Goal: Task Accomplishment & Management: Complete application form

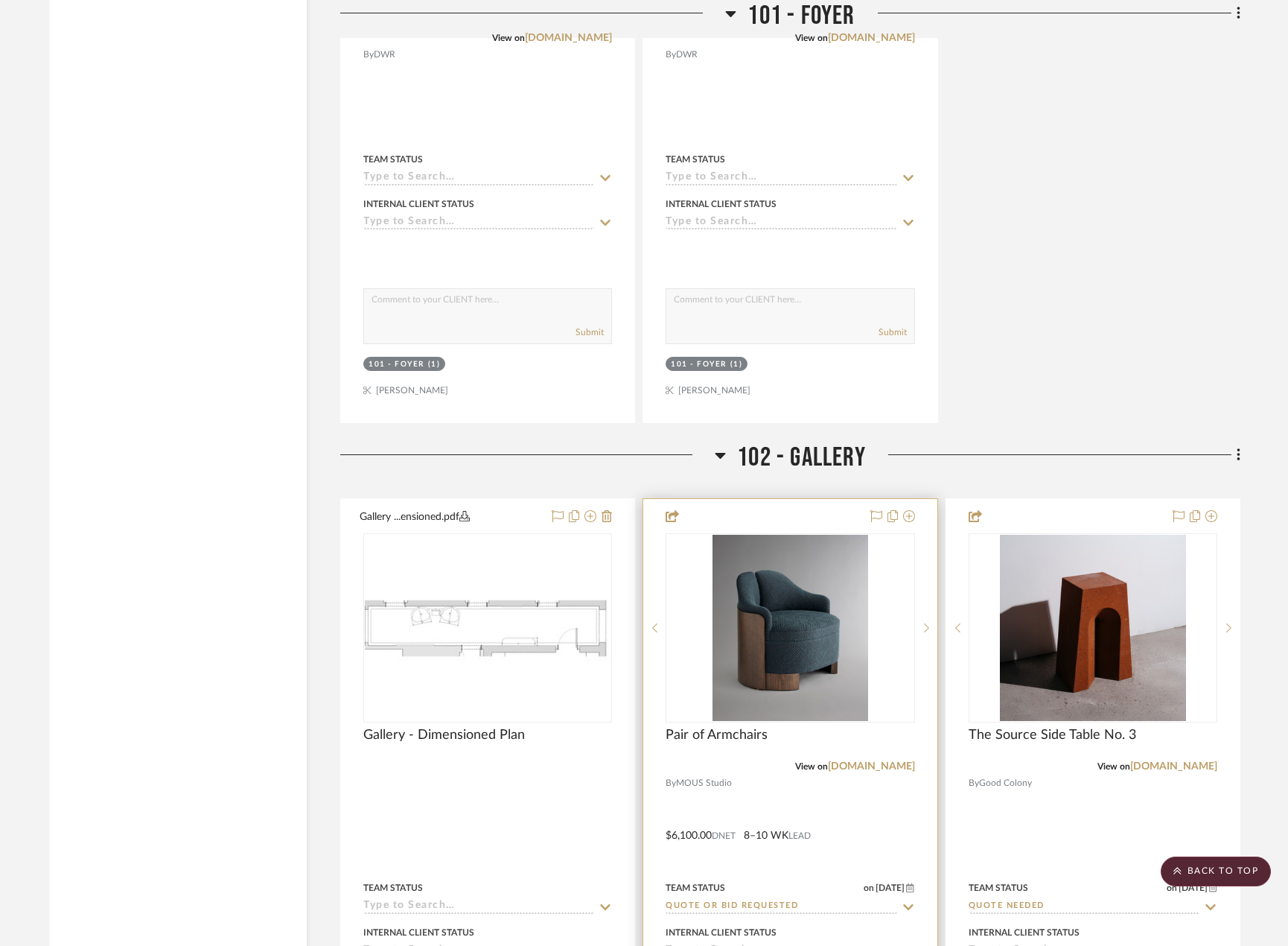
scroll to position [5764, 0]
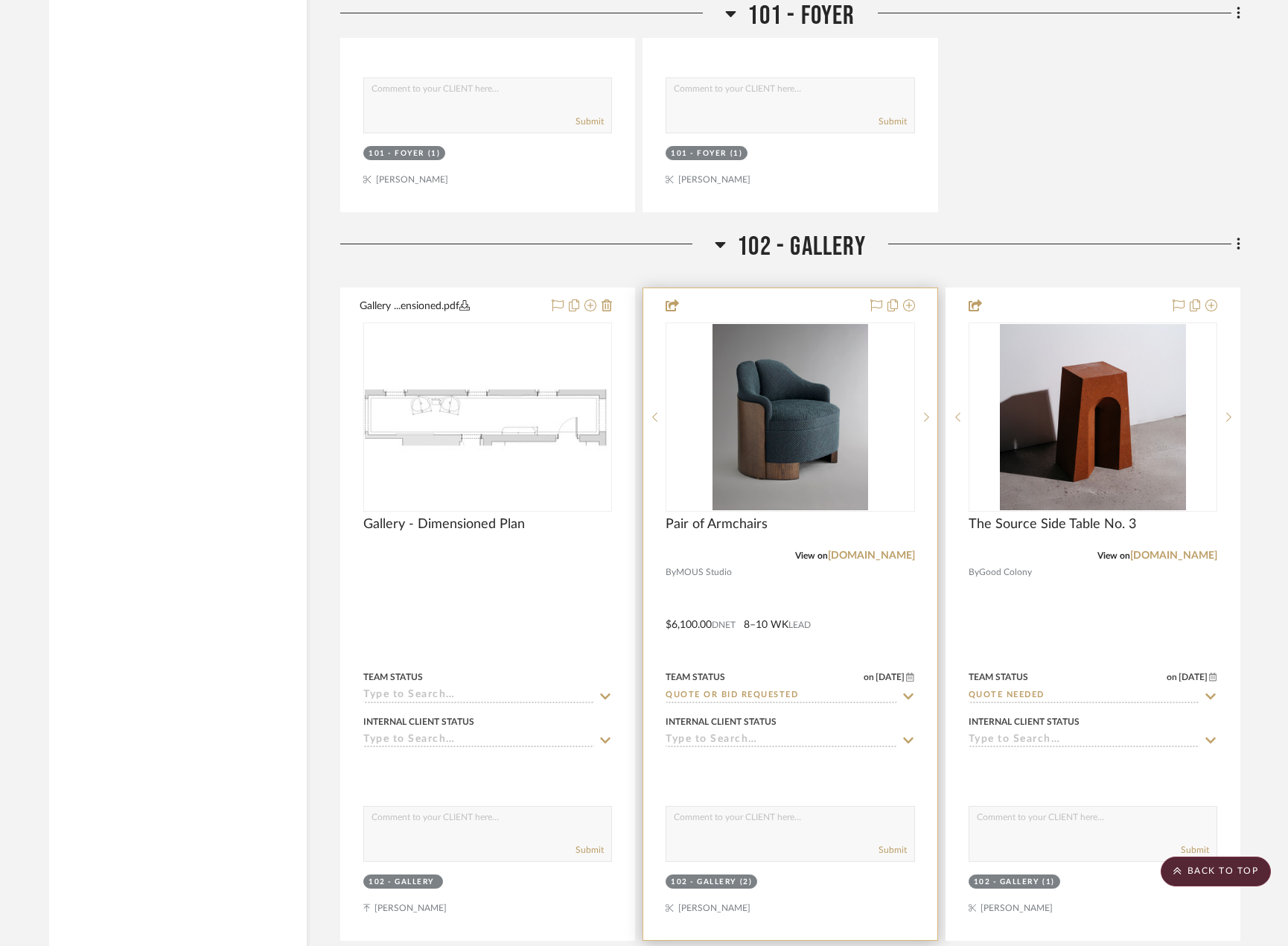
click at [906, 599] on div at bounding box center [790, 614] width 294 height 652
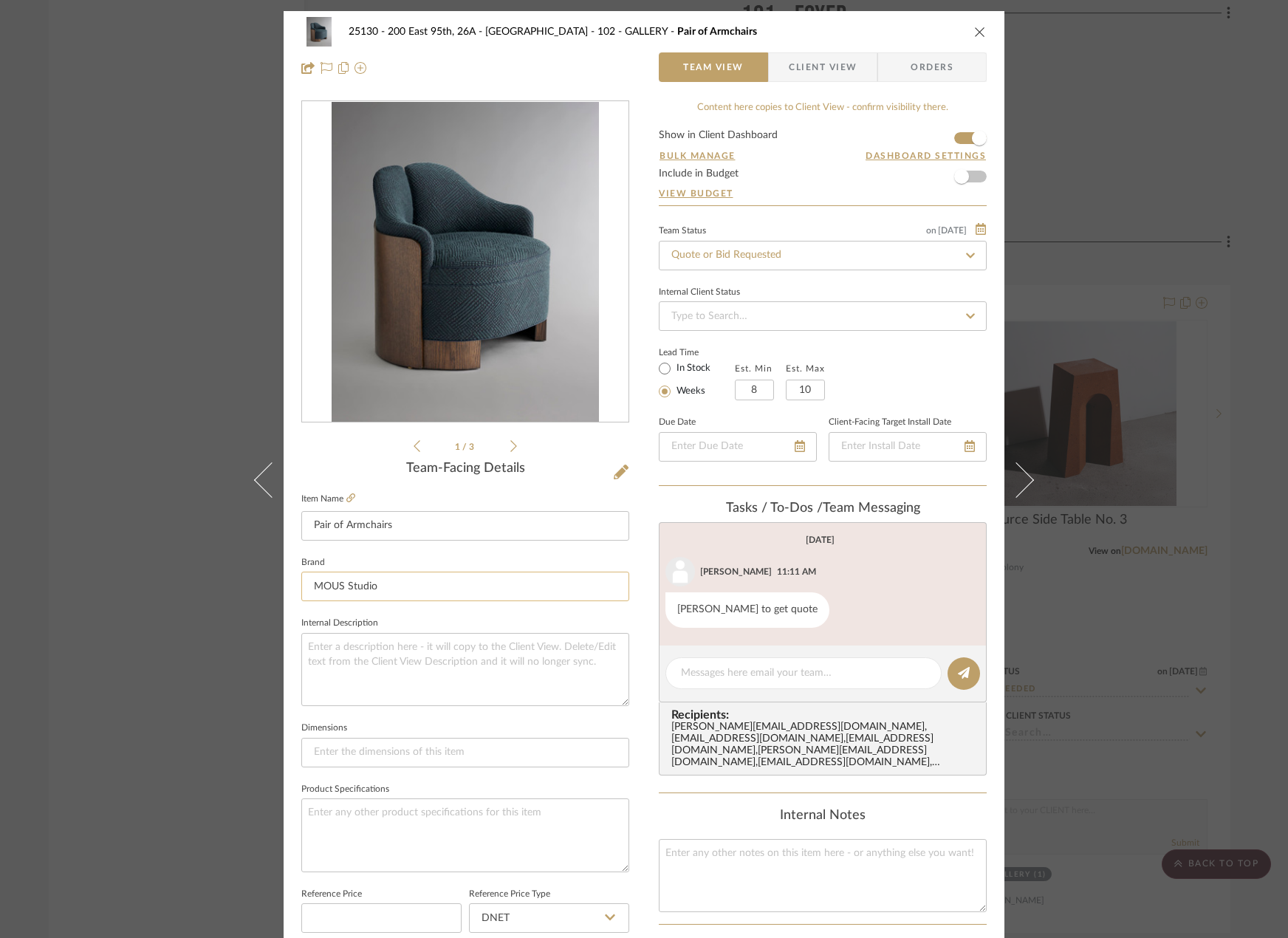
scroll to position [74, 0]
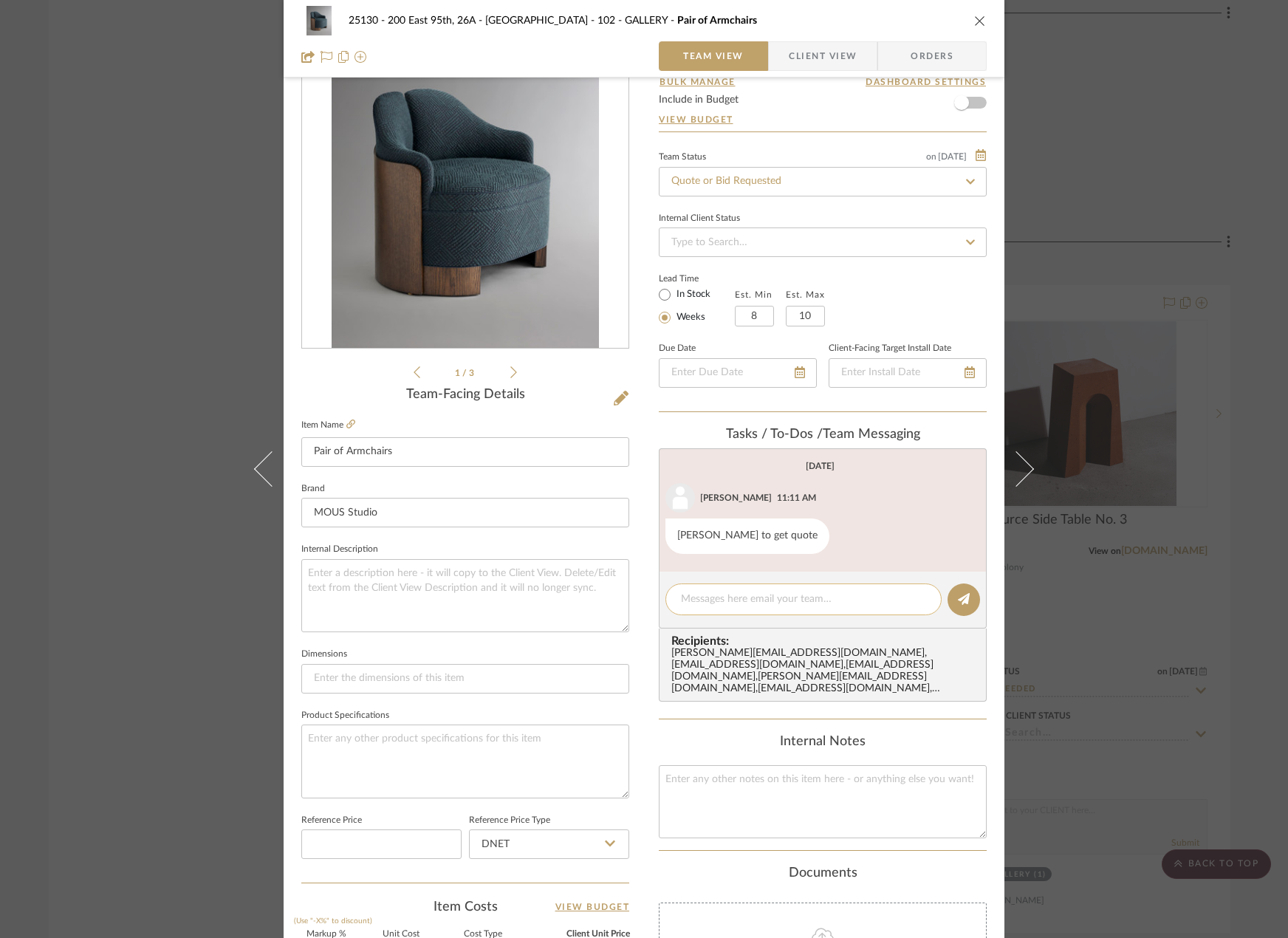
click at [783, 601] on textarea at bounding box center [803, 599] width 245 height 16
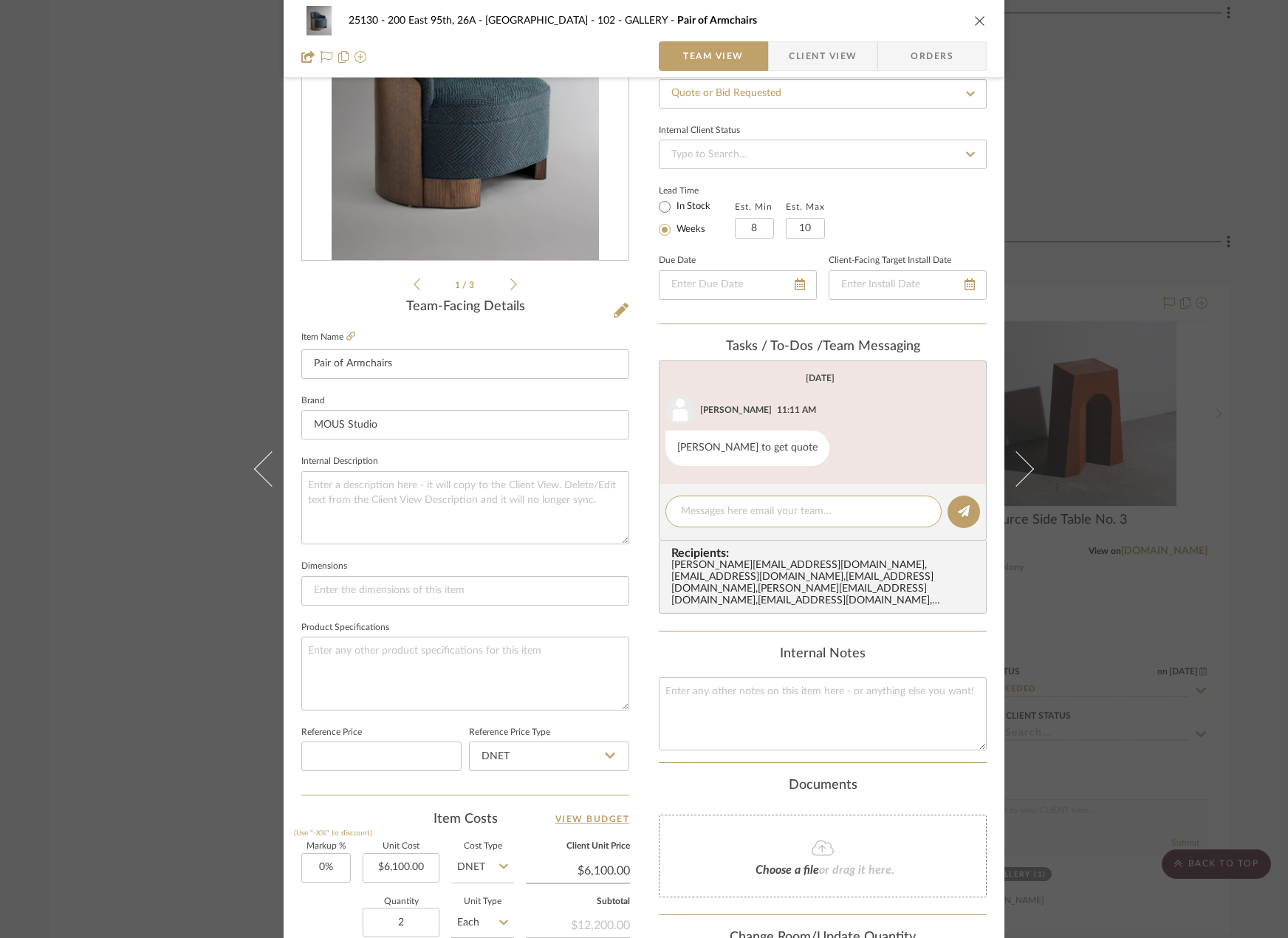
scroll to position [0, 0]
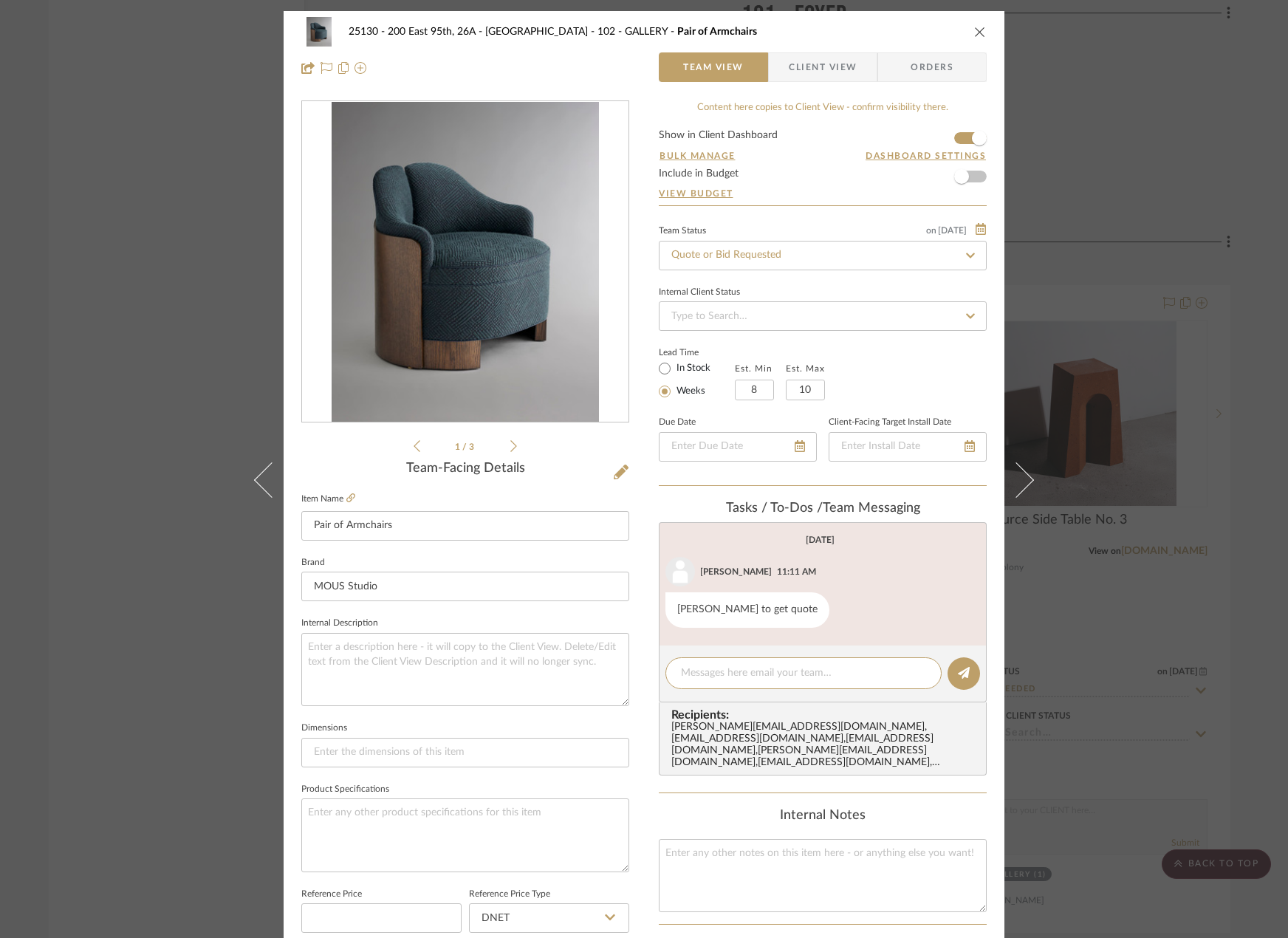
click at [1191, 332] on div "25130 - 200 East 95th, 26A - Kosheleva 102 - GALLERY Pair of Armchairs Team Vie…" at bounding box center [644, 469] width 1288 height 938
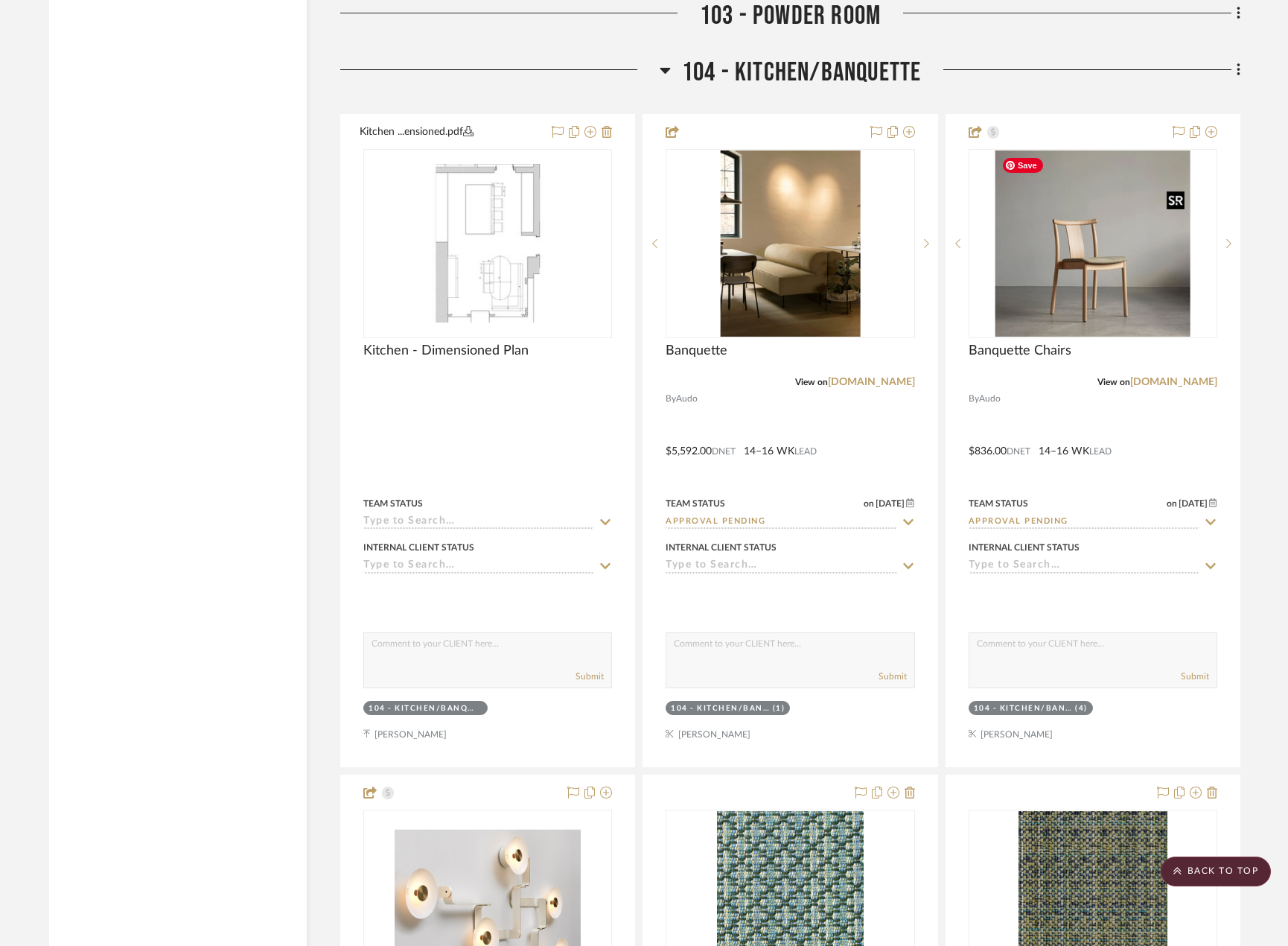
scroll to position [7402, 0]
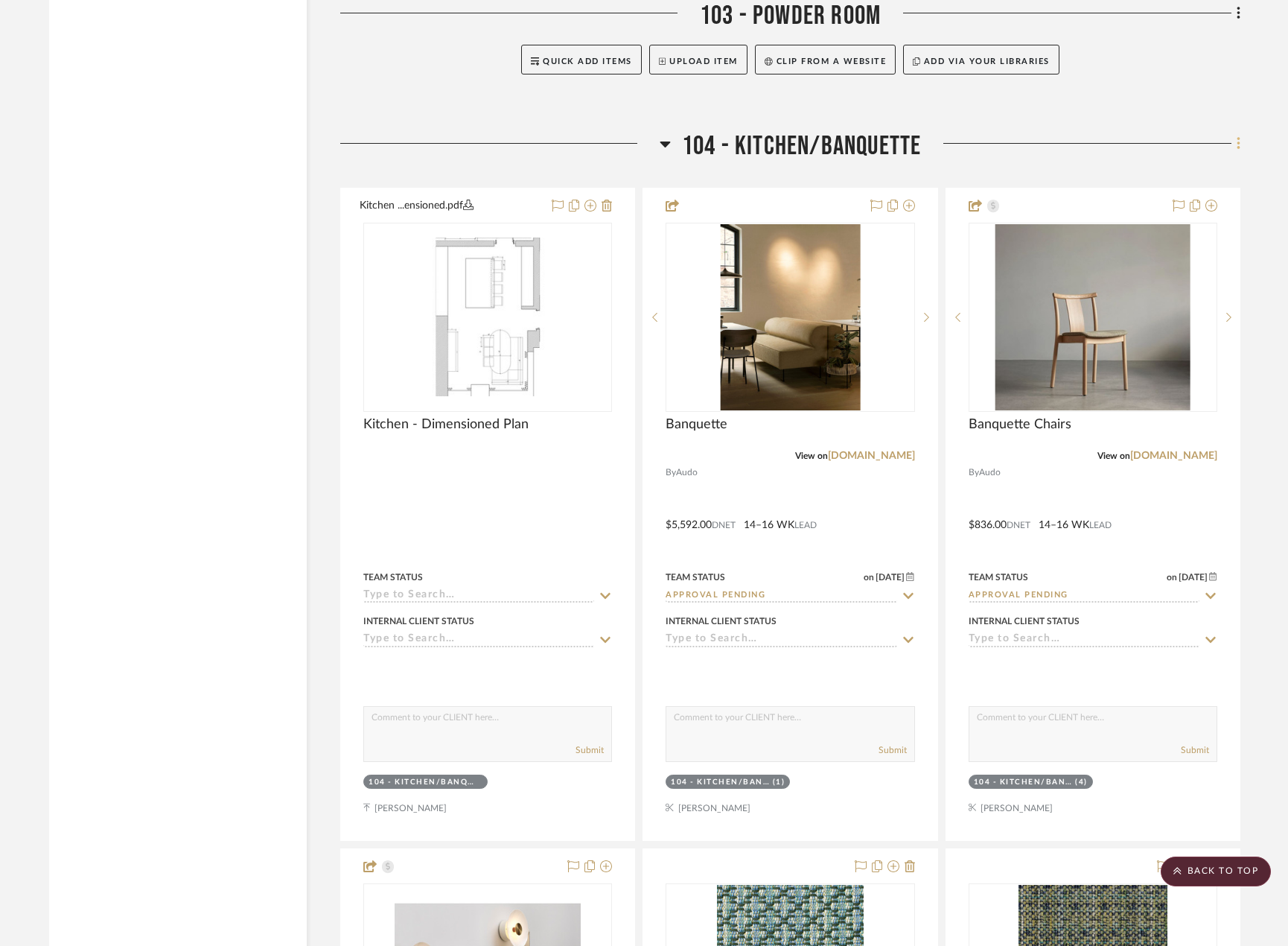
click at [1234, 137] on fa-icon at bounding box center [1236, 145] width 10 height 25
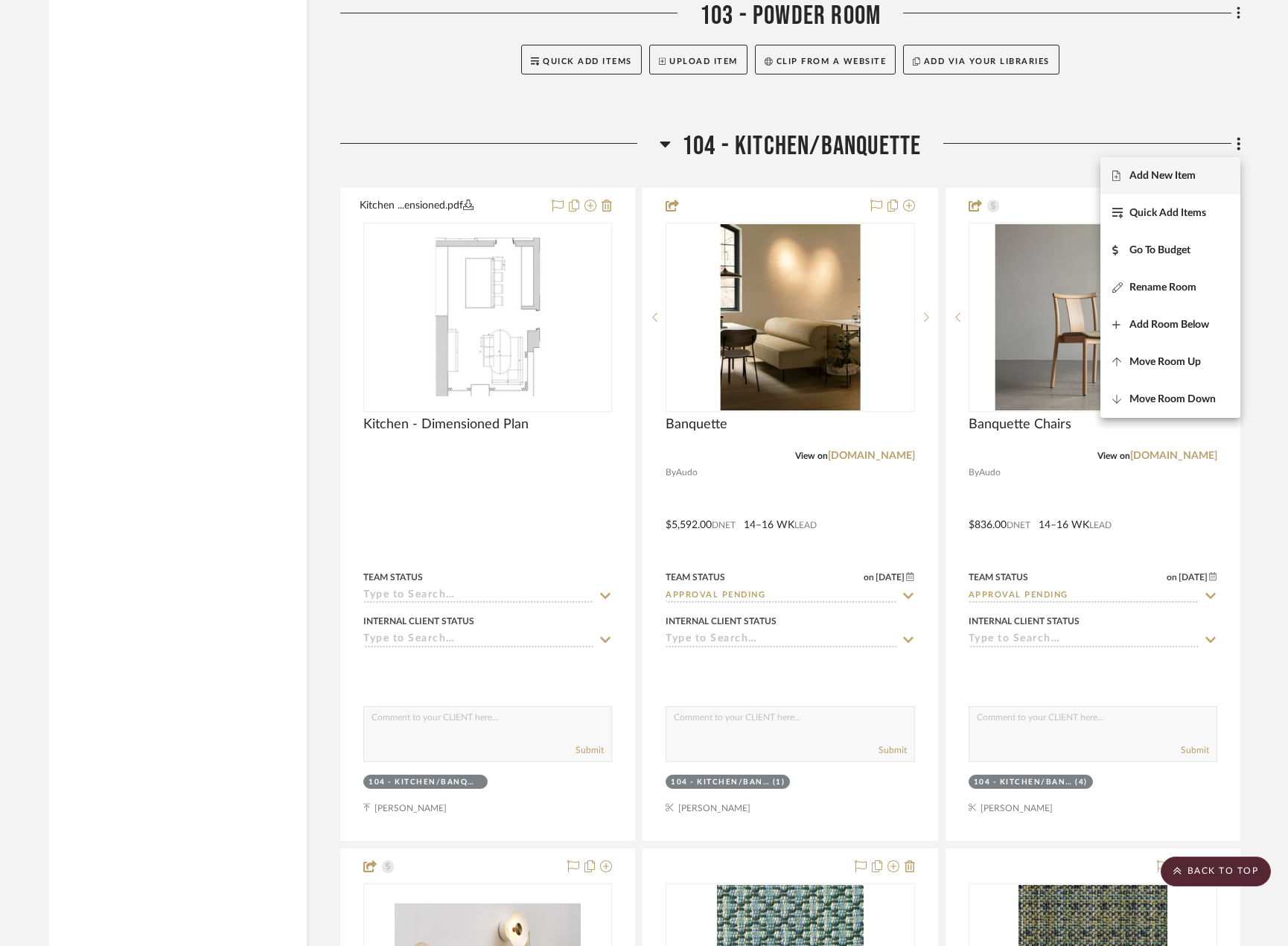
click at [1211, 183] on button "Add New Item" at bounding box center [1170, 175] width 140 height 37
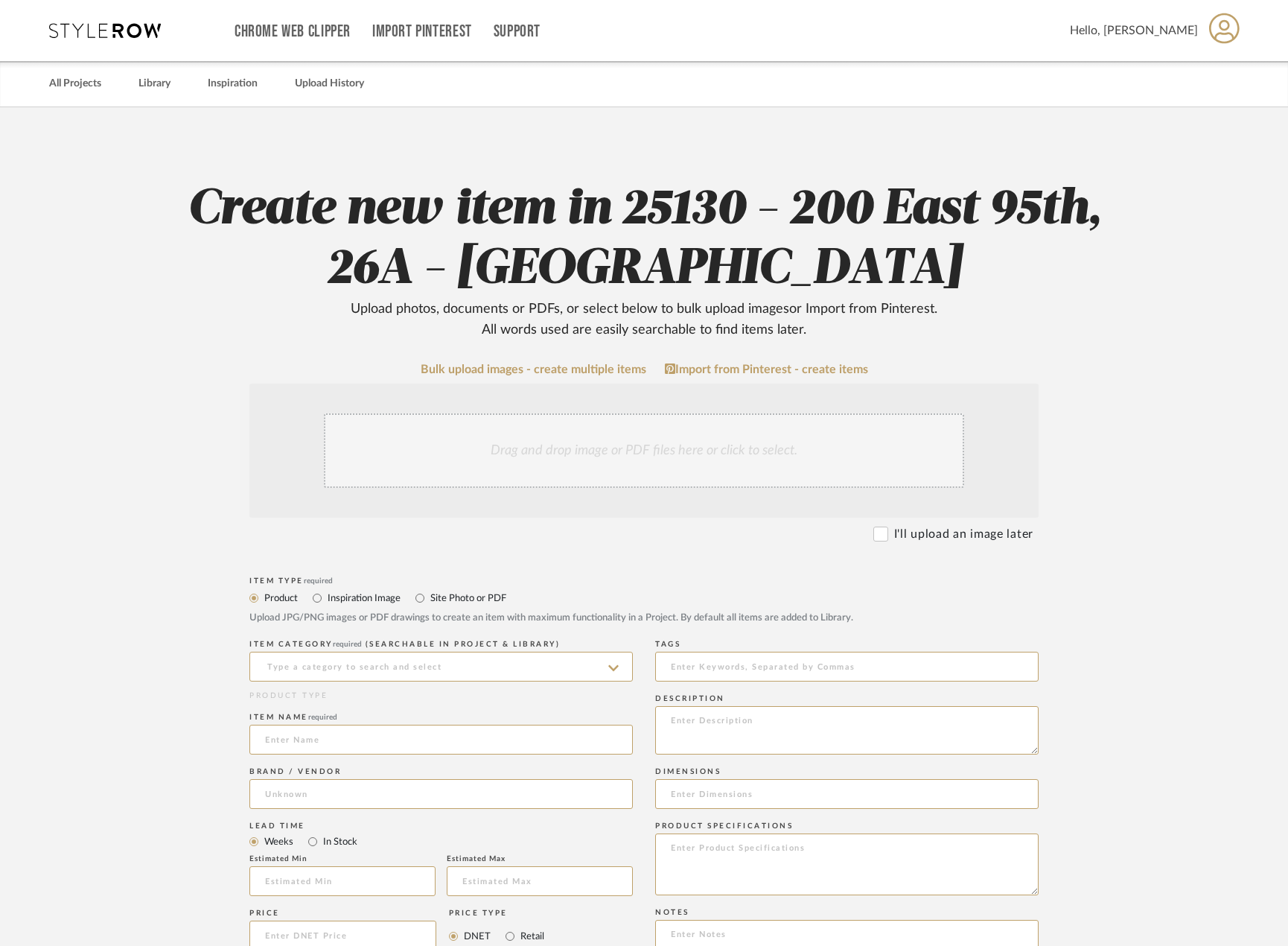
click at [569, 454] on div "Drag and drop image or PDF files here or click to select." at bounding box center [644, 450] width 640 height 75
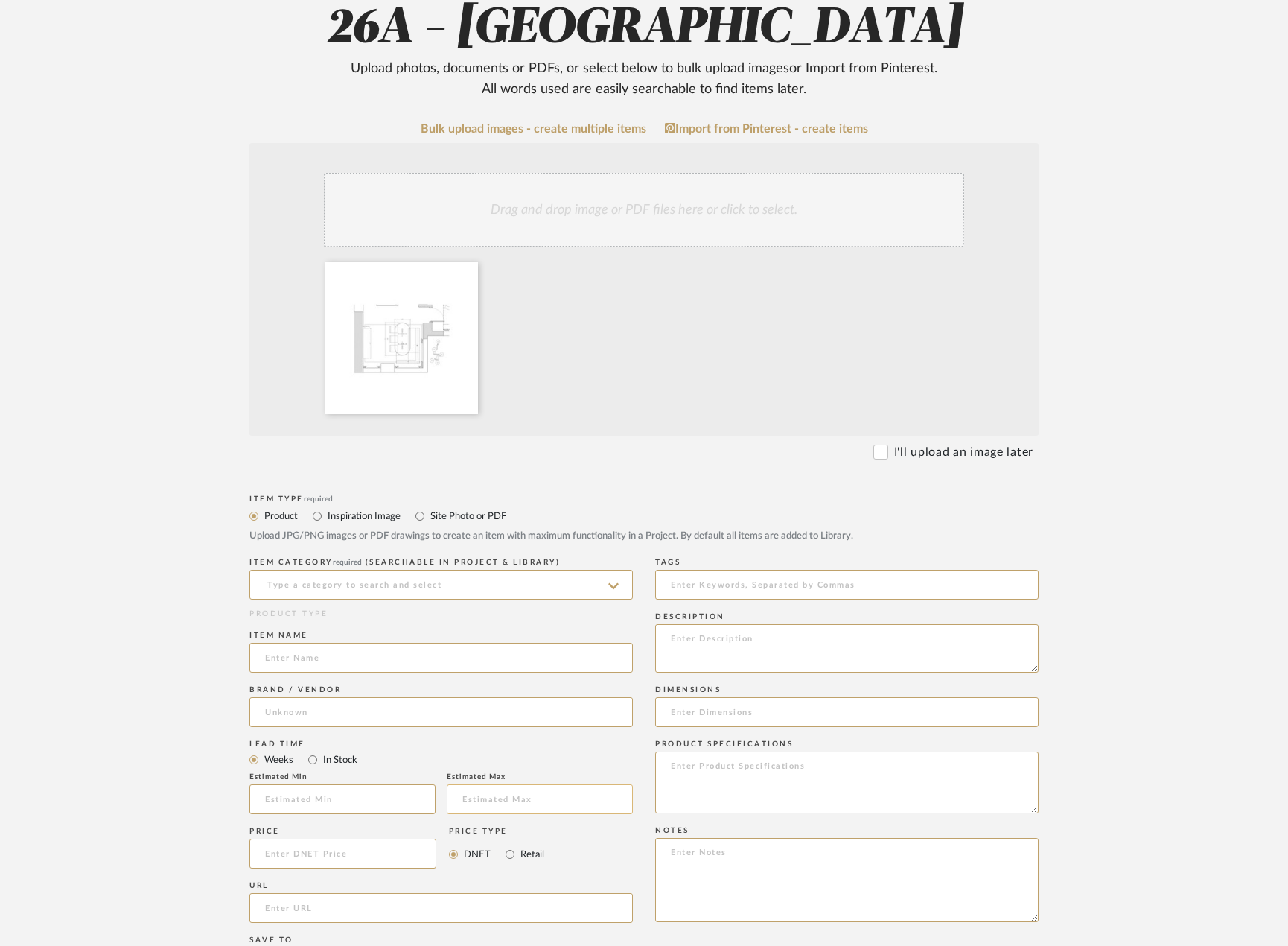
scroll to position [447, 0]
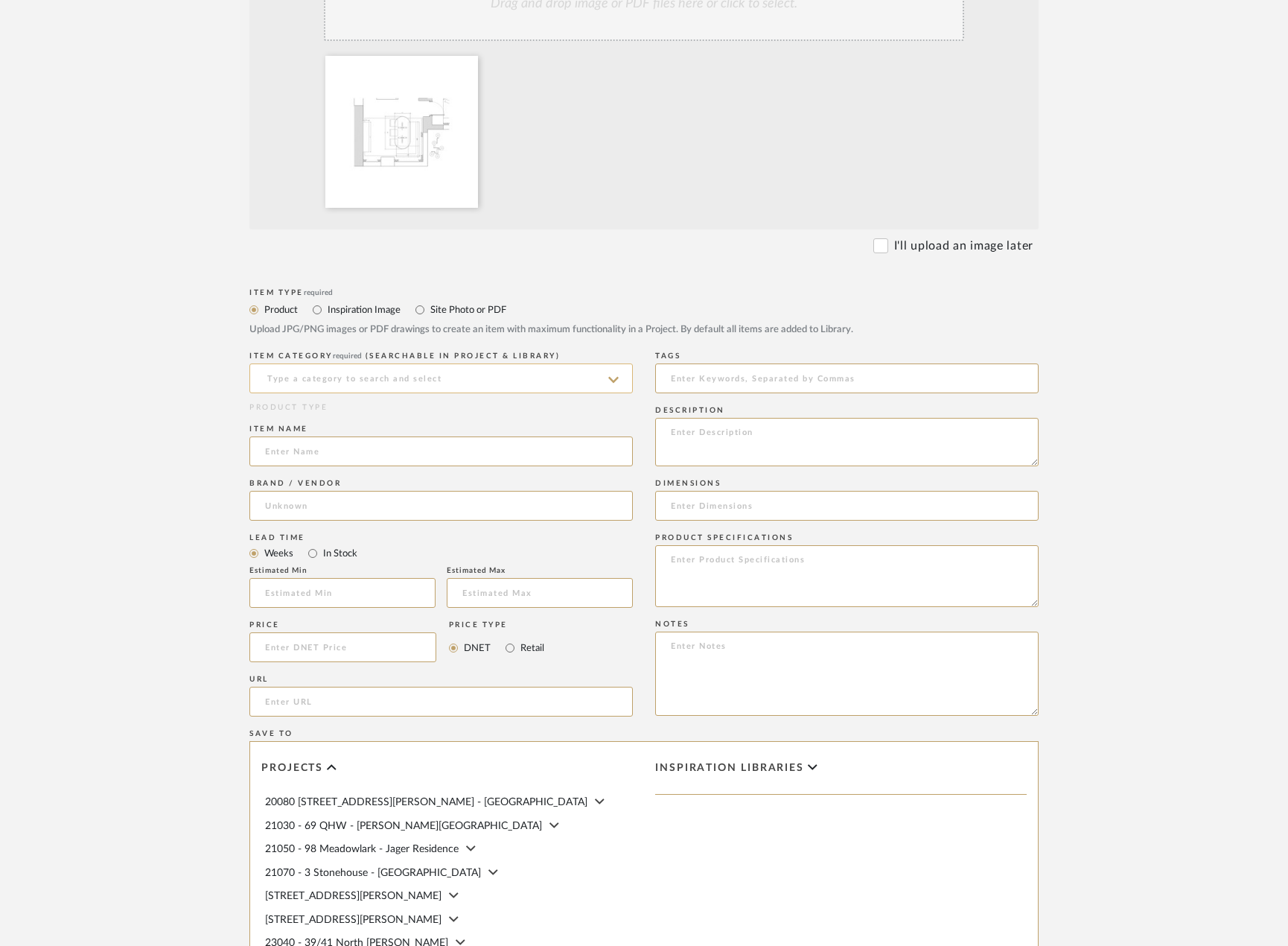
click at [469, 372] on input at bounding box center [441, 377] width 384 height 29
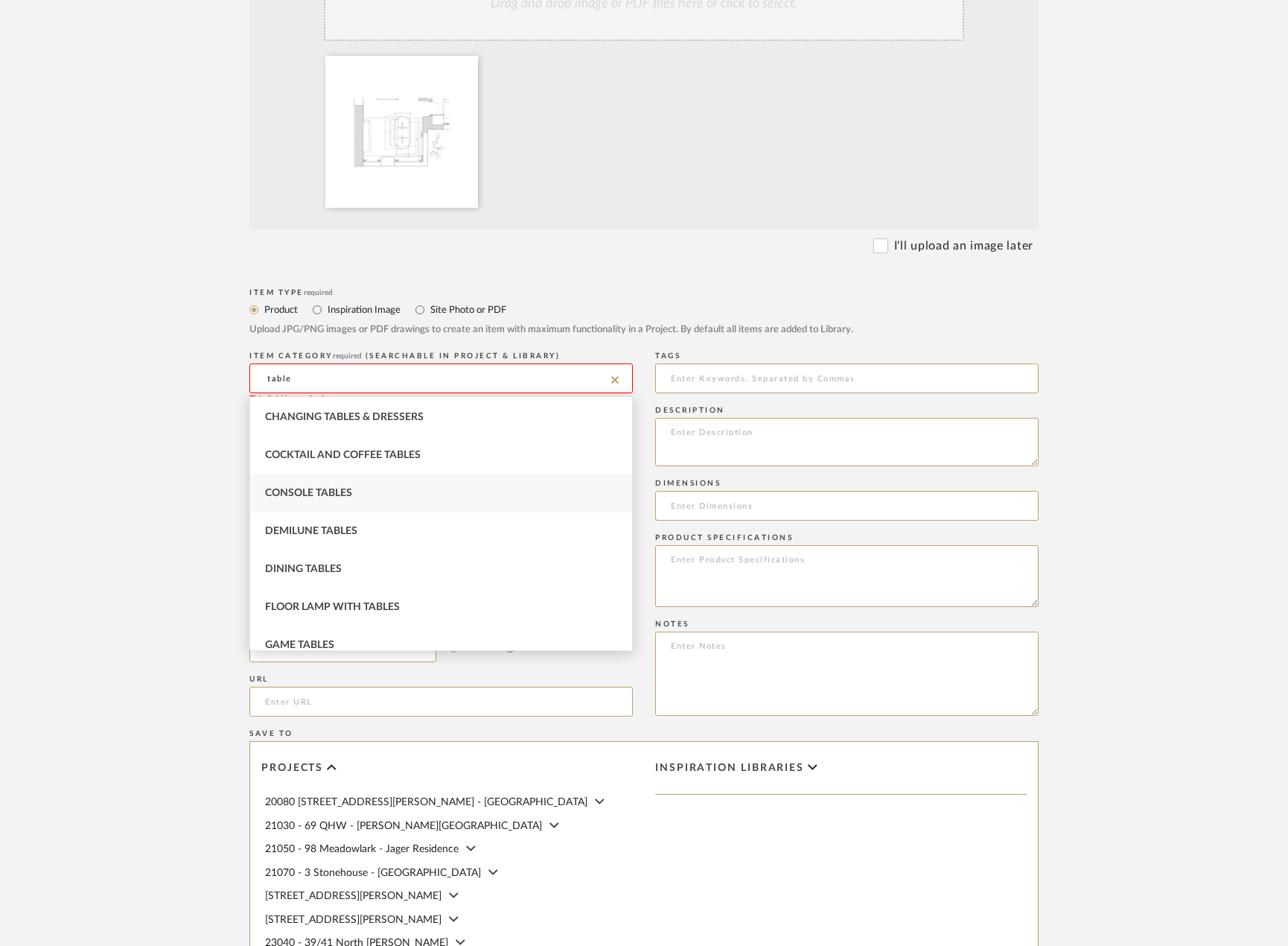
scroll to position [149, 0]
click at [400, 499] on div "Dining Tables" at bounding box center [441, 495] width 382 height 38
type input "Dining Tables"
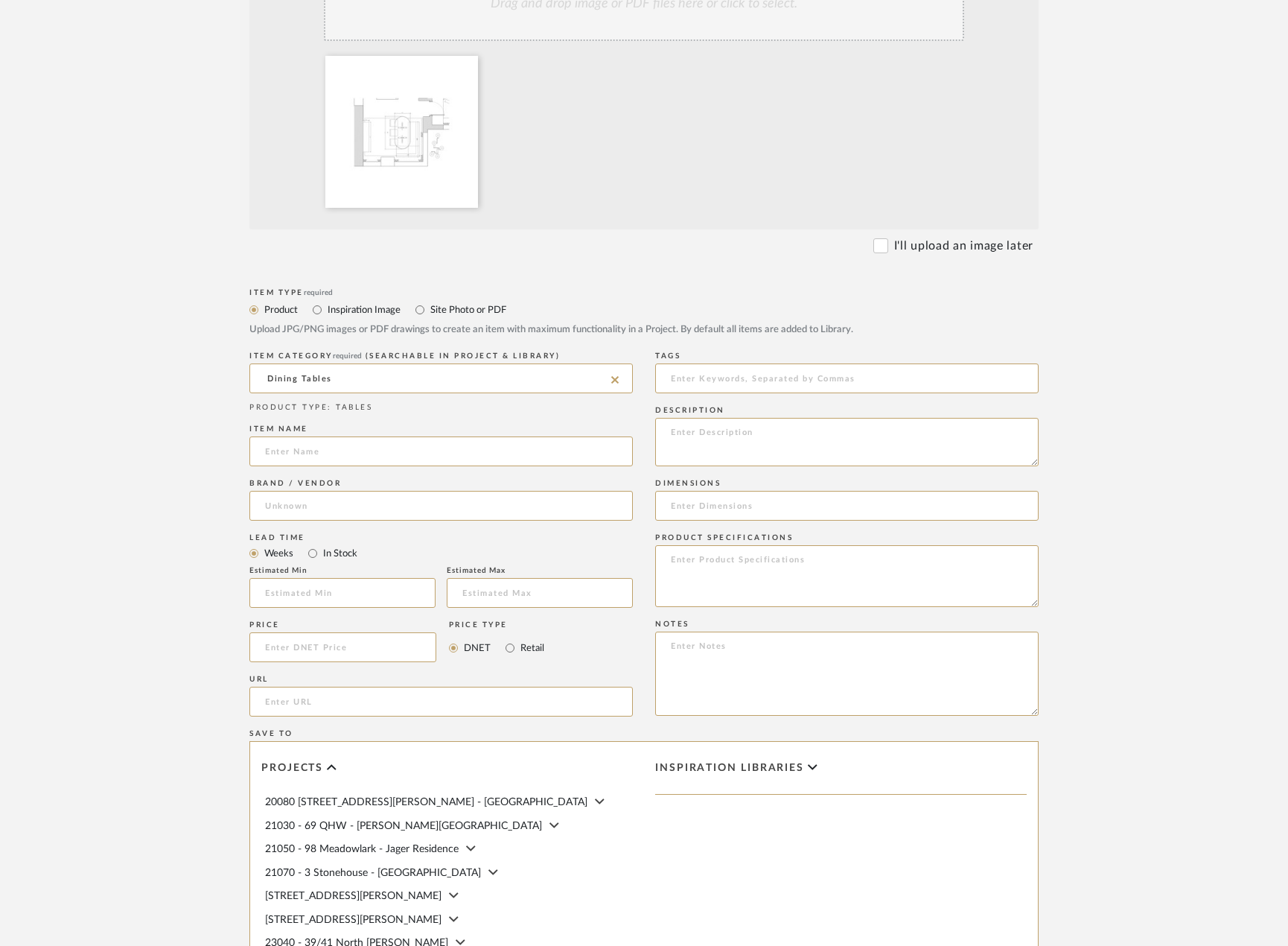
scroll to position [223, 0]
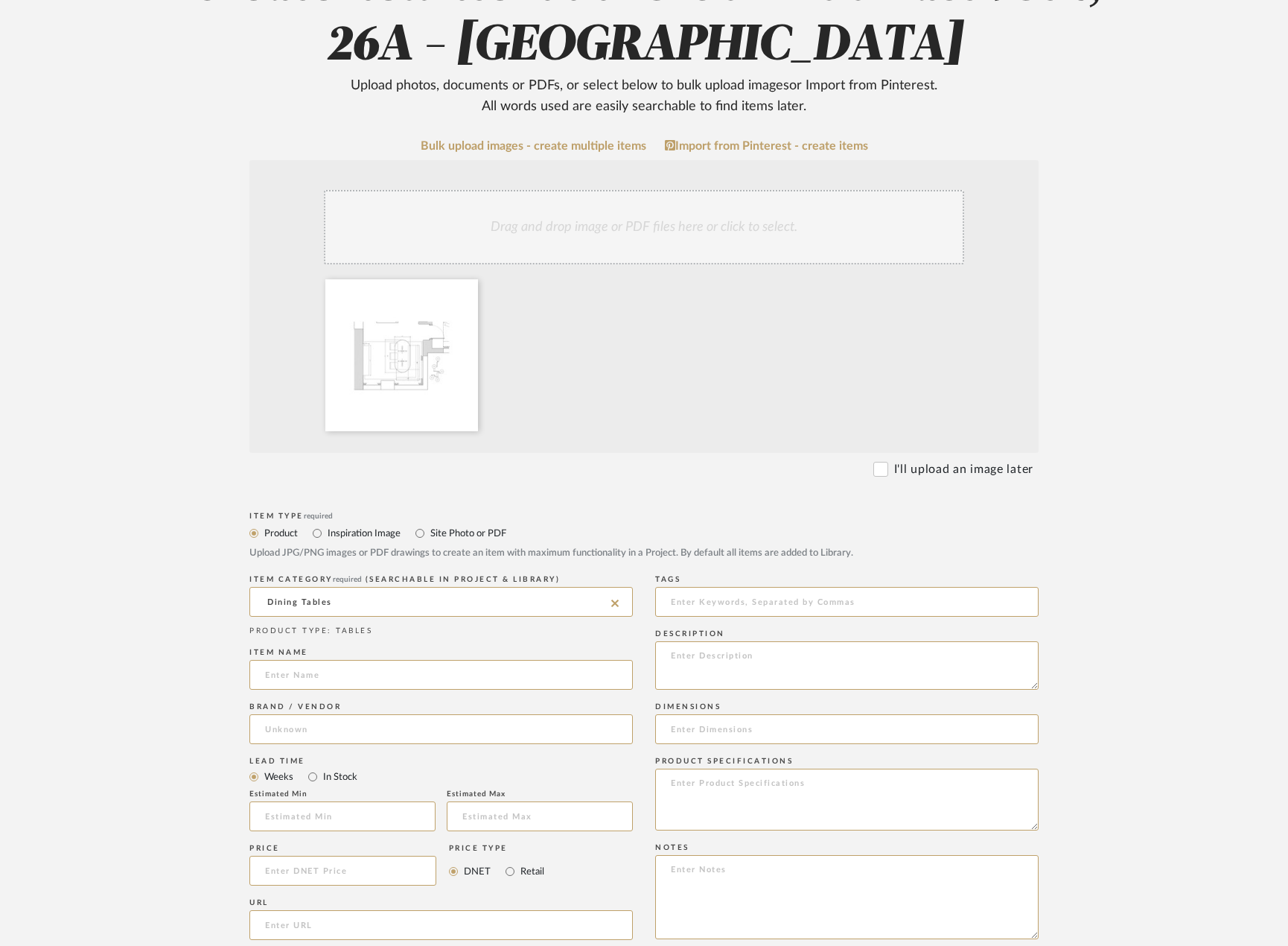
click at [667, 235] on div "Drag and drop image or PDF files here or click to select." at bounding box center [644, 227] width 640 height 75
click at [633, 239] on div "Drag and drop image or PDF files here or click to select." at bounding box center [644, 227] width 640 height 75
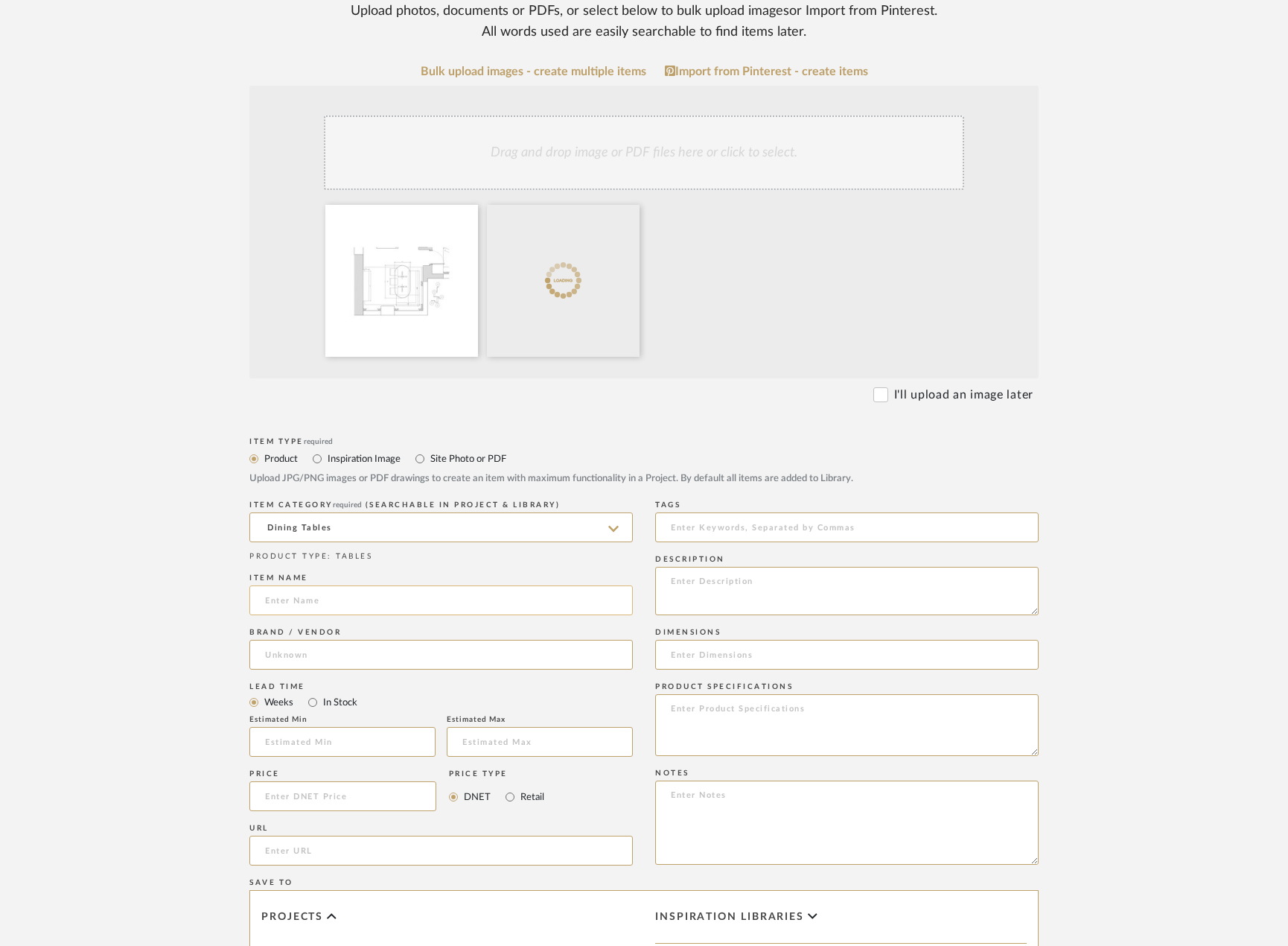
click at [316, 594] on input at bounding box center [441, 599] width 384 height 29
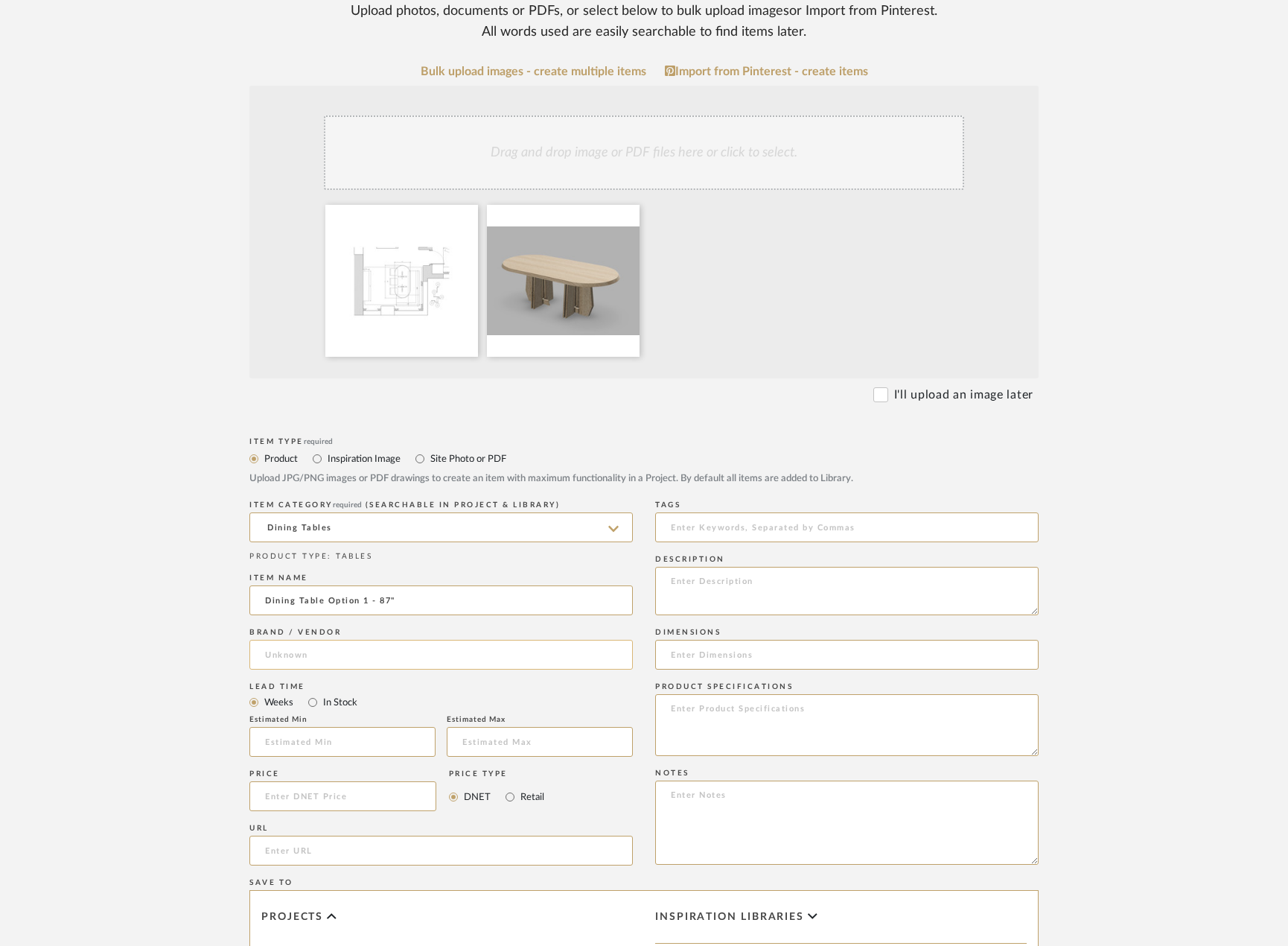
type input "Dining Table Option 1 - 87""
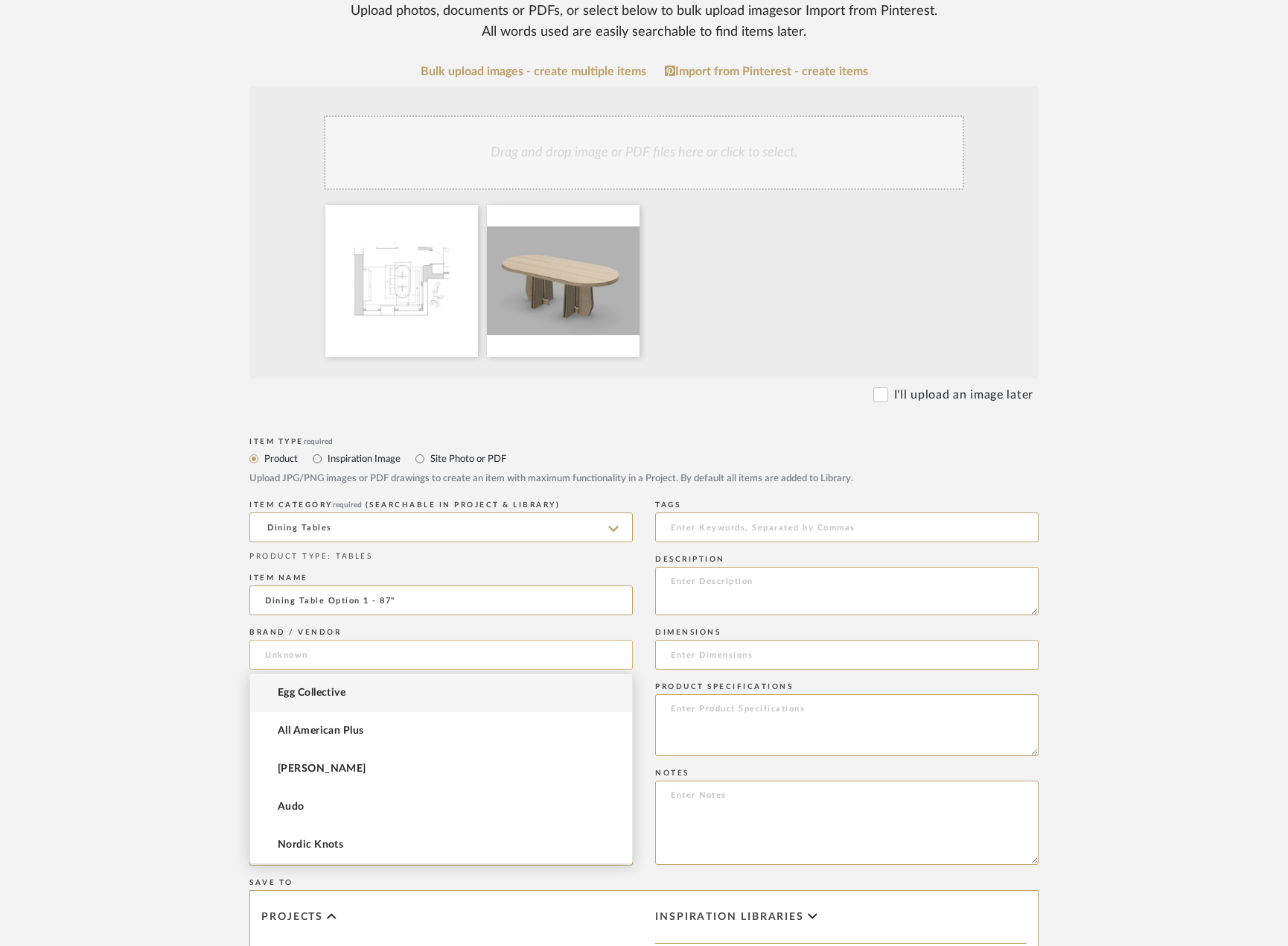
click at [473, 662] on input at bounding box center [441, 654] width 384 height 29
click at [379, 812] on mat-option "Stillmade" at bounding box center [441, 807] width 382 height 38
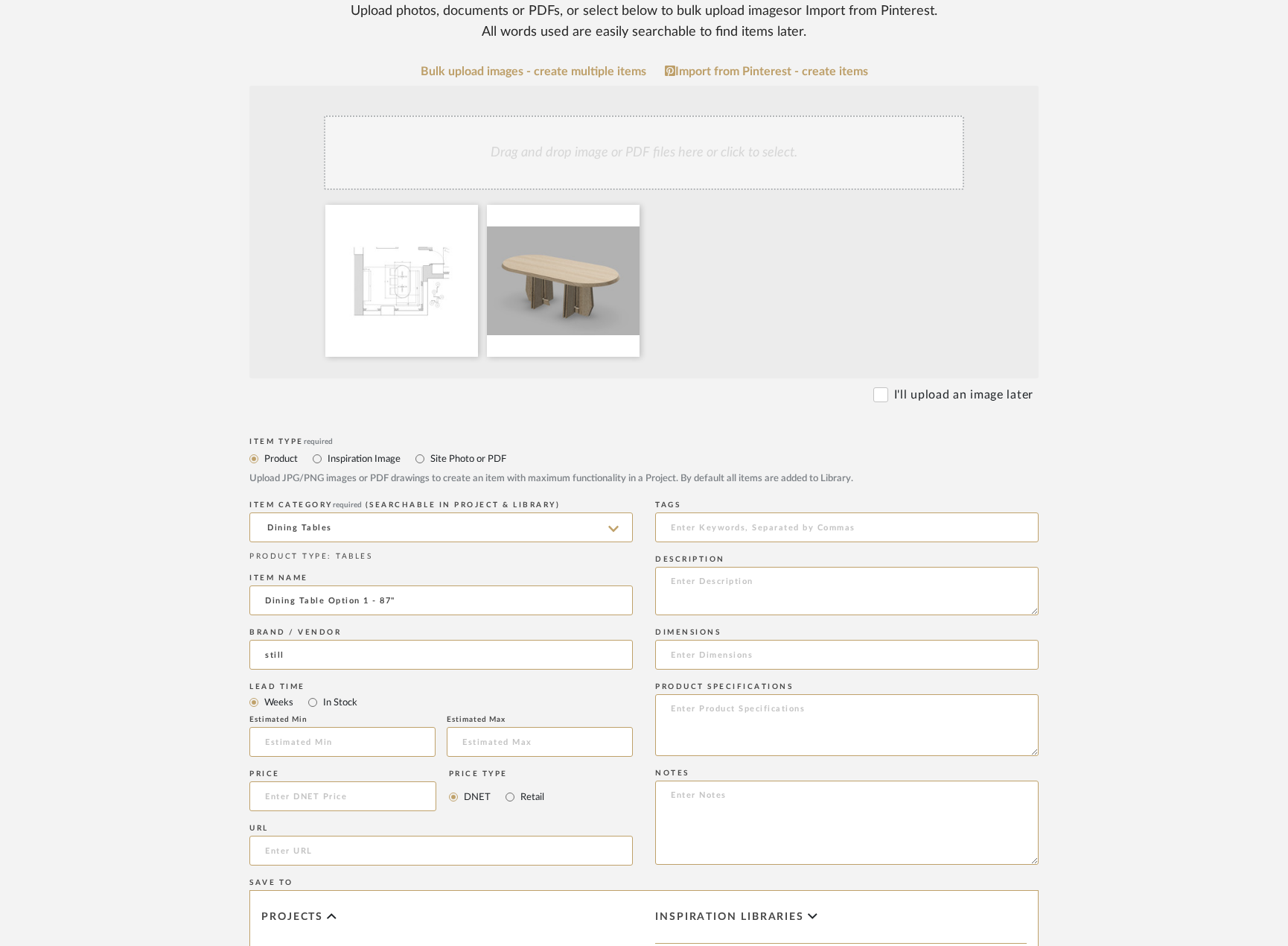
type input "Stillmade"
click at [261, 602] on input "Dining Table Option 1 - 87"" at bounding box center [441, 599] width 384 height 29
type input "Custom Dining Table Option 1 - 87""
click at [122, 589] on upload-items "Create new item in 25130 - 200 East 95th, 26A - Kosheleva Upload photos, docume…" at bounding box center [644, 575] width 1288 height 1531
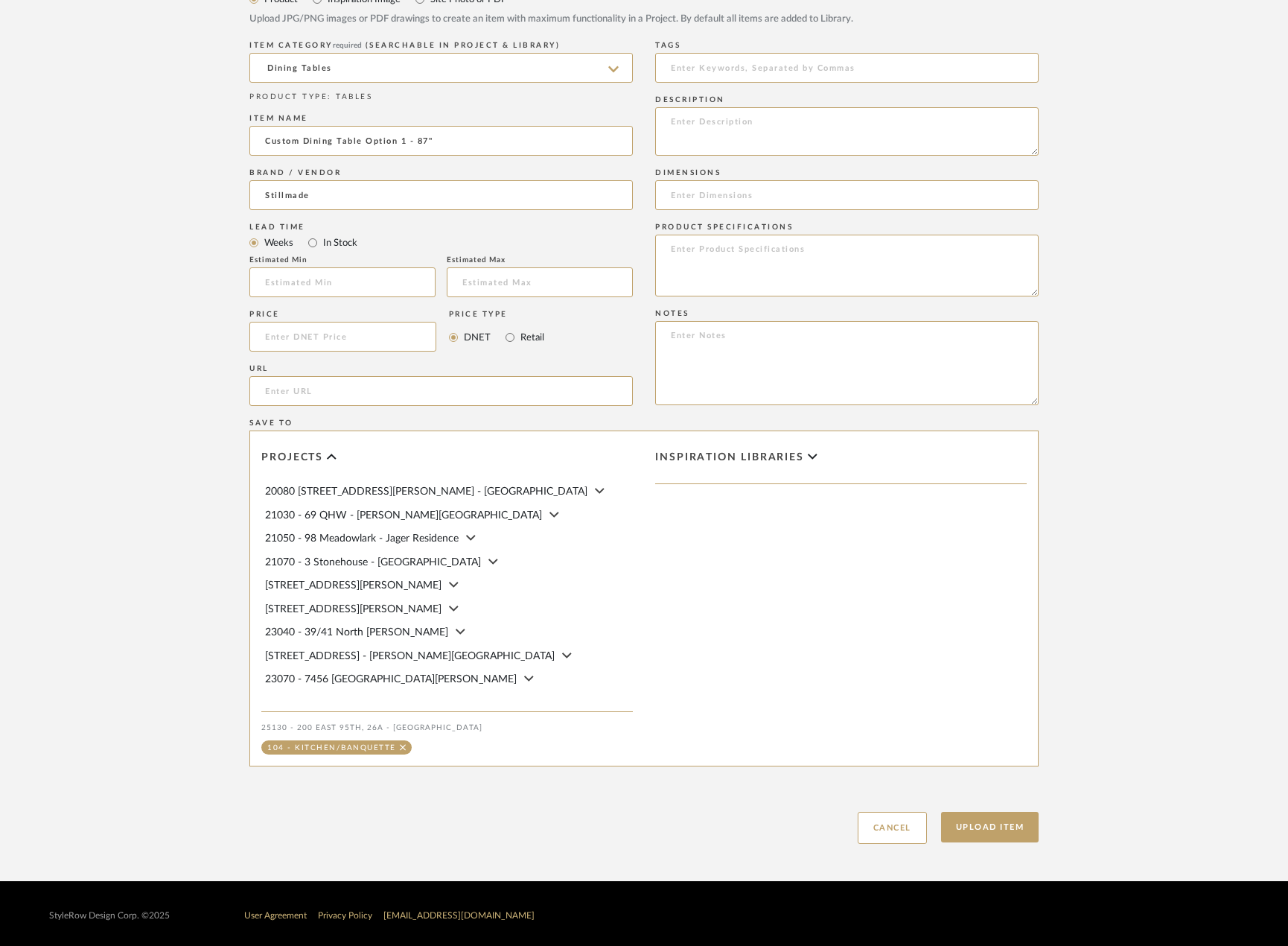
scroll to position [761, 0]
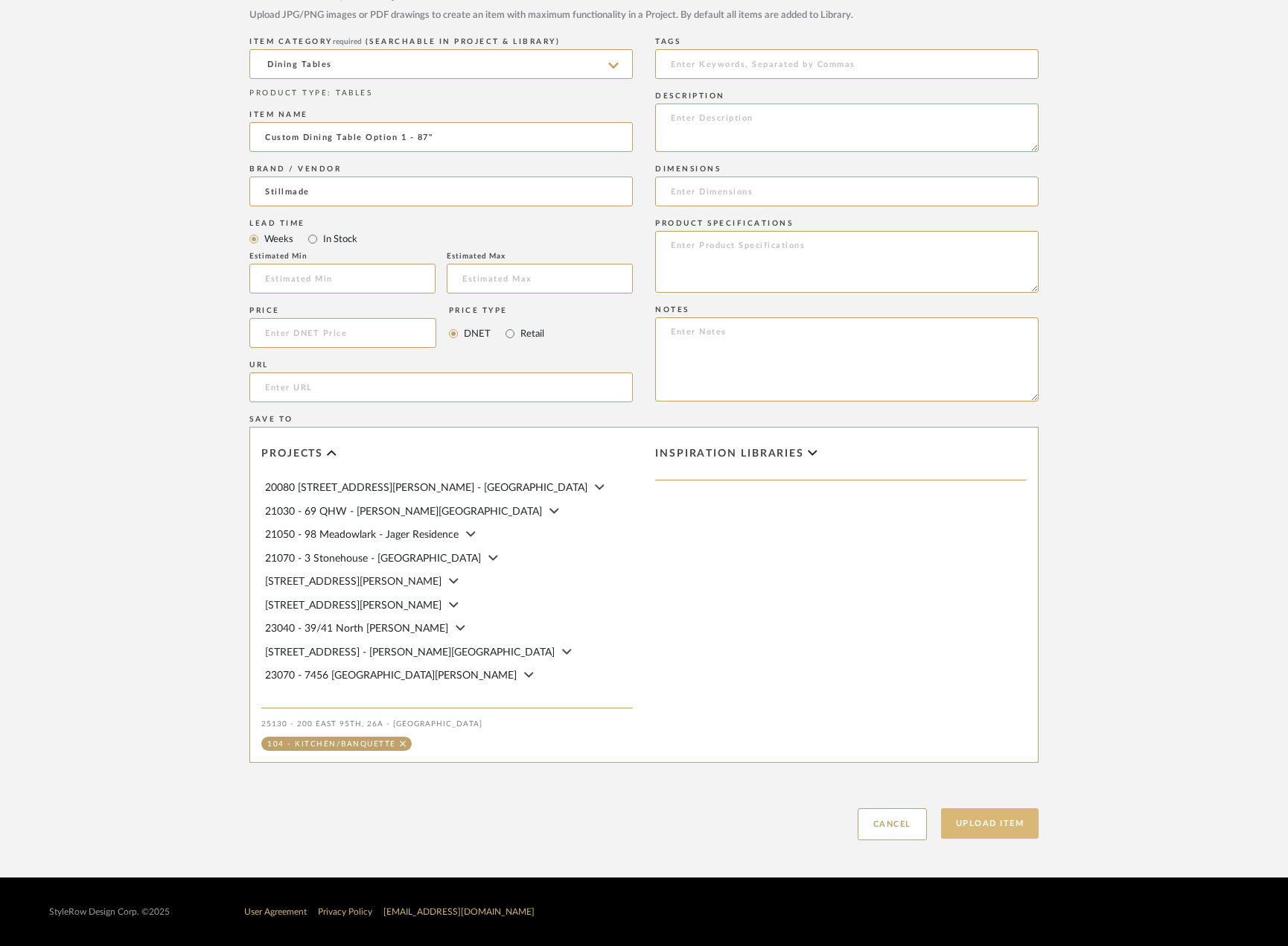
click at [986, 825] on button "Upload Item" at bounding box center [991, 823] width 98 height 30
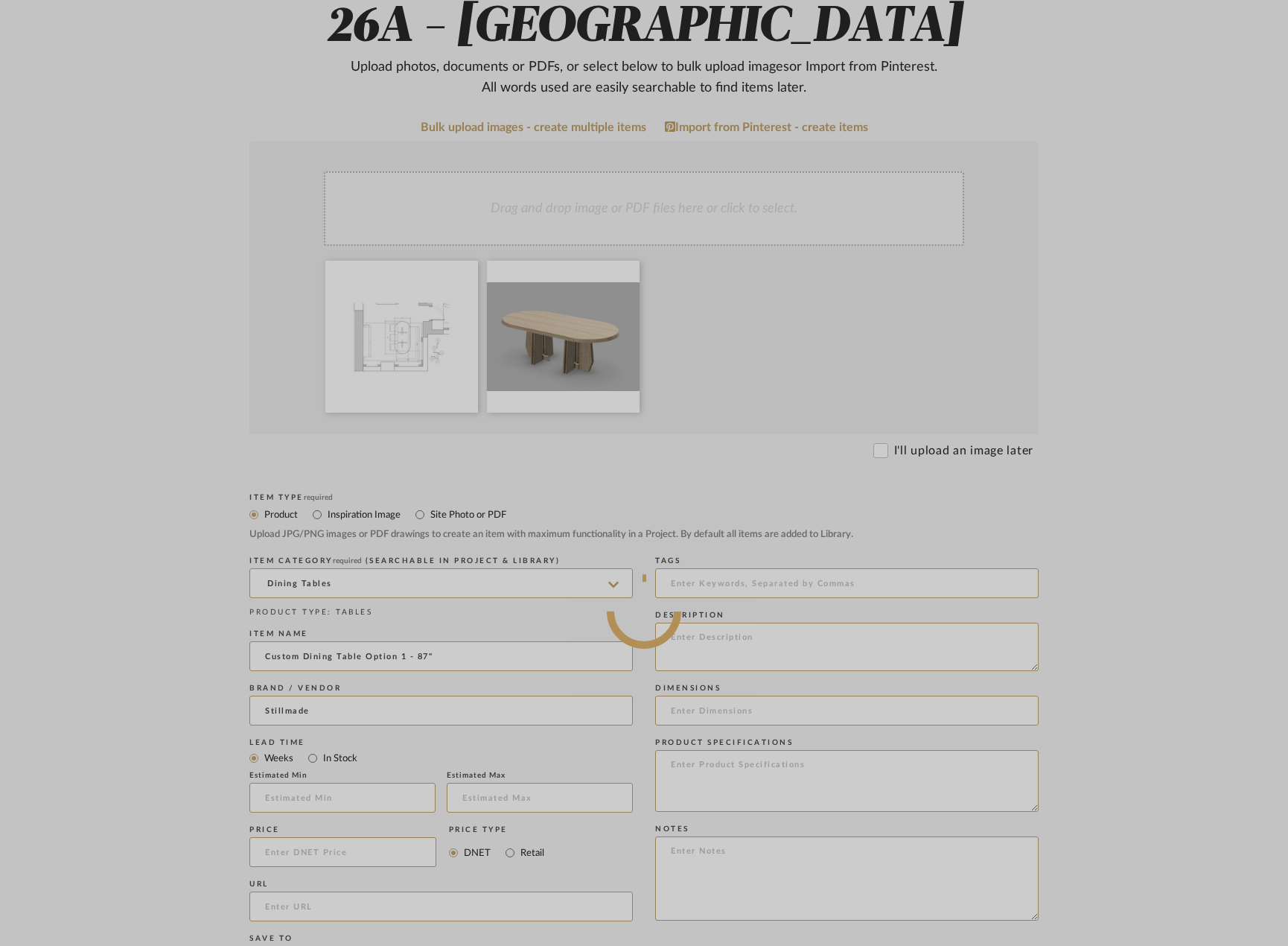
scroll to position [240, 0]
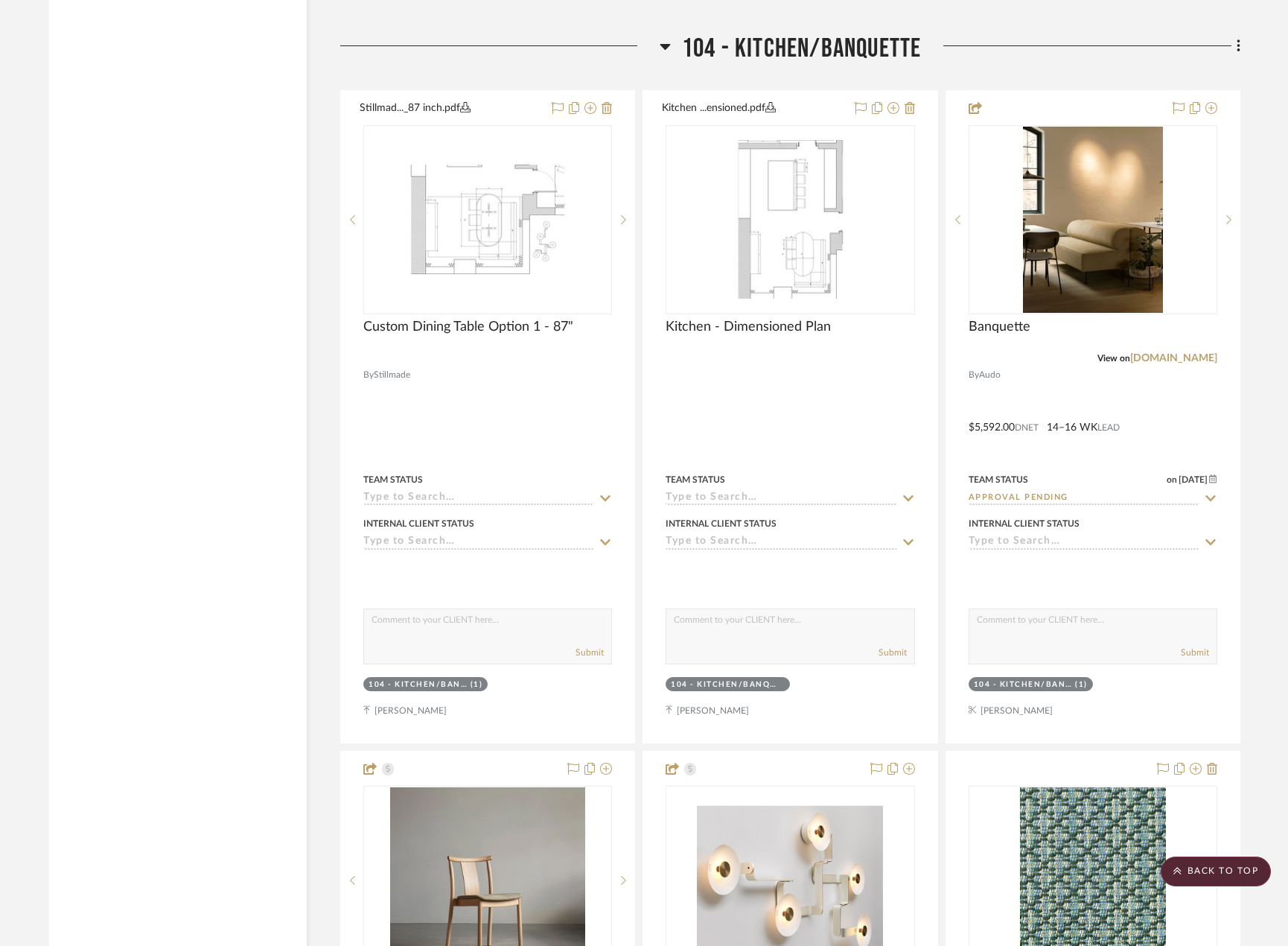
scroll to position [7520, 0]
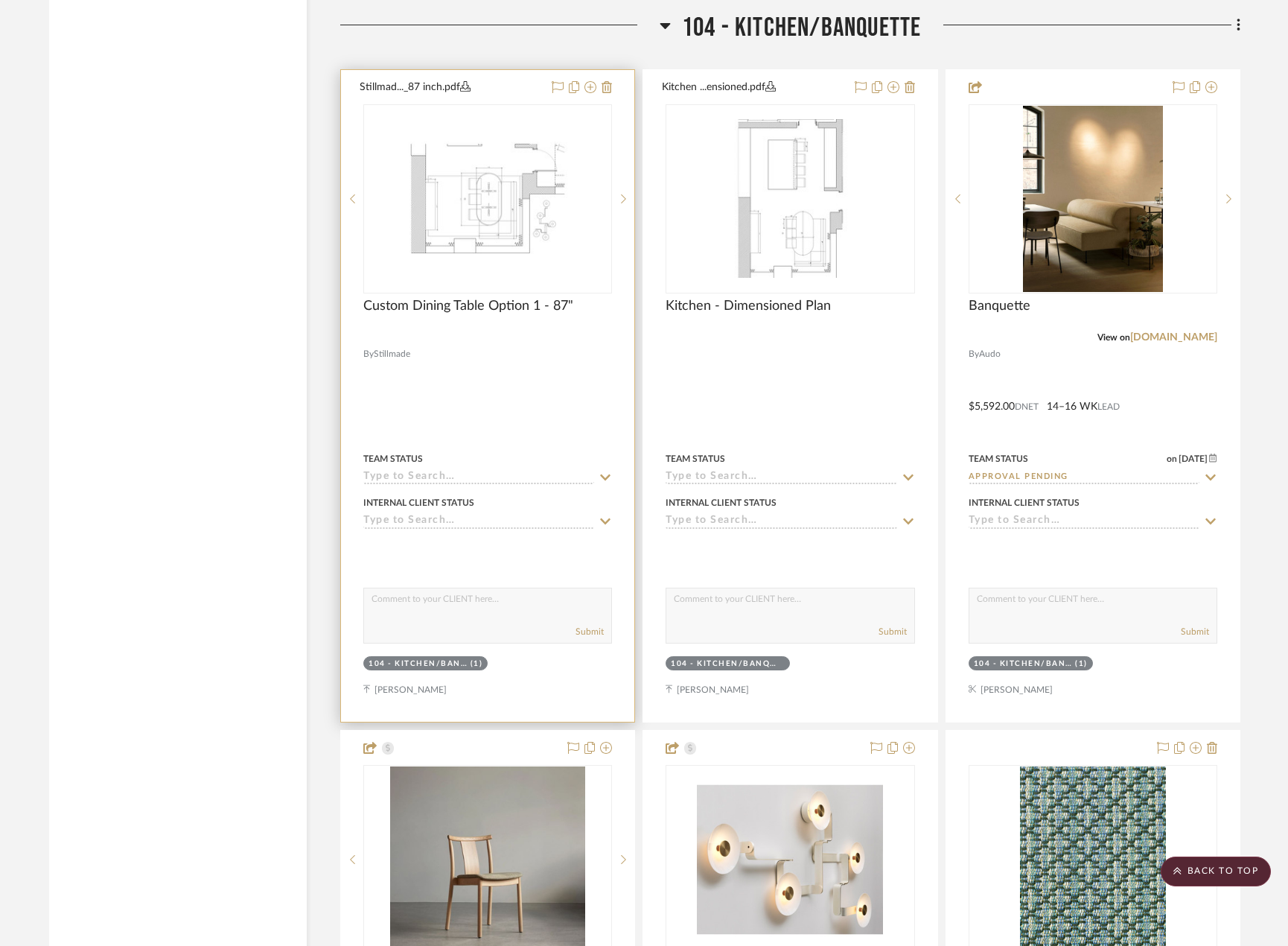
click at [537, 416] on div at bounding box center [488, 396] width 294 height 652
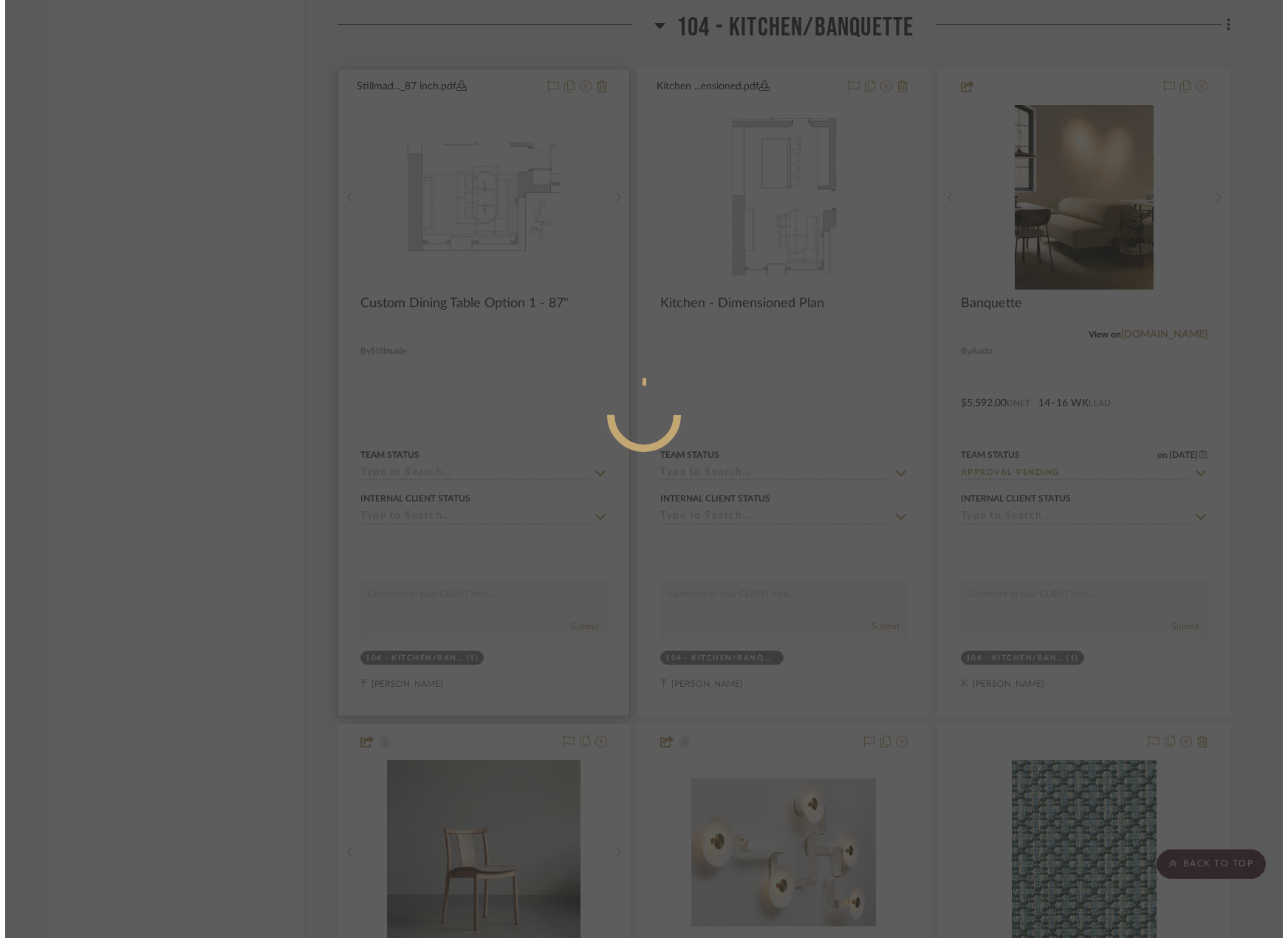
scroll to position [0, 0]
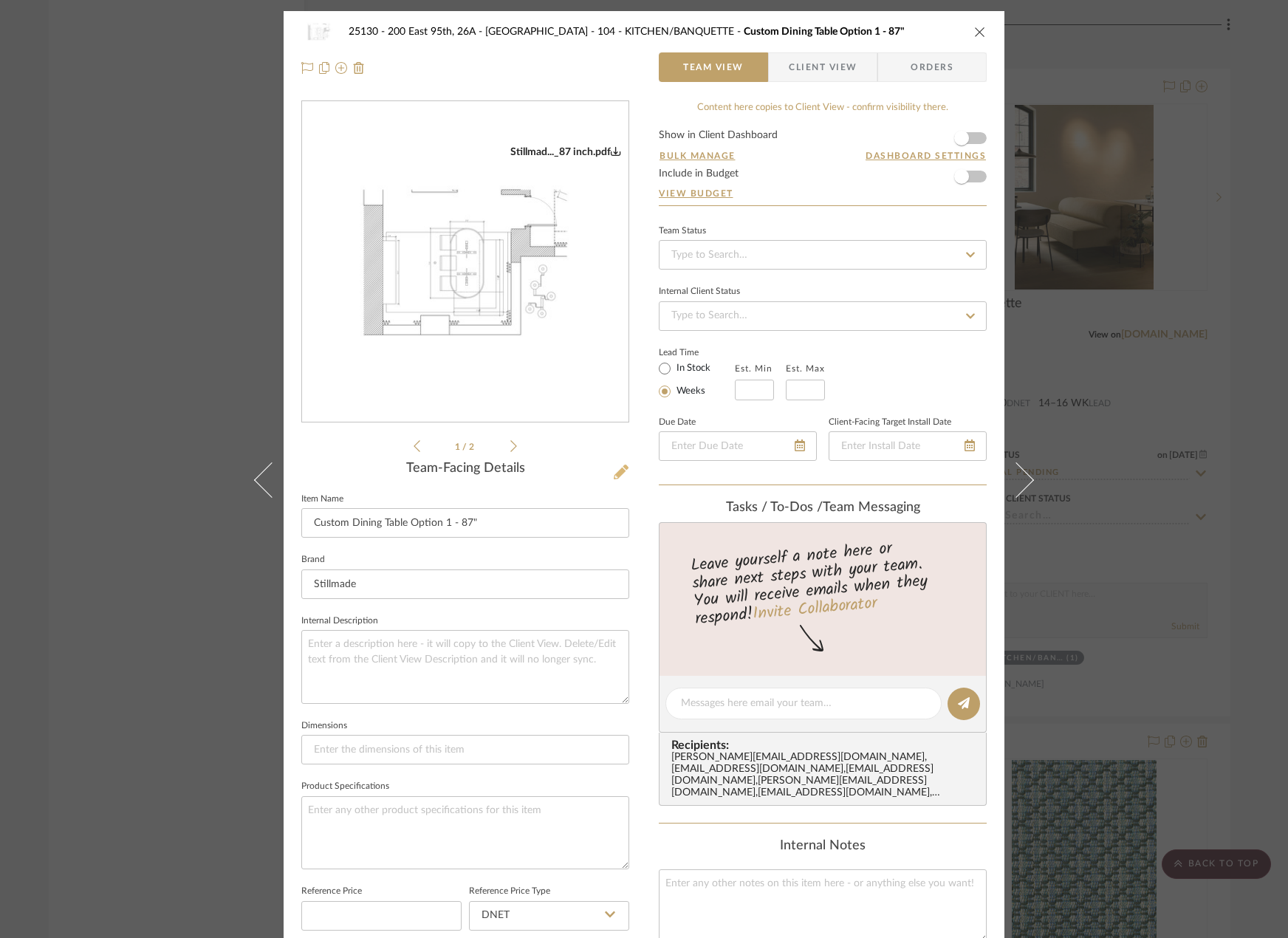
click at [615, 474] on icon at bounding box center [622, 472] width 15 height 15
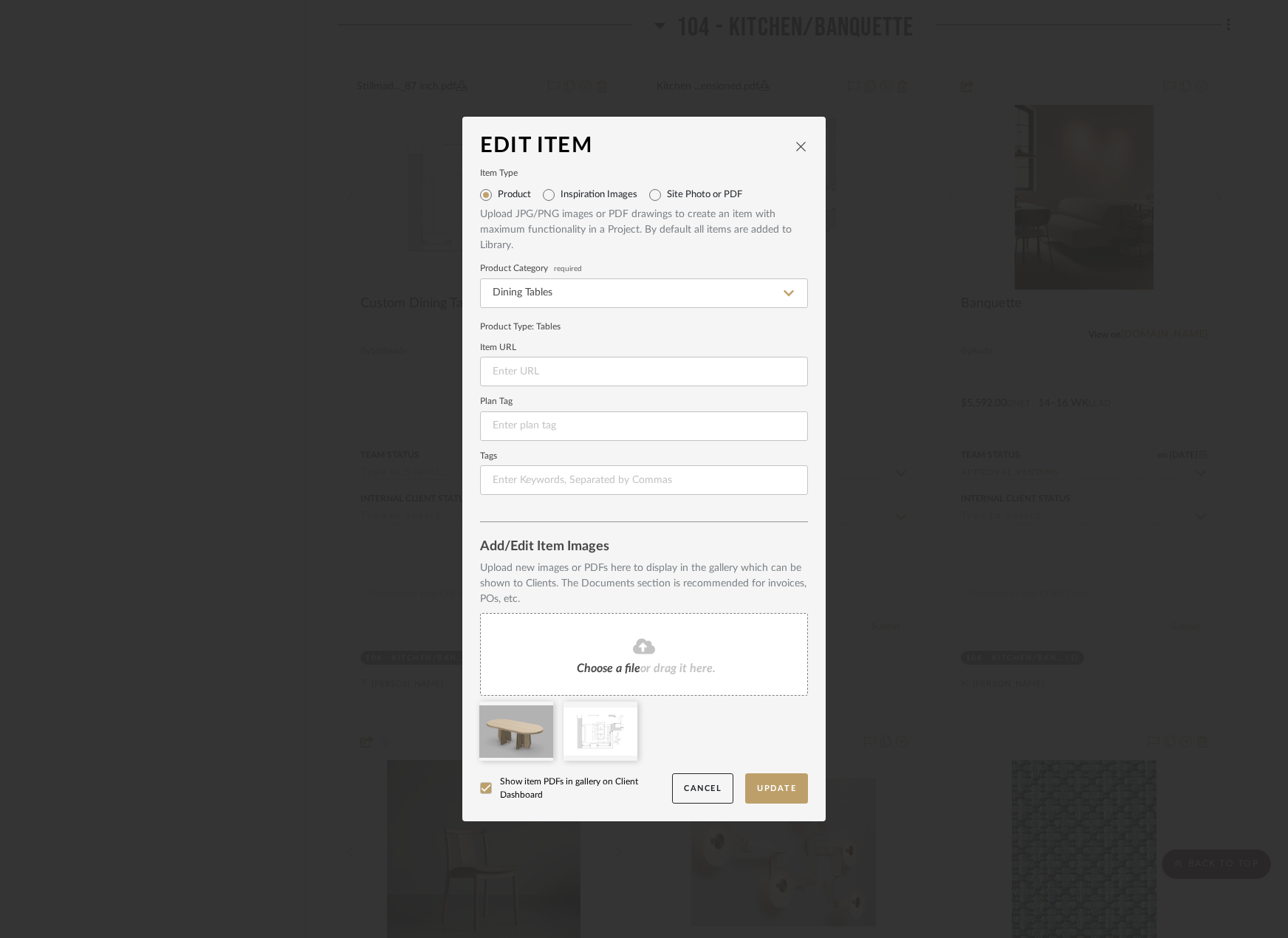
click at [557, 616] on div "Choose a file or drag it here." at bounding box center [644, 654] width 328 height 82
click at [786, 794] on button "Update" at bounding box center [777, 788] width 63 height 30
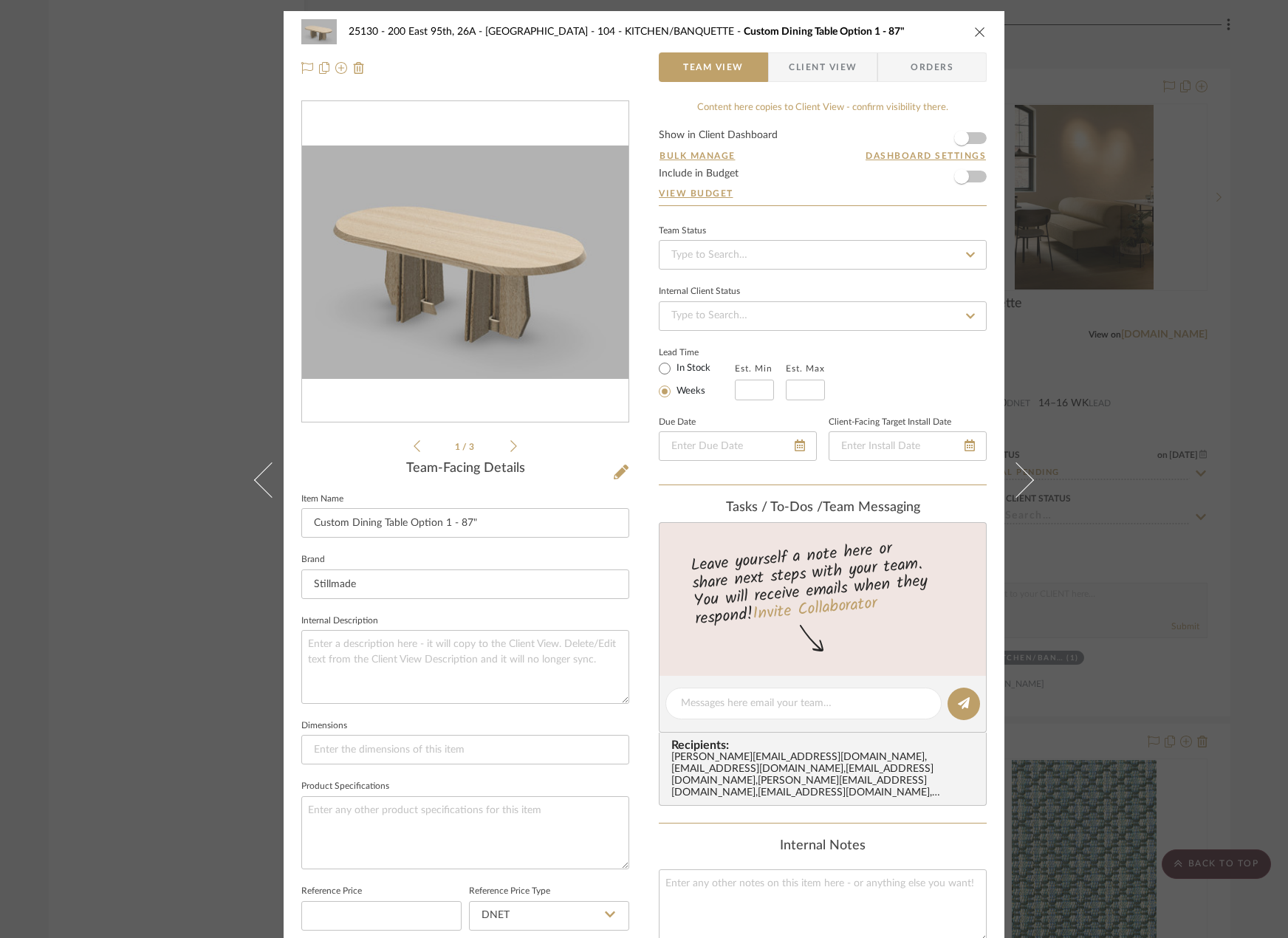
click at [511, 445] on icon at bounding box center [514, 446] width 7 height 13
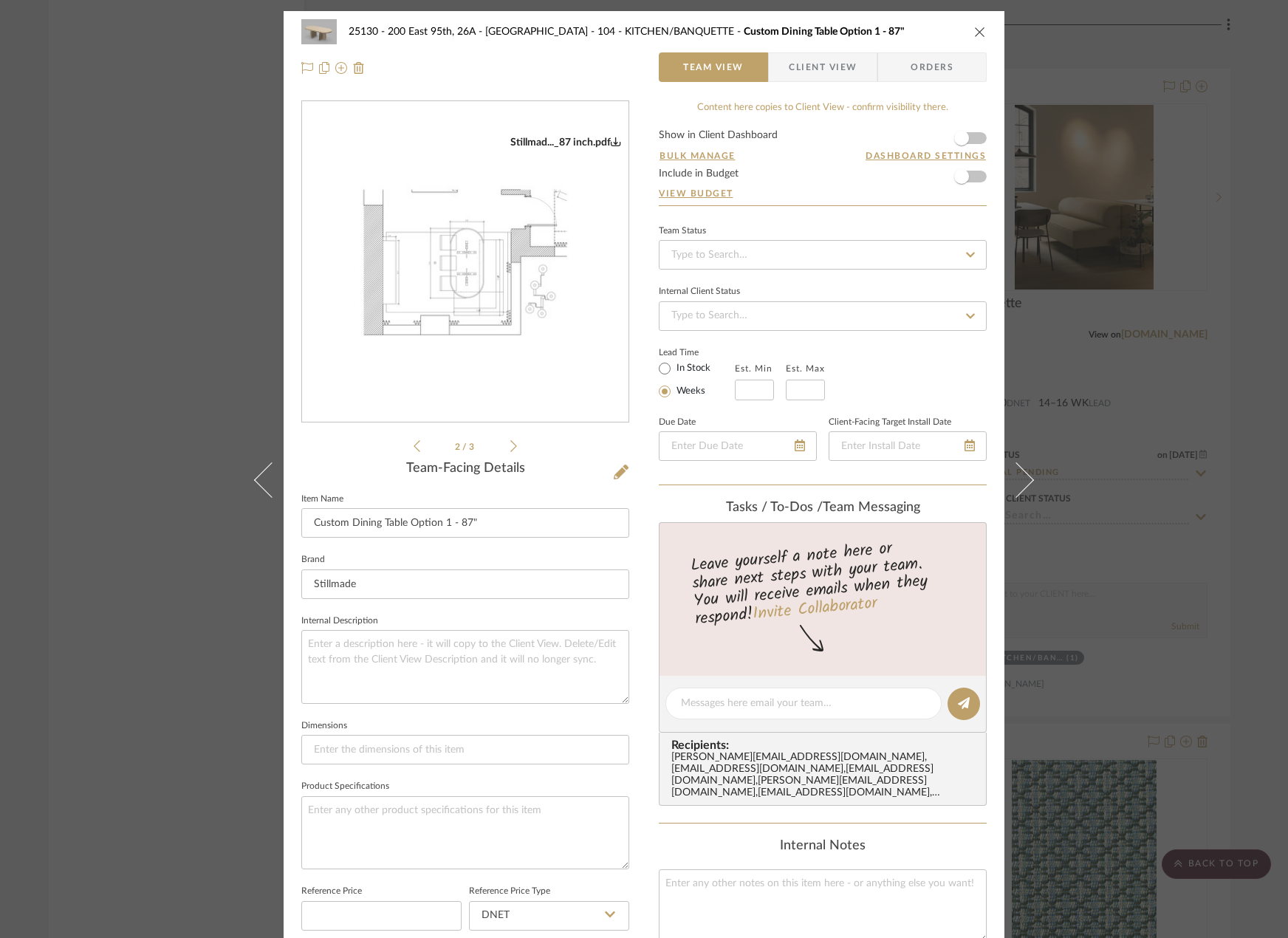
click at [511, 445] on icon at bounding box center [514, 446] width 7 height 13
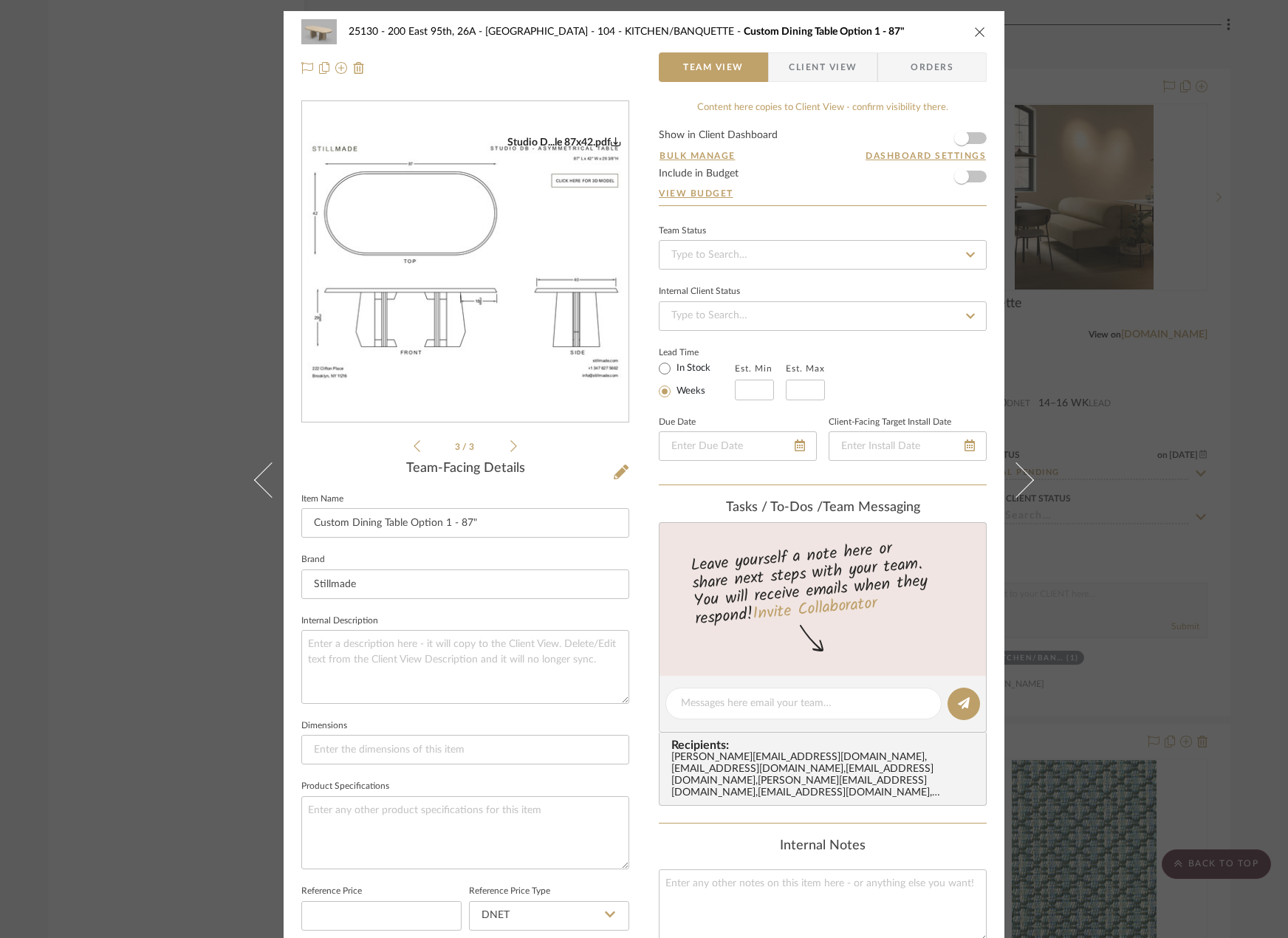
click at [511, 445] on icon at bounding box center [514, 446] width 7 height 13
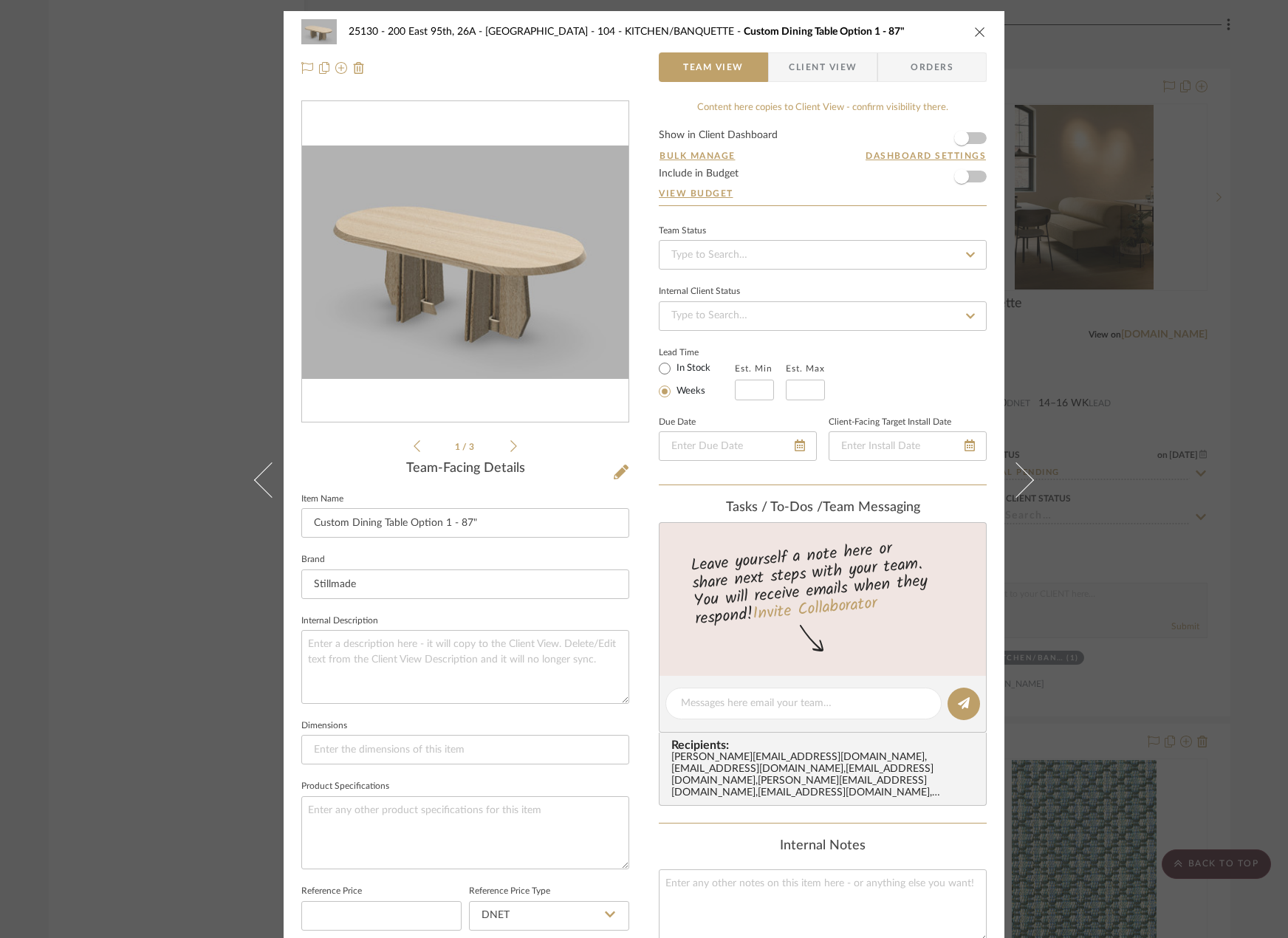
click at [511, 445] on icon at bounding box center [514, 446] width 7 height 13
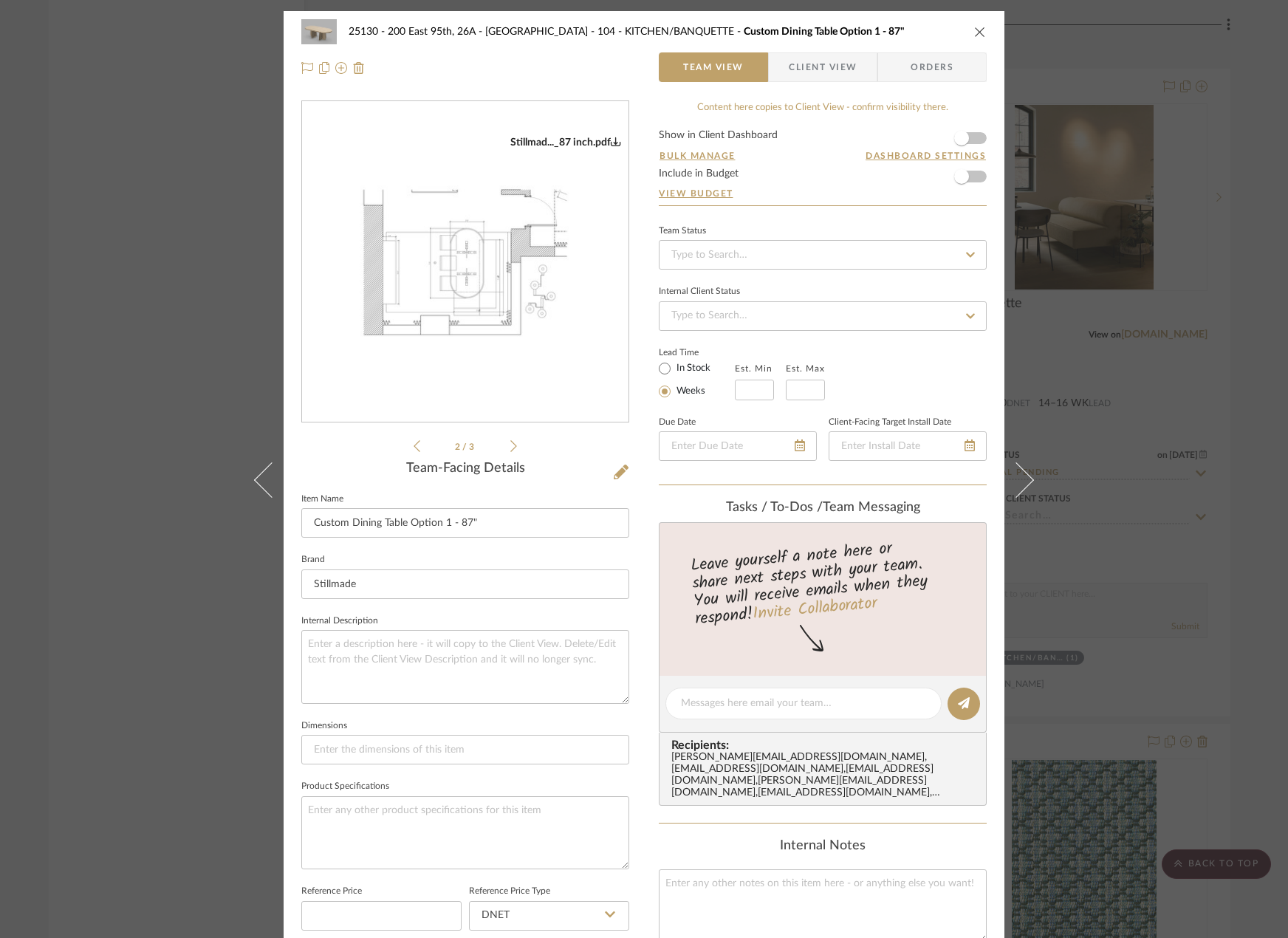
click at [511, 445] on icon at bounding box center [514, 446] width 7 height 13
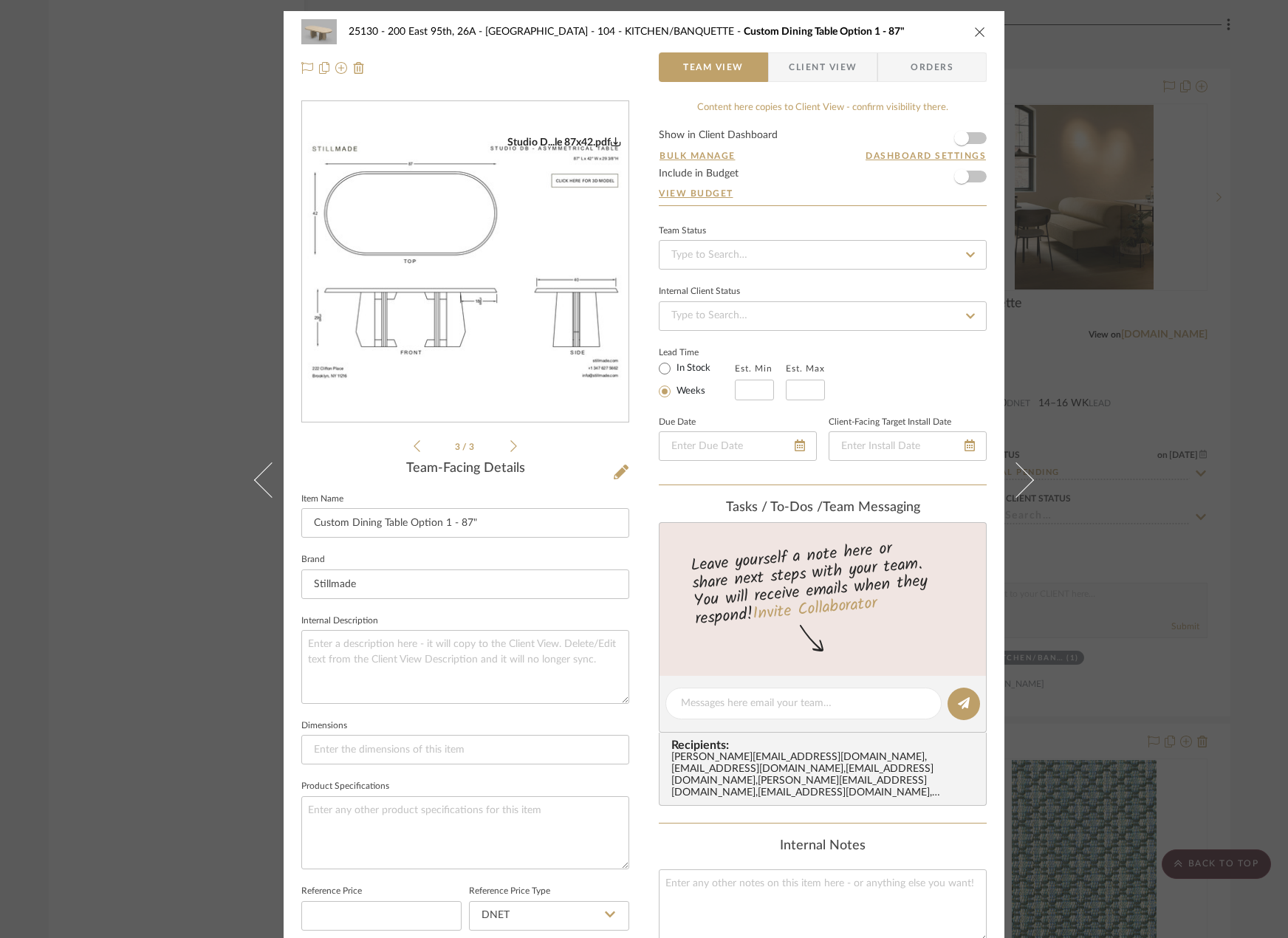
click at [511, 445] on icon at bounding box center [514, 446] width 7 height 13
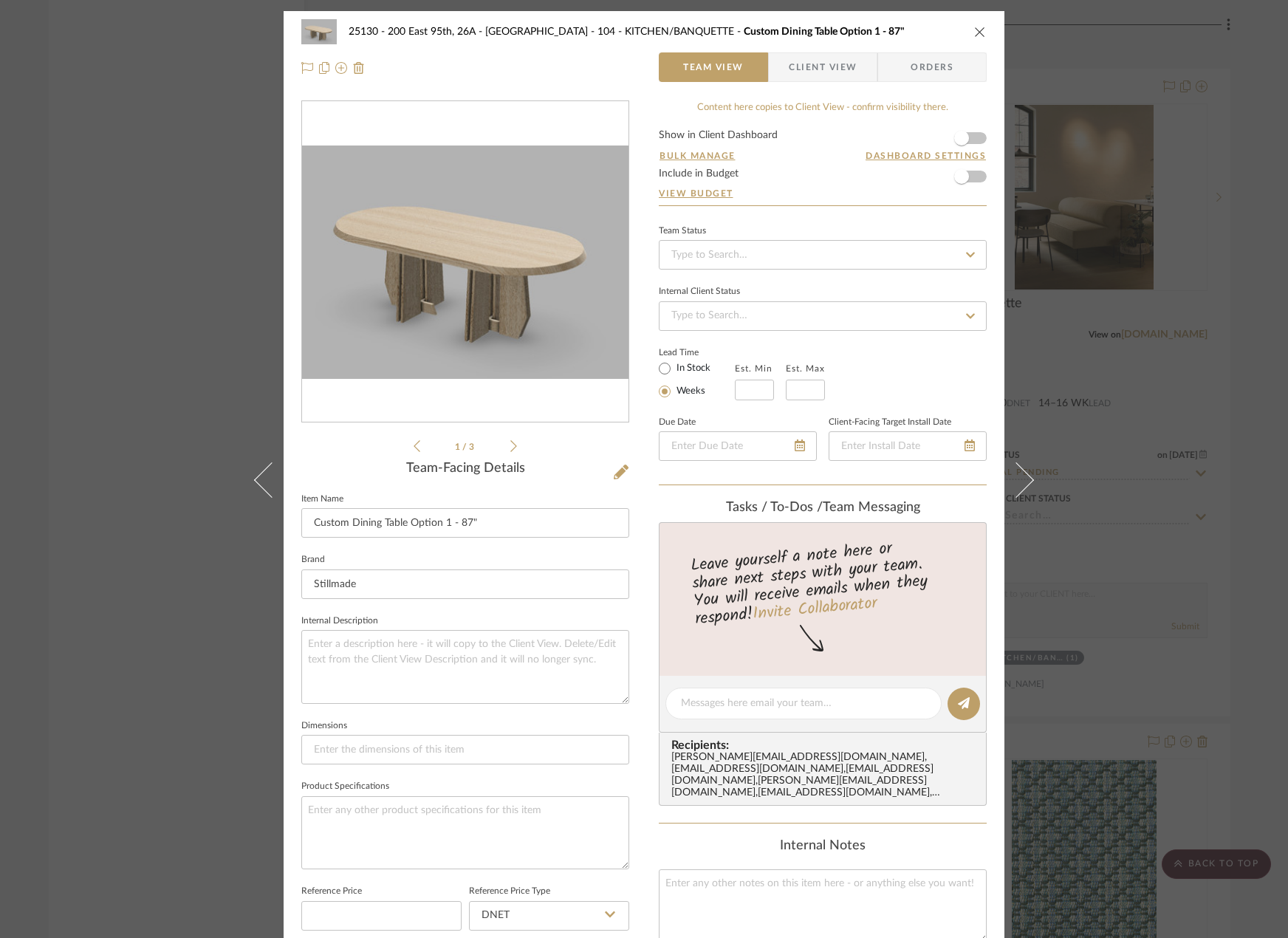
click at [1269, 466] on div "25130 - 200 East 95th, 26A - Kosheleva 104 - KITCHEN/BANQUETTE Custom Dining Ta…" at bounding box center [644, 469] width 1288 height 938
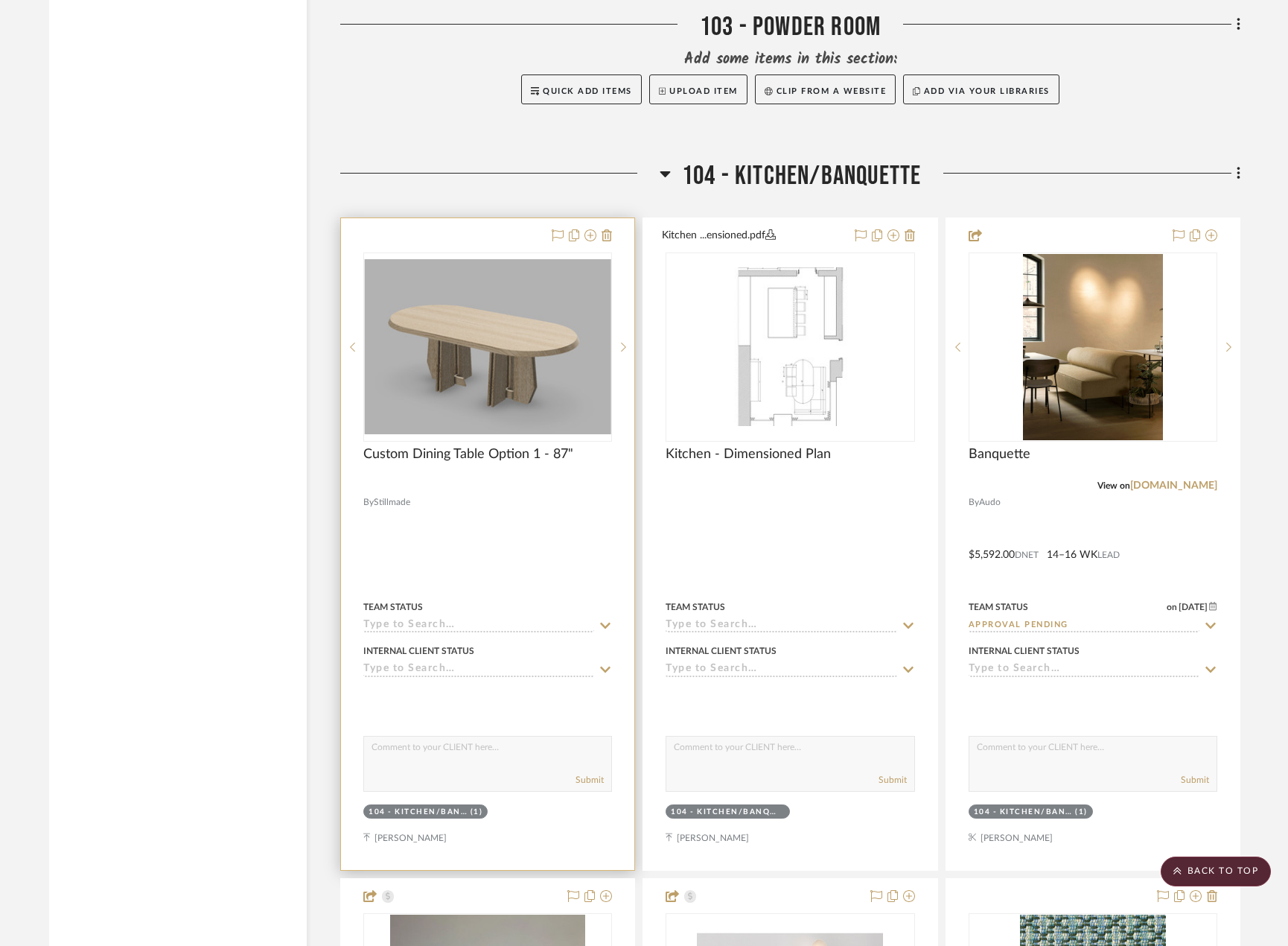
scroll to position [7371, 0]
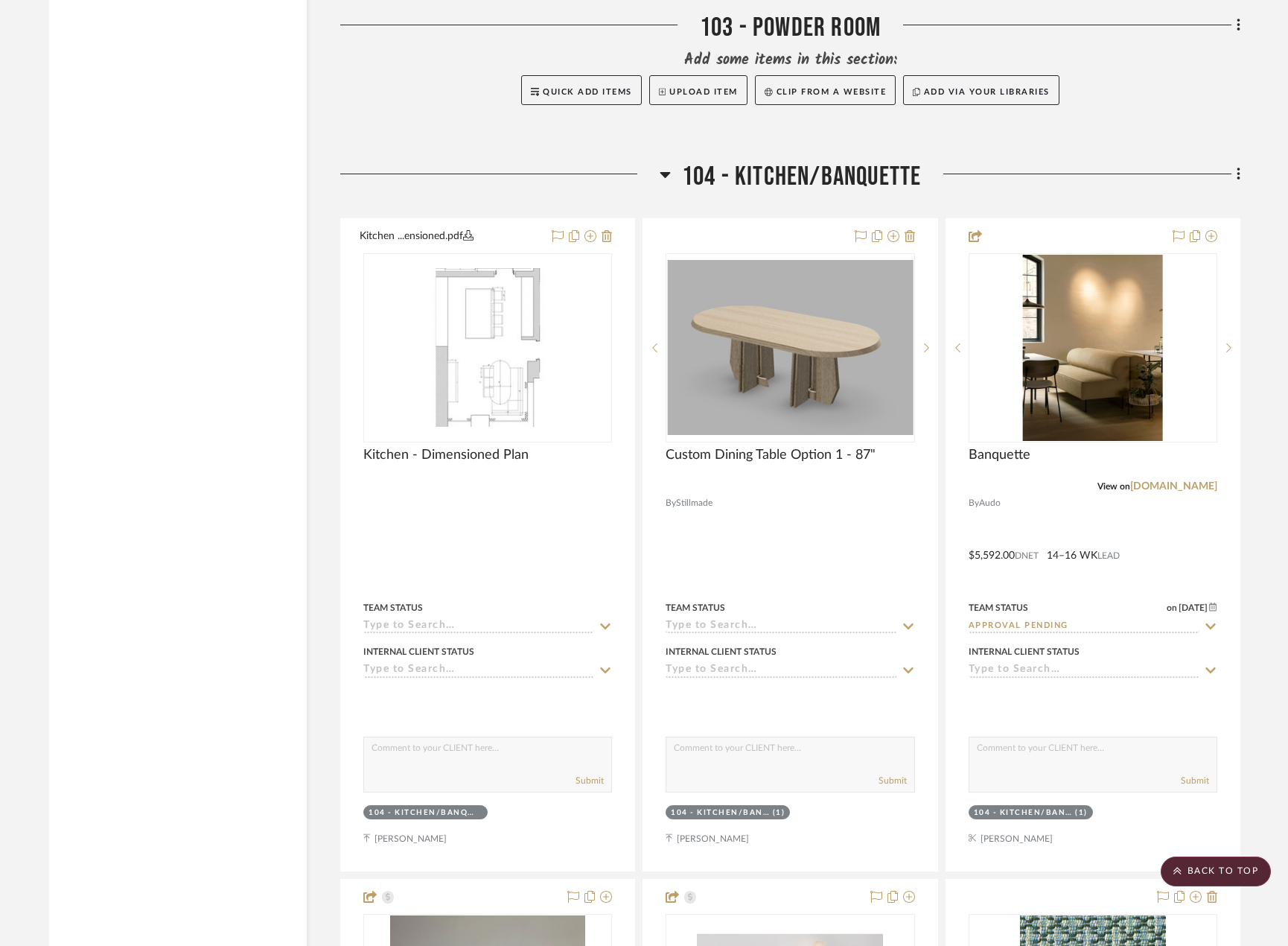
click at [1240, 174] on icon at bounding box center [1238, 174] width 3 height 13
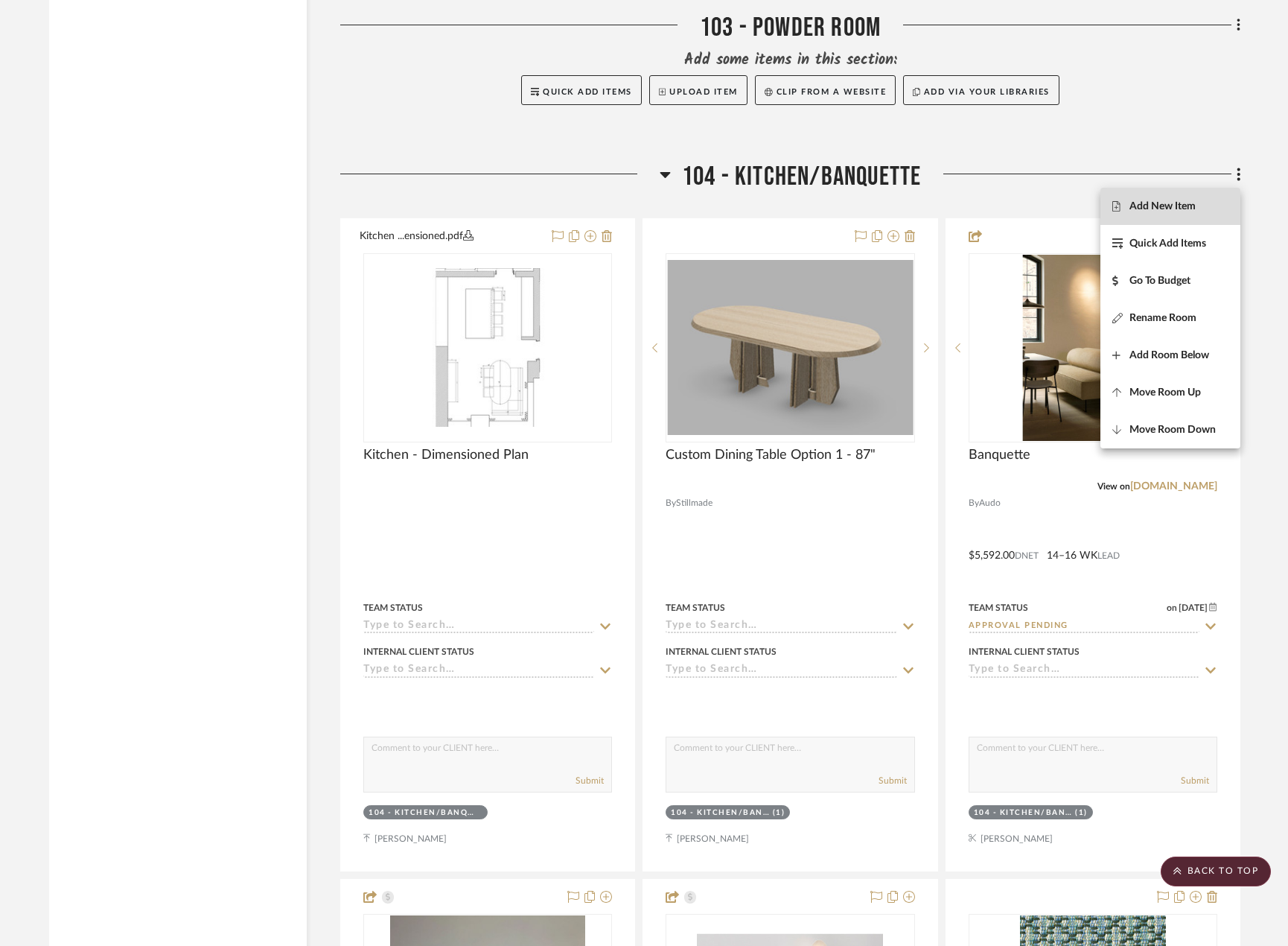
click at [1216, 202] on span "Add New Item" at bounding box center [1171, 206] width 116 height 13
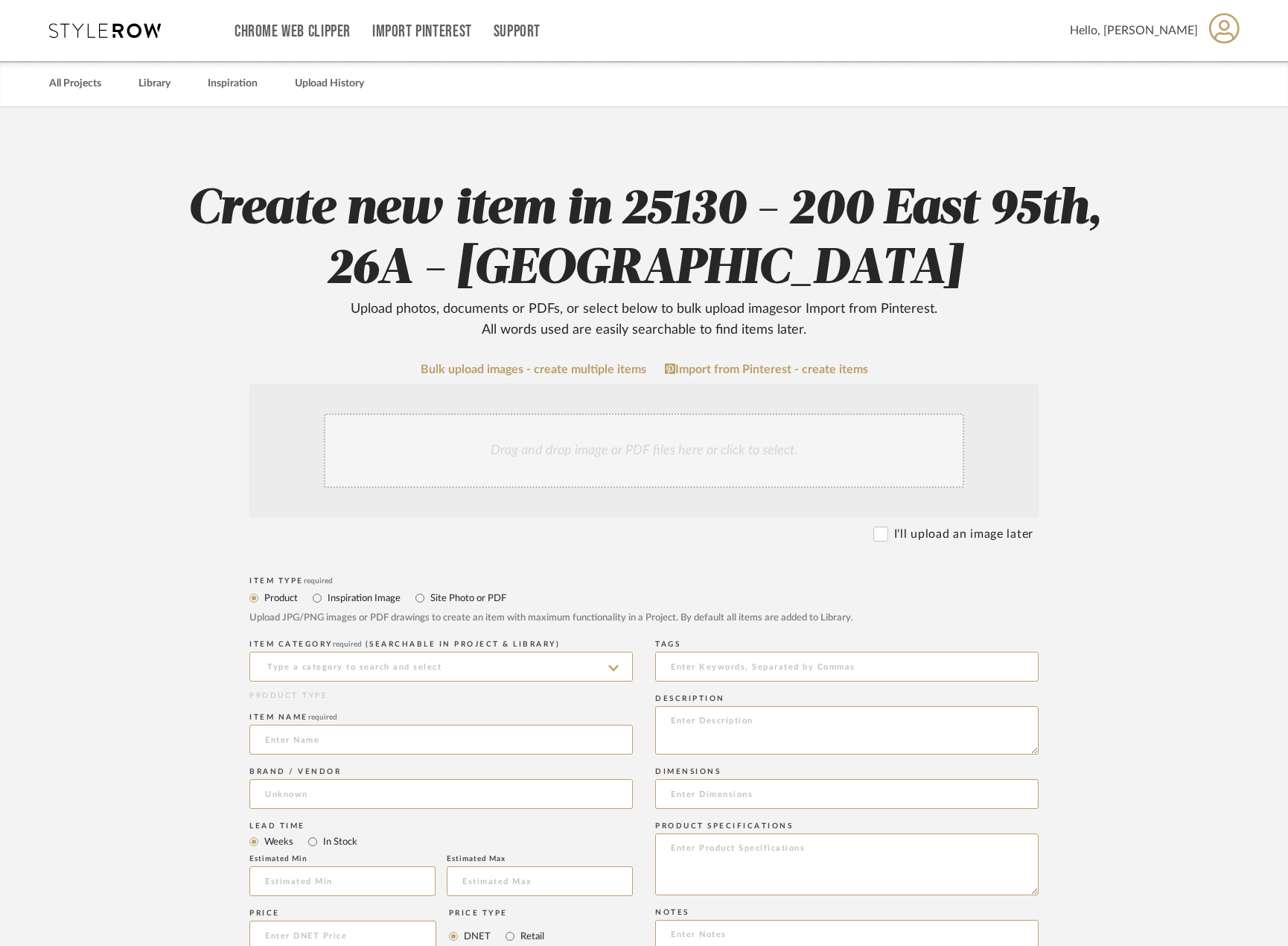
click at [433, 473] on div "Drag and drop image or PDF files here or click to select." at bounding box center [644, 450] width 640 height 75
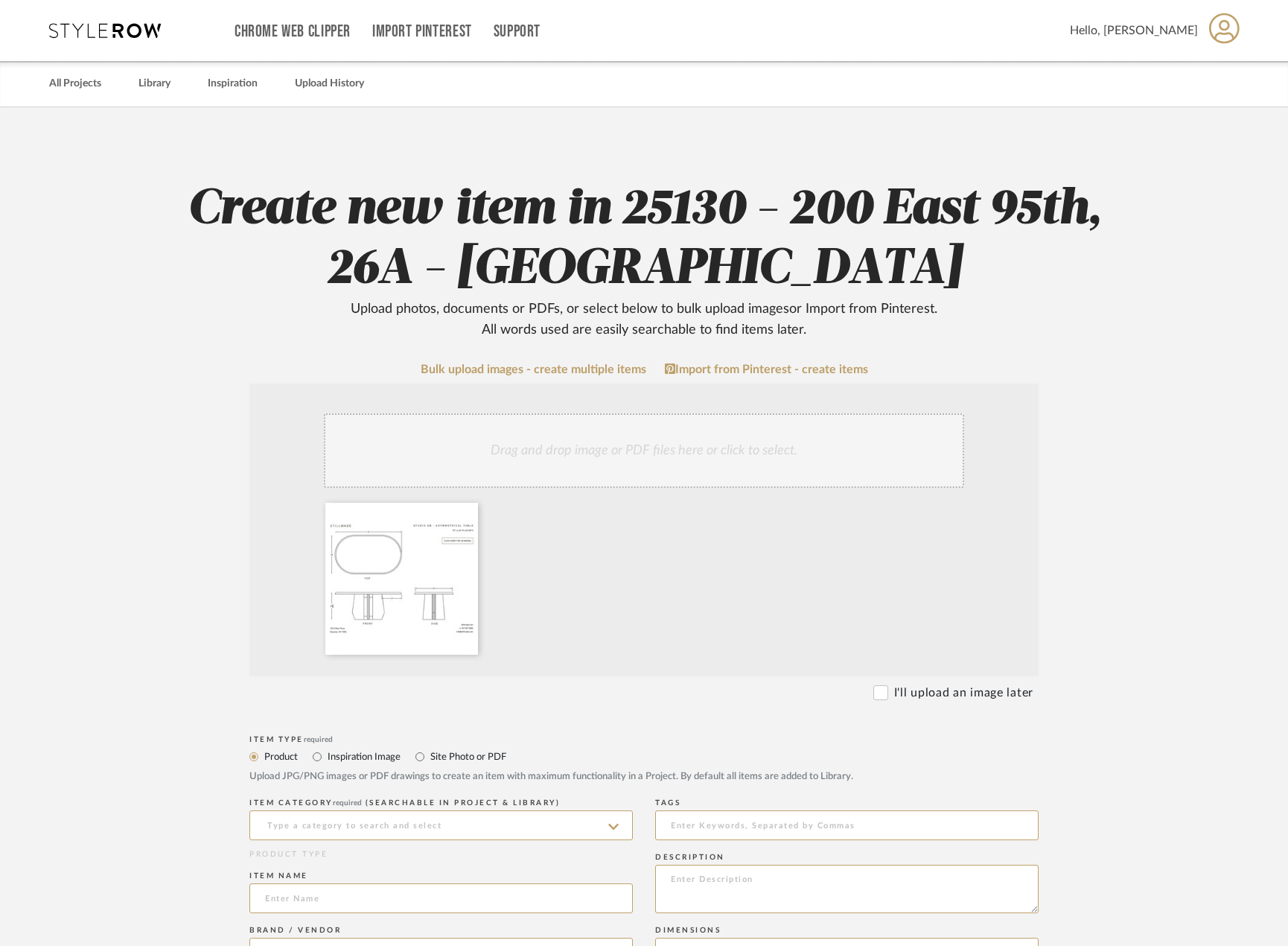
click at [494, 450] on div "Drag and drop image or PDF files here or click to select." at bounding box center [644, 450] width 640 height 75
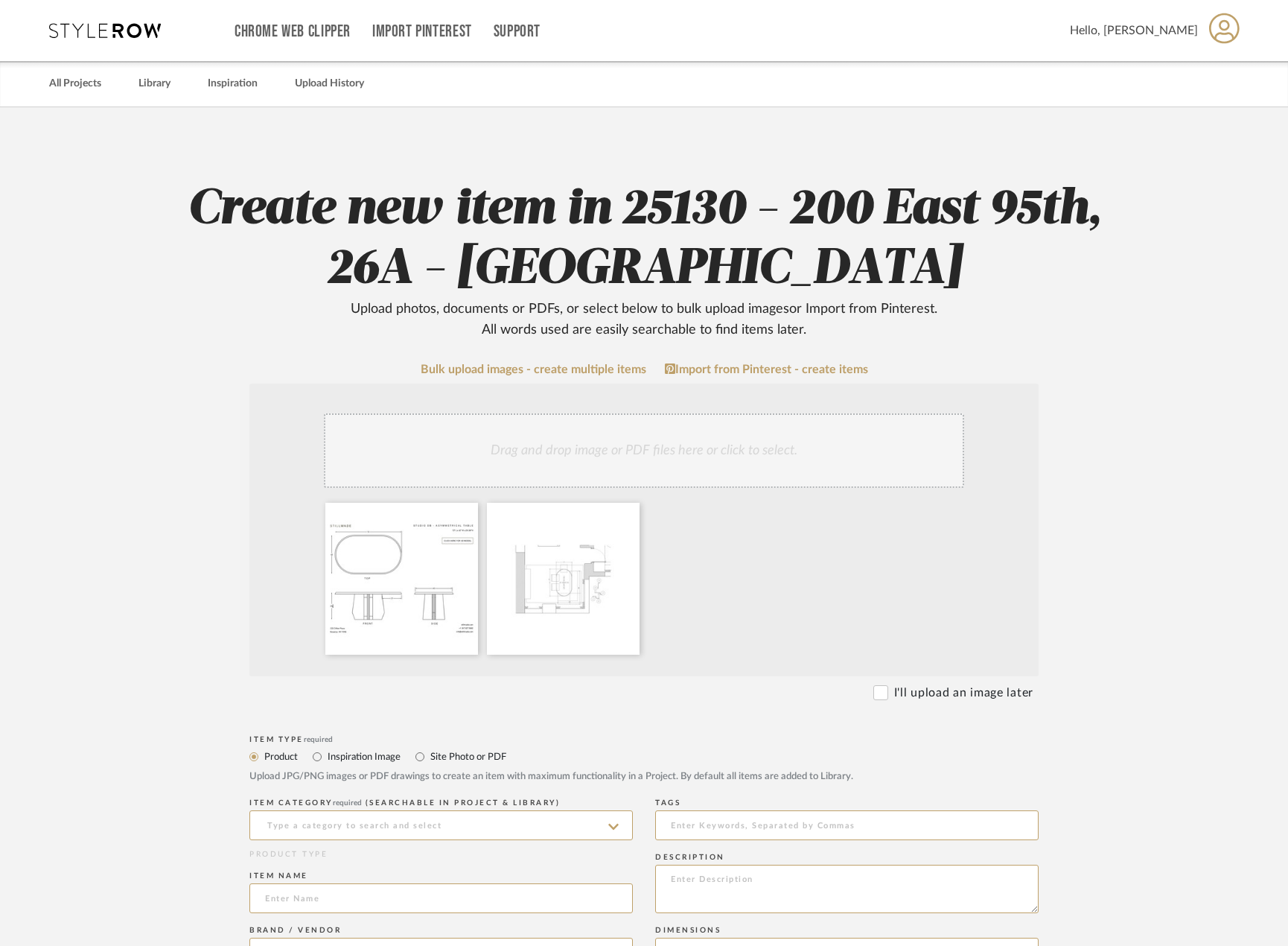
click at [459, 445] on div "Drag and drop image or PDF files here or click to select." at bounding box center [644, 450] width 640 height 75
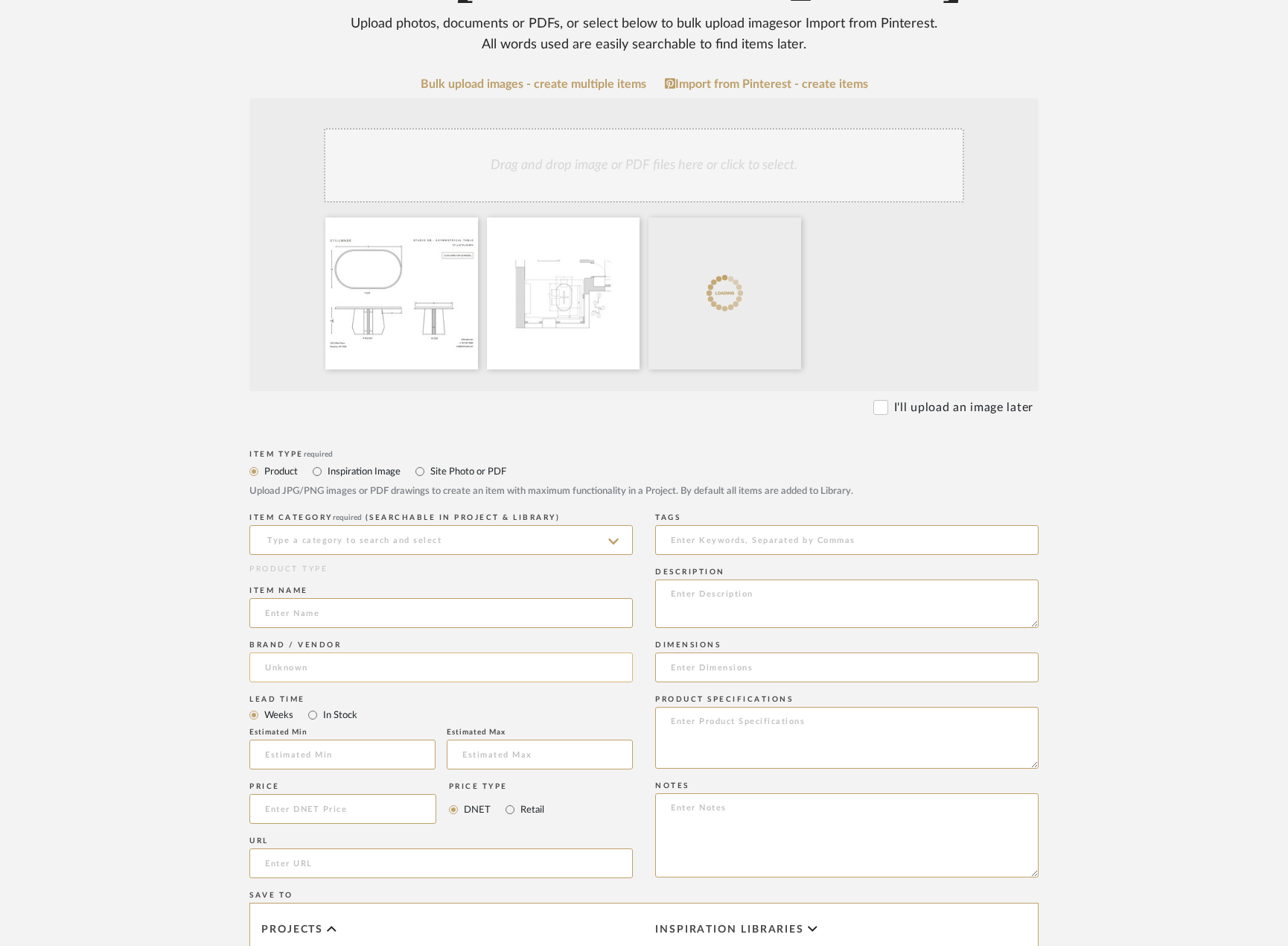
scroll to position [298, 0]
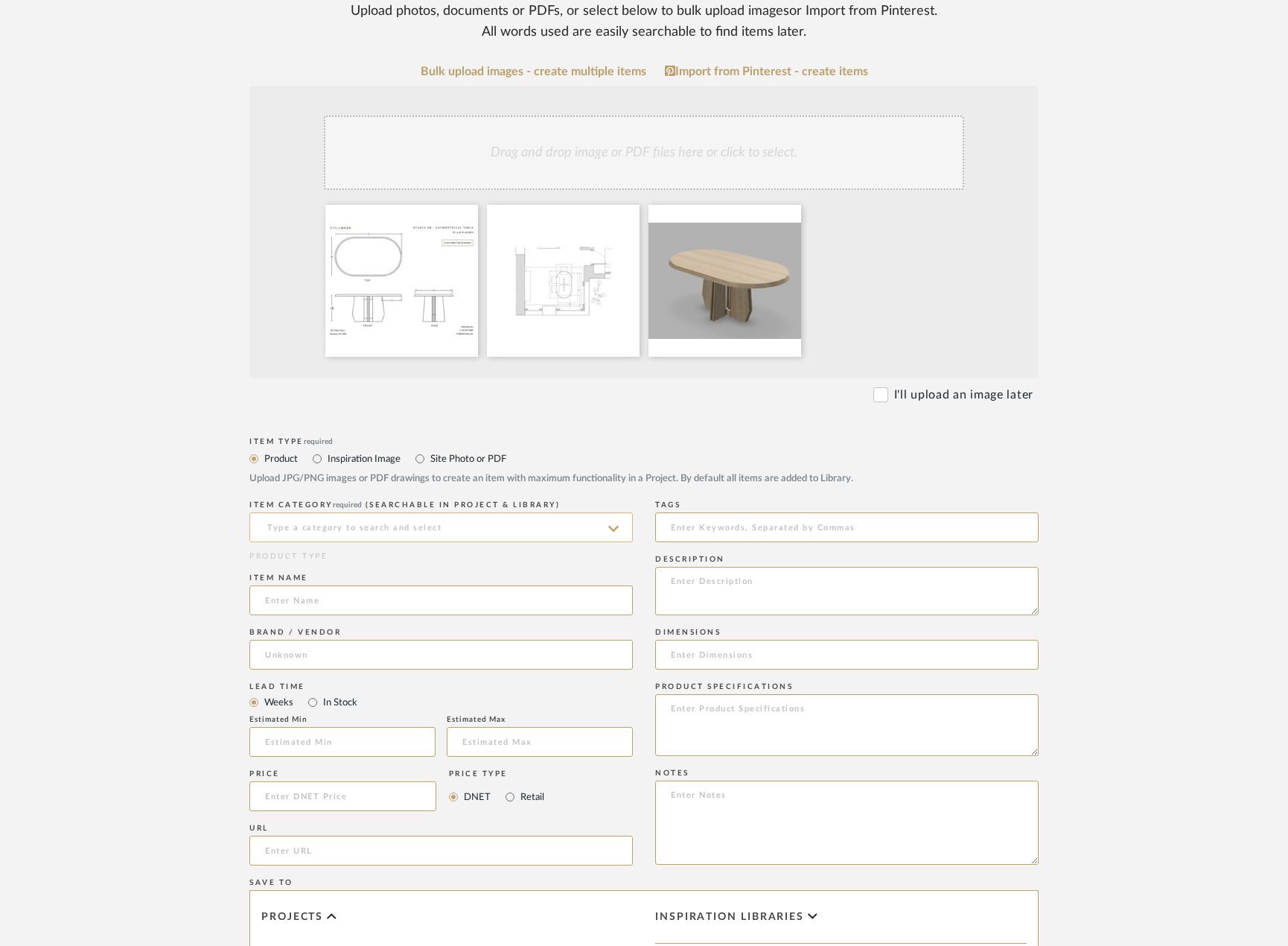
click at [413, 539] on input at bounding box center [441, 527] width 384 height 29
click at [385, 552] on div "Dining Tables" at bounding box center [441, 565] width 382 height 38
type input "Dining Tables"
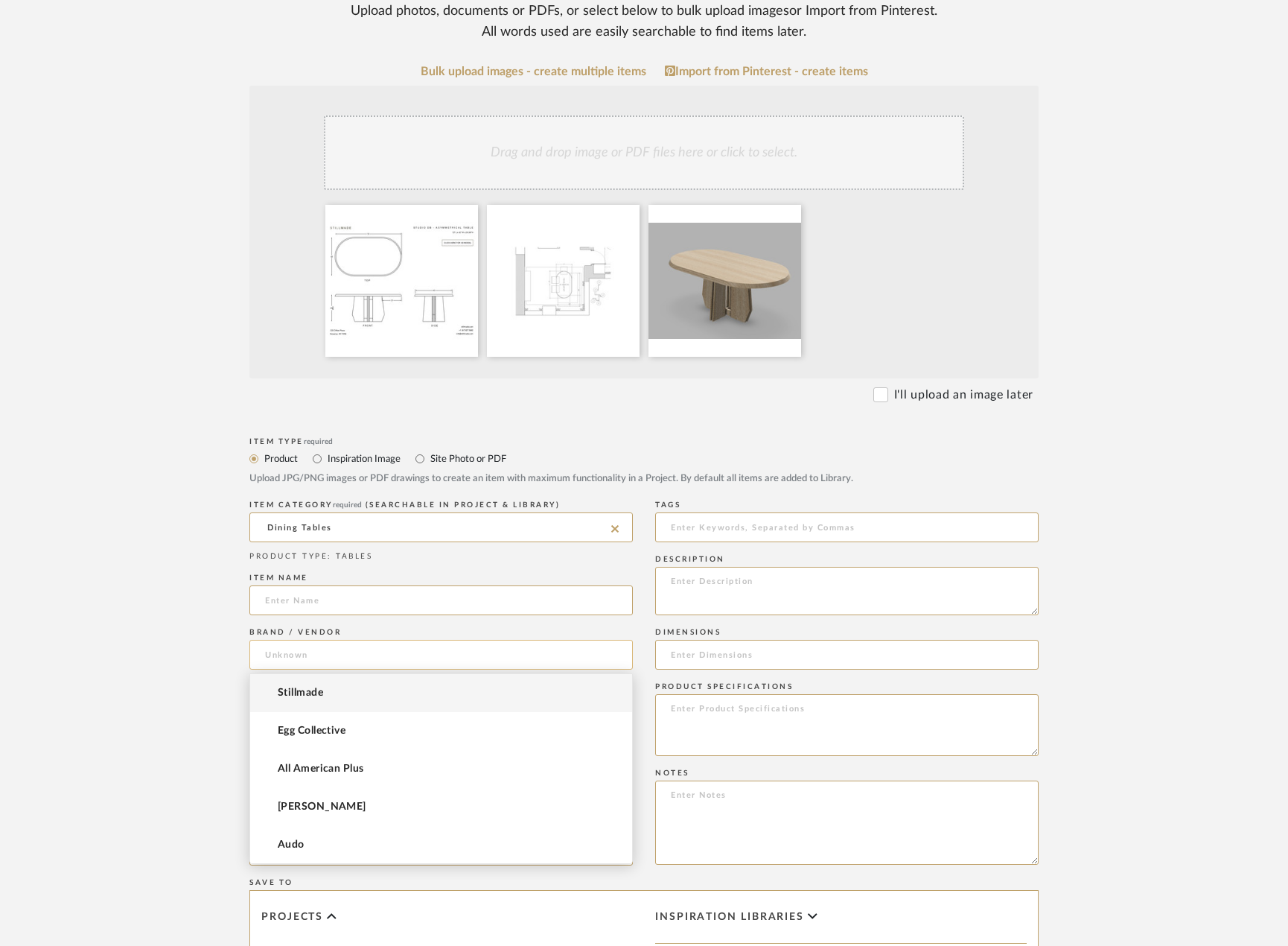
click at [338, 652] on input at bounding box center [441, 654] width 384 height 29
click at [327, 682] on mat-option "Stillmade" at bounding box center [441, 693] width 382 height 38
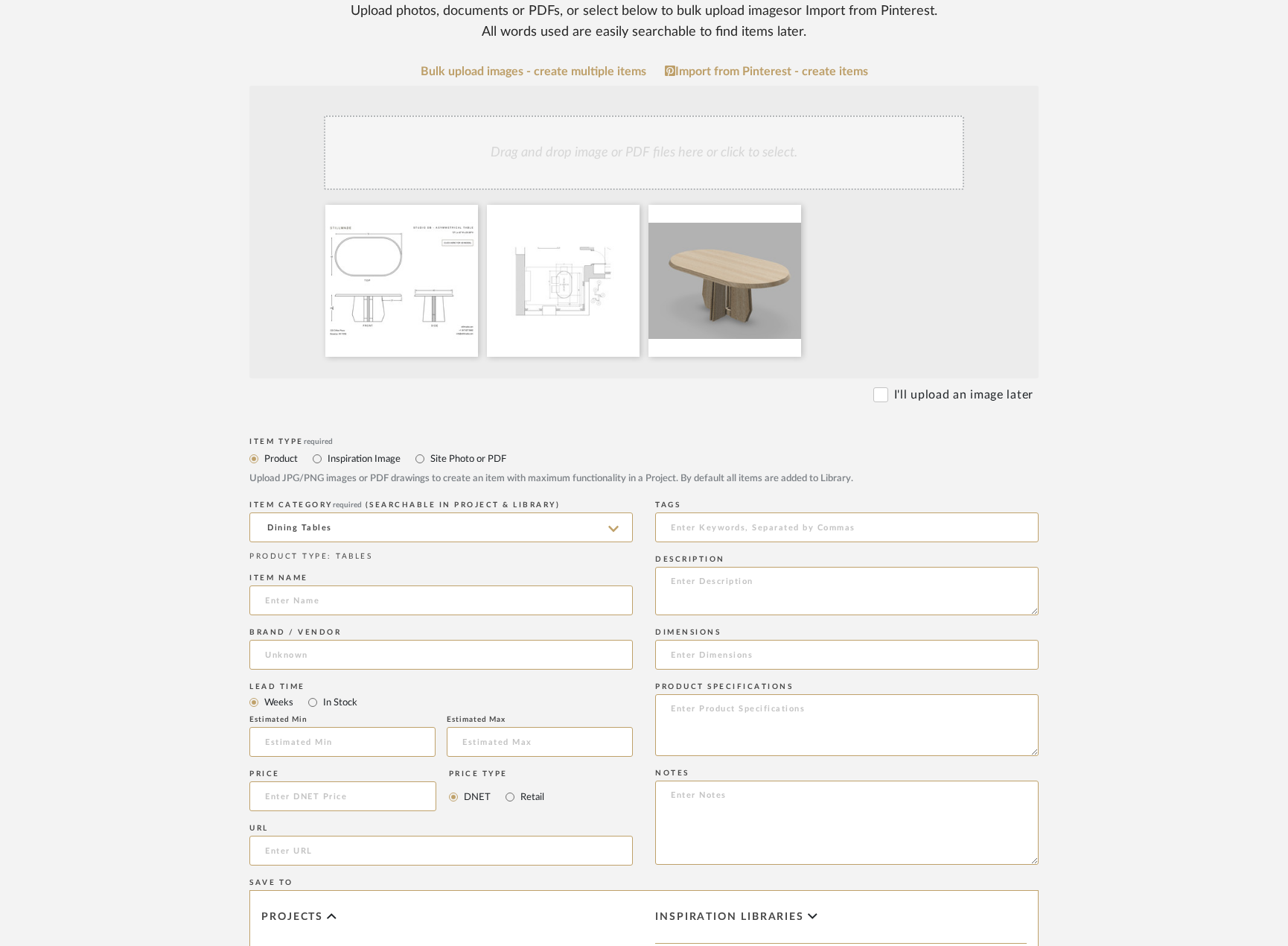
type input "Stillmade"
click at [294, 596] on input at bounding box center [441, 599] width 384 height 29
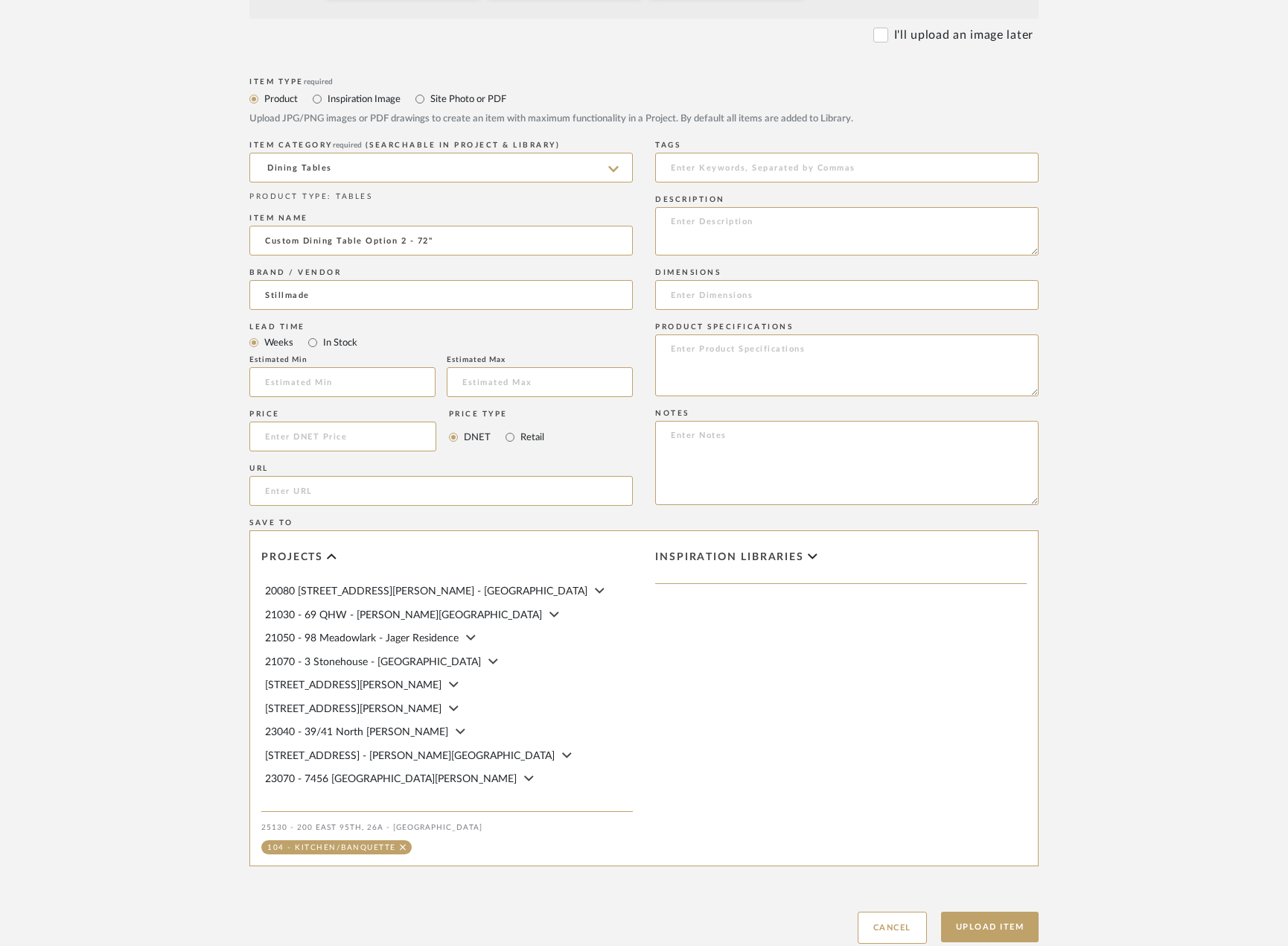
scroll to position [670, 0]
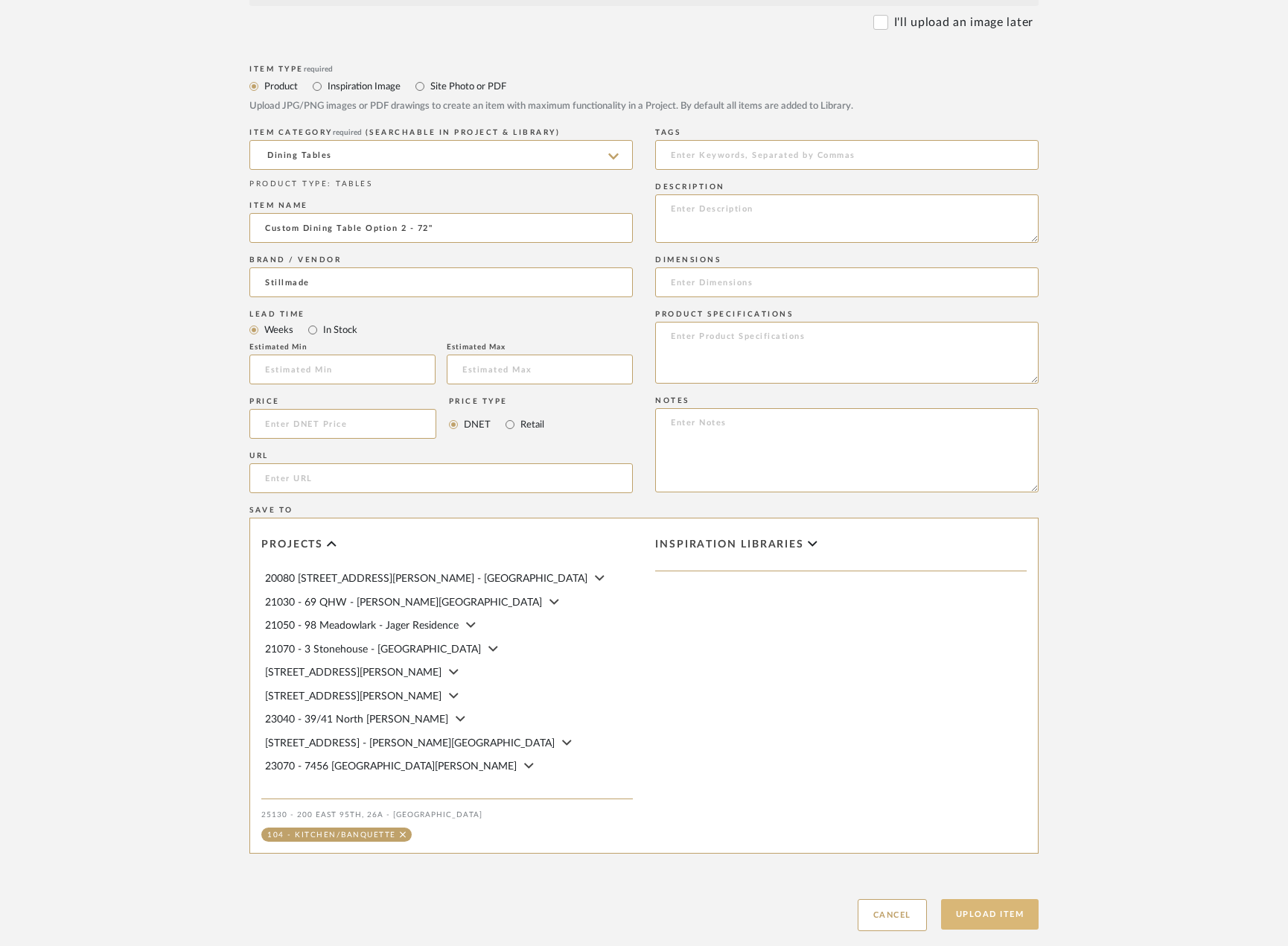
type input "Custom Dining Table Option 2 - 72""
click at [1022, 909] on button "Upload Item" at bounding box center [991, 914] width 98 height 30
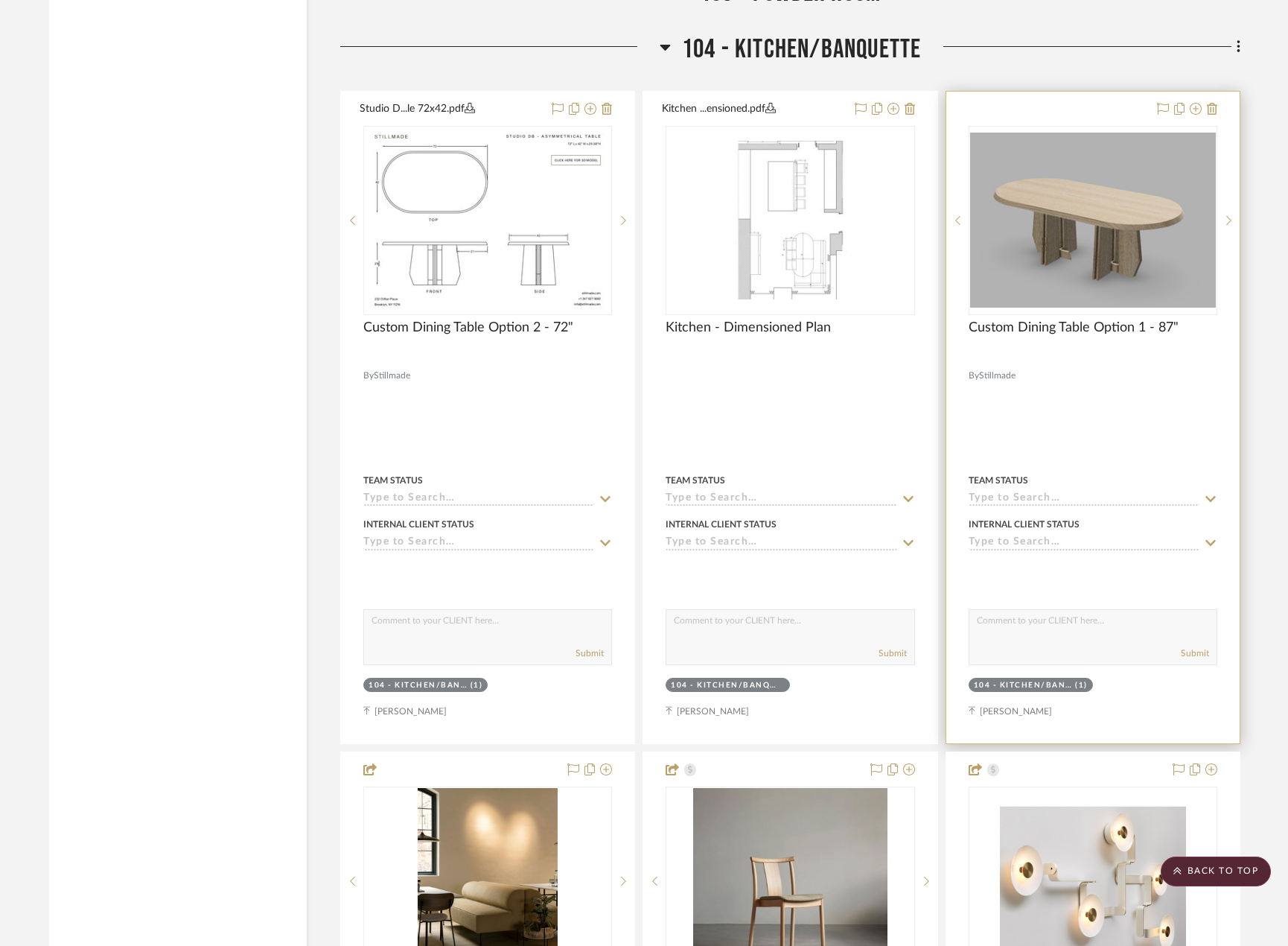
scroll to position [7517, 0]
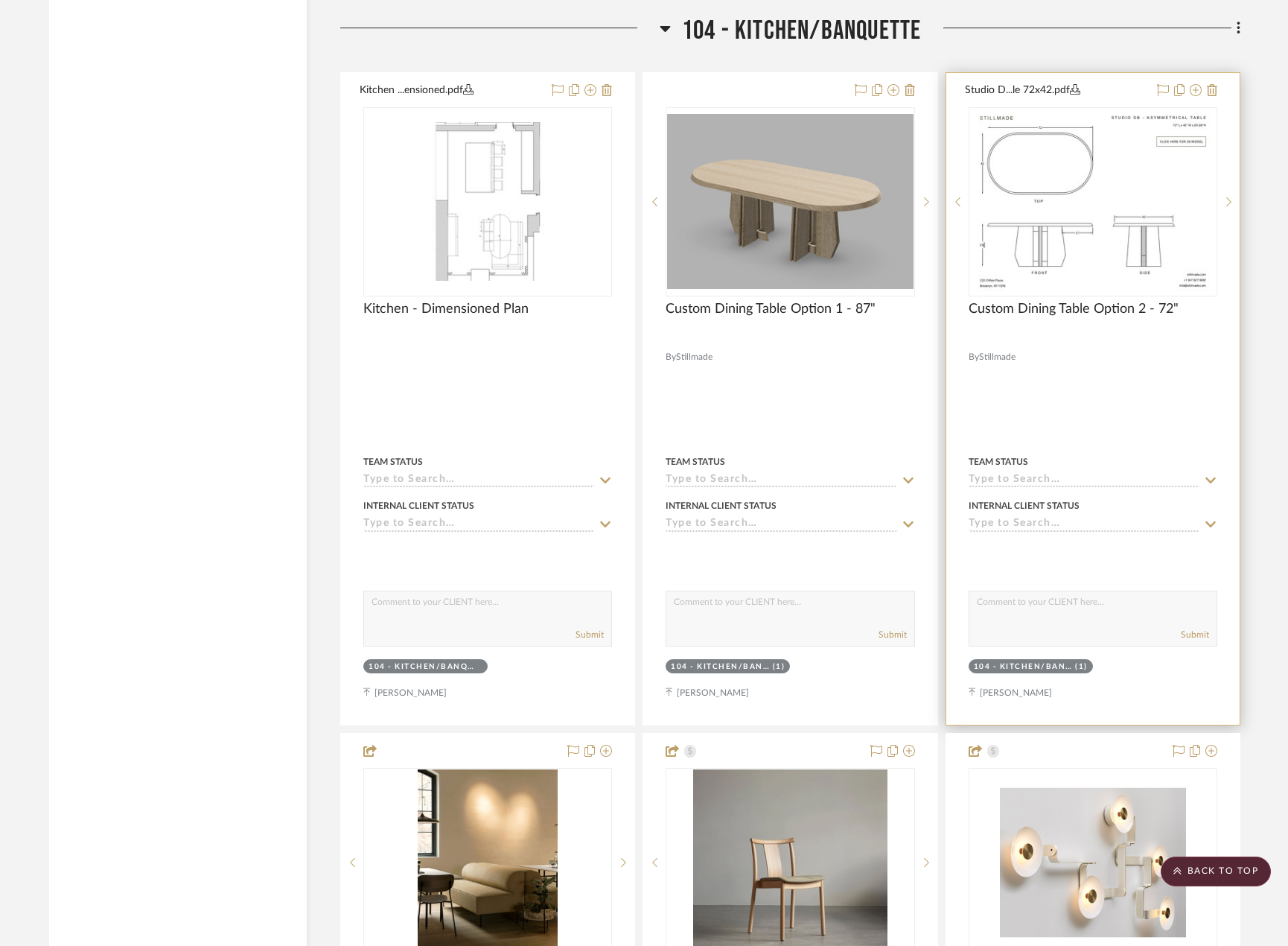
click at [1107, 433] on div at bounding box center [1093, 399] width 294 height 652
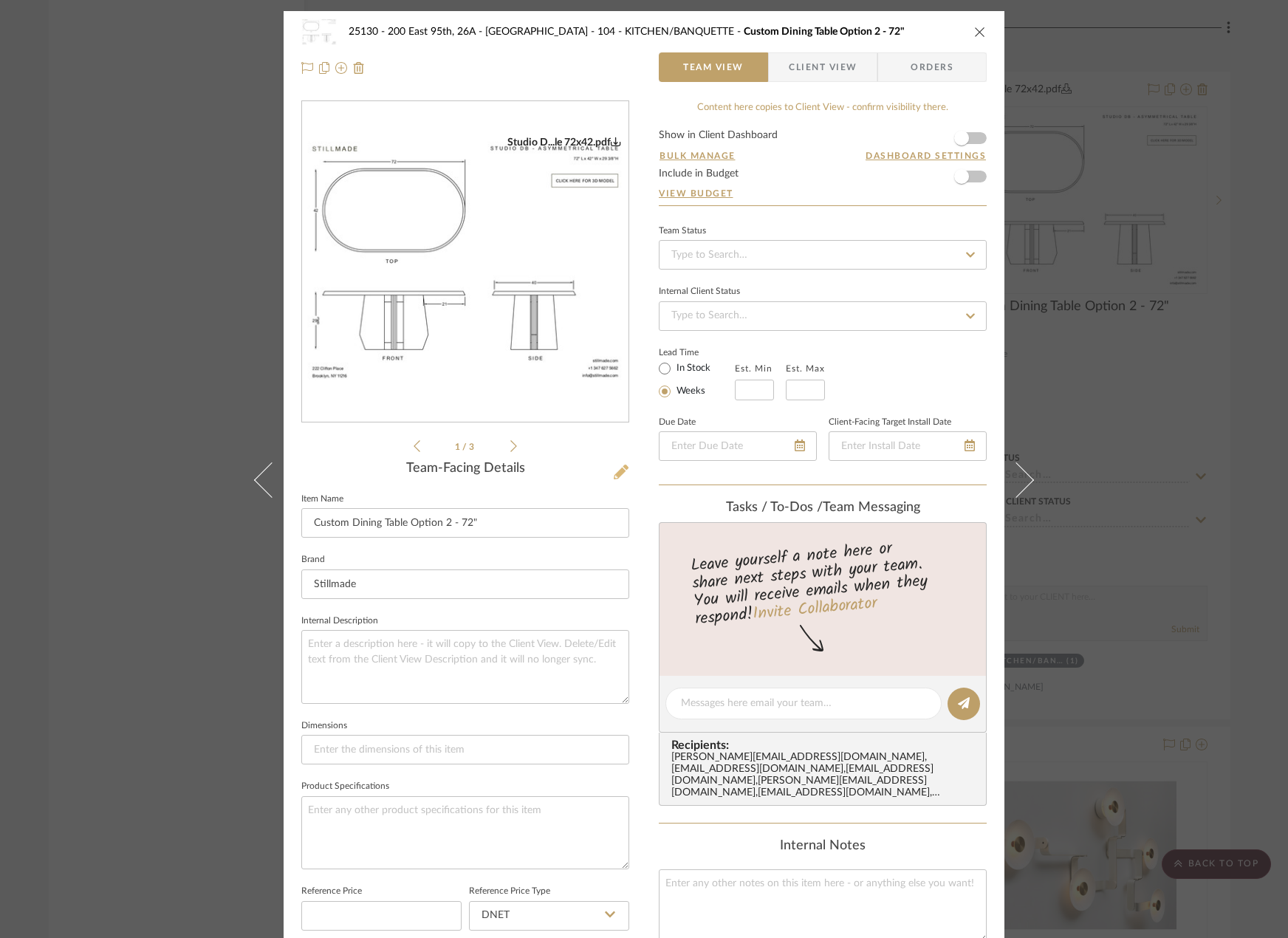
click at [615, 467] on icon at bounding box center [622, 472] width 15 height 15
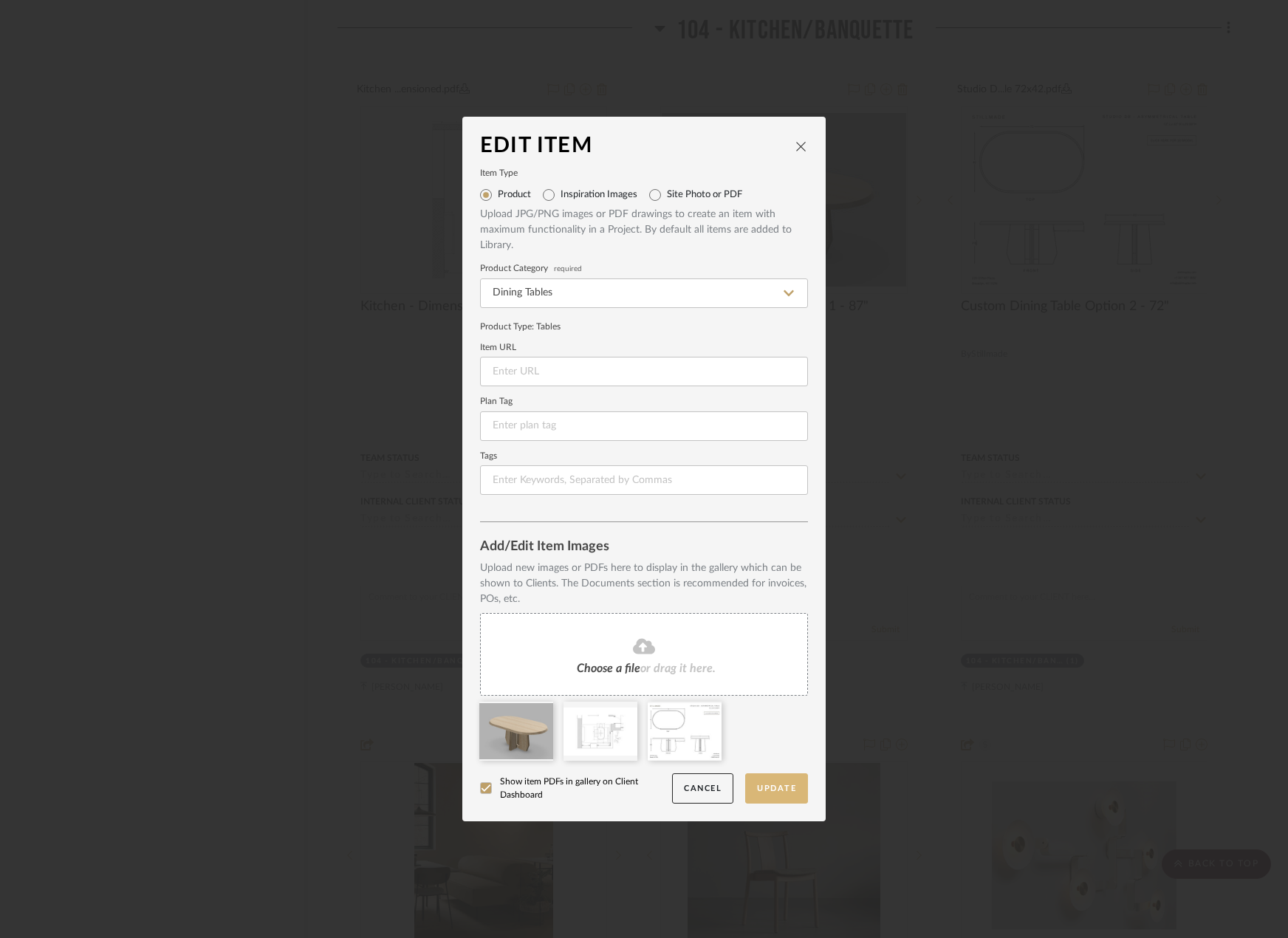
click at [769, 790] on button "Update" at bounding box center [777, 788] width 63 height 30
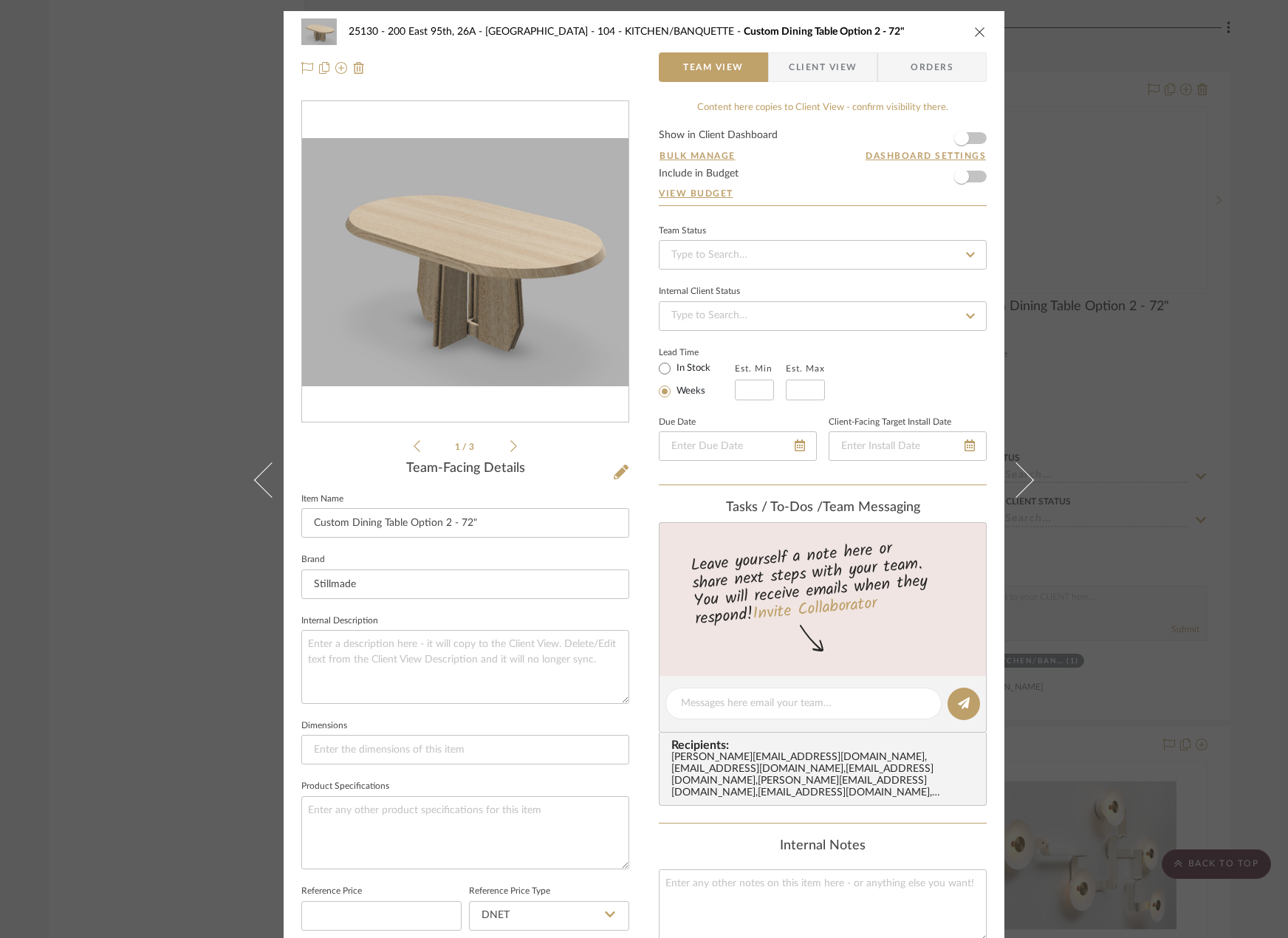
click at [505, 449] on li "1 / 3" at bounding box center [465, 446] width 90 height 18
click at [508, 460] on div "Studio D...le 72x42.pdf Stillmad..._72 inch.pdf Studio D...le 72x42.pdf 1 / 3 T…" at bounding box center [465, 706] width 328 height 1212
click at [508, 456] on div "Studio D...le 72x42.pdf Stillmad..._72 inch.pdf Studio D...le 72x42.pdf 1 / 3 T…" at bounding box center [465, 706] width 328 height 1212
click at [511, 451] on icon at bounding box center [514, 446] width 7 height 13
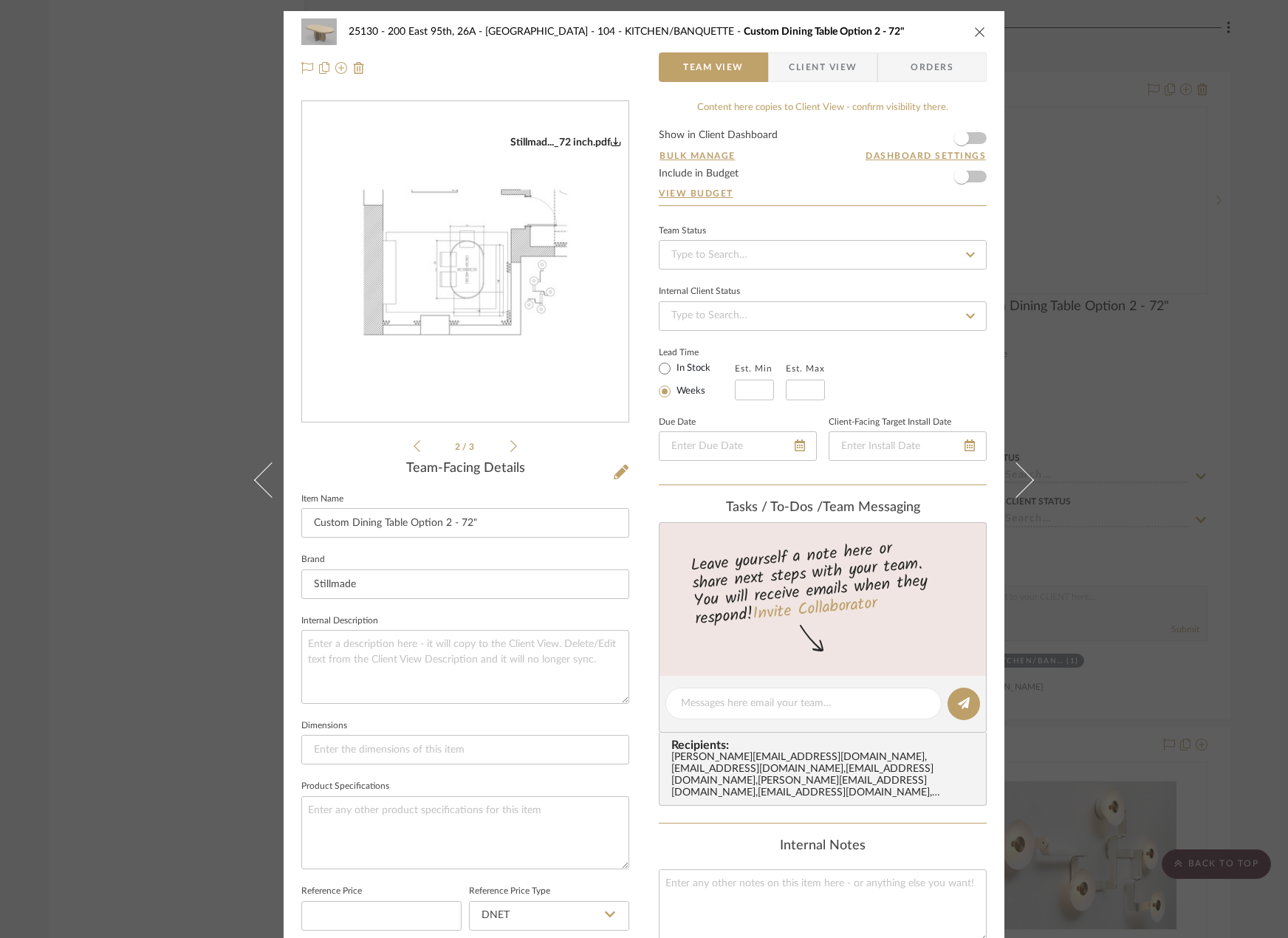
click at [511, 451] on icon at bounding box center [514, 446] width 7 height 13
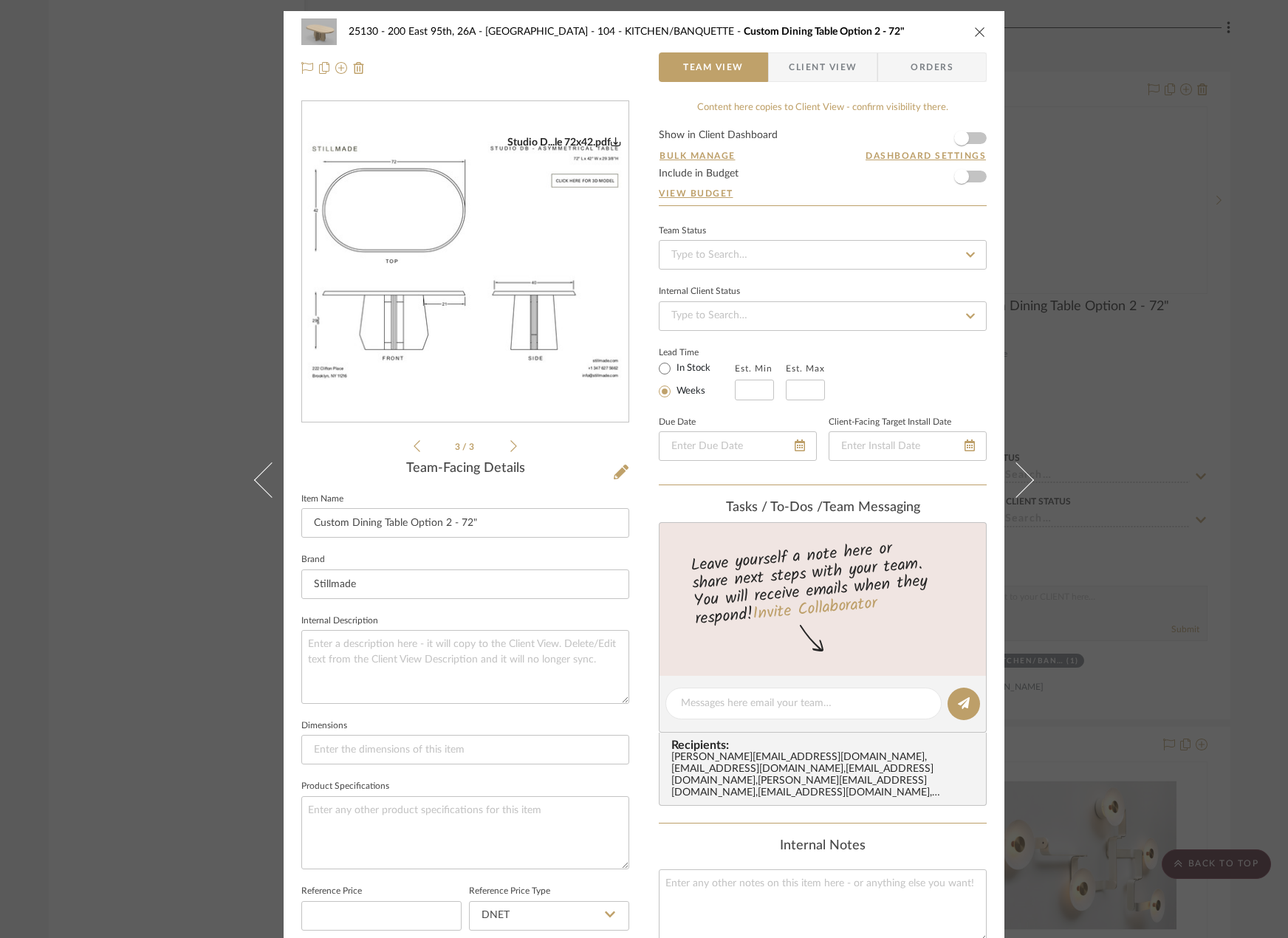
click at [511, 451] on icon at bounding box center [514, 446] width 7 height 13
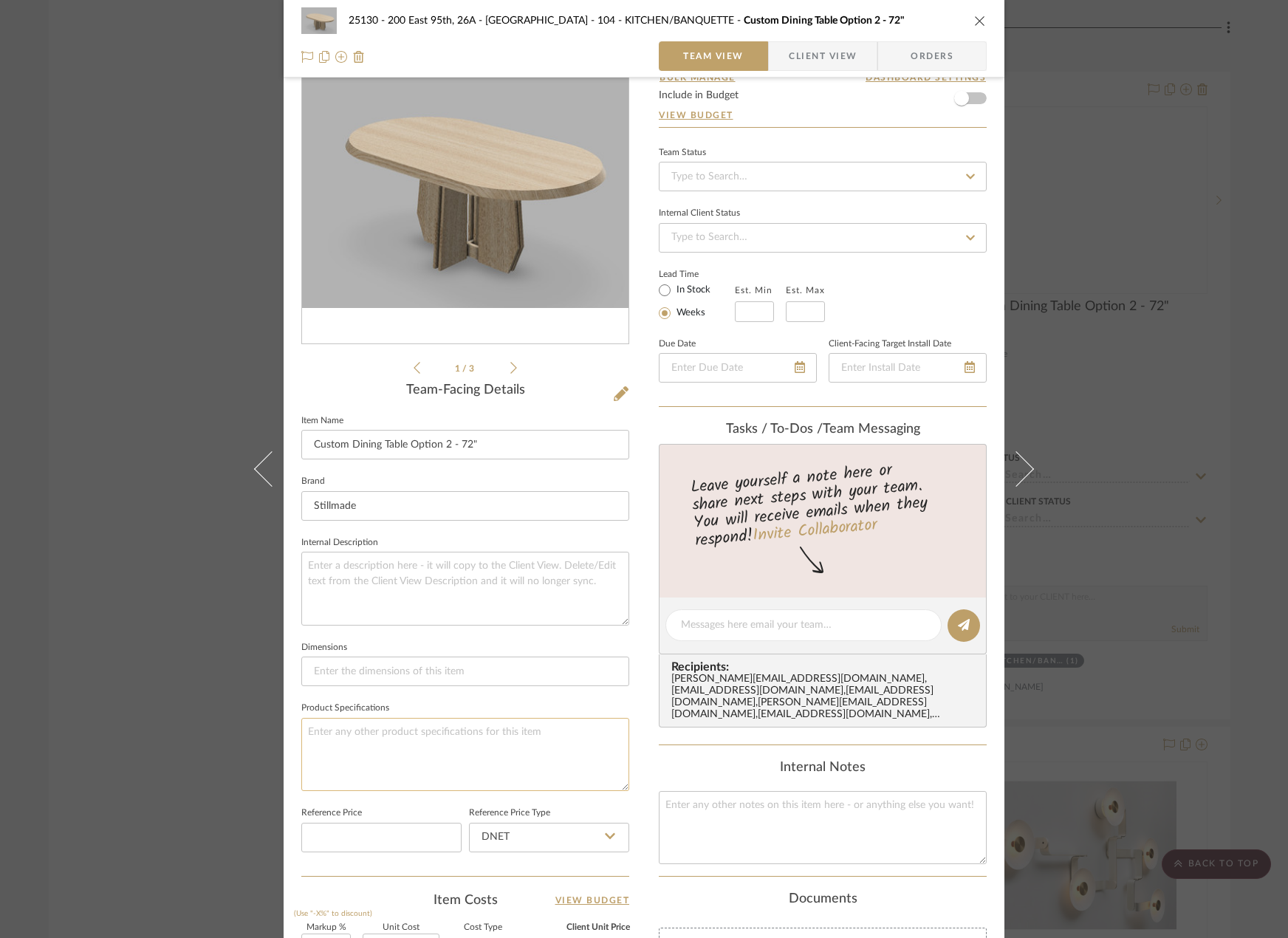
scroll to position [222, 0]
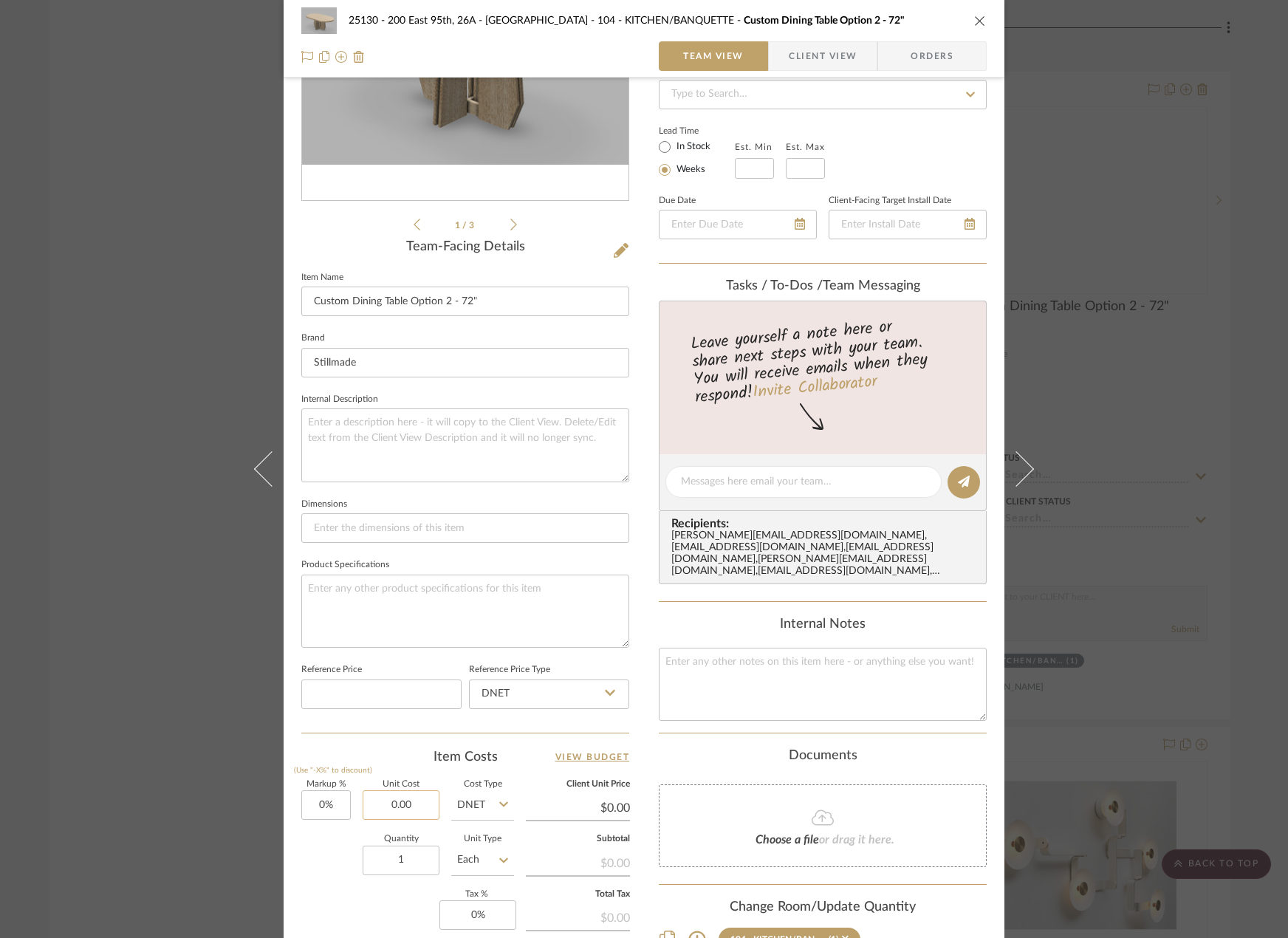
click at [383, 800] on input "0.00" at bounding box center [401, 804] width 77 height 29
type input "$17,420.00"
type input "0"
click at [489, 917] on input "0" at bounding box center [478, 914] width 77 height 29
type input "$17,420.00"
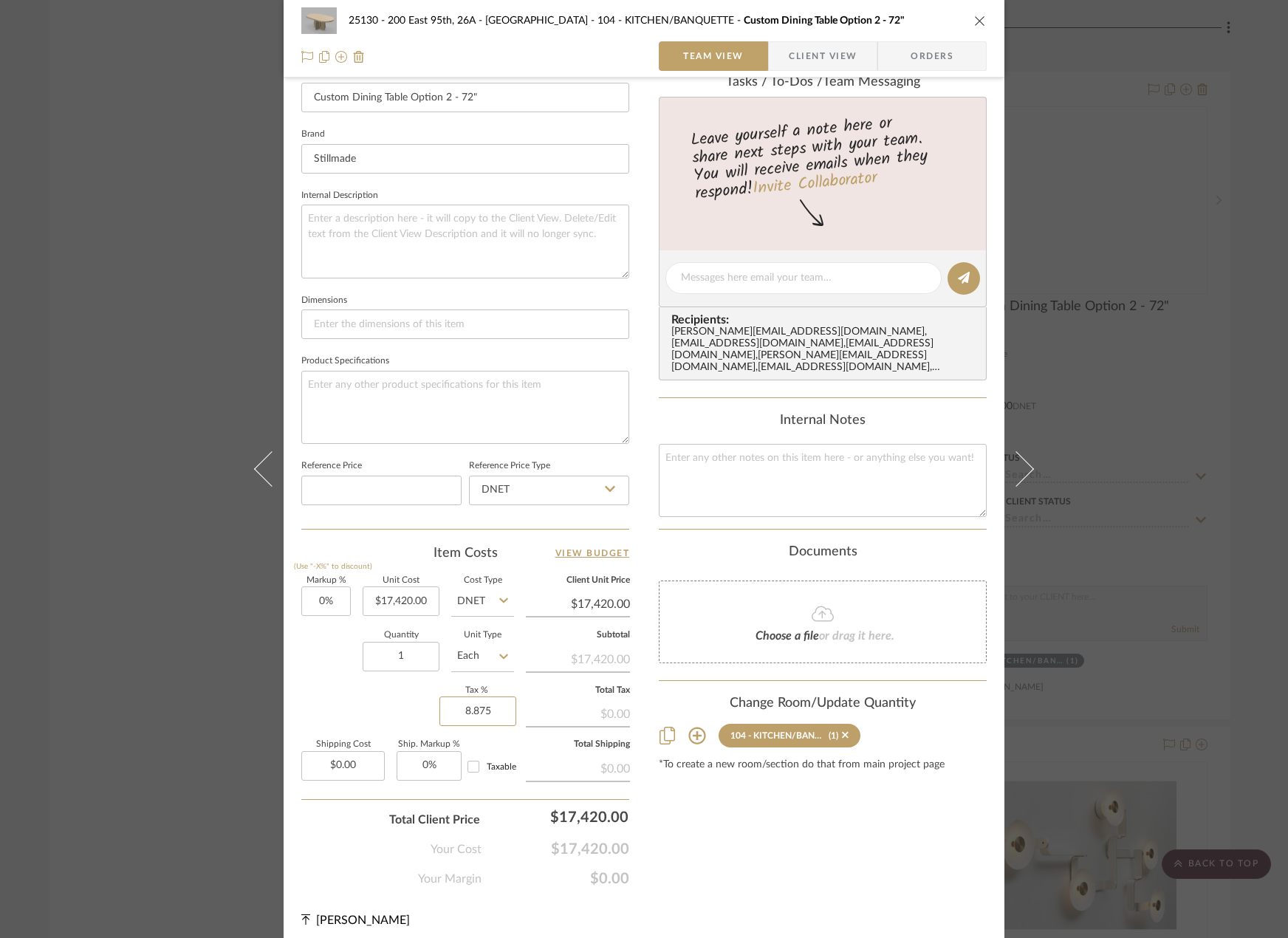
scroll to position [434, 0]
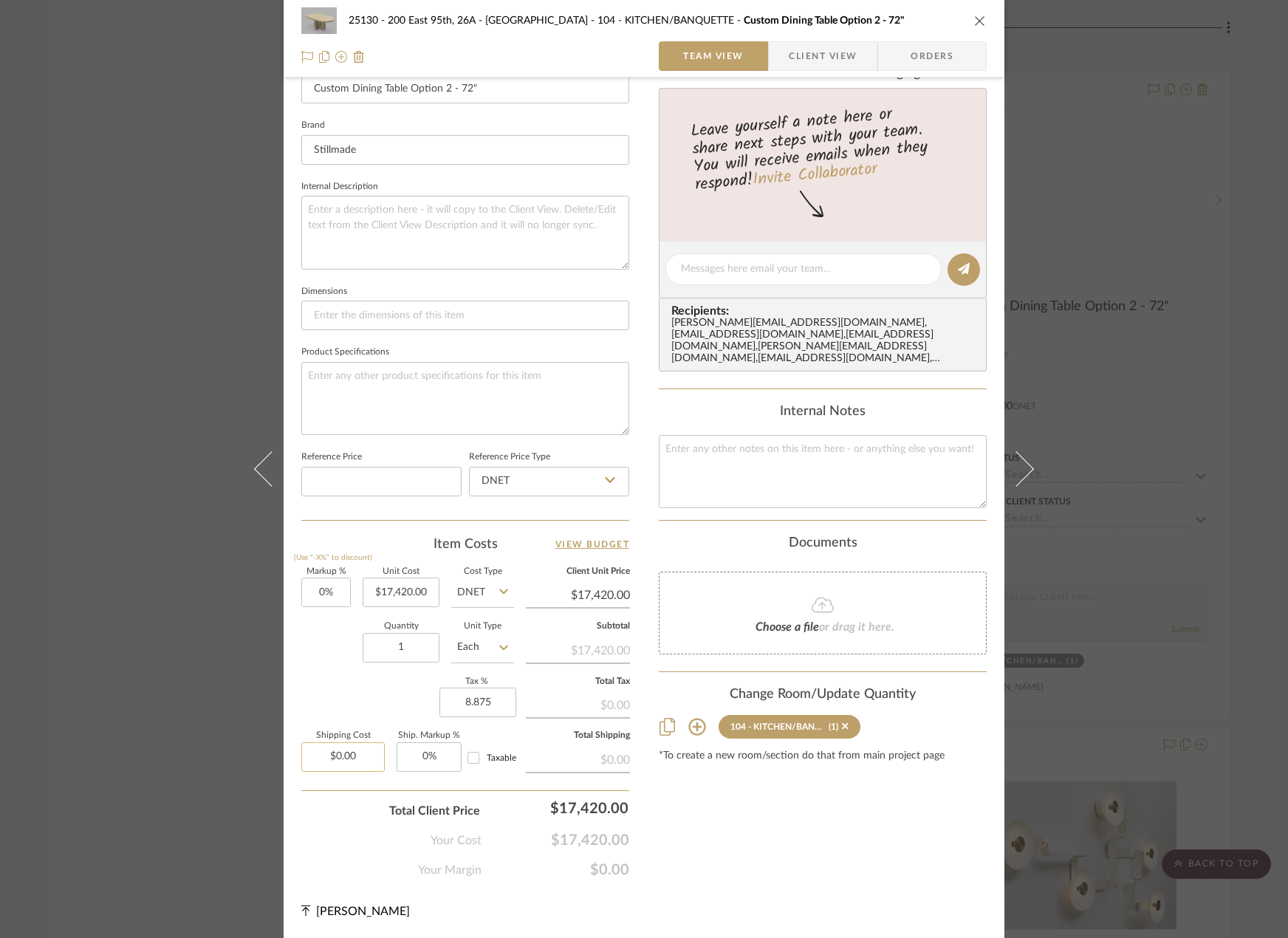
type input "8.875%"
type input "0.00"
click at [328, 753] on input "0.00" at bounding box center [342, 756] width 83 height 29
type input "17420.00"
type input "$0.00"
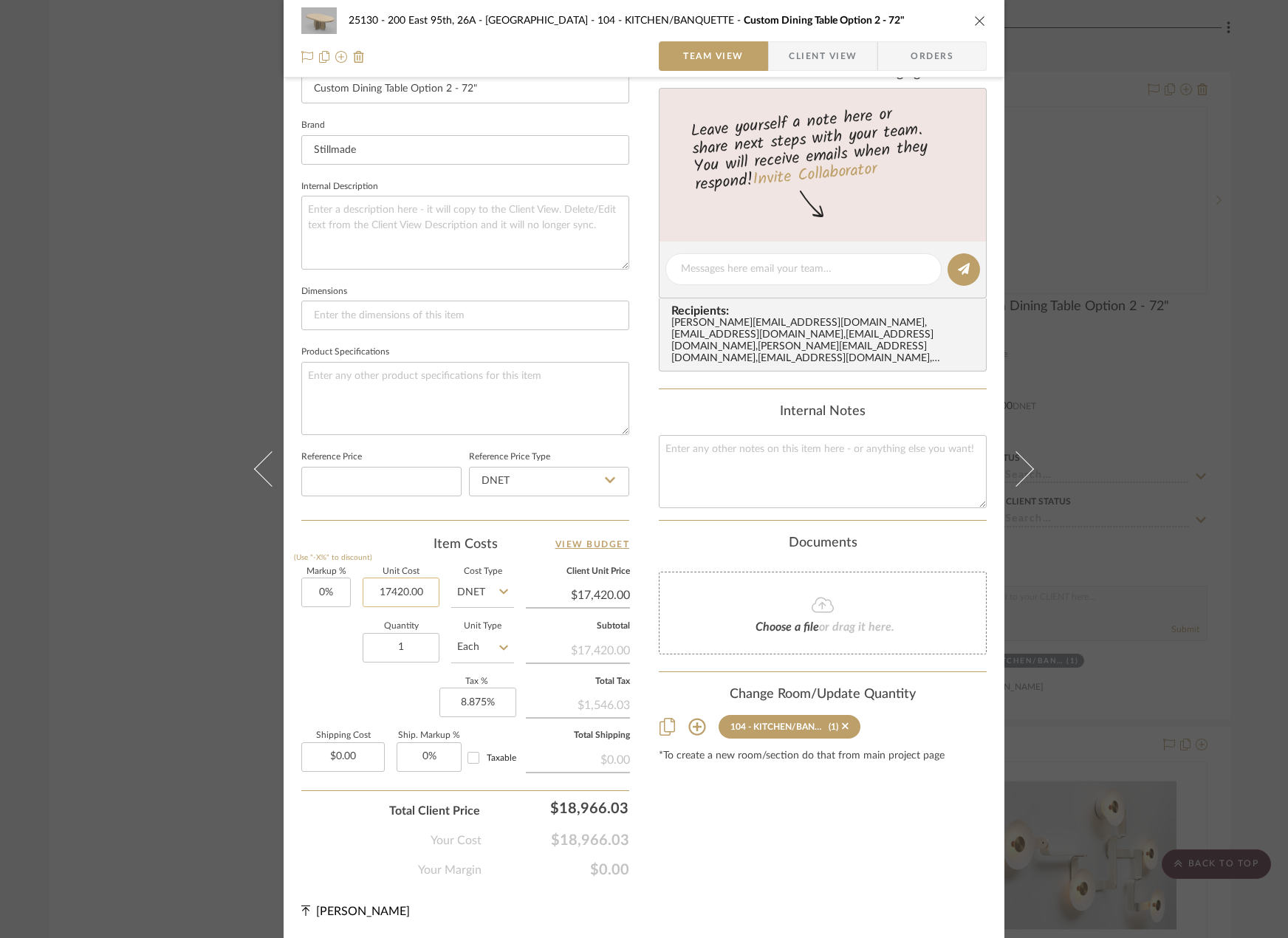
click at [384, 585] on input "17420.00" at bounding box center [401, 591] width 77 height 29
type input "$20,033.00"
type input "0.00"
click at [324, 763] on input "0.00" at bounding box center [342, 756] width 83 height 29
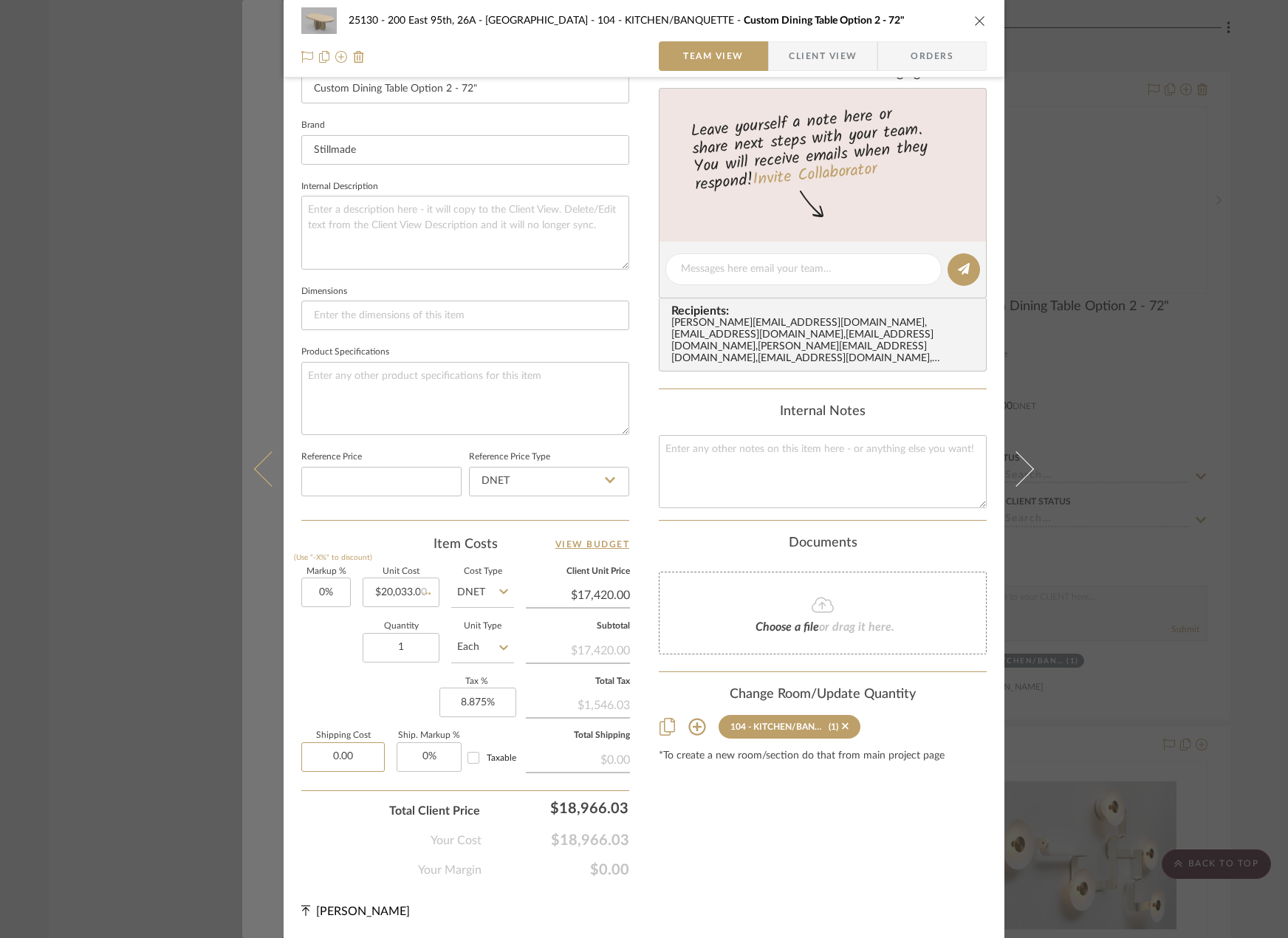
type input "$20,033.00"
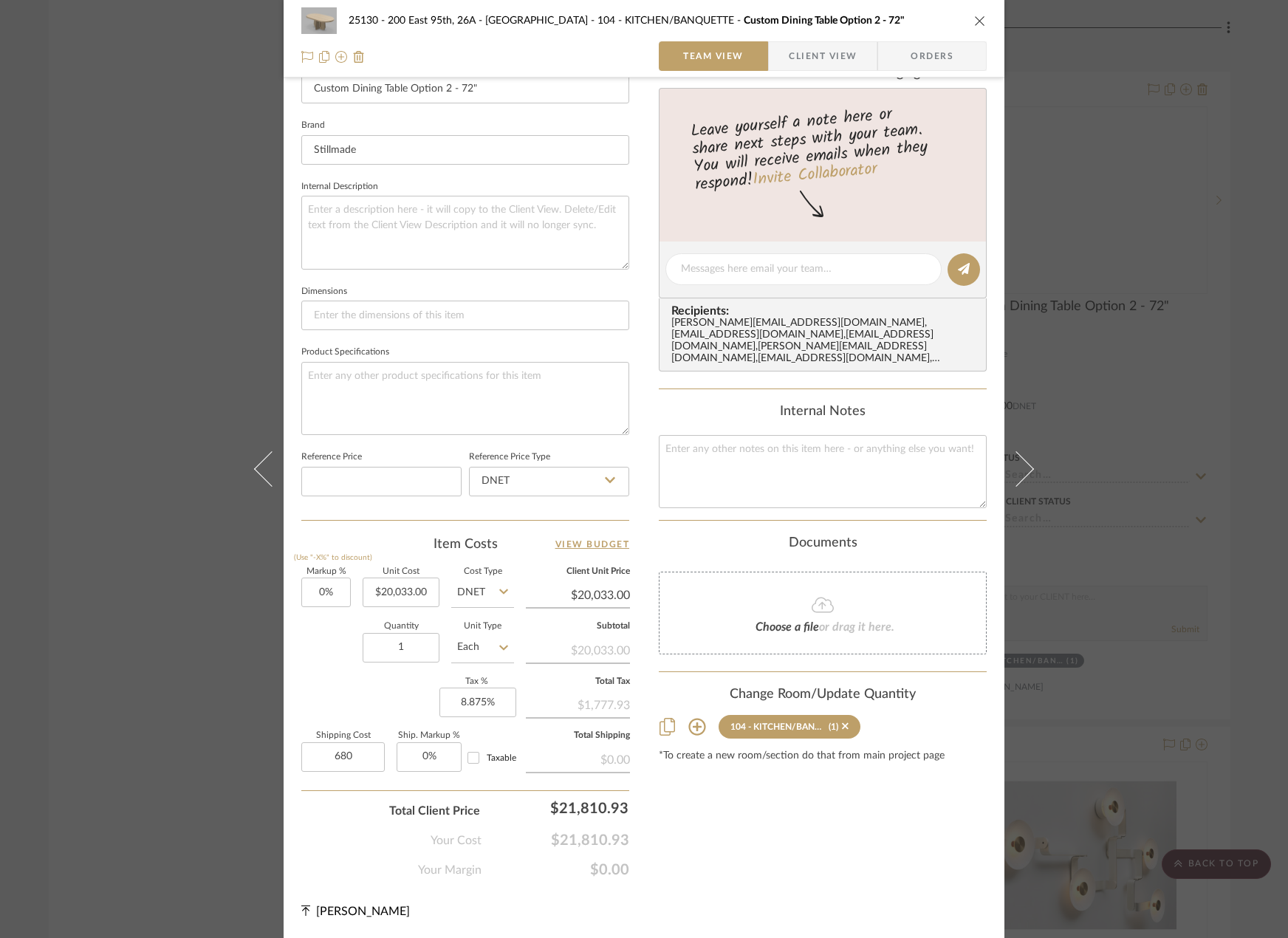
type input "$680.00"
click at [798, 877] on div "Content here copies to Client View - confirm visibility there. Show in Client D…" at bounding box center [823, 272] width 328 height 1212
click at [470, 751] on input "Taxable" at bounding box center [473, 758] width 24 height 24
checkbox input "true"
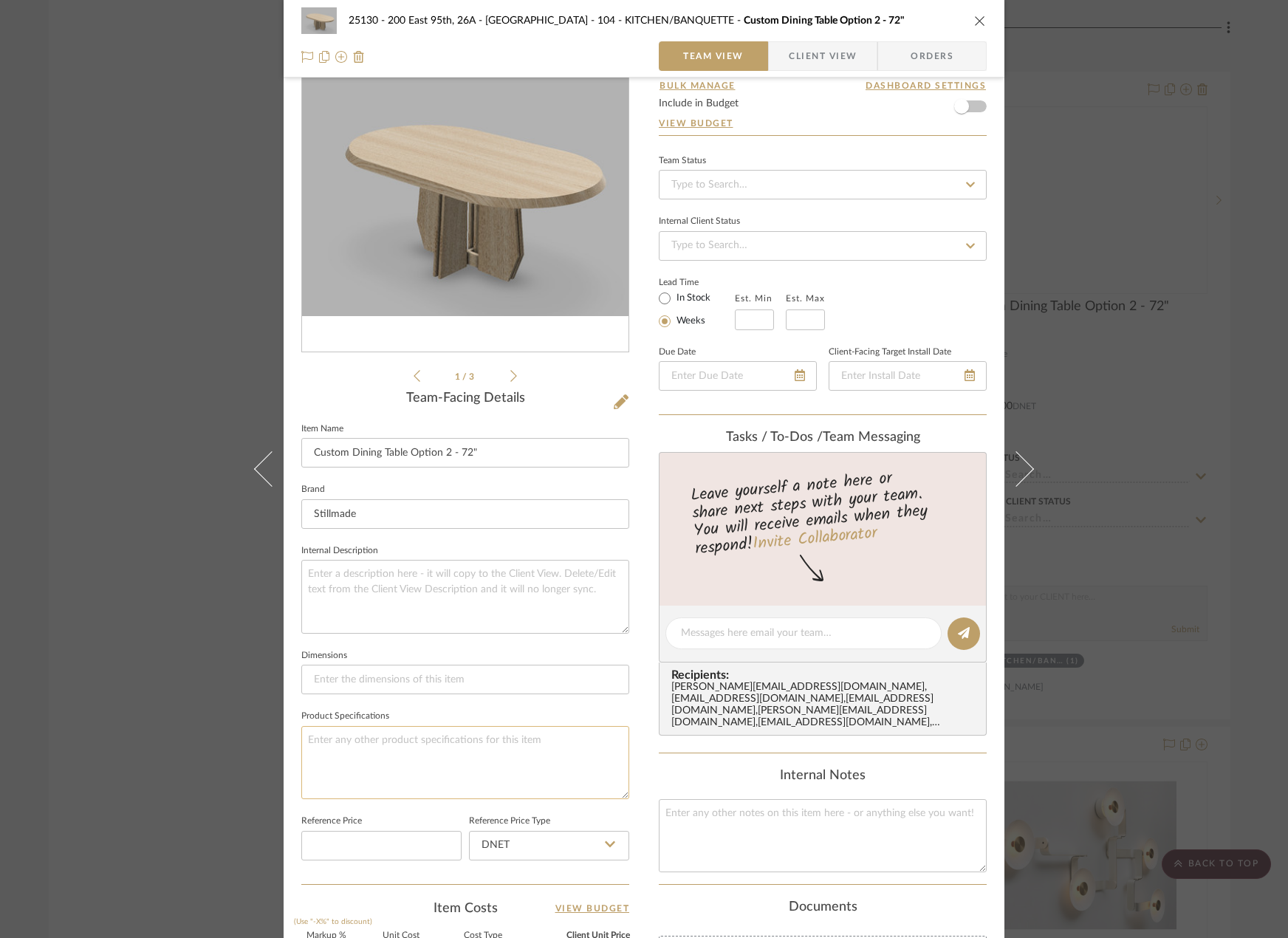
scroll to position [0, 0]
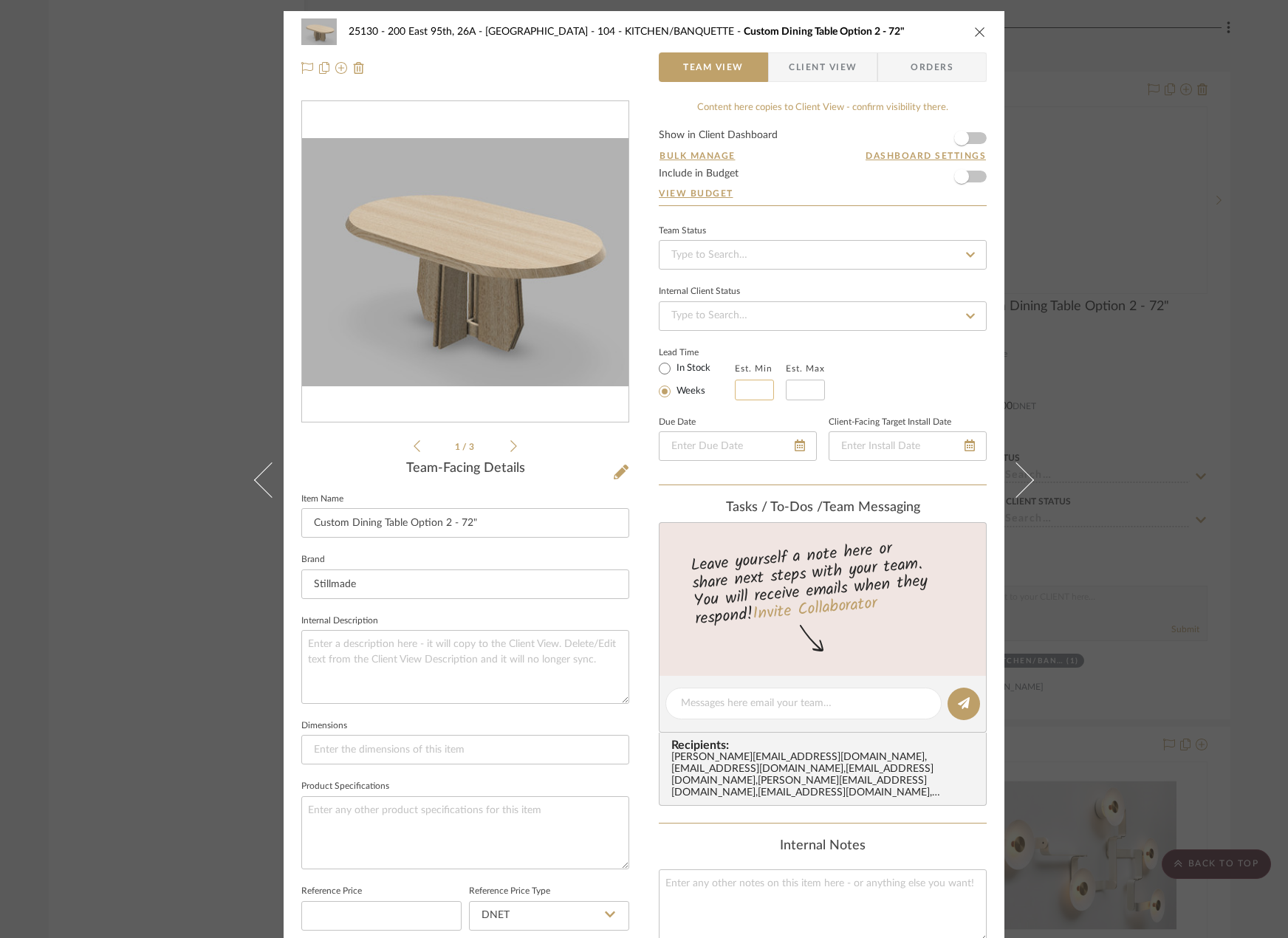
click at [744, 385] on input "text" at bounding box center [754, 390] width 39 height 21
type input "18"
click at [796, 389] on input at bounding box center [805, 390] width 39 height 21
type input "20"
drag, startPoint x: 889, startPoint y: 411, endPoint x: 874, endPoint y: 412, distance: 15.0
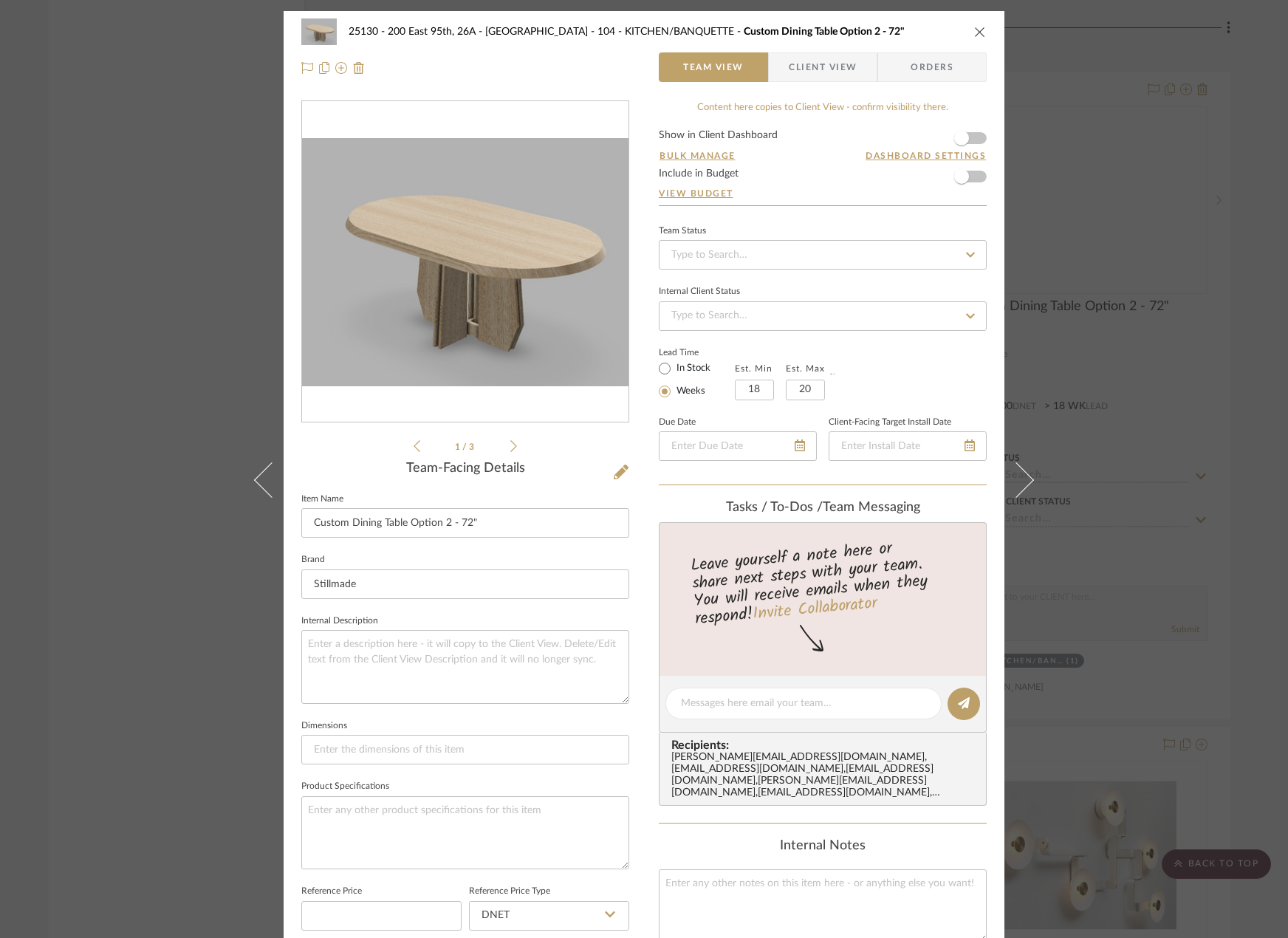
click at [889, 409] on div "Team Status Internal Client Status Lead Time In Stock Weeks Est. Min 18 Est. Ma…" at bounding box center [823, 353] width 328 height 265
click at [746, 386] on input "18" at bounding box center [754, 390] width 39 height 21
type input "7"
click at [806, 387] on input "20" at bounding box center [805, 390] width 39 height 21
type input "9"
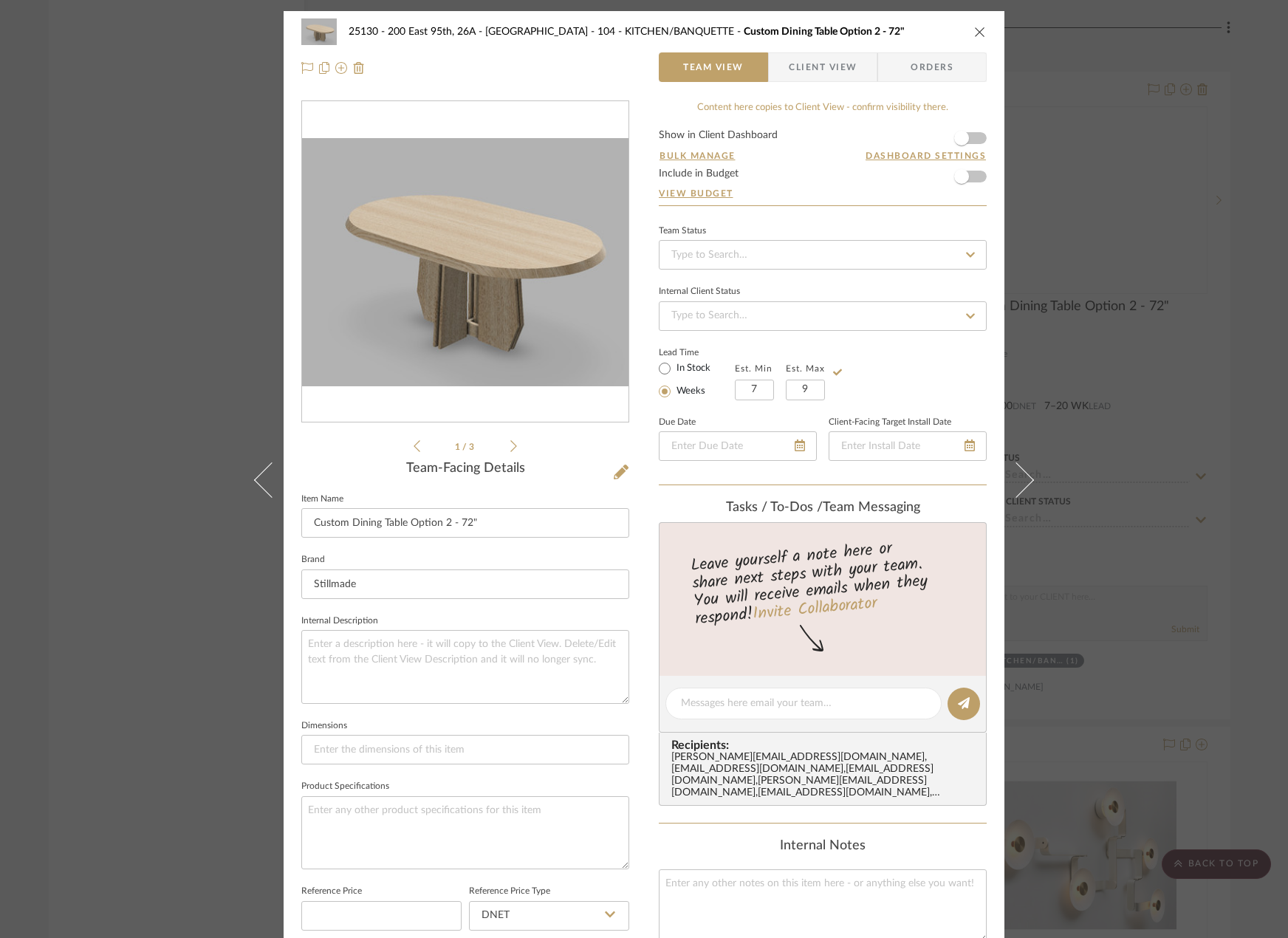
click at [907, 401] on div "Team Status Internal Client Status Lead Time In Stock Weeks Est. Min 7 Est. Max…" at bounding box center [823, 353] width 328 height 265
click at [792, 73] on span "Client View" at bounding box center [822, 67] width 68 height 29
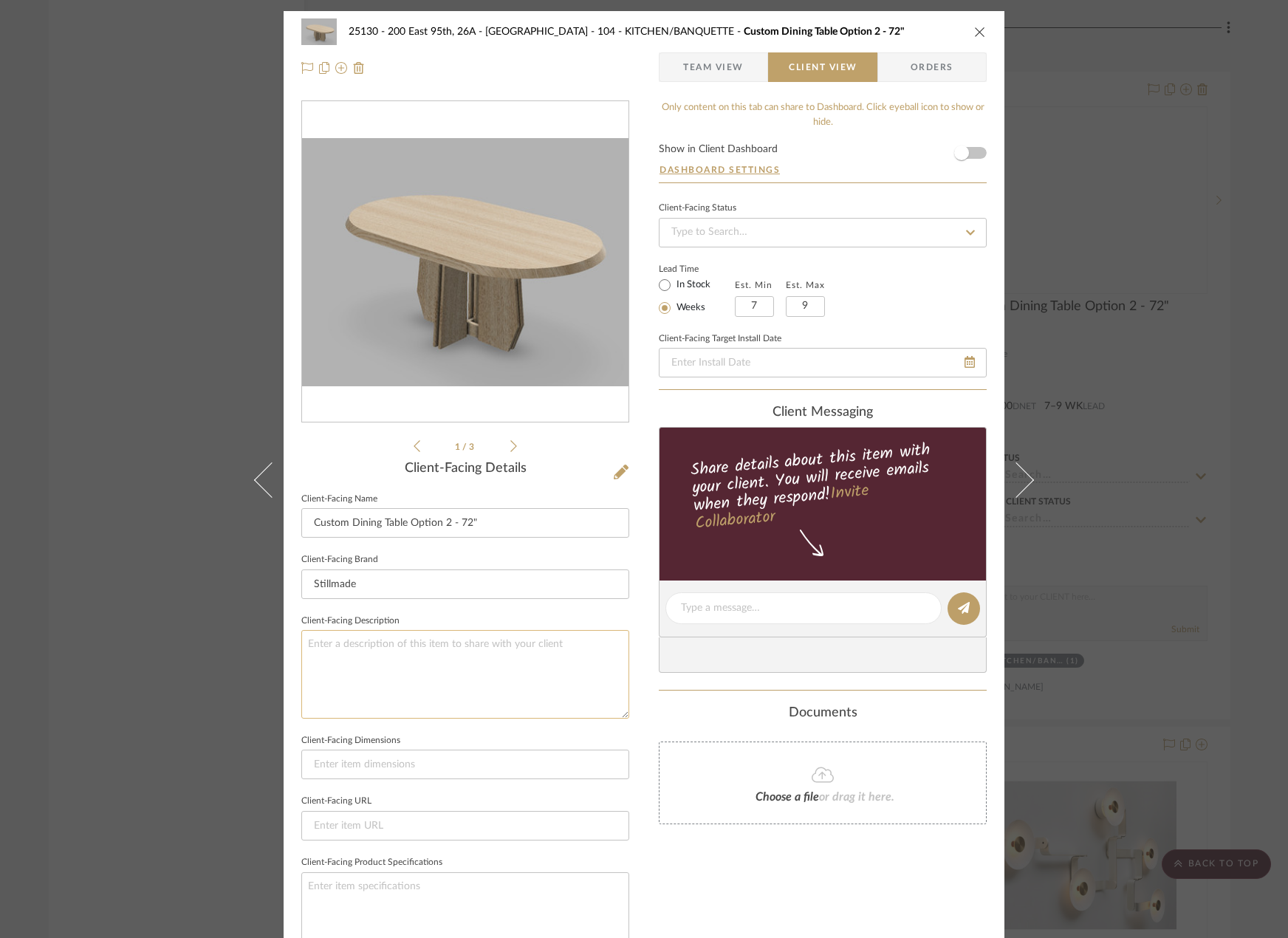
click at [443, 674] on textarea at bounding box center [465, 673] width 328 height 88
click at [428, 661] on textarea "Description: Custom Asymmetrical Table by Stillmade || Color/Finish: White Oak …" at bounding box center [465, 673] width 328 height 88
click at [602, 654] on textarea "Description: Custom Asymmetrical Table by Stillmade || Color/Finish: White Oak …" at bounding box center [465, 673] width 328 height 88
type textarea "Description: Custom Asymmetrical Table by Stillmade || Color/Finish: White Oak …"
click at [605, 767] on input at bounding box center [465, 764] width 328 height 29
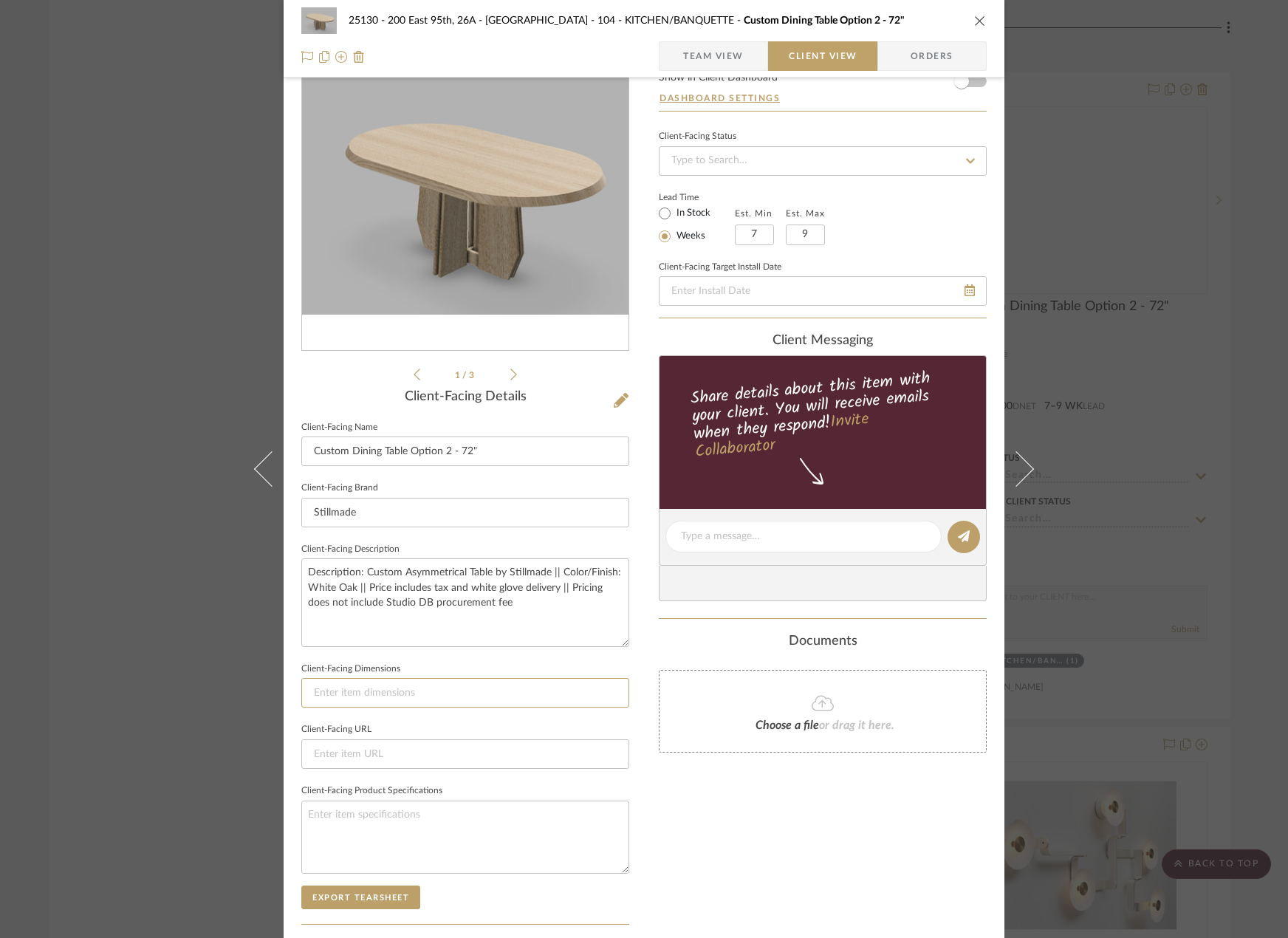
scroll to position [57, 0]
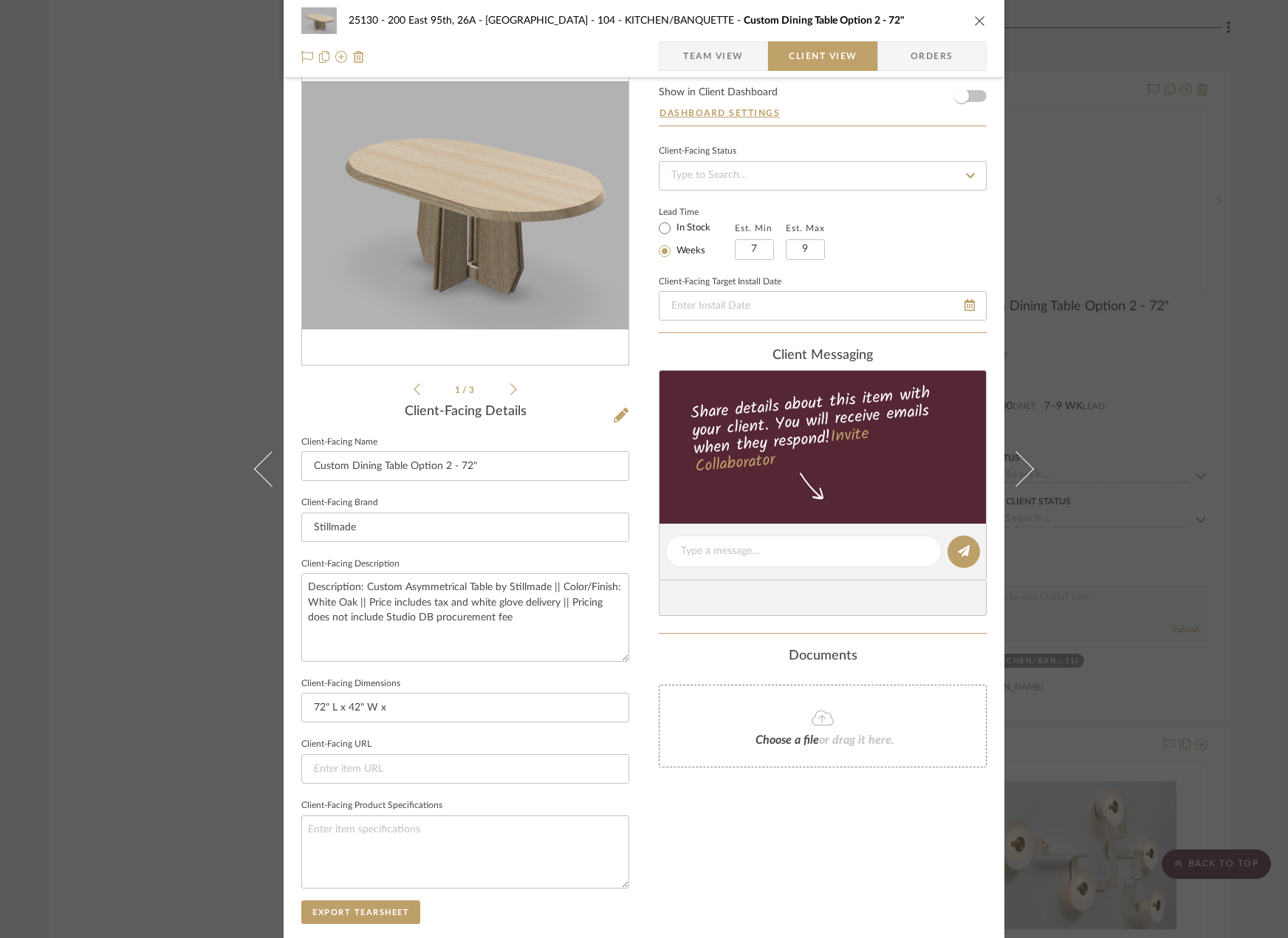
type input "72" L x 42" W x"
click at [458, 702] on input "72" L x 42" W x" at bounding box center [465, 707] width 328 height 29
type input "72" L x 42" W x 30" H"
click at [468, 767] on input at bounding box center [465, 768] width 328 height 29
click at [392, 710] on input "72" L x 42" W x 30" H" at bounding box center [465, 707] width 328 height 29
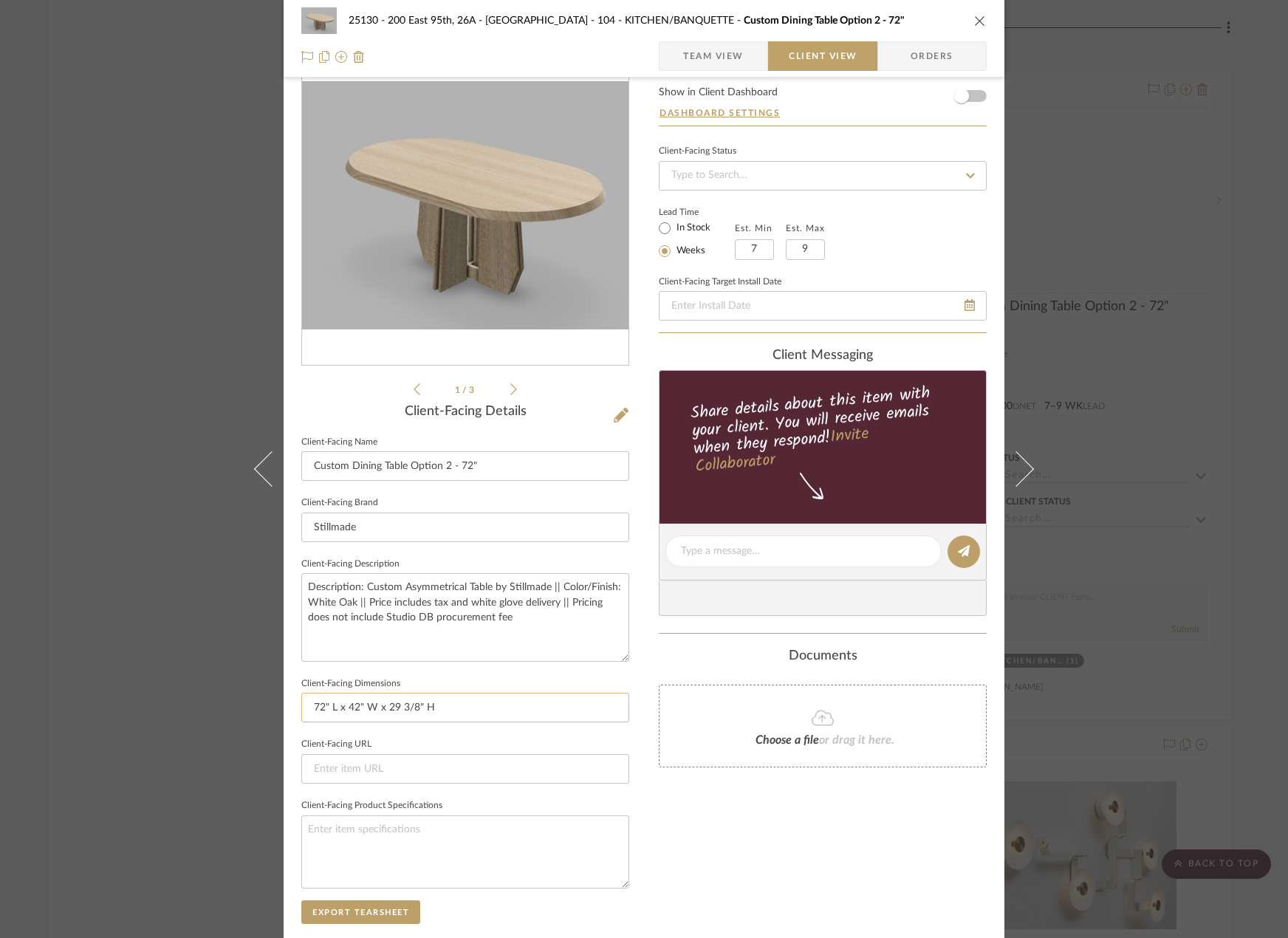
click at [519, 713] on input "72" L x 42" W x 29 3/8" H" at bounding box center [465, 707] width 328 height 29
type input "72" L x 42" W x 29 3/8" H"
click at [1173, 463] on div "25130 - 200 East 95th, 26A - Kosheleva 104 - KITCHEN/BANQUETTE Custom Dining Ta…" at bounding box center [644, 469] width 1288 height 938
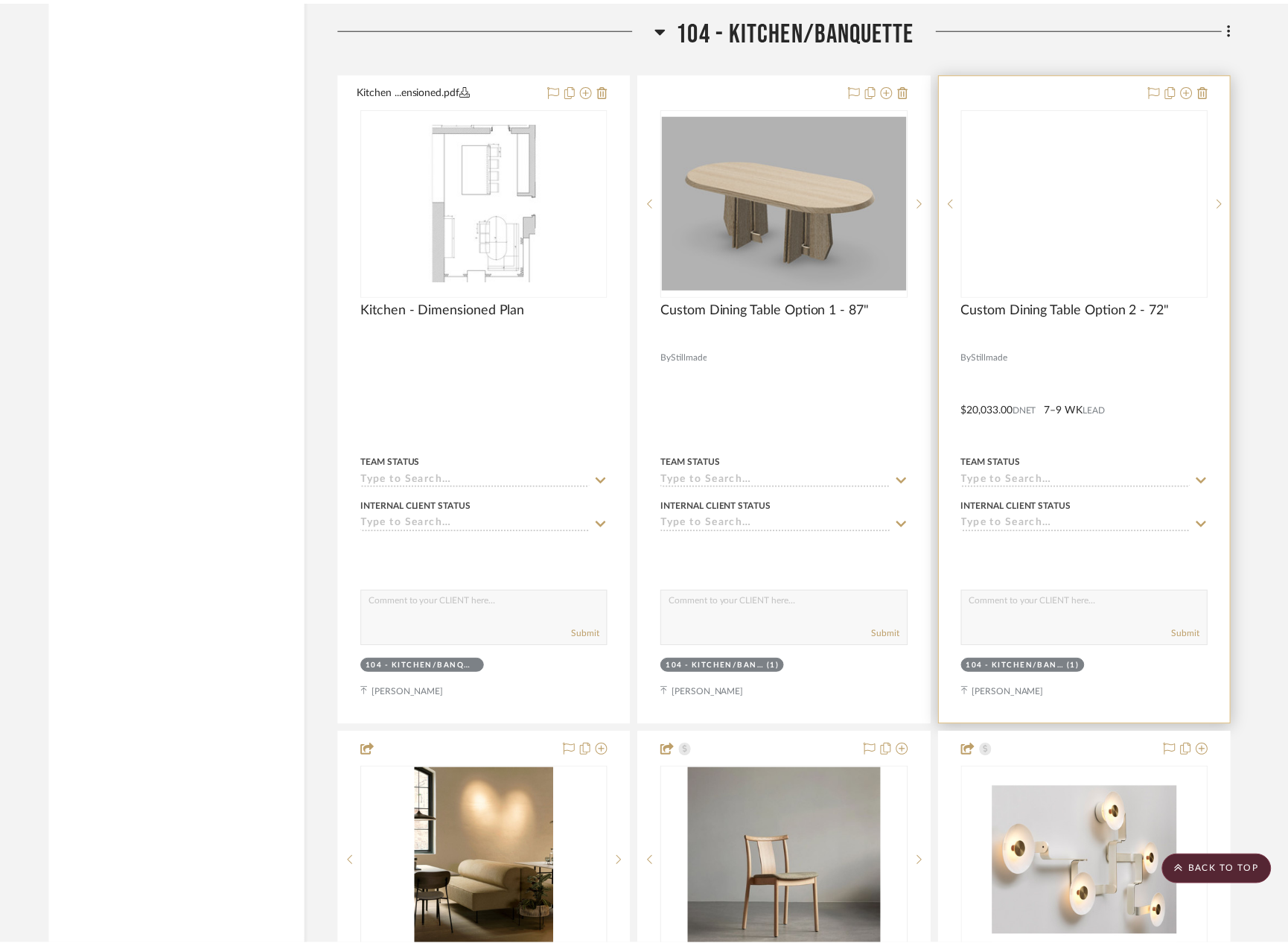
scroll to position [7517, 0]
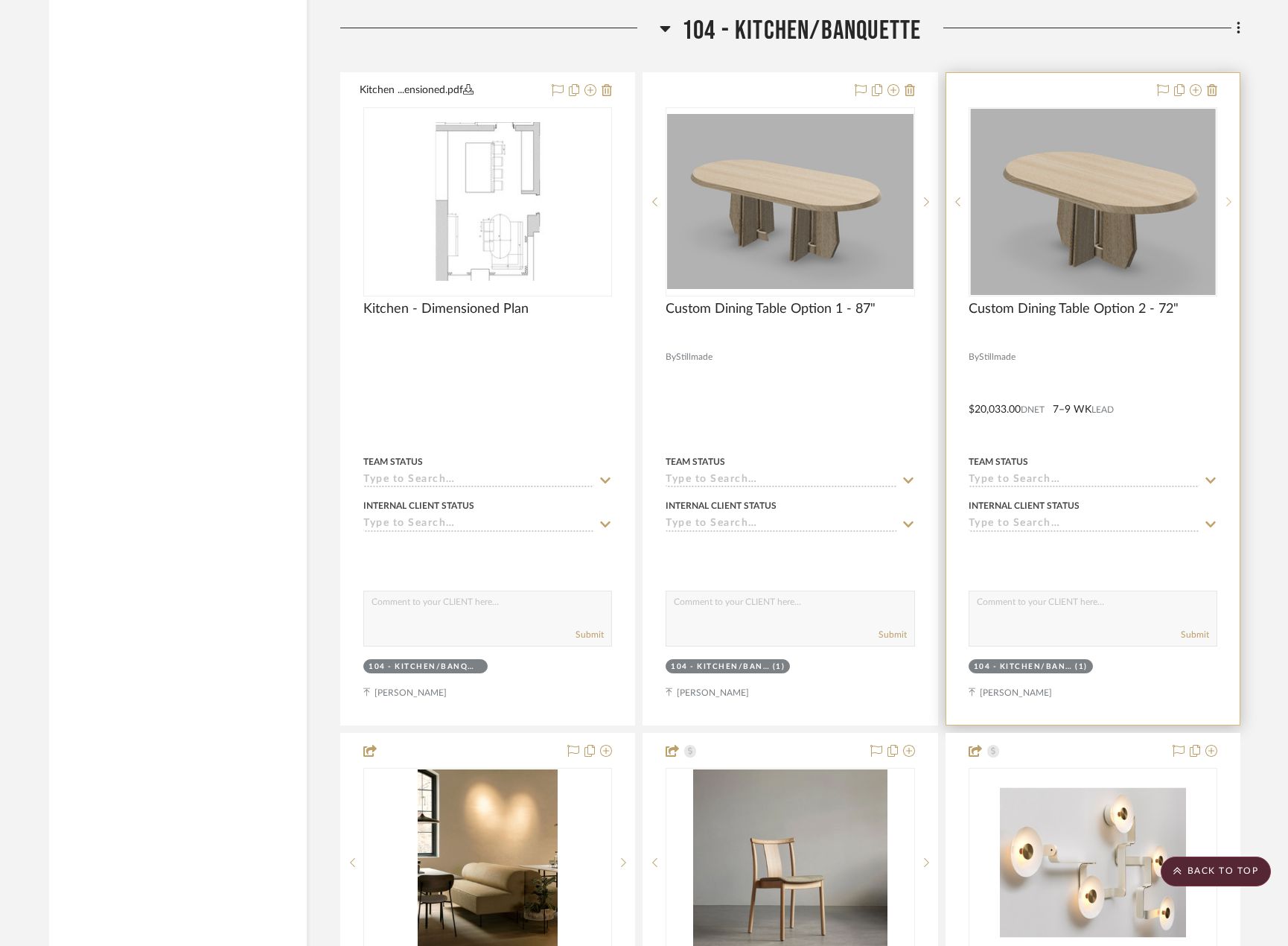
click at [1228, 205] on icon at bounding box center [1228, 202] width 5 height 9
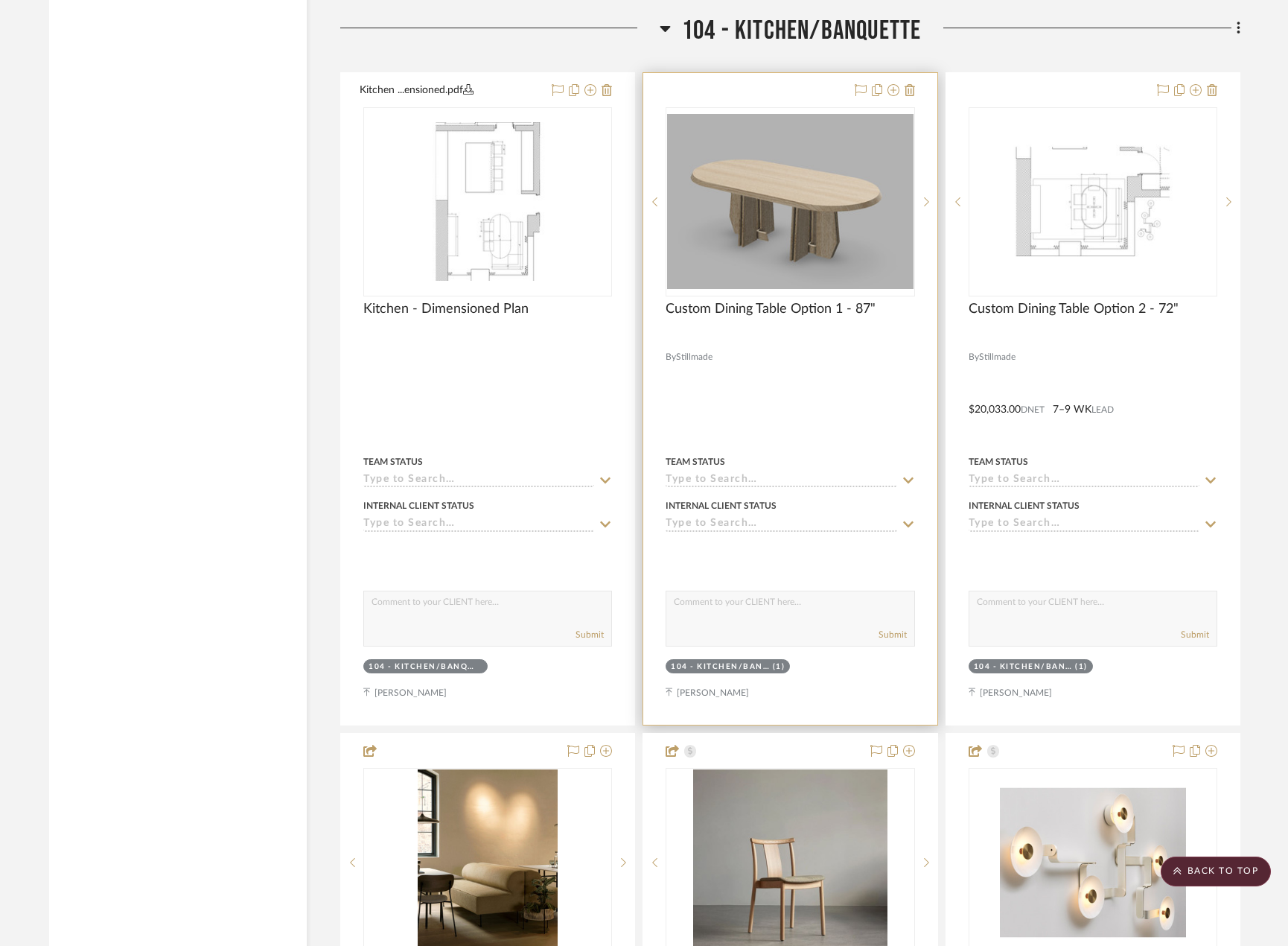
click at [892, 404] on div at bounding box center [790, 399] width 294 height 652
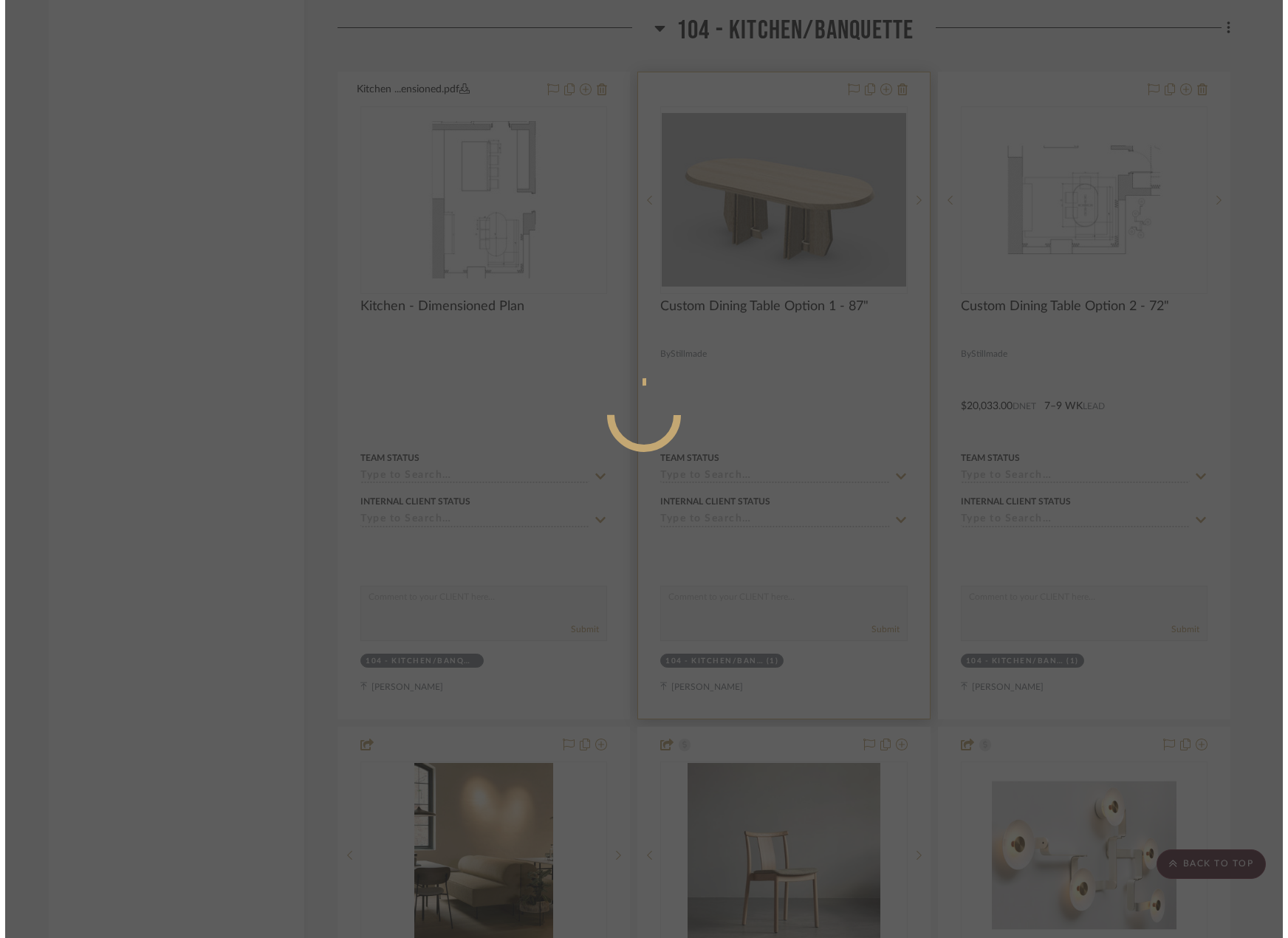
scroll to position [0, 0]
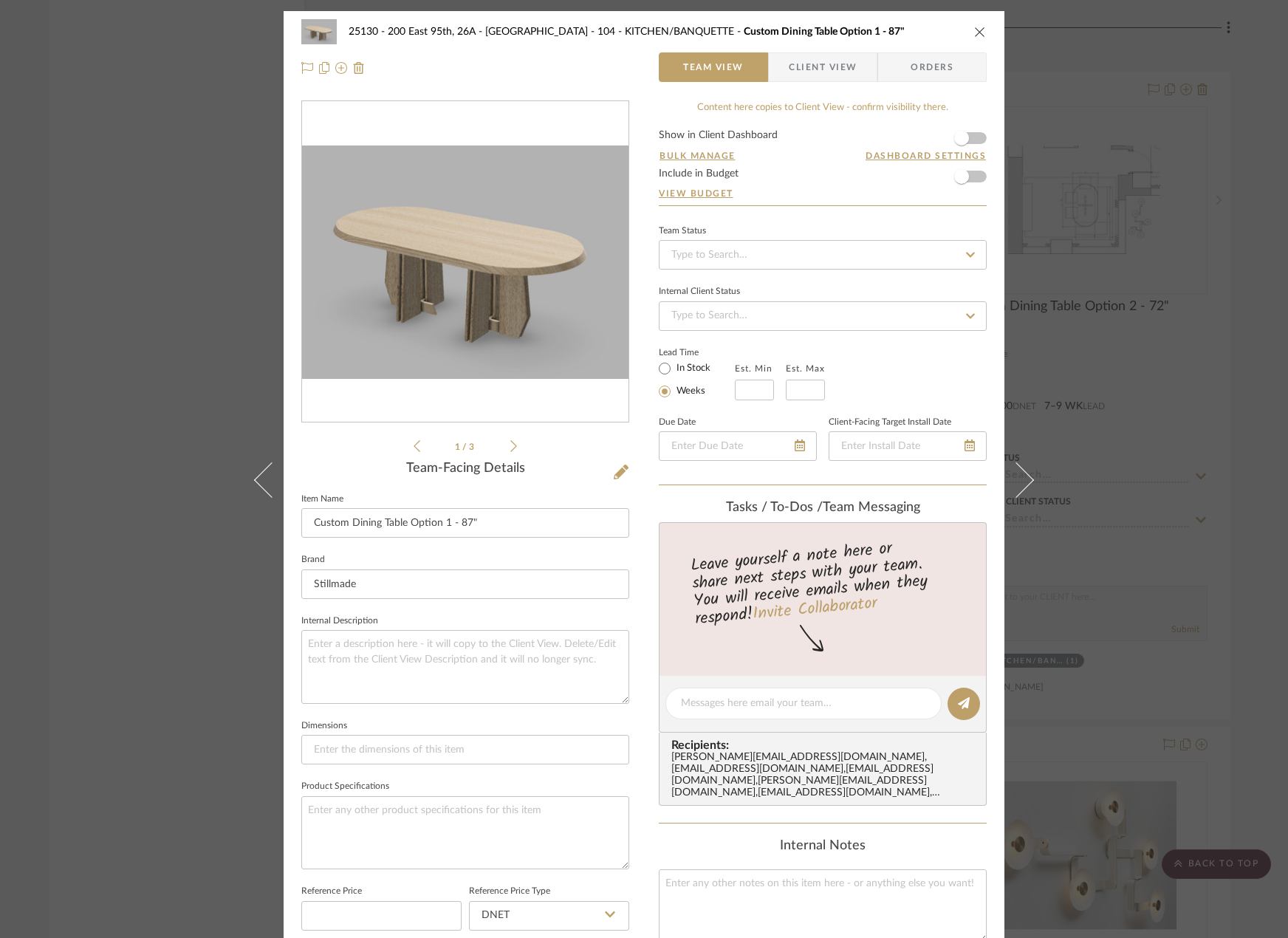
click at [806, 68] on span "Client View" at bounding box center [822, 67] width 68 height 29
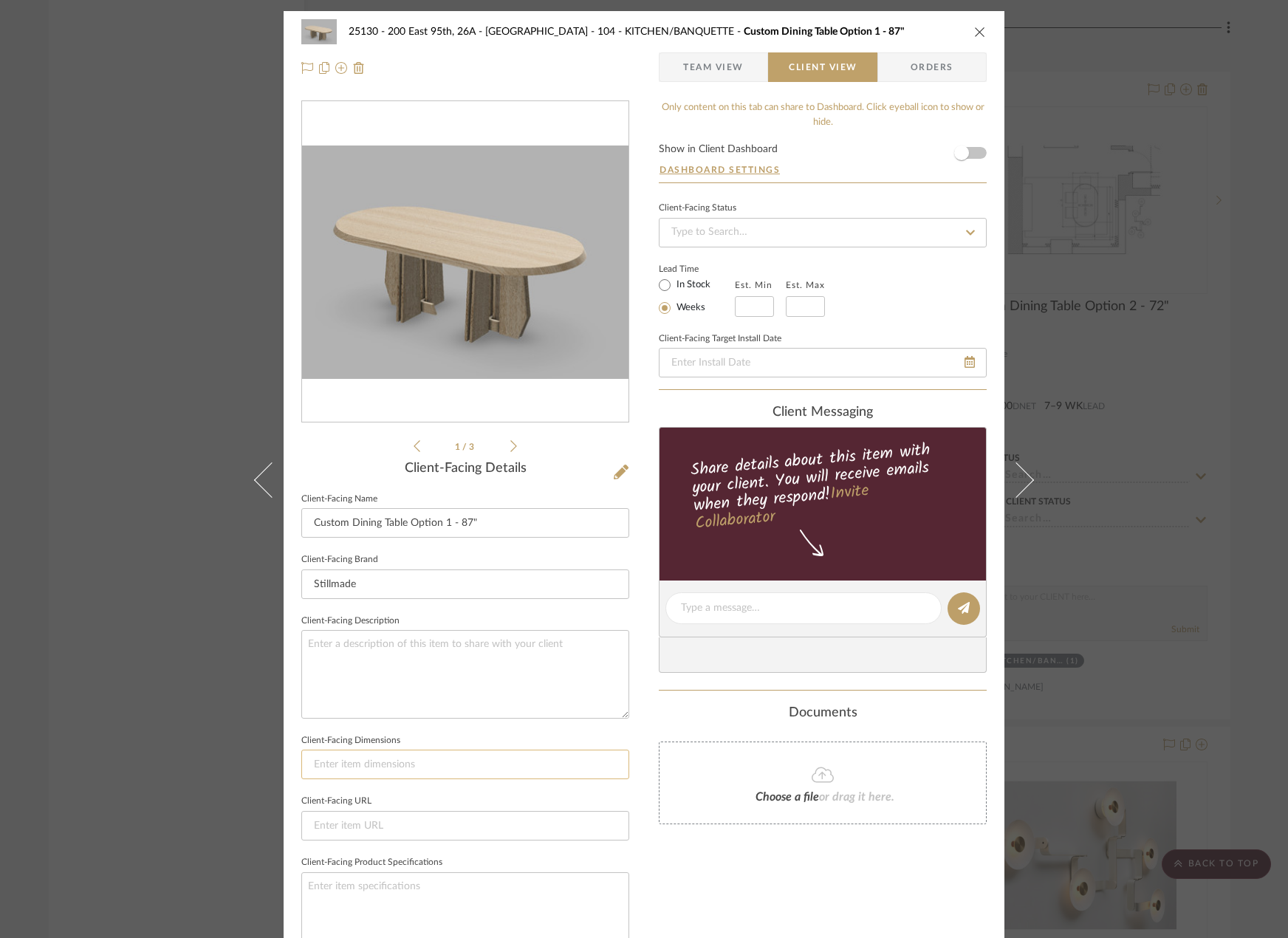
click at [489, 763] on input at bounding box center [465, 764] width 328 height 29
paste input "72" L x 42" W x 29 3/8" H"
drag, startPoint x: 318, startPoint y: 768, endPoint x: 300, endPoint y: 770, distance: 18.1
click at [301, 770] on input "72" L x 42" W x 29 3/8" H" at bounding box center [465, 764] width 328 height 29
type input "87" L x 42" W x 29 3/8" H"
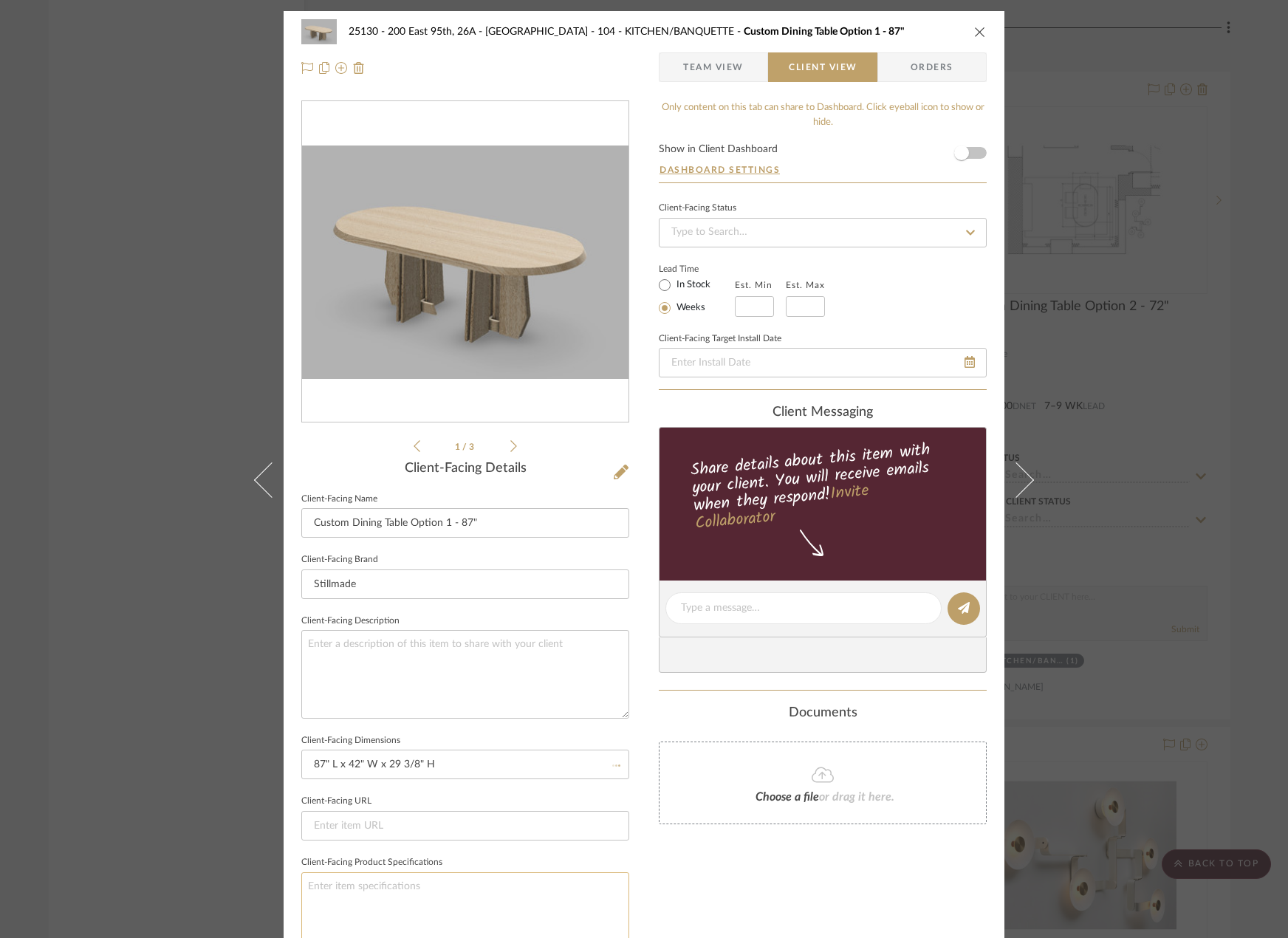
click at [592, 874] on textarea at bounding box center [465, 909] width 328 height 73
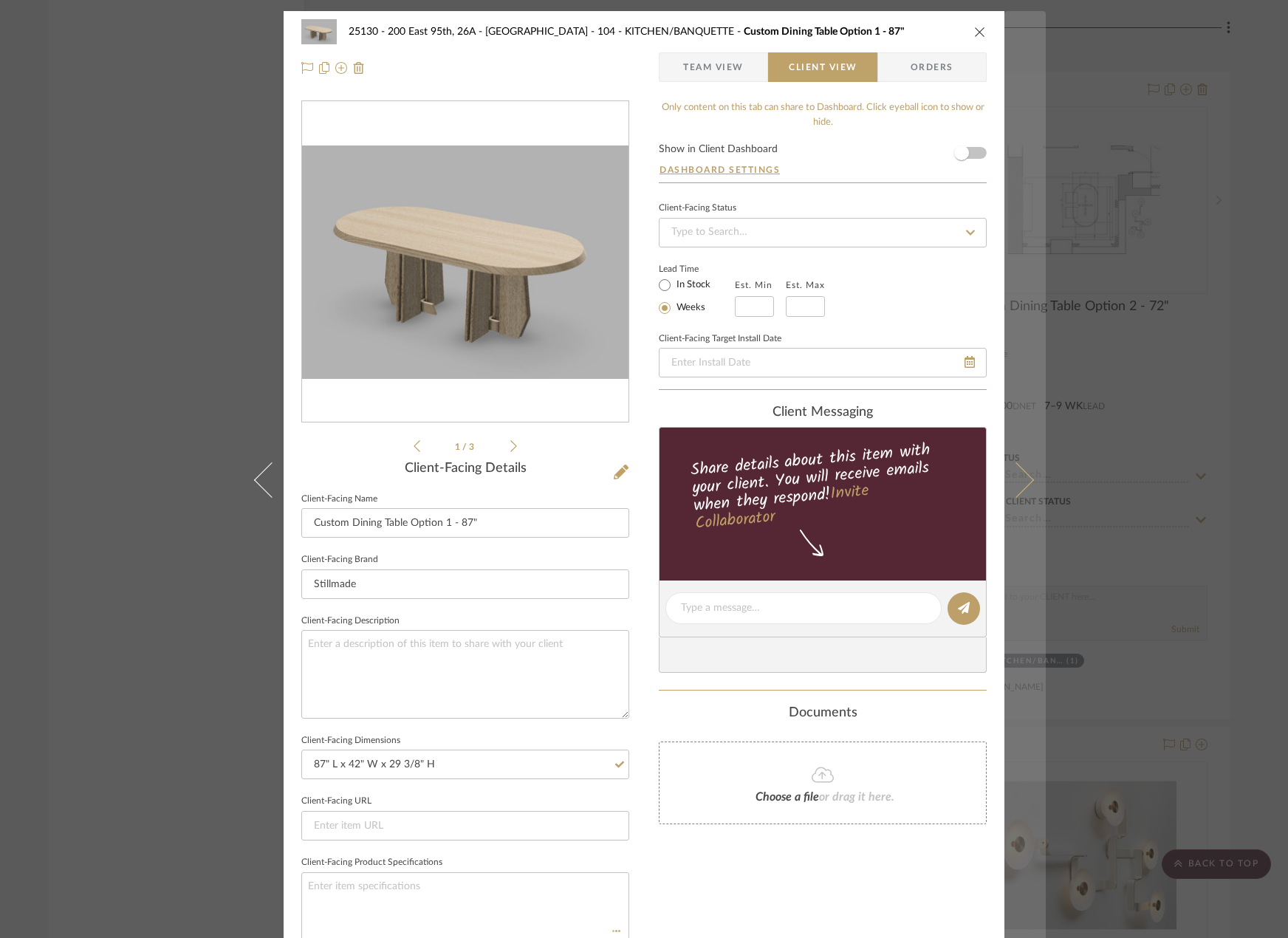
click at [1007, 458] on button at bounding box center [1024, 480] width 41 height 938
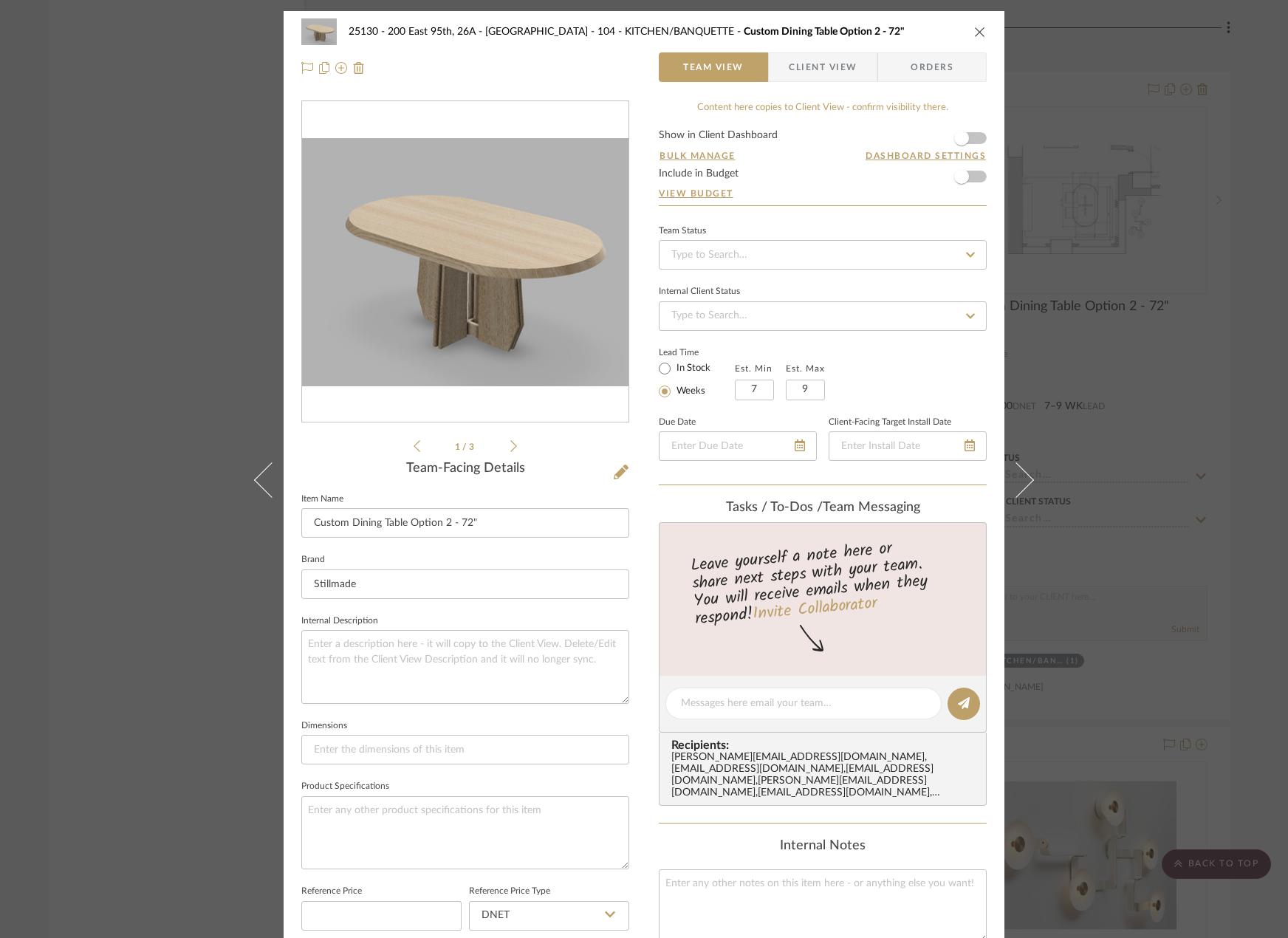
click at [789, 61] on span "Client View" at bounding box center [822, 67] width 68 height 29
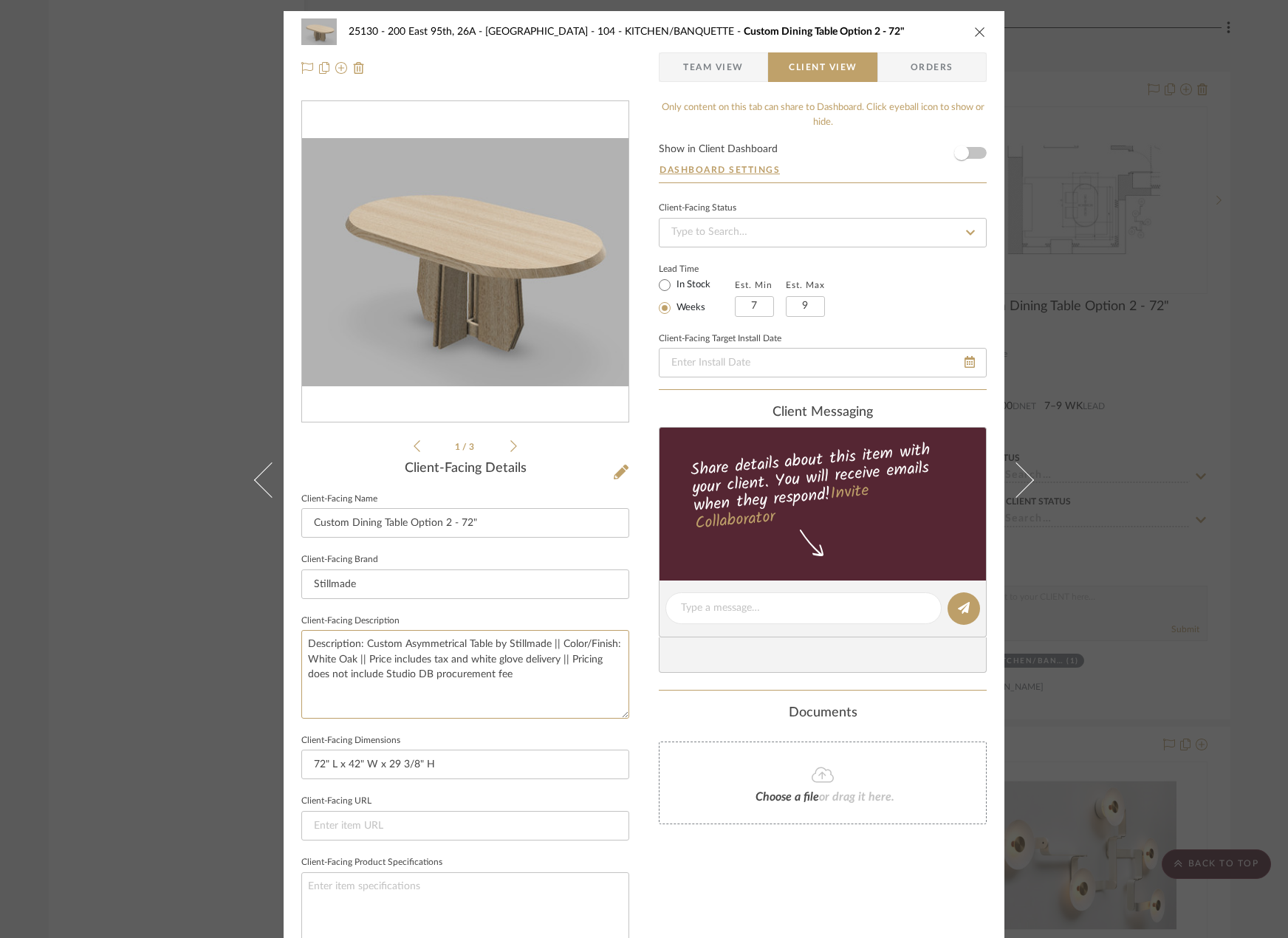
drag, startPoint x: 523, startPoint y: 674, endPoint x: 219, endPoint y: 585, distance: 316.8
click at [219, 585] on div "25130 - 200 East 95th, 26A - Kosheleva 104 - KITCHEN/BANQUETTE Custom Dining Ta…" at bounding box center [644, 469] width 1288 height 938
click at [557, 674] on textarea "Description: Custom Asymmetrical Table by Stillmade || Color/Finish: White Oak …" at bounding box center [465, 673] width 328 height 88
click at [408, 657] on textarea "Description: Custom Asymmetrical Table by Stillmade || Color/Finish: White Oak …" at bounding box center [465, 673] width 328 height 88
click at [368, 654] on textarea "Description: Custom Asymmetrical Table by Stillmade || Color/Finish: White Oak …" at bounding box center [465, 673] width 328 height 88
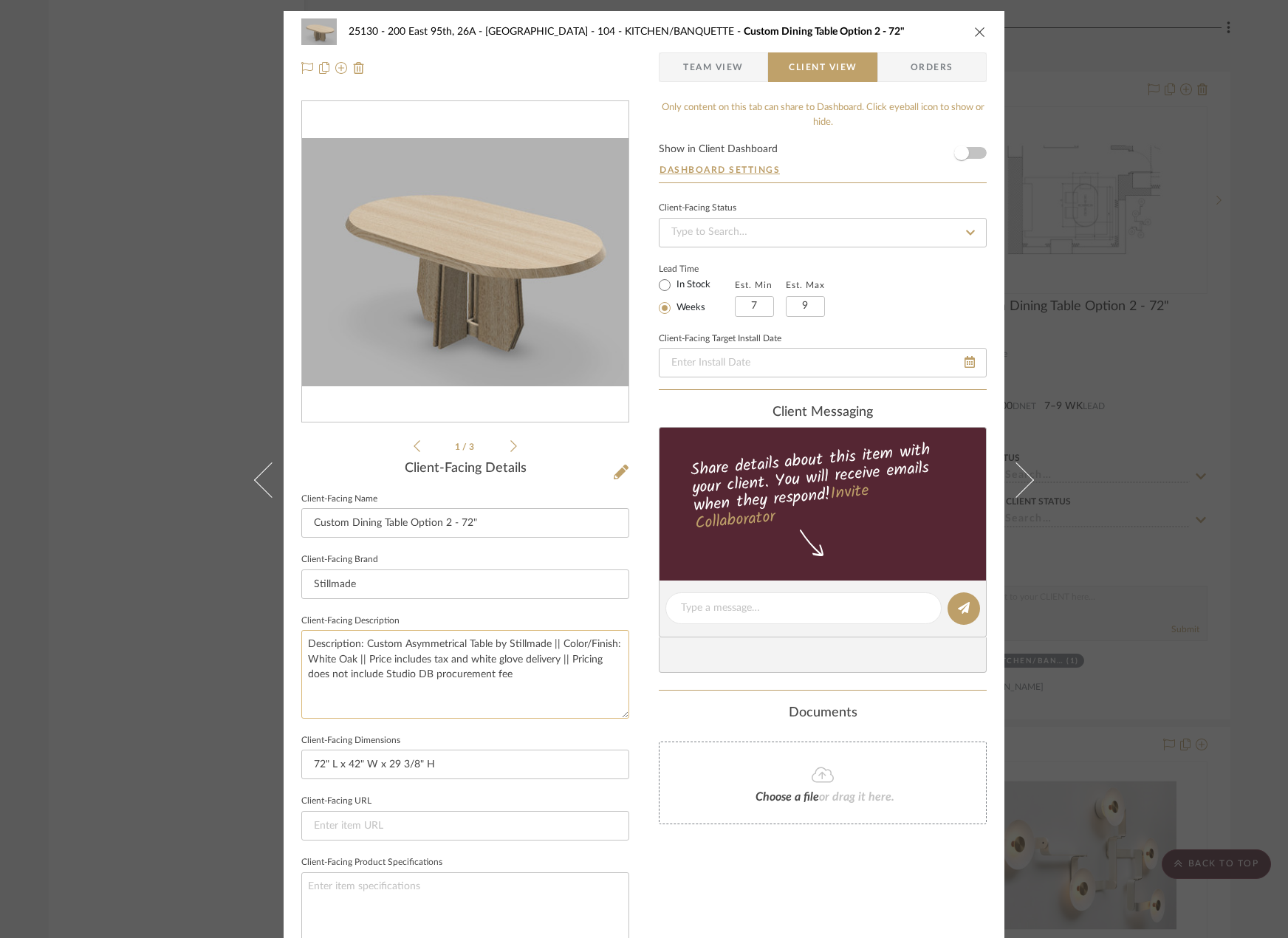
click at [363, 663] on textarea "Description: Custom Asymmetrical Table by Stillmade || Color/Finish: White Oak …" at bounding box center [465, 673] width 328 height 88
click at [600, 814] on input at bounding box center [465, 825] width 328 height 29
click at [1134, 288] on div "25130 - 200 East 95th, 26A - Kosheleva 104 - KITCHEN/BANQUETTE Custom Dining Ta…" at bounding box center [644, 469] width 1288 height 938
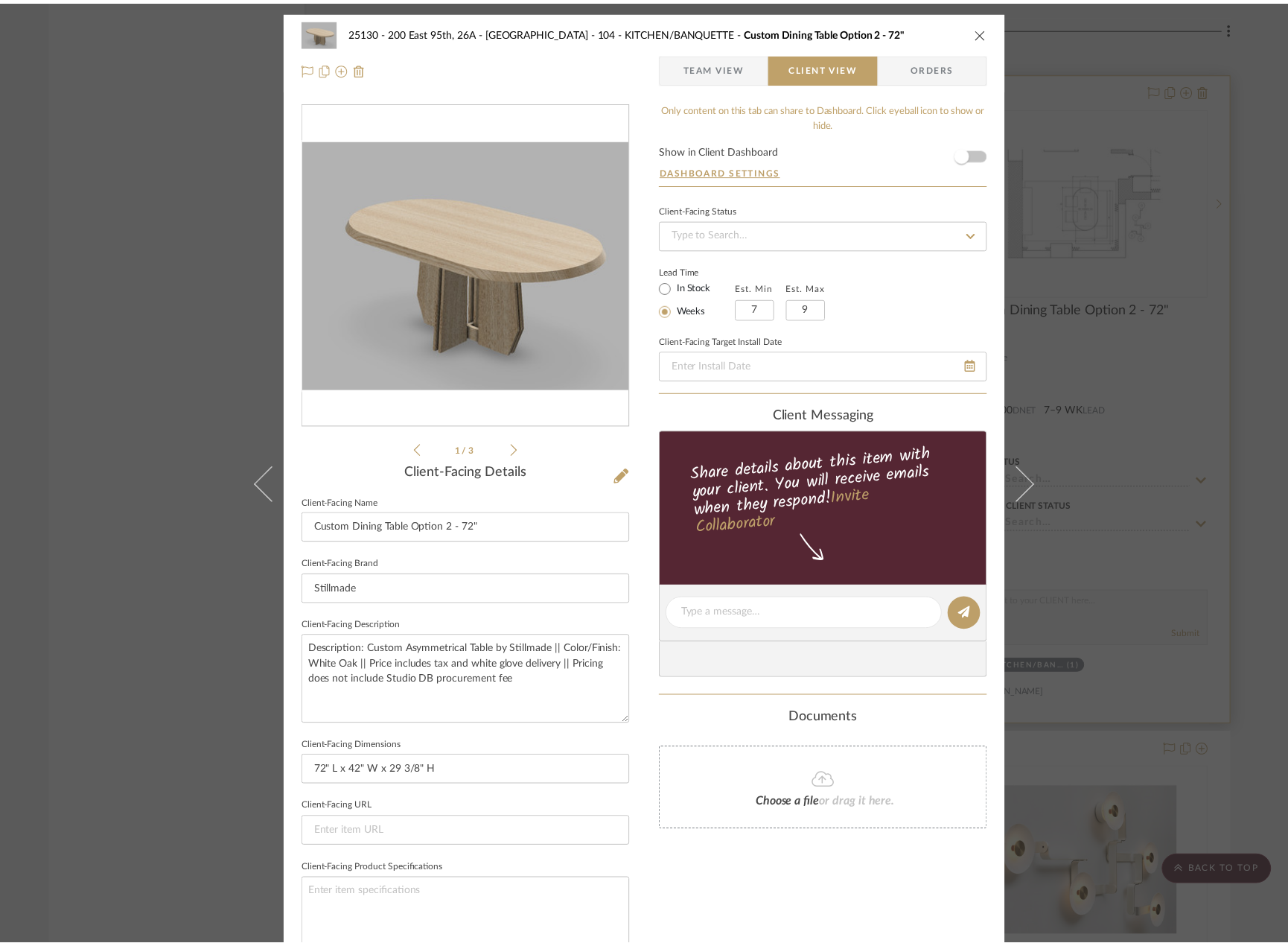
scroll to position [7517, 0]
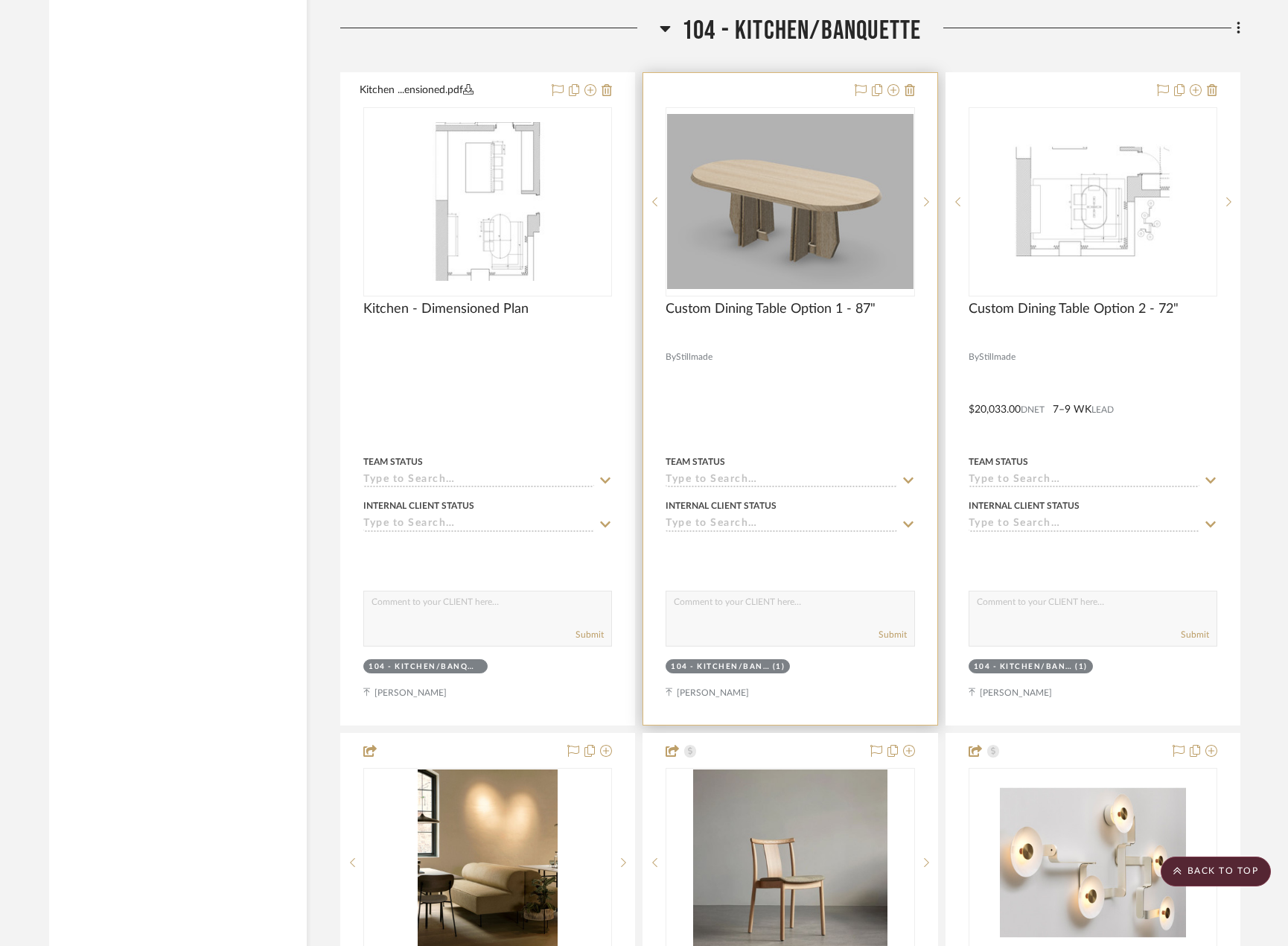
click at [882, 365] on div at bounding box center [790, 399] width 294 height 652
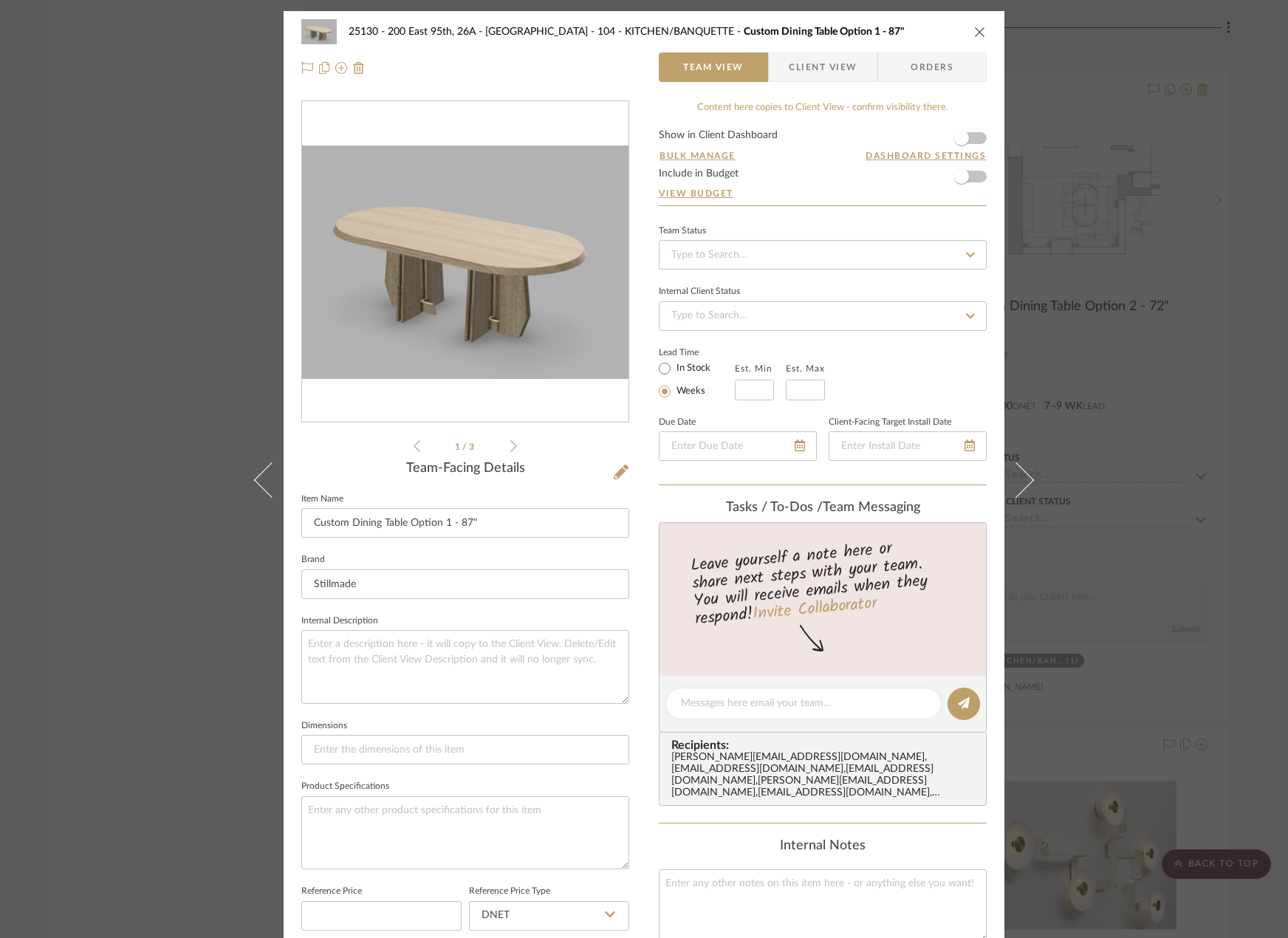
drag, startPoint x: 812, startPoint y: 69, endPoint x: 801, endPoint y: 106, distance: 38.6
click at [815, 67] on span "Client View" at bounding box center [822, 67] width 68 height 29
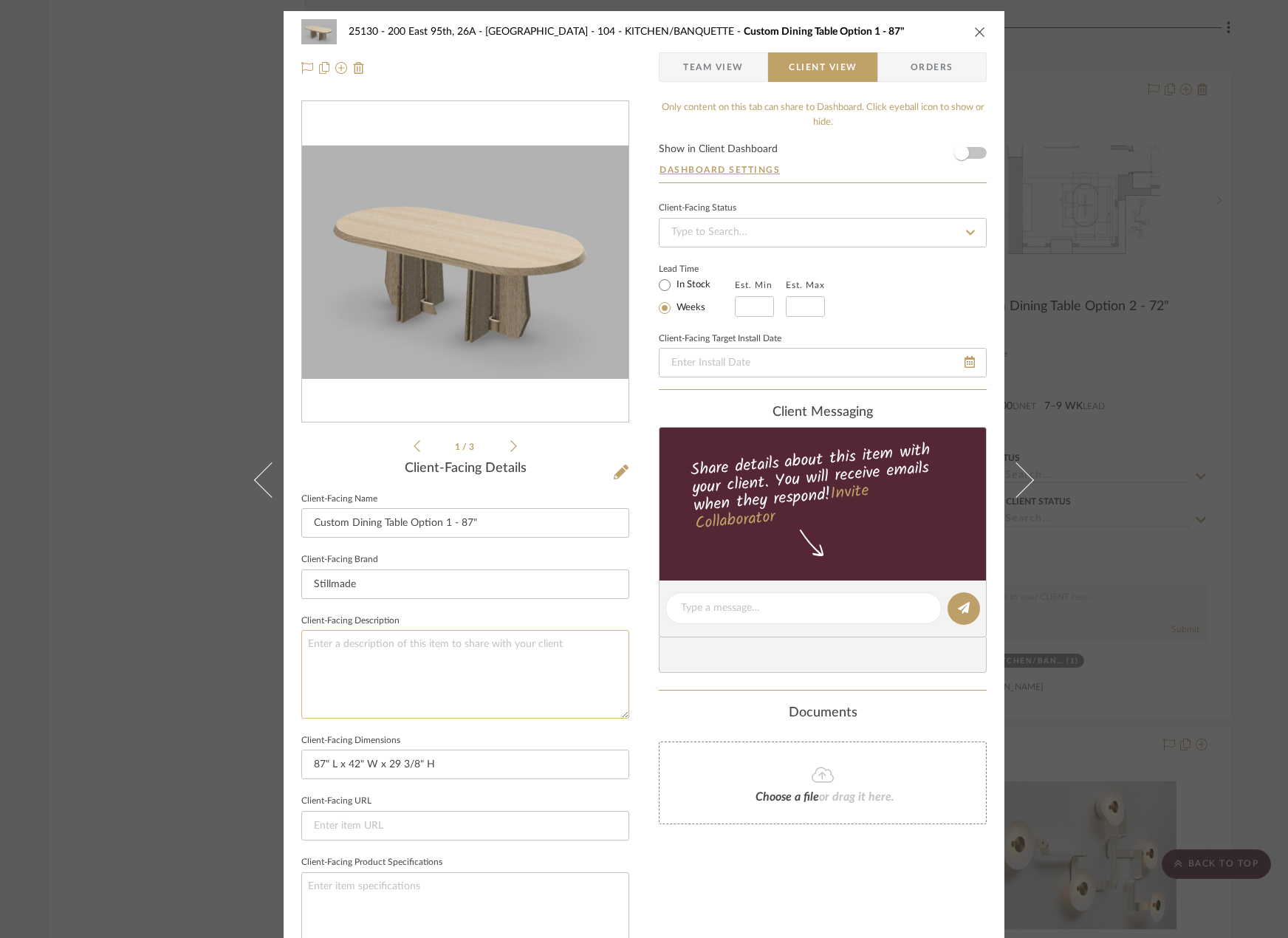
click at [539, 657] on textarea at bounding box center [465, 673] width 328 height 88
paste textarea "Description: Custom Asymmetrical Table by Stillmade || Color/Finish: White Oak …"
type textarea "Description: Custom Asymmetrical Table by Stillmade || Color/Finish: White Oak …"
click at [553, 767] on input "87" L x 42" W x 29 3/8" H" at bounding box center [465, 764] width 328 height 29
click at [585, 832] on input at bounding box center [465, 825] width 328 height 29
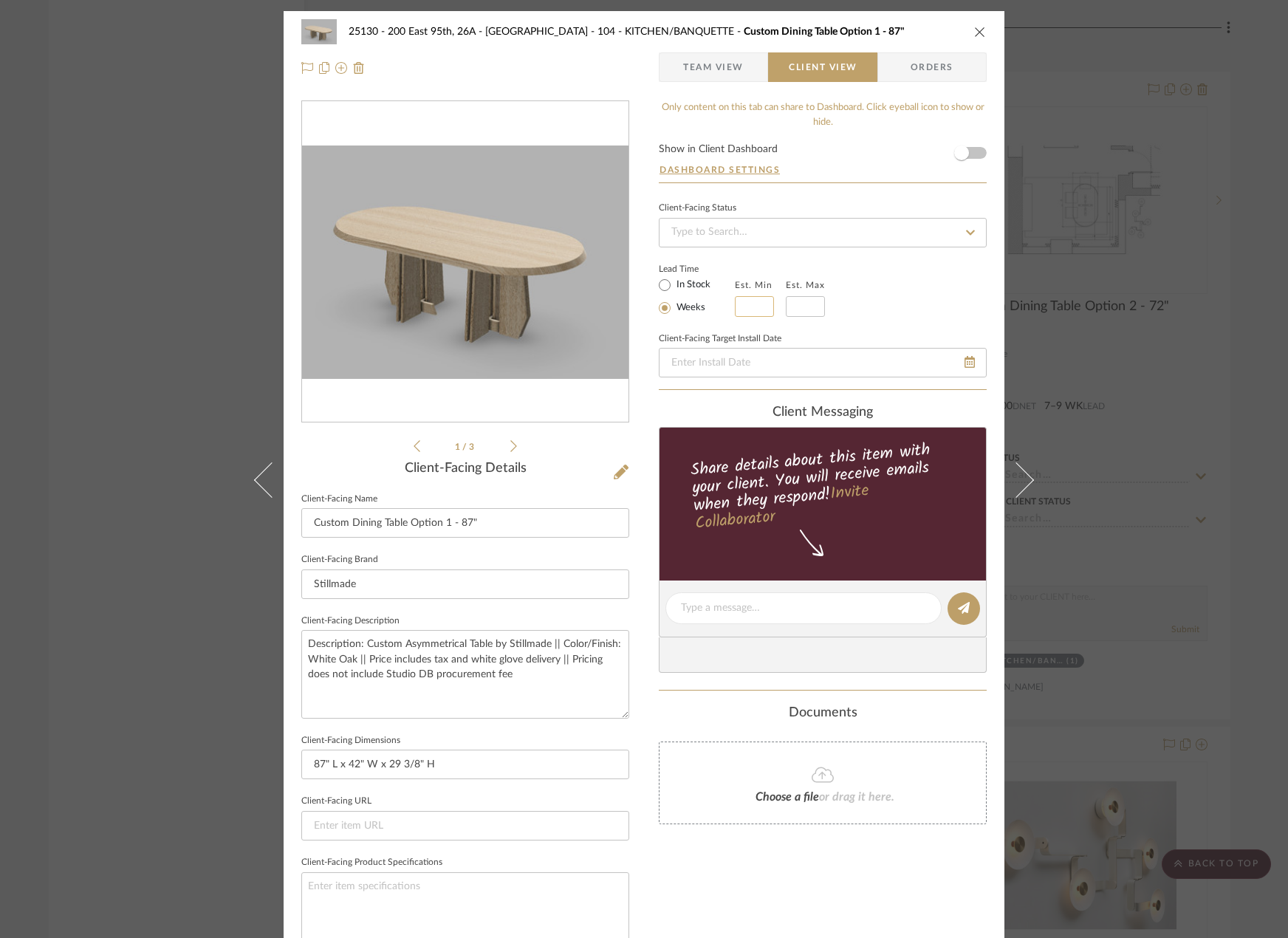
click at [758, 307] on input "text" at bounding box center [754, 307] width 39 height 21
type input "7"
click at [817, 313] on input at bounding box center [805, 307] width 39 height 21
type input "9"
drag, startPoint x: 884, startPoint y: 296, endPoint x: 828, endPoint y: 231, distance: 85.8
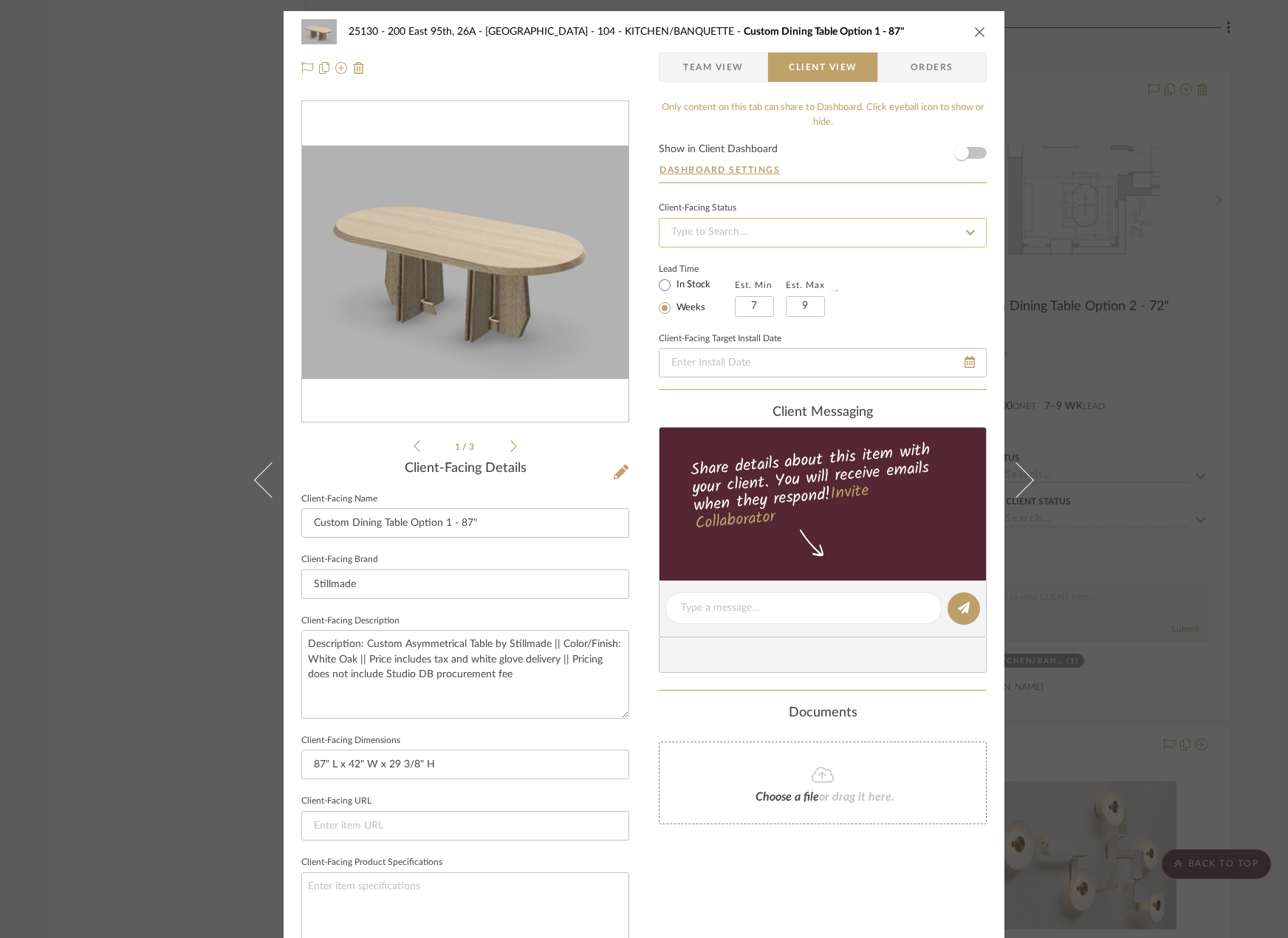
click at [883, 295] on div "Lead Time In Stock Weeks Est. Min 7 Est. Max 9" at bounding box center [823, 287] width 328 height 58
click at [703, 75] on span "Team View" at bounding box center [713, 67] width 61 height 29
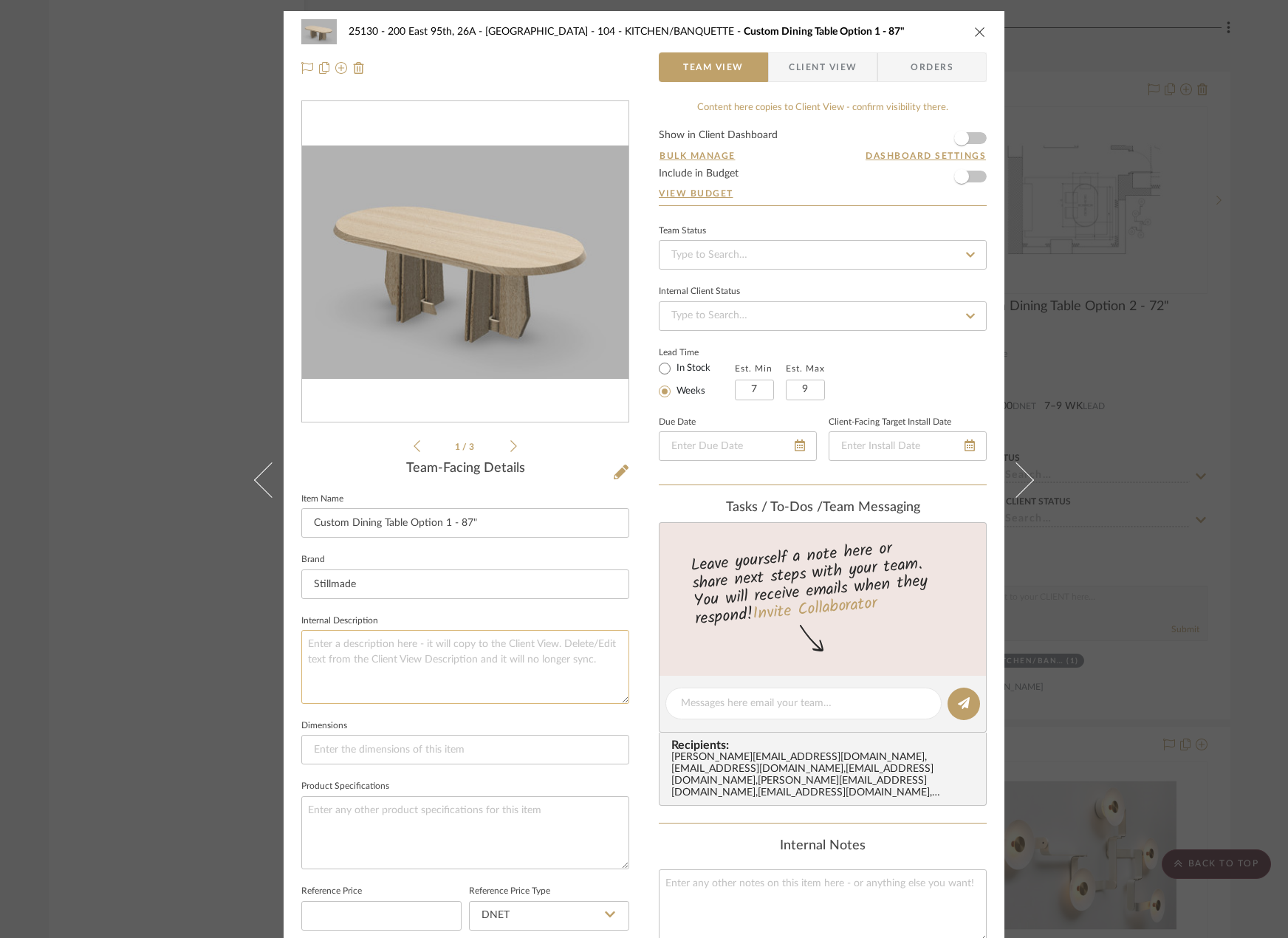
click at [449, 654] on textarea at bounding box center [465, 666] width 328 height 73
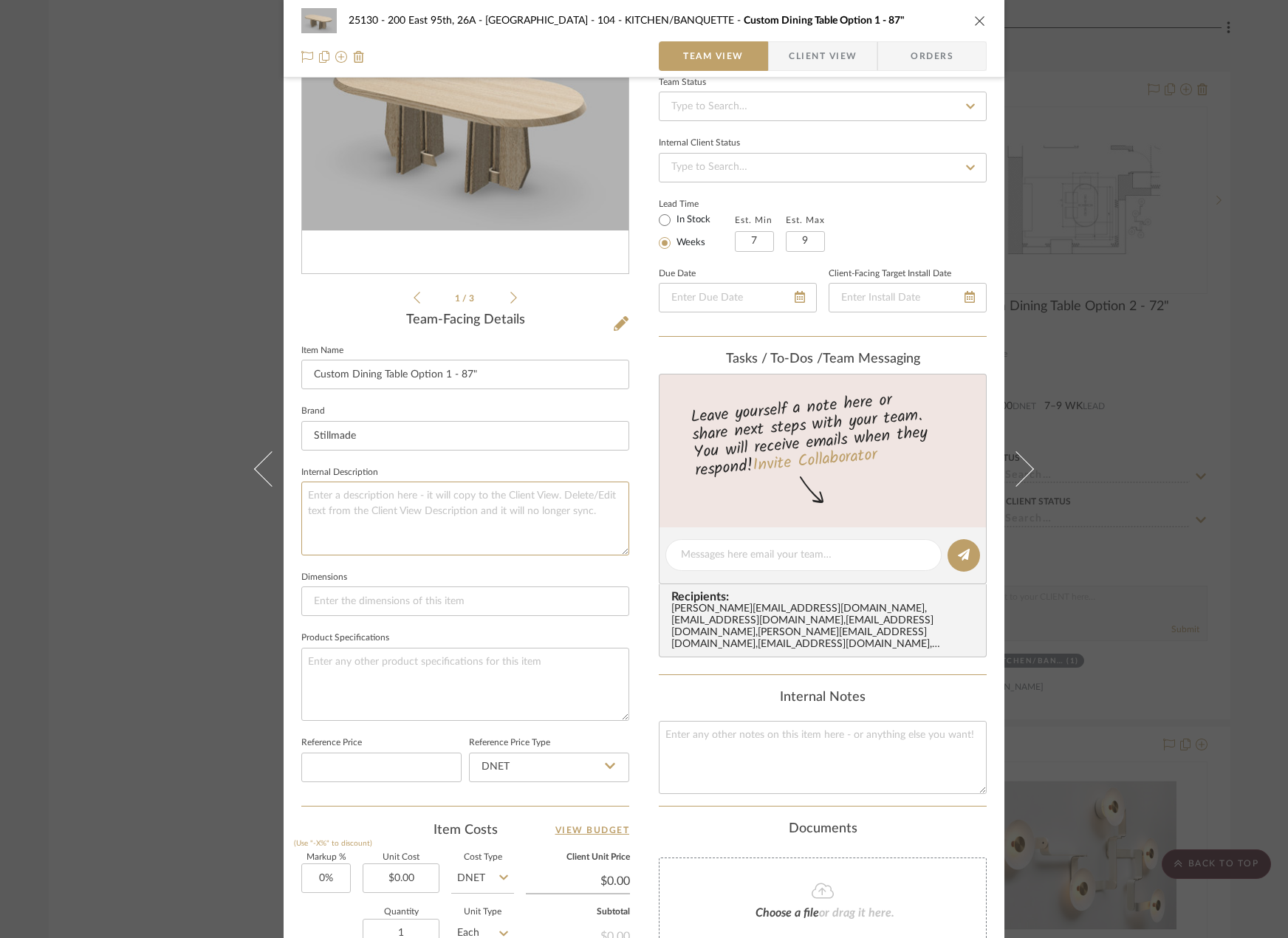
scroll to position [296, 0]
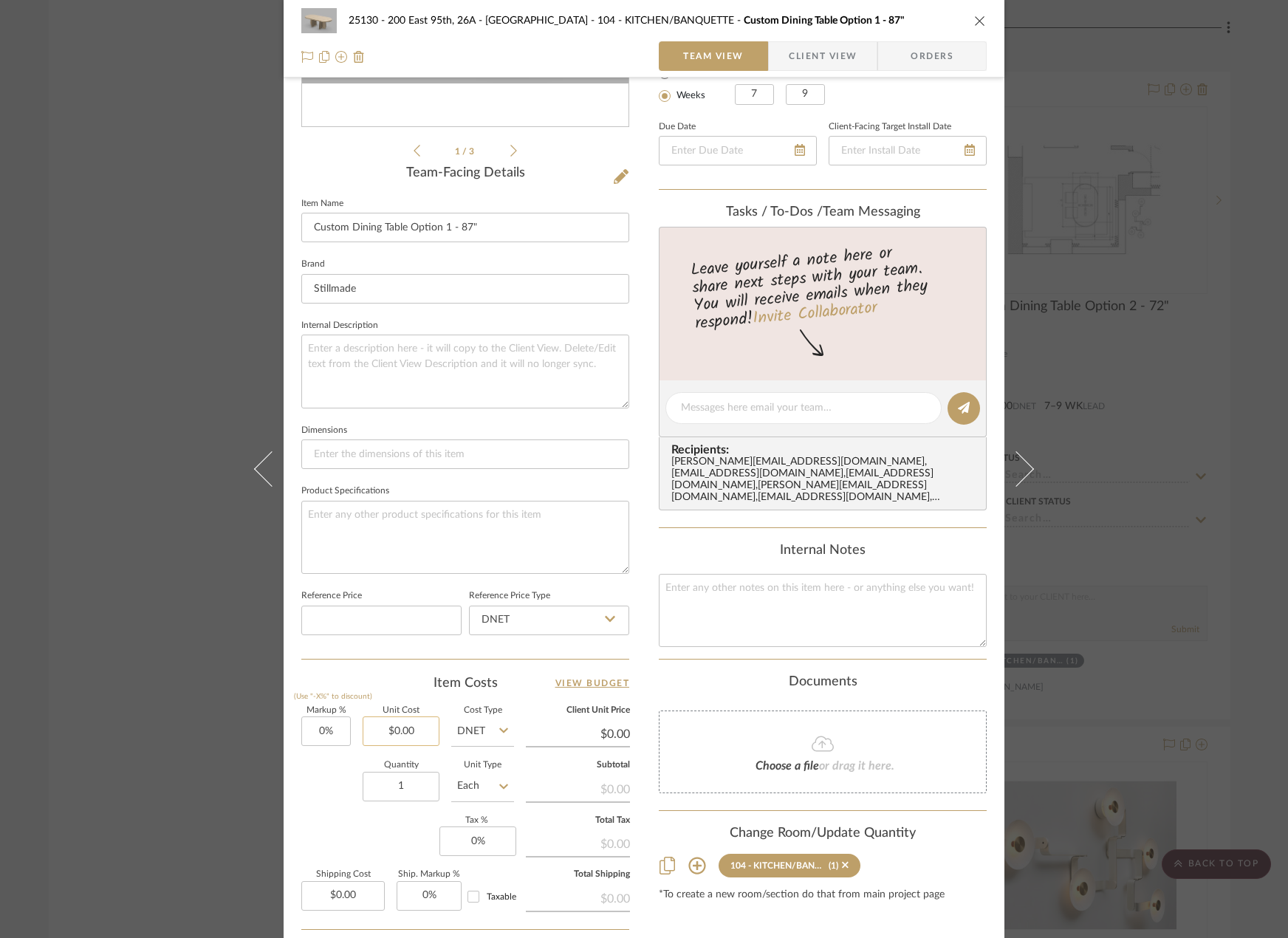
type input "0.00"
click at [395, 731] on input "0.00" at bounding box center [401, 731] width 77 height 29
click at [386, 737] on input "0.00" at bounding box center [401, 731] width 77 height 29
click at [397, 734] on input "20.00" at bounding box center [401, 731] width 77 height 29
click at [398, 734] on input "20.00" at bounding box center [401, 731] width 77 height 29
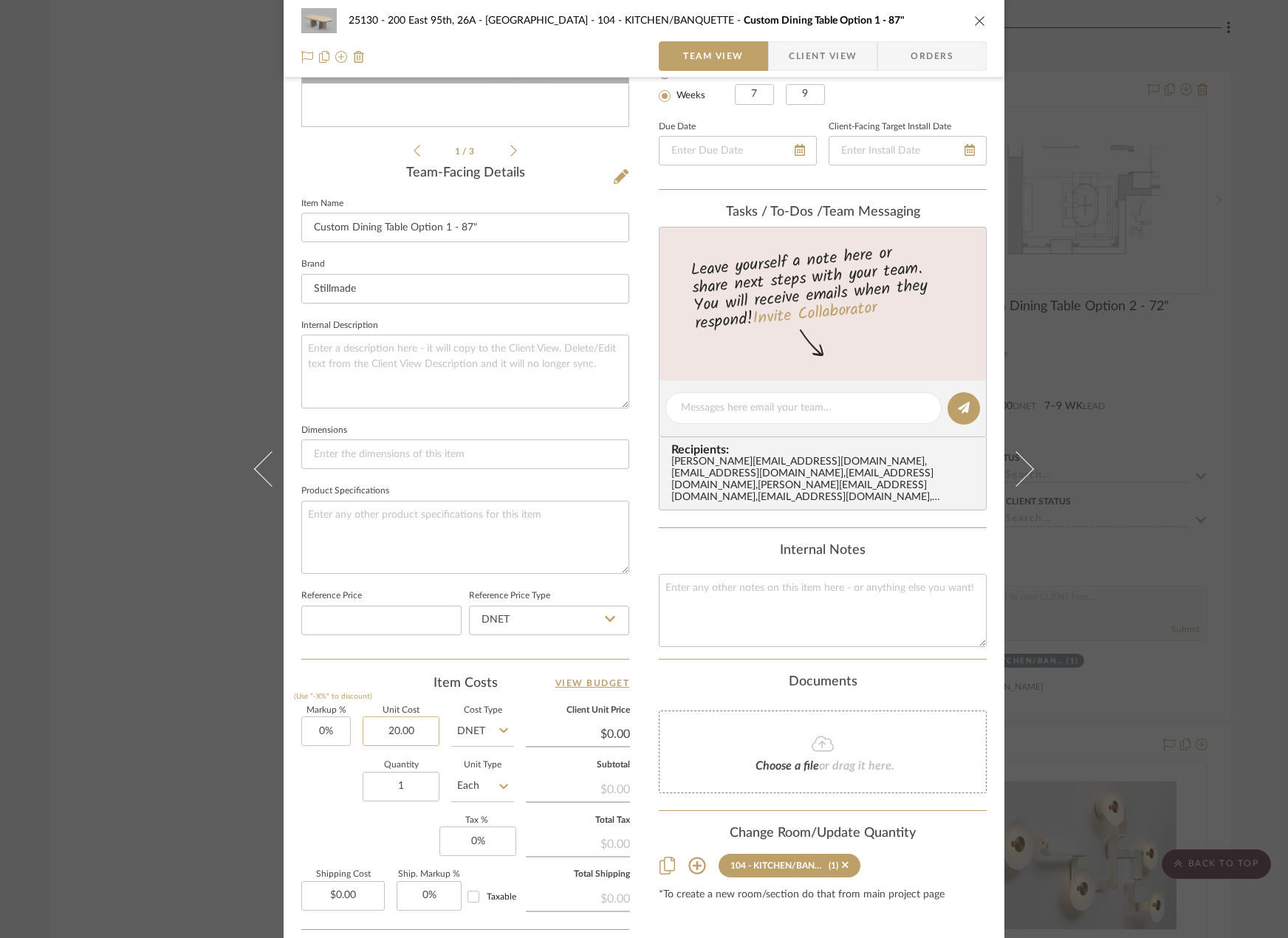
click at [398, 734] on input "20.00" at bounding box center [401, 731] width 77 height 29
type input "$20,930.00"
type input "0"
click at [510, 838] on input "0" at bounding box center [478, 841] width 77 height 29
type input "$20,930.00"
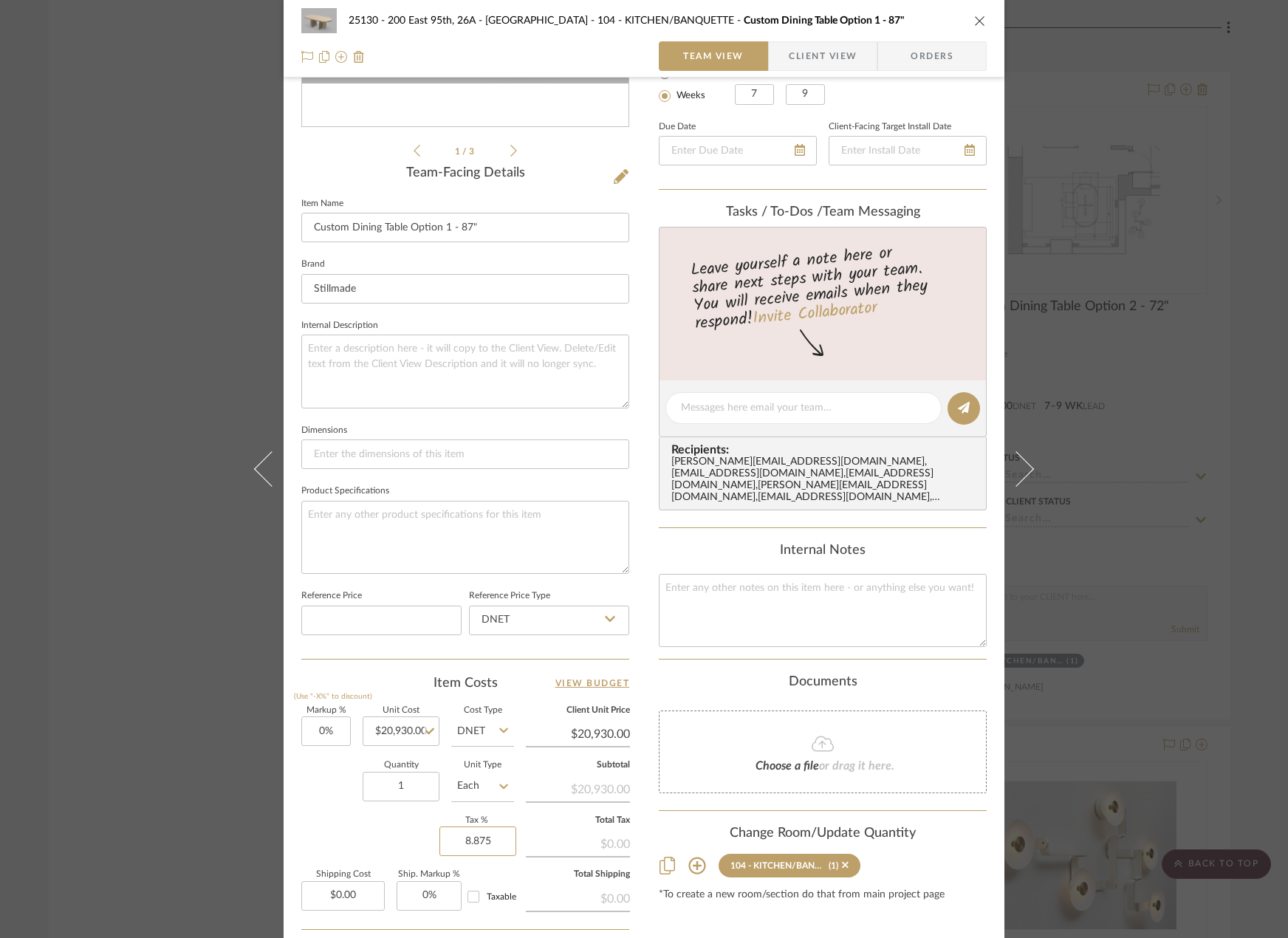
scroll to position [434, 0]
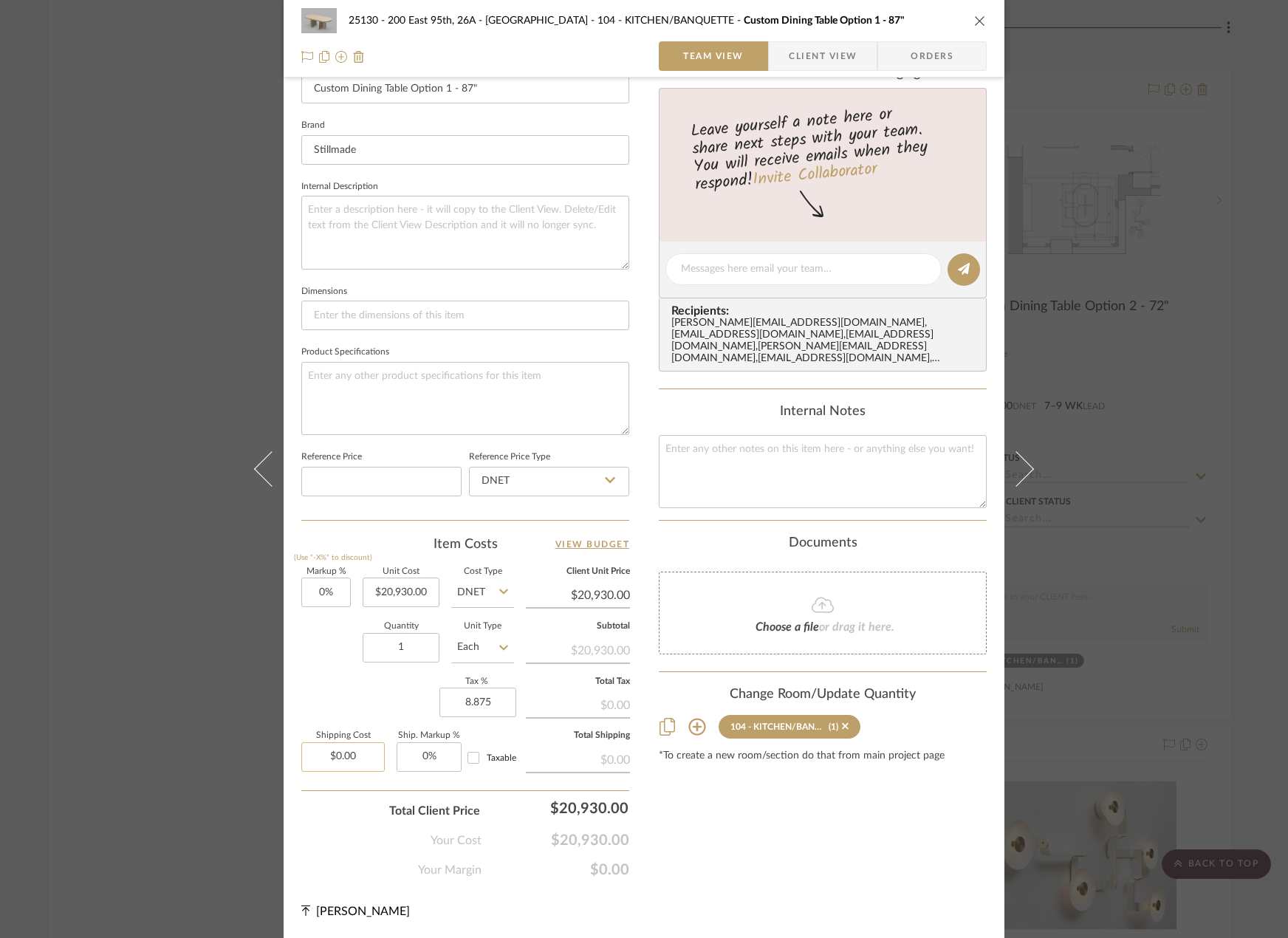
type input "8.875%"
type input "0.00"
click at [341, 760] on input "0.00" at bounding box center [342, 756] width 83 height 29
type input "$680.00"
click at [824, 858] on div "Content here copies to Client View - confirm visibility there. Show in Client D…" at bounding box center [823, 272] width 328 height 1212
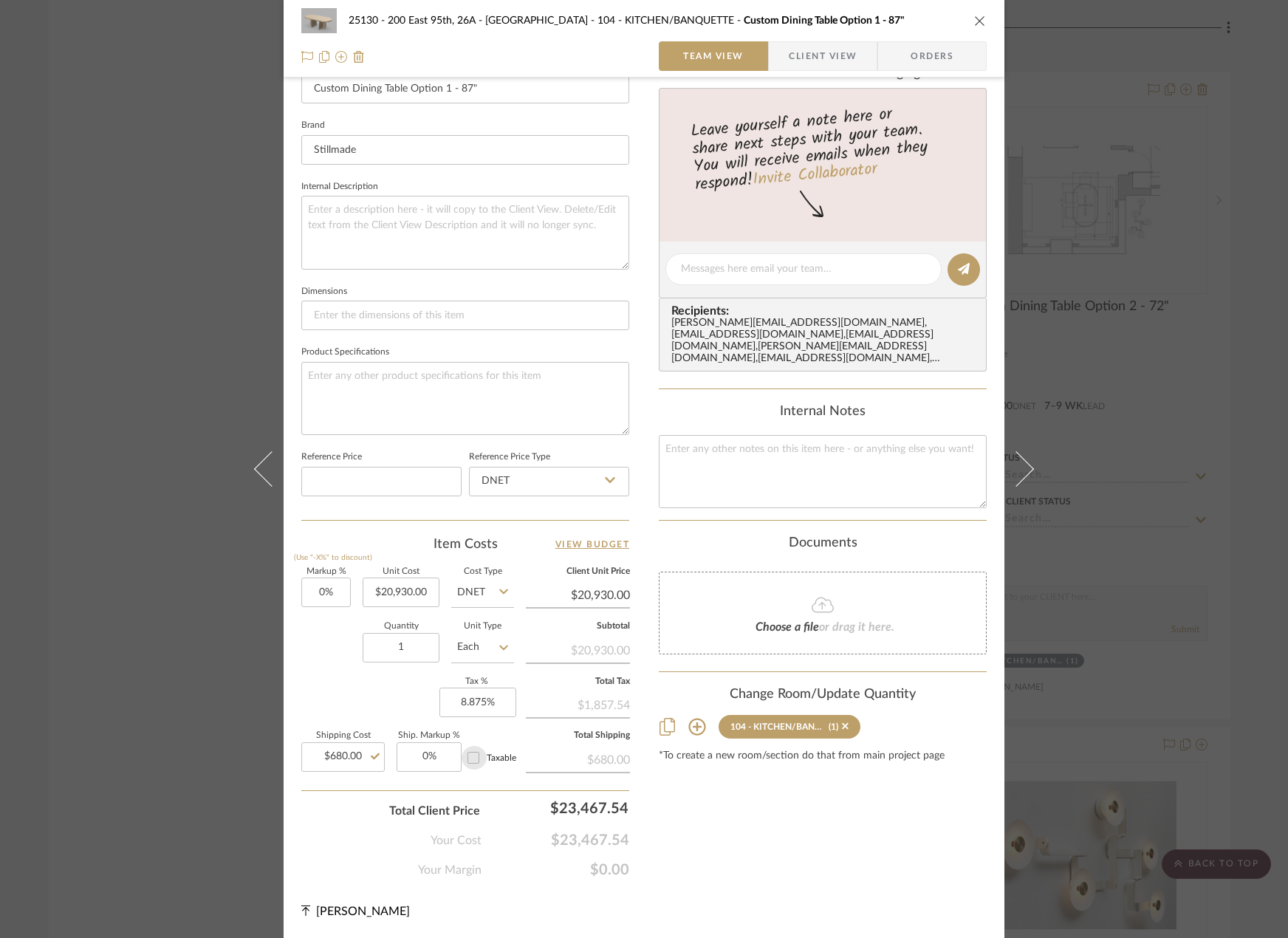
click at [467, 758] on input "Taxable" at bounding box center [473, 758] width 24 height 24
checkbox input "true"
click at [723, 890] on div "25130 - 200 East 95th, 26A - Kosheleva 104 - KITCHEN/BANQUETTE Custom Dining Ta…" at bounding box center [644, 258] width 721 height 1361
click at [823, 46] on span "Client View" at bounding box center [822, 55] width 68 height 29
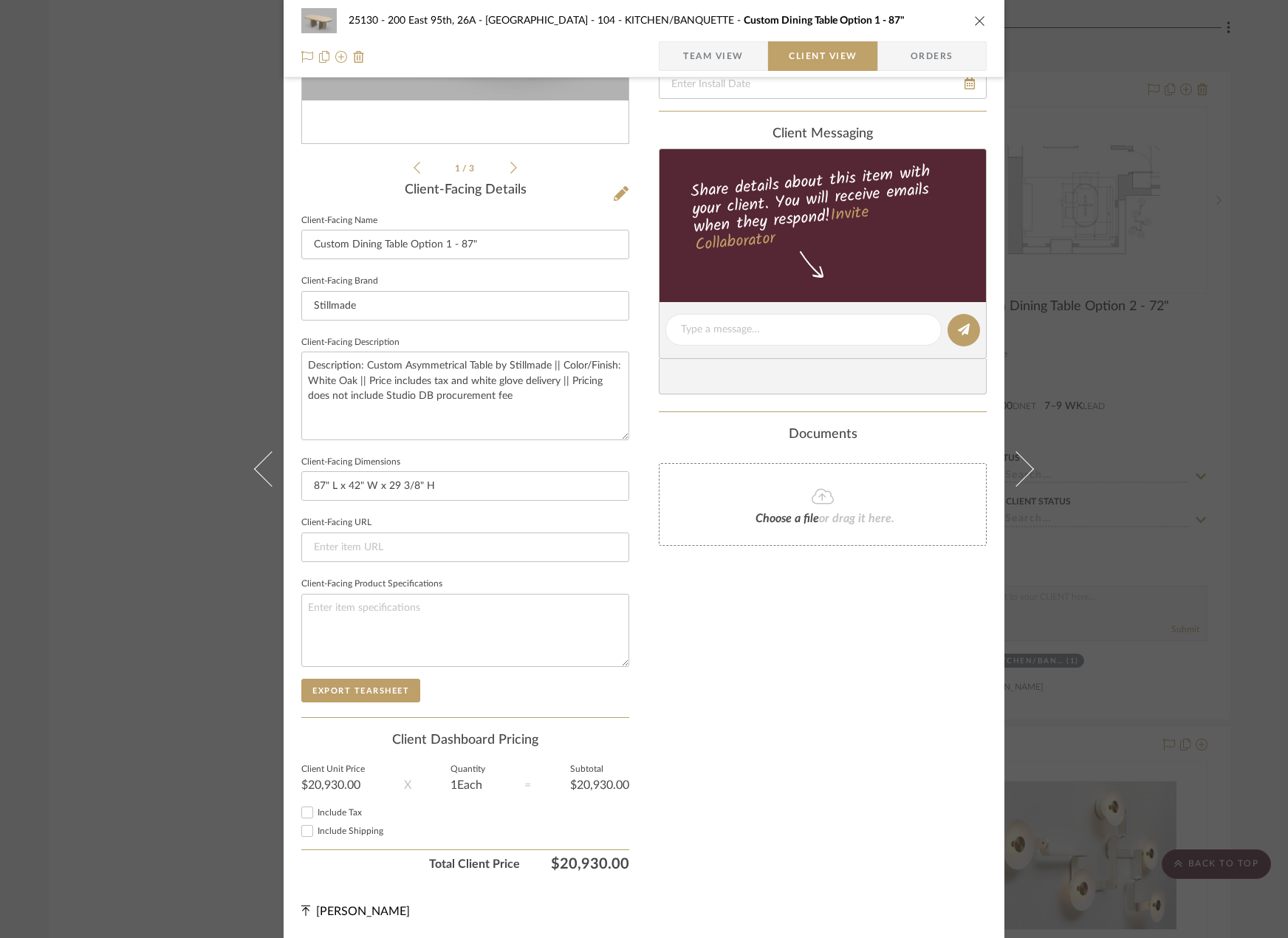
click at [318, 809] on span "Include Tax" at bounding box center [339, 812] width 44 height 9
click at [313, 809] on input "Include Tax" at bounding box center [307, 812] width 18 height 18
checkbox input "true"
click at [317, 823] on div "Include Shipping" at bounding box center [465, 831] width 328 height 18
click at [318, 828] on span "Include Shipping" at bounding box center [350, 831] width 66 height 9
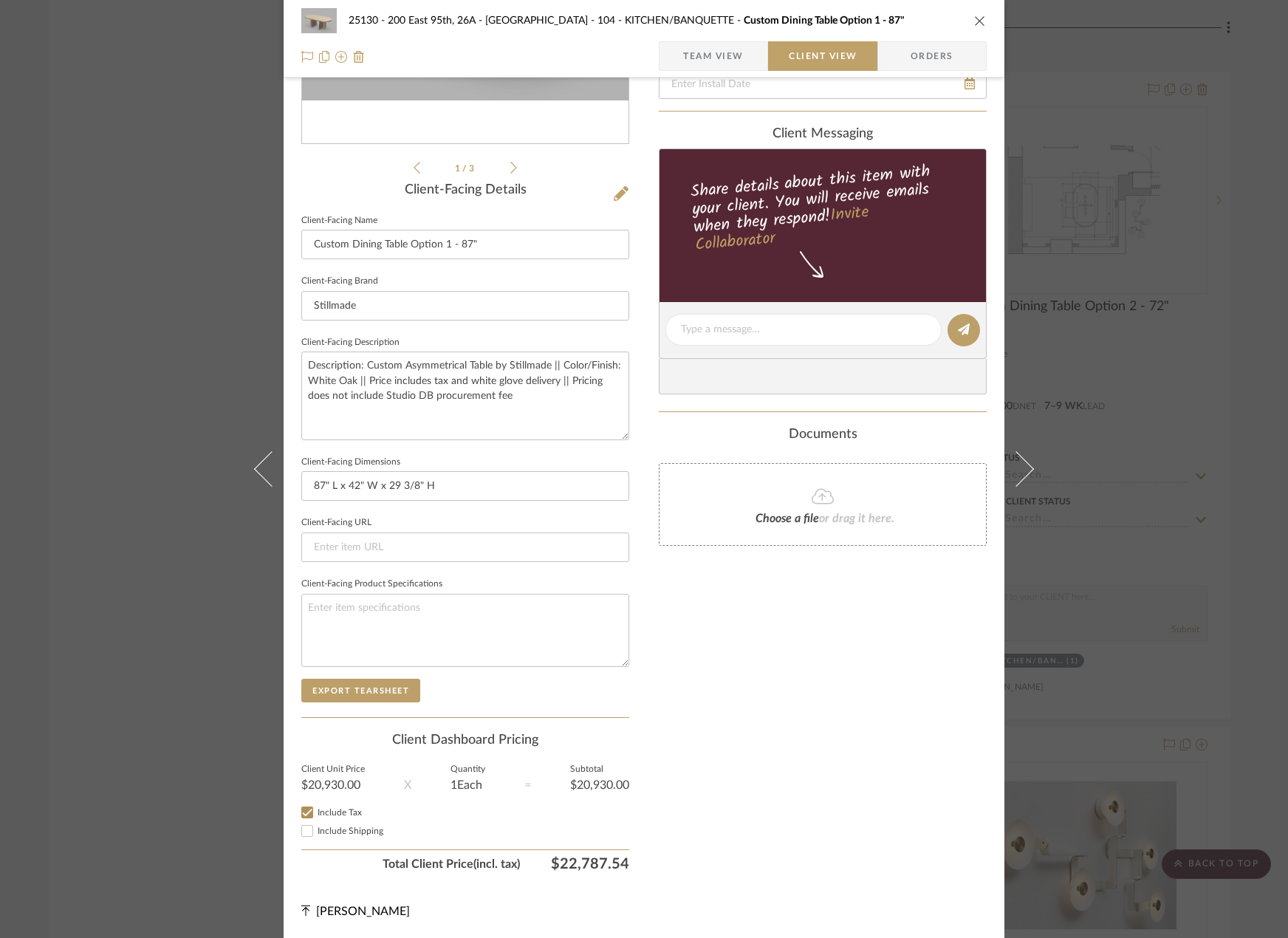
click at [316, 828] on input "Include Shipping" at bounding box center [307, 831] width 18 height 18
checkbox input "true"
click at [770, 801] on div "Only content on this tab can share to Dashboard. Click eyeball icon to show or …" at bounding box center [823, 350] width 328 height 1056
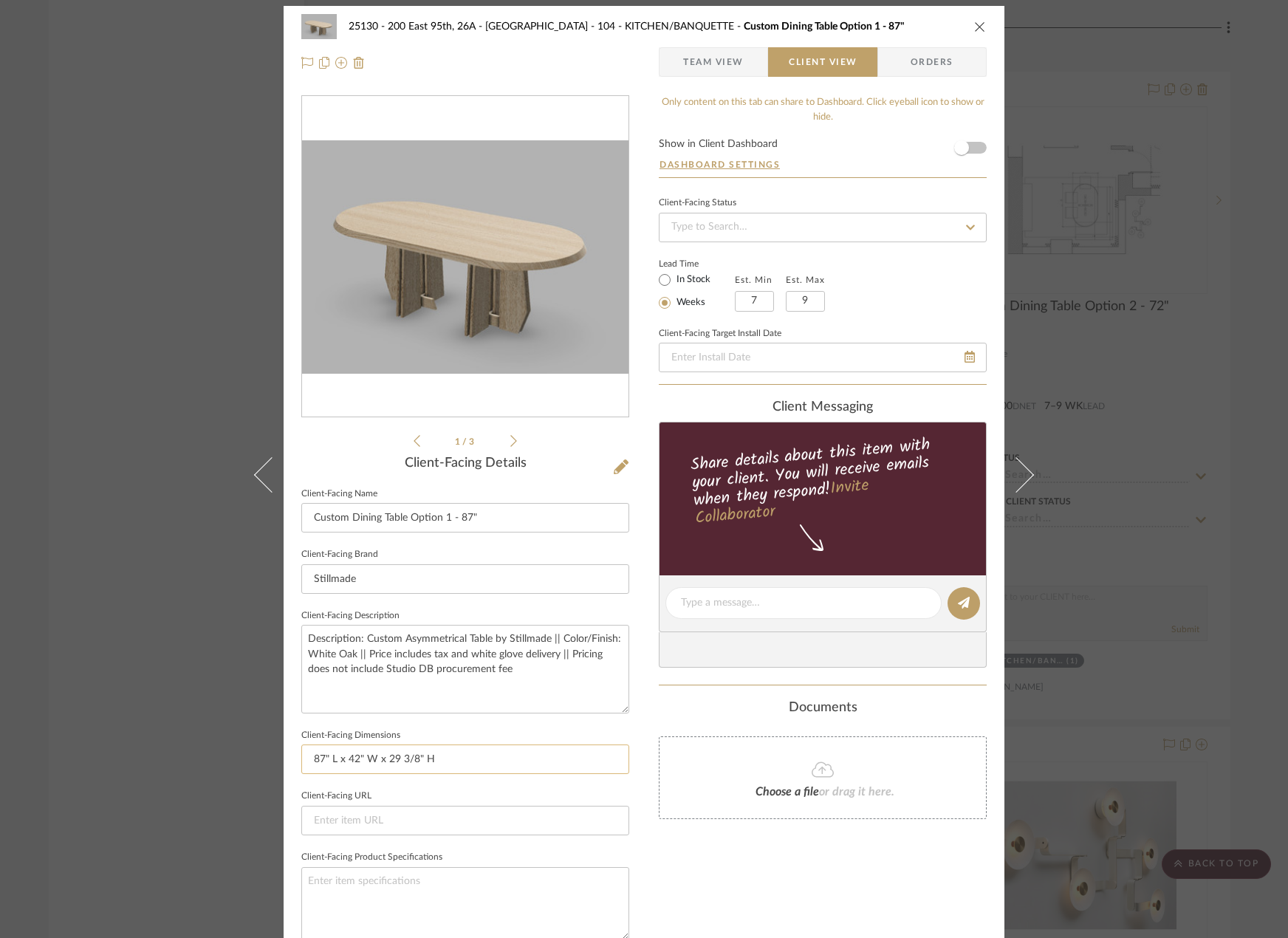
scroll to position [0, 0]
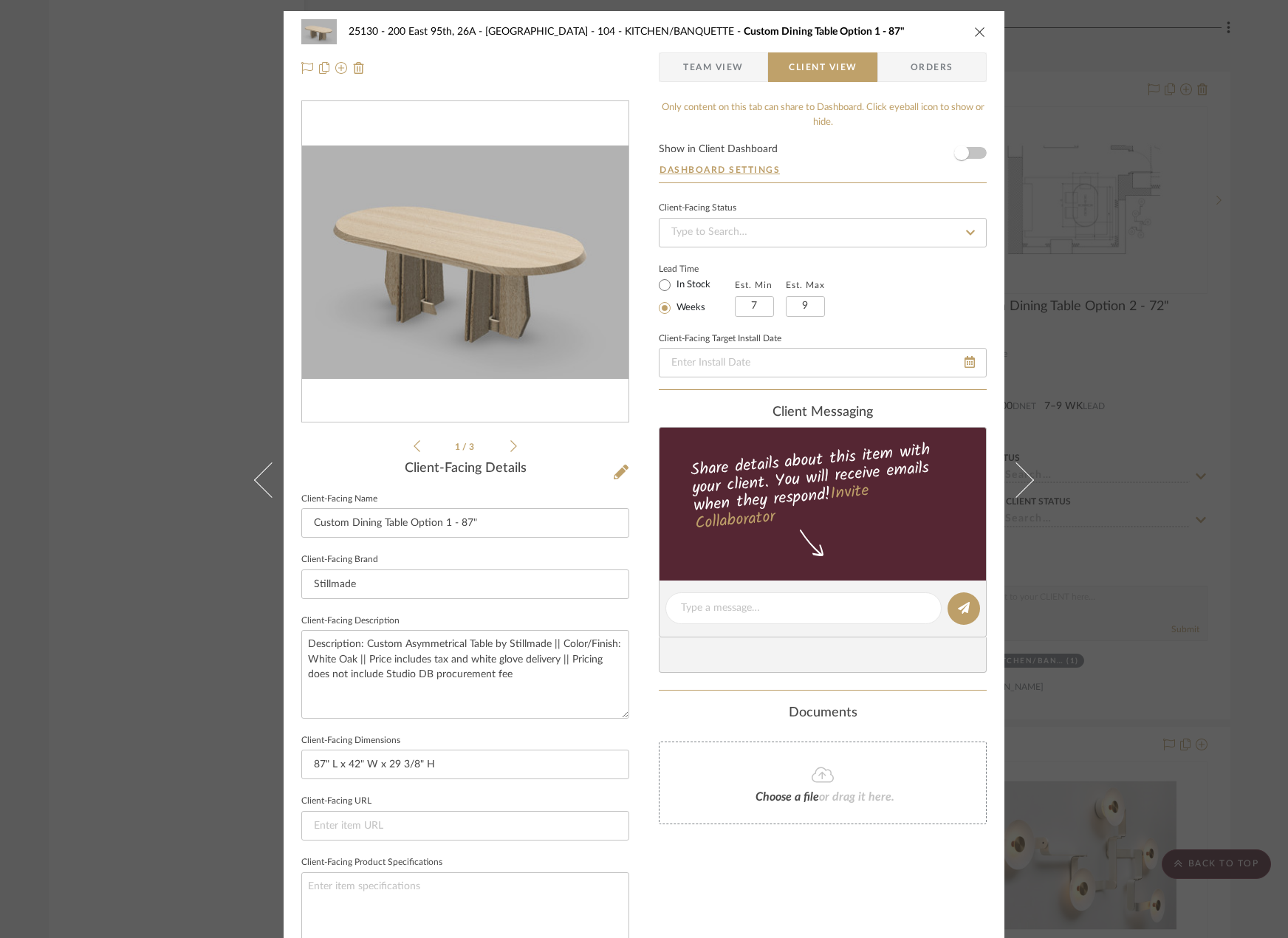
click at [1132, 231] on div "25130 - 200 East 95th, 26A - Kosheleva 104 - KITCHEN/BANQUETTE Custom Dining Ta…" at bounding box center [644, 469] width 1288 height 938
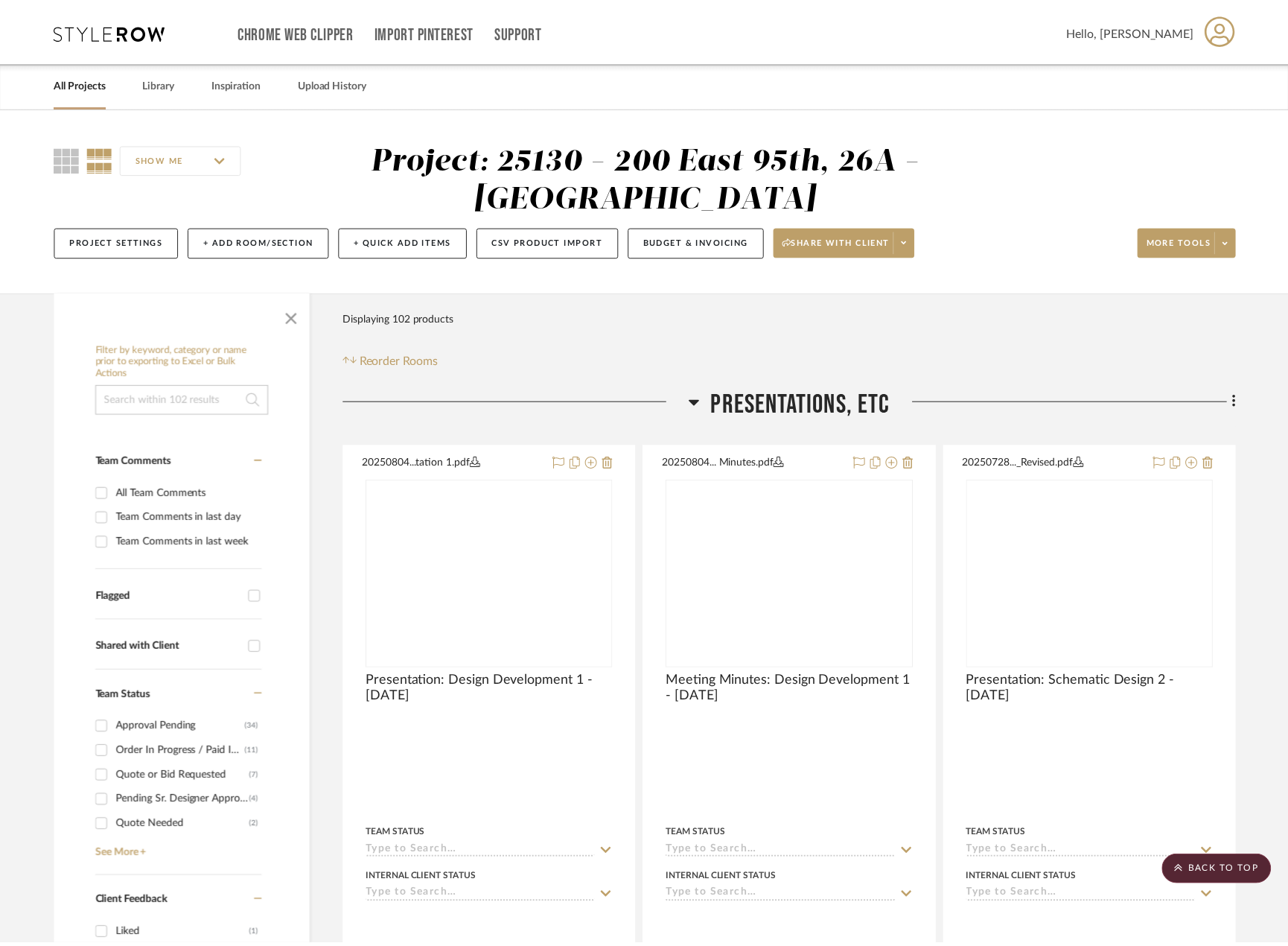
scroll to position [7517, 0]
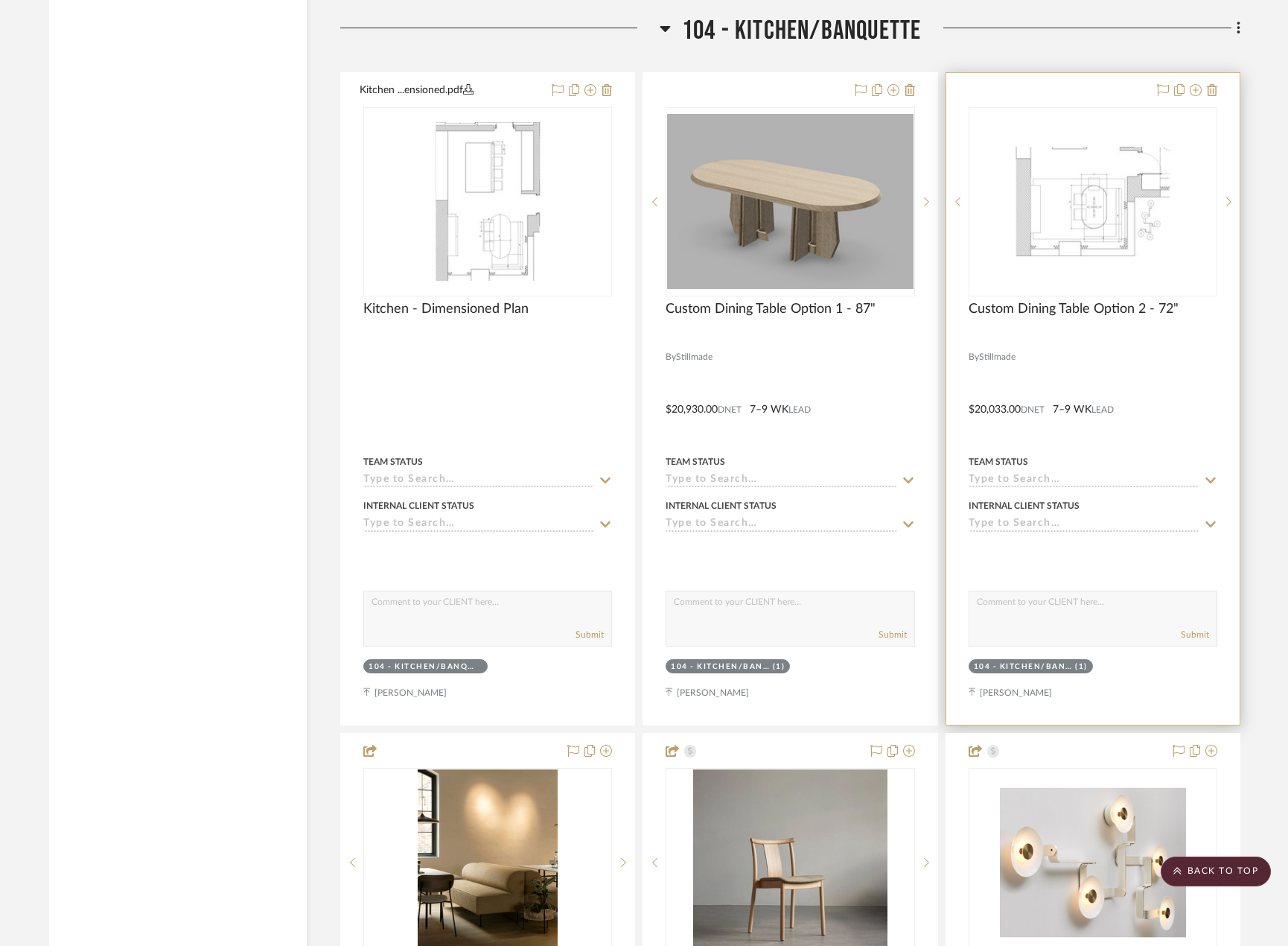
click at [1160, 356] on div at bounding box center [1093, 399] width 294 height 652
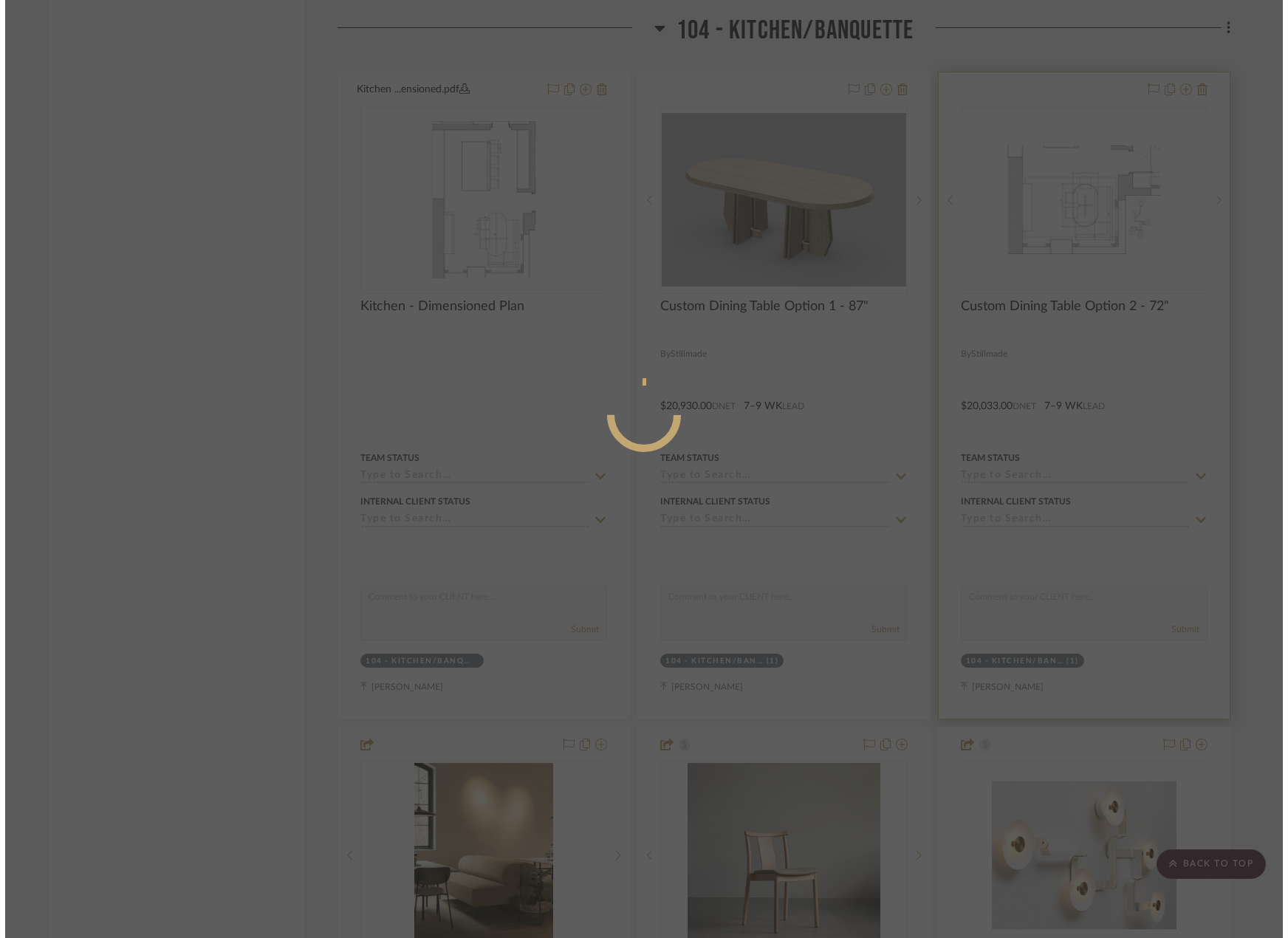
scroll to position [0, 0]
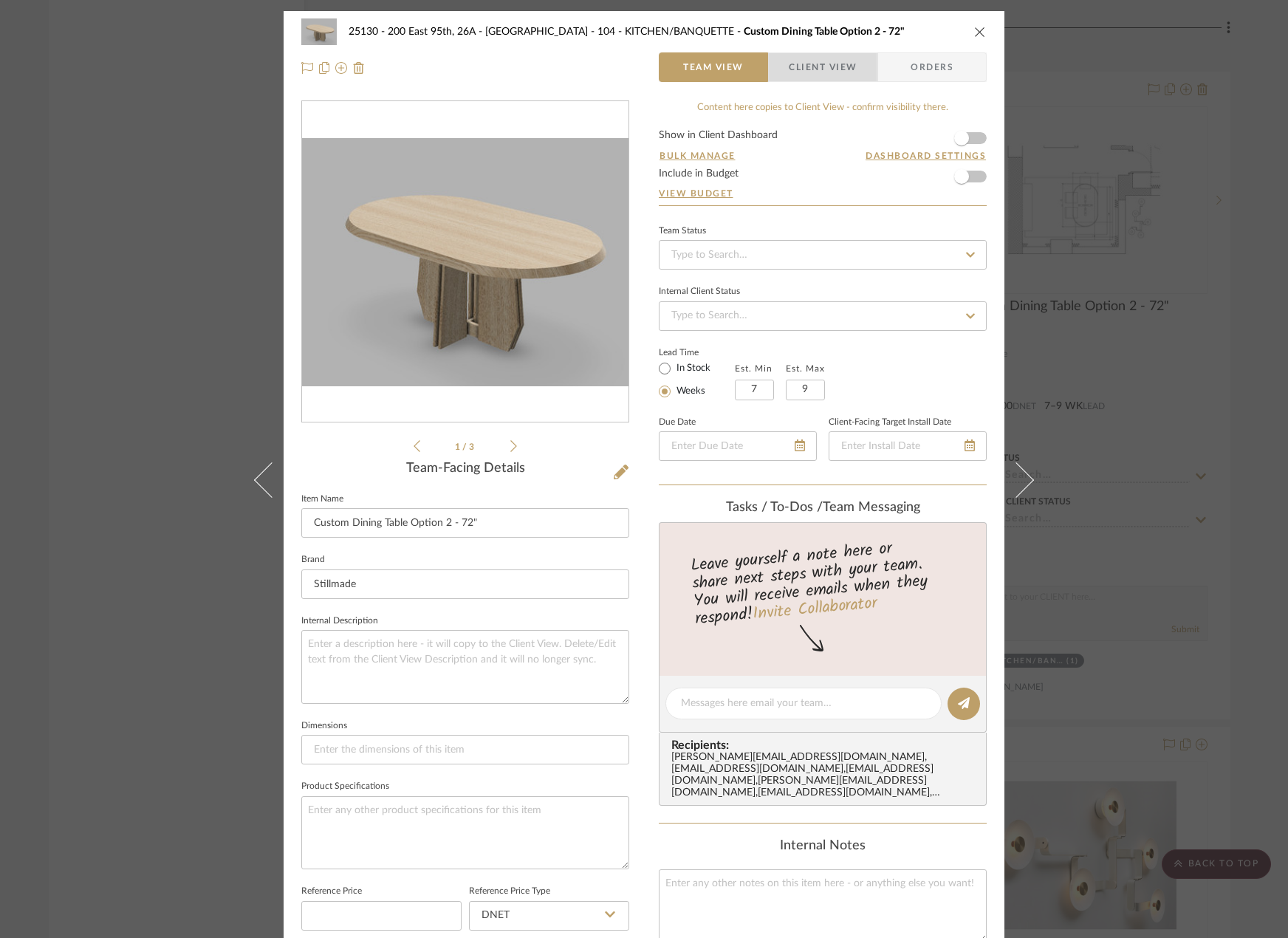
click at [835, 63] on span "Client View" at bounding box center [822, 67] width 68 height 29
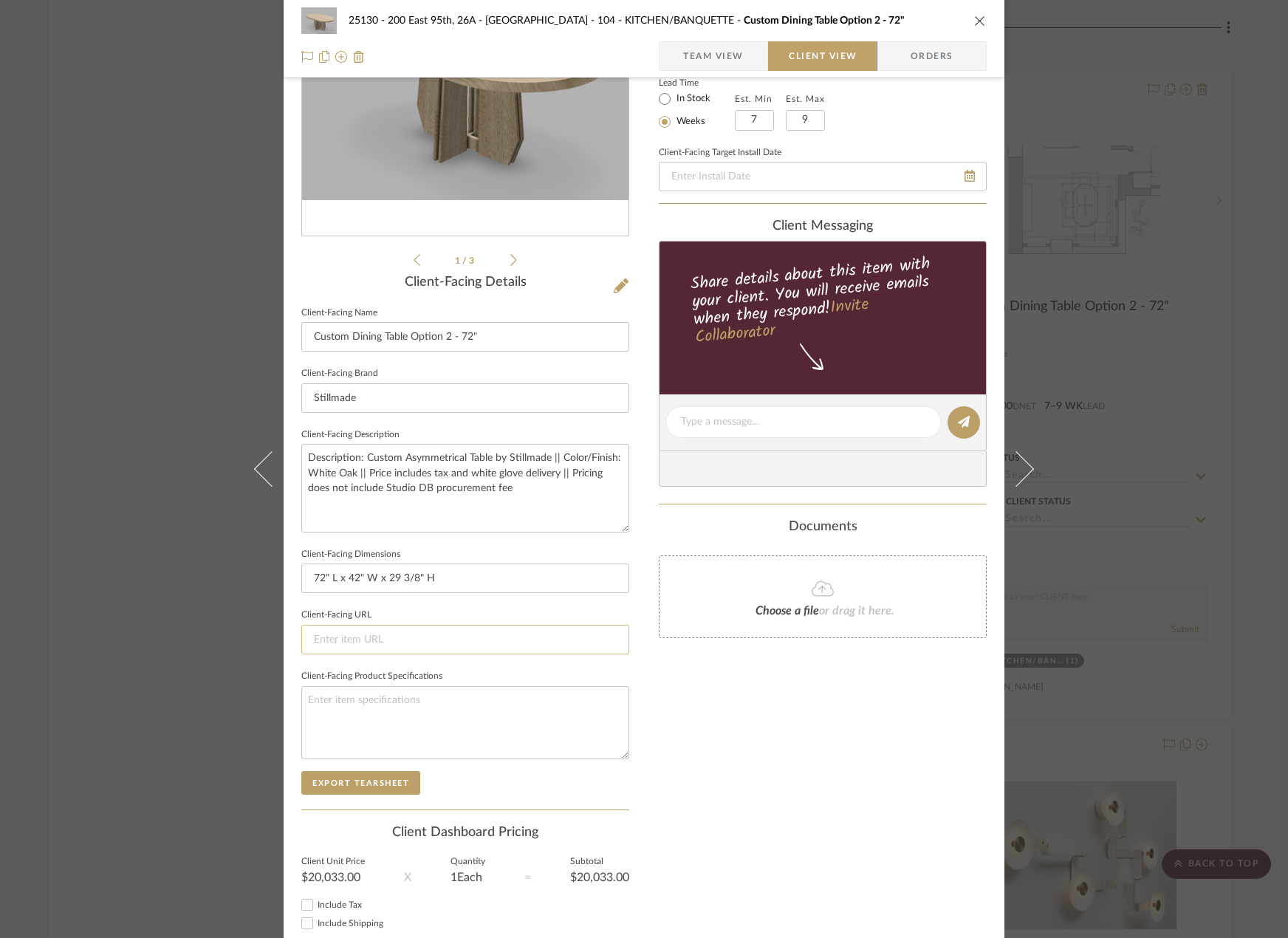
scroll to position [278, 0]
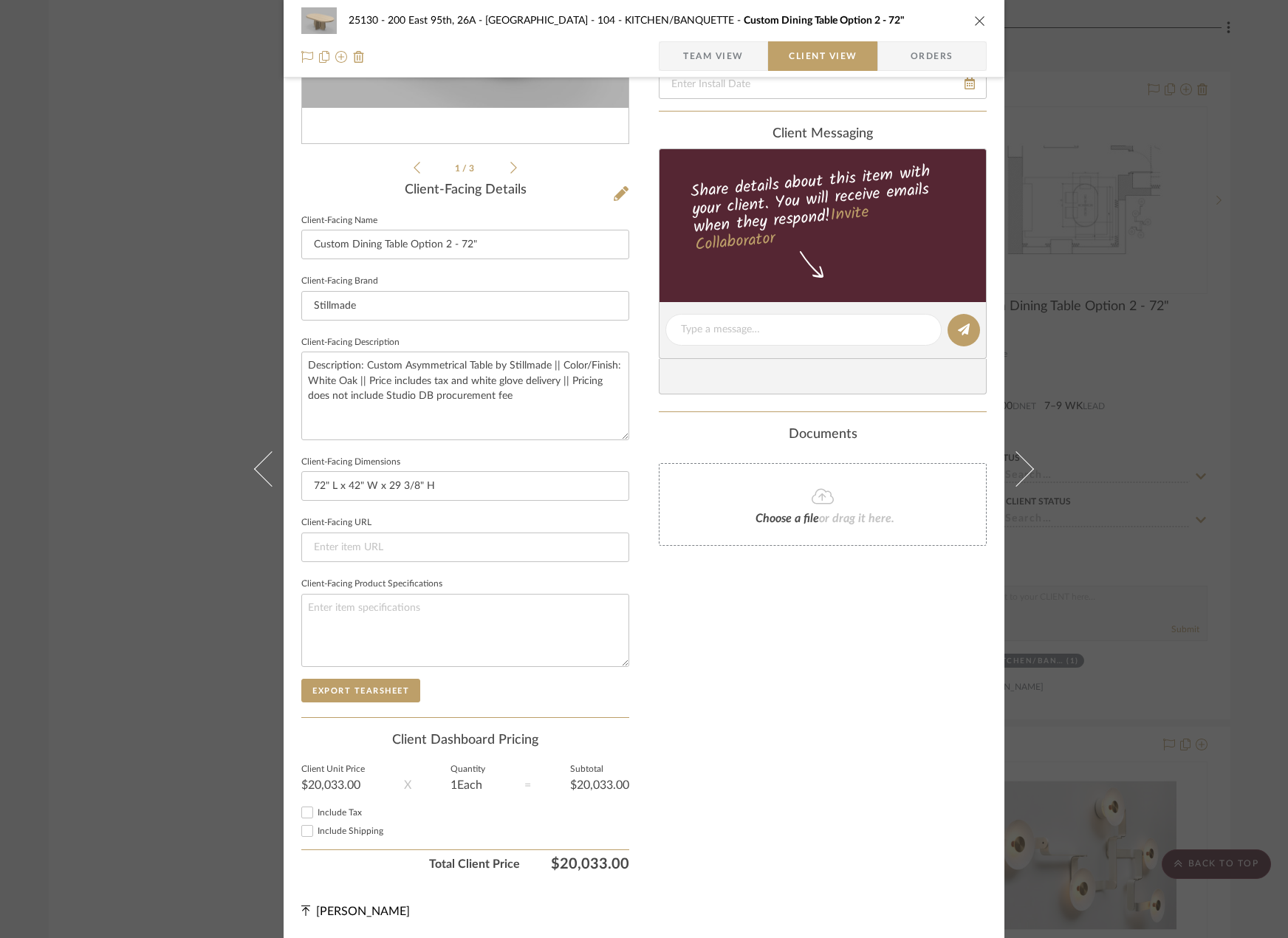
click at [318, 805] on div "Include Tax" at bounding box center [465, 812] width 328 height 18
click at [321, 817] on label "Include Tax" at bounding box center [473, 812] width 312 height 11
click at [321, 829] on span "Include Shipping" at bounding box center [350, 831] width 66 height 9
click at [316, 829] on input "Include Shipping" at bounding box center [307, 831] width 18 height 18
checkbox input "true"
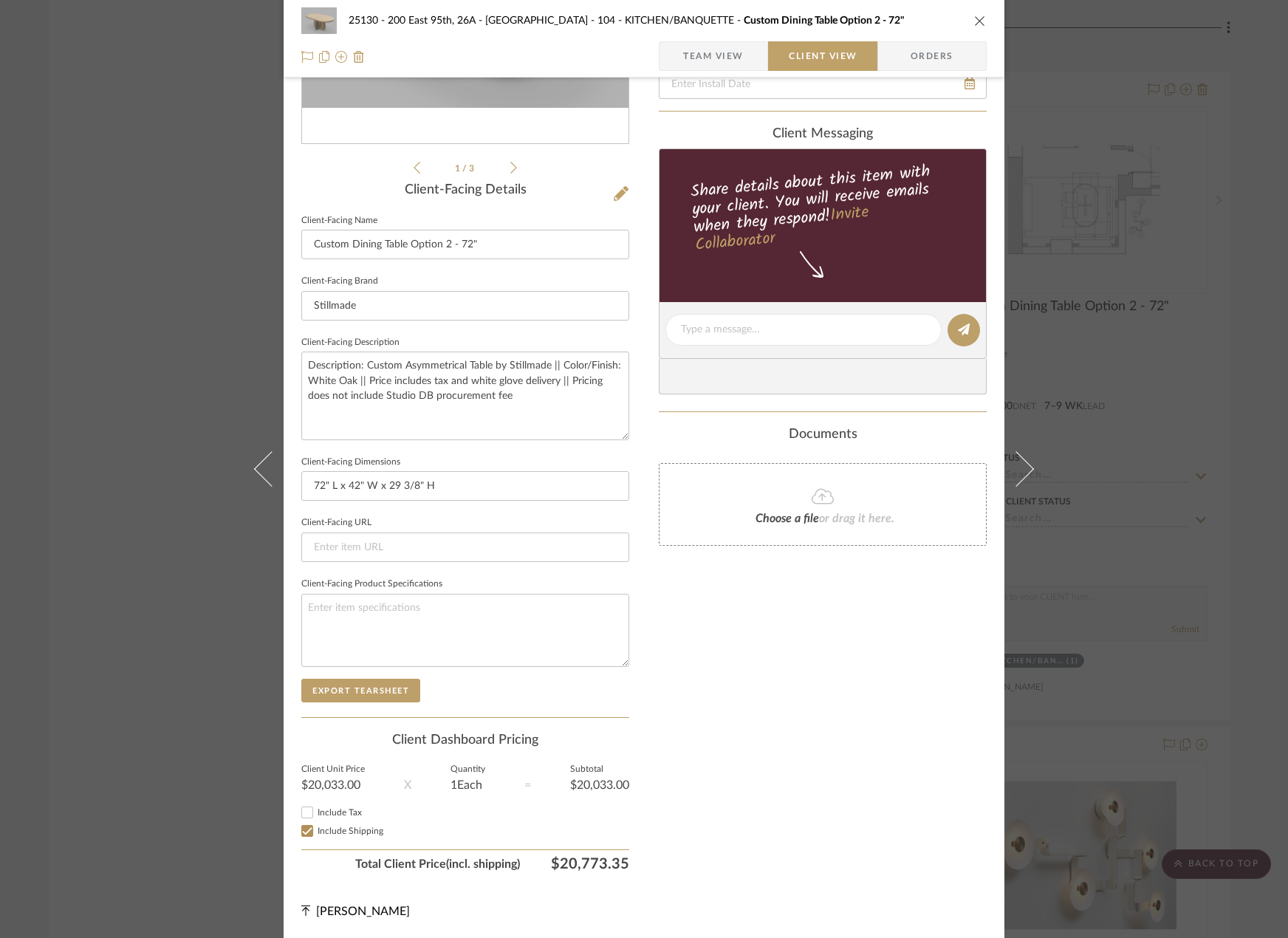
click at [321, 807] on label "Include Tax" at bounding box center [473, 812] width 312 height 11
click at [316, 806] on input "Include Tax" at bounding box center [307, 812] width 18 height 18
checkbox input "true"
click at [780, 767] on div "Only content on this tab can share to Dashboard. Click eyeball icon to show or …" at bounding box center [823, 350] width 328 height 1056
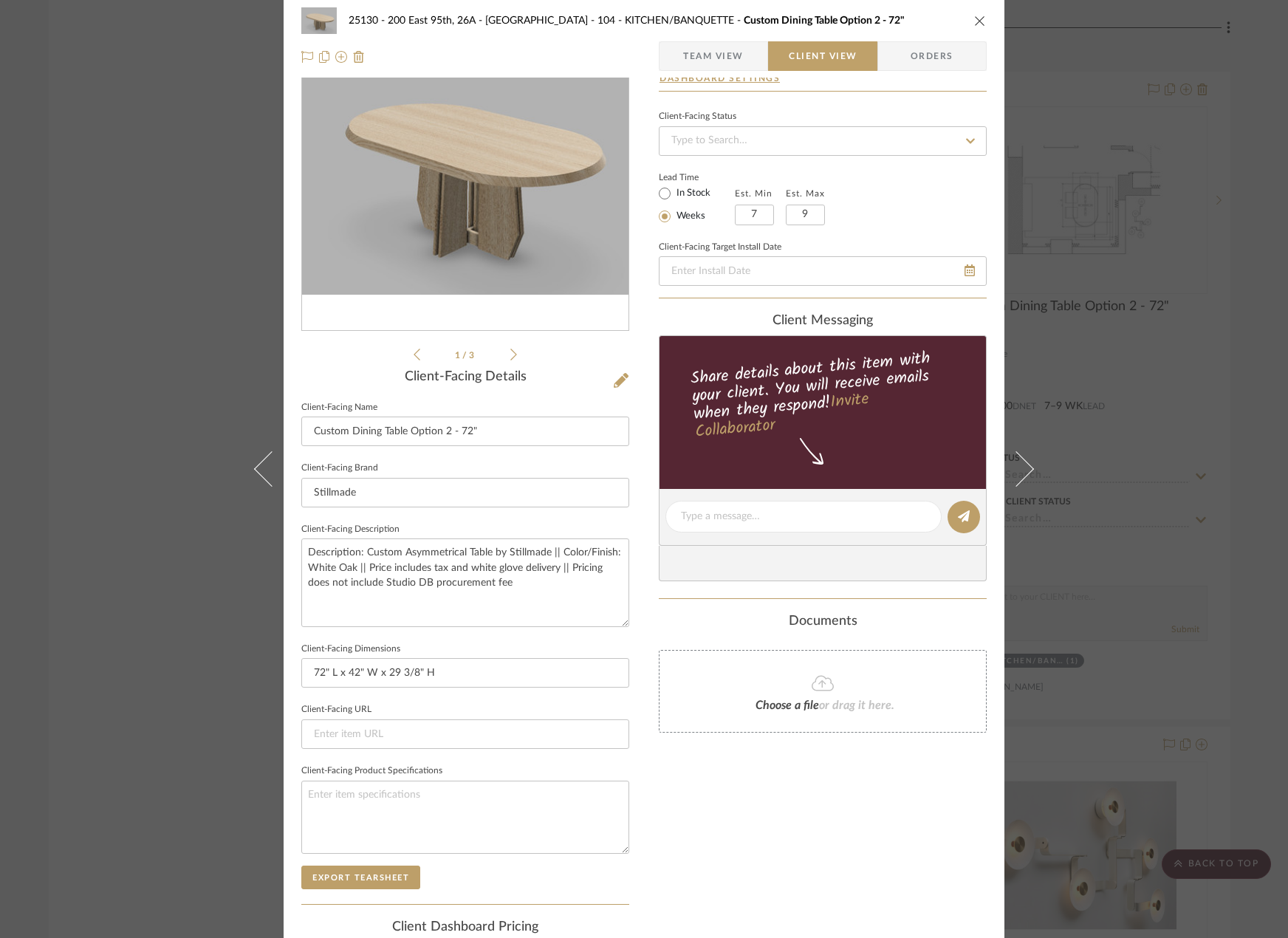
scroll to position [0, 0]
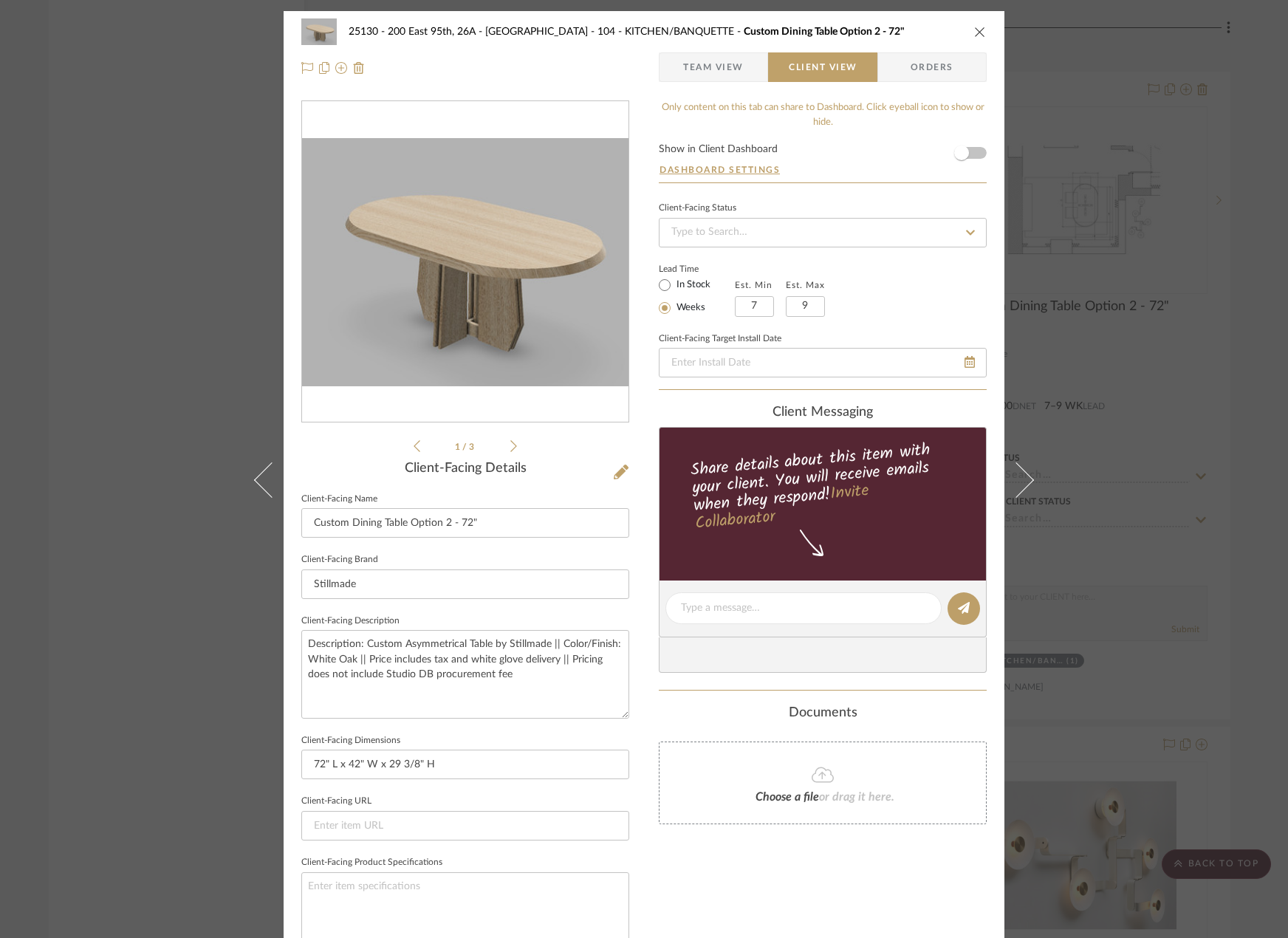
click at [1236, 634] on div "25130 - 200 East 95th, 26A - Kosheleva 104 - KITCHEN/BANQUETTE Custom Dining Ta…" at bounding box center [644, 469] width 1288 height 938
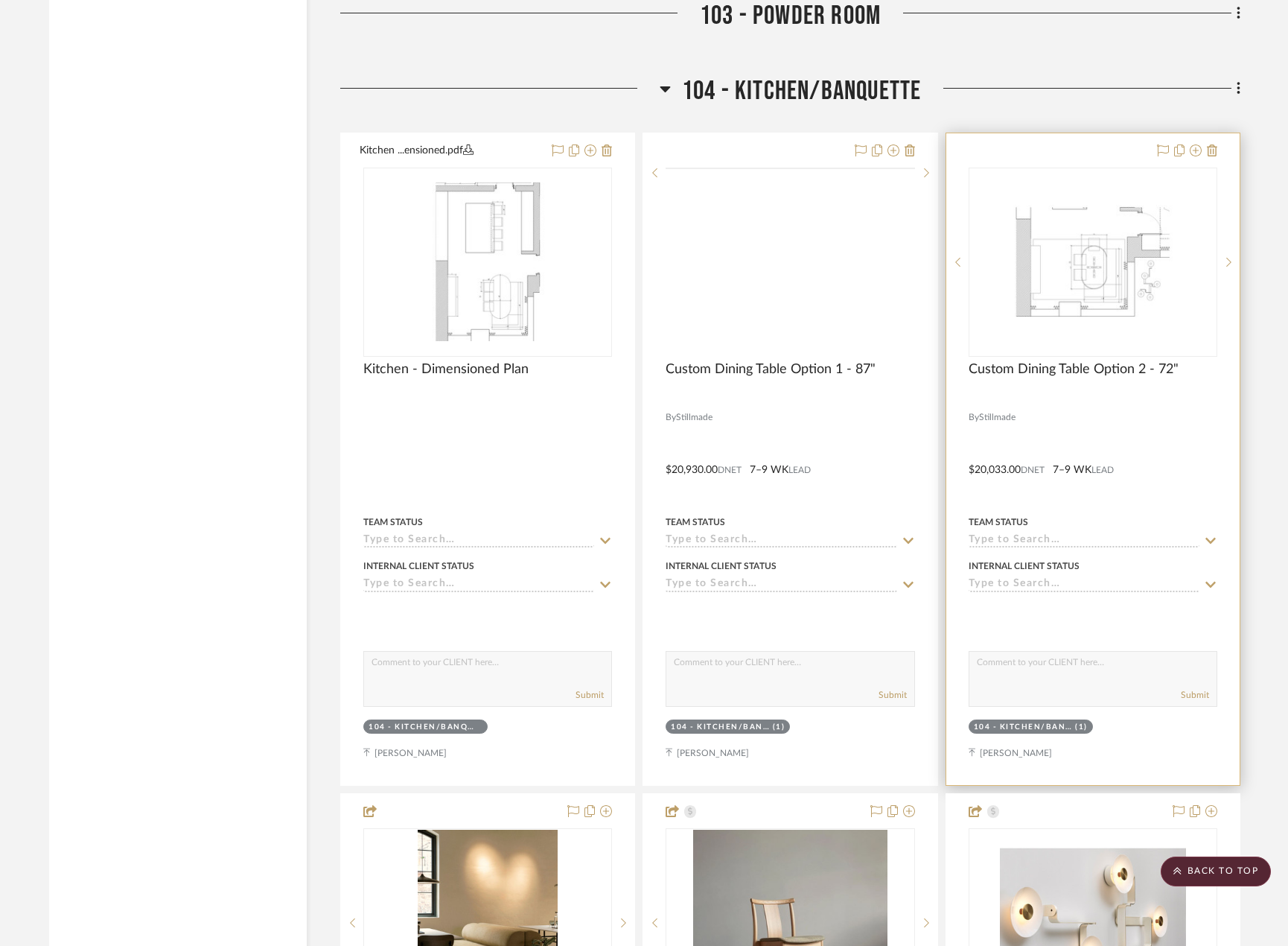
scroll to position [7368, 0]
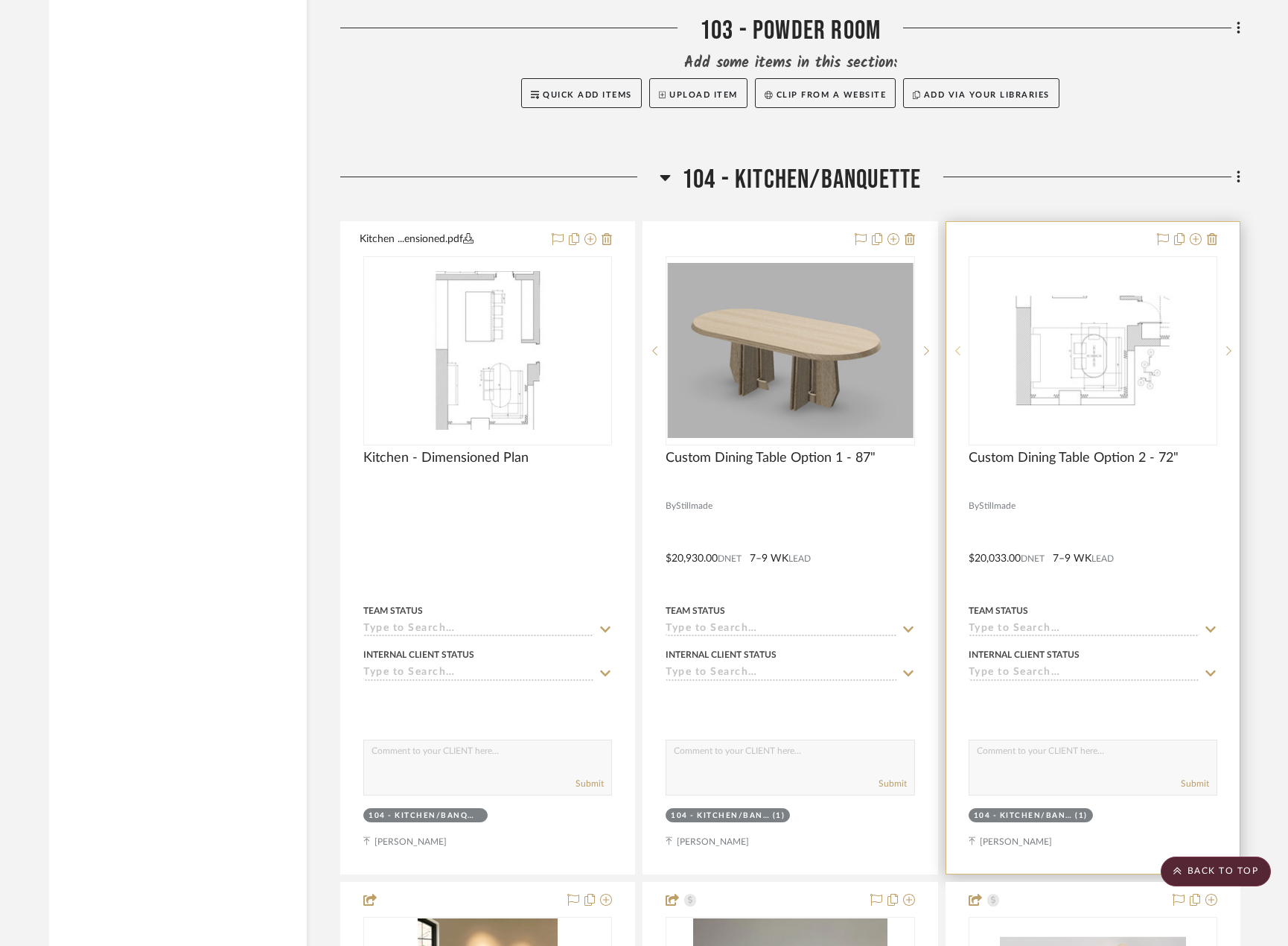
click at [962, 355] on div at bounding box center [958, 350] width 23 height 190
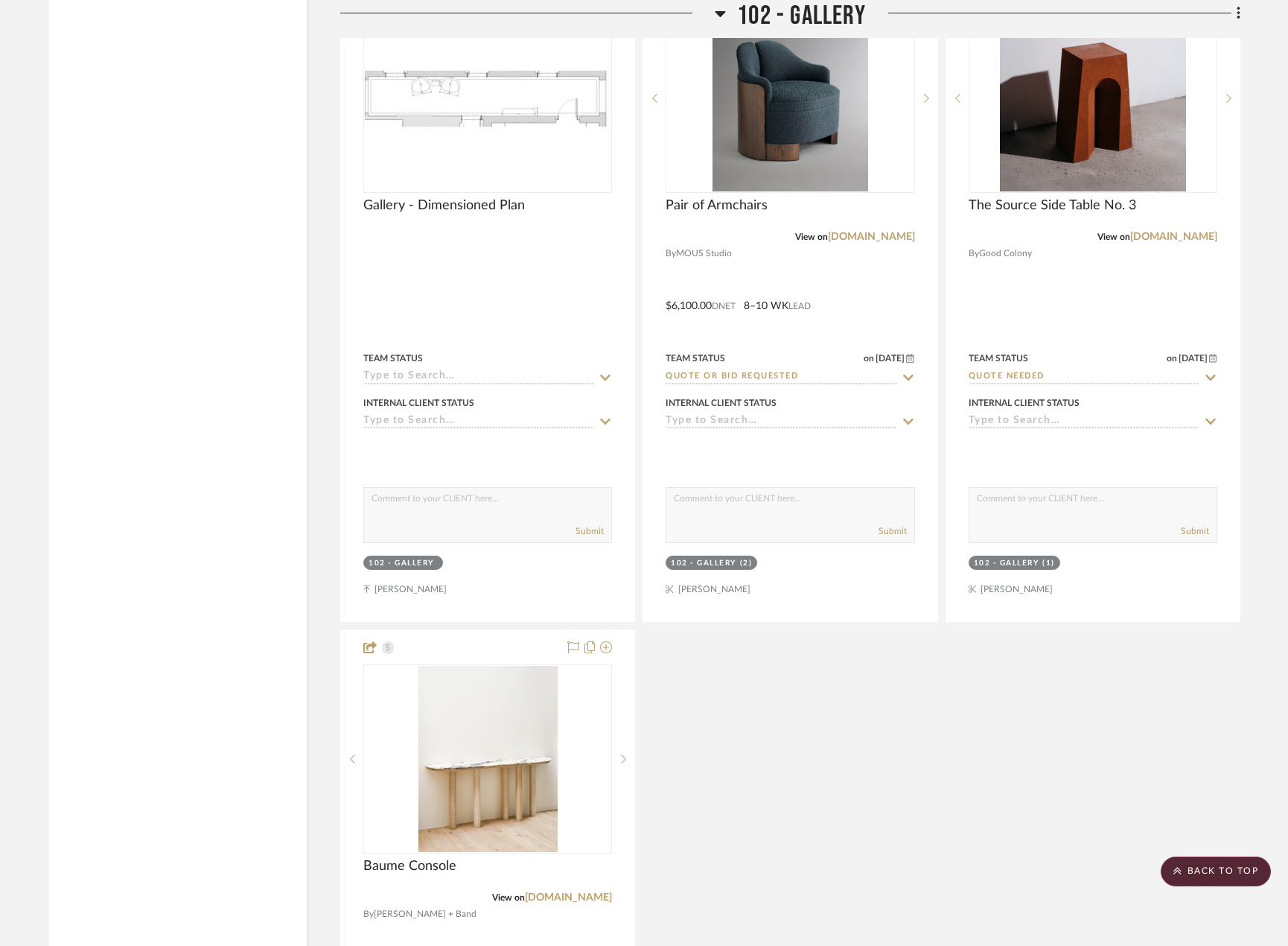
scroll to position [5804, 0]
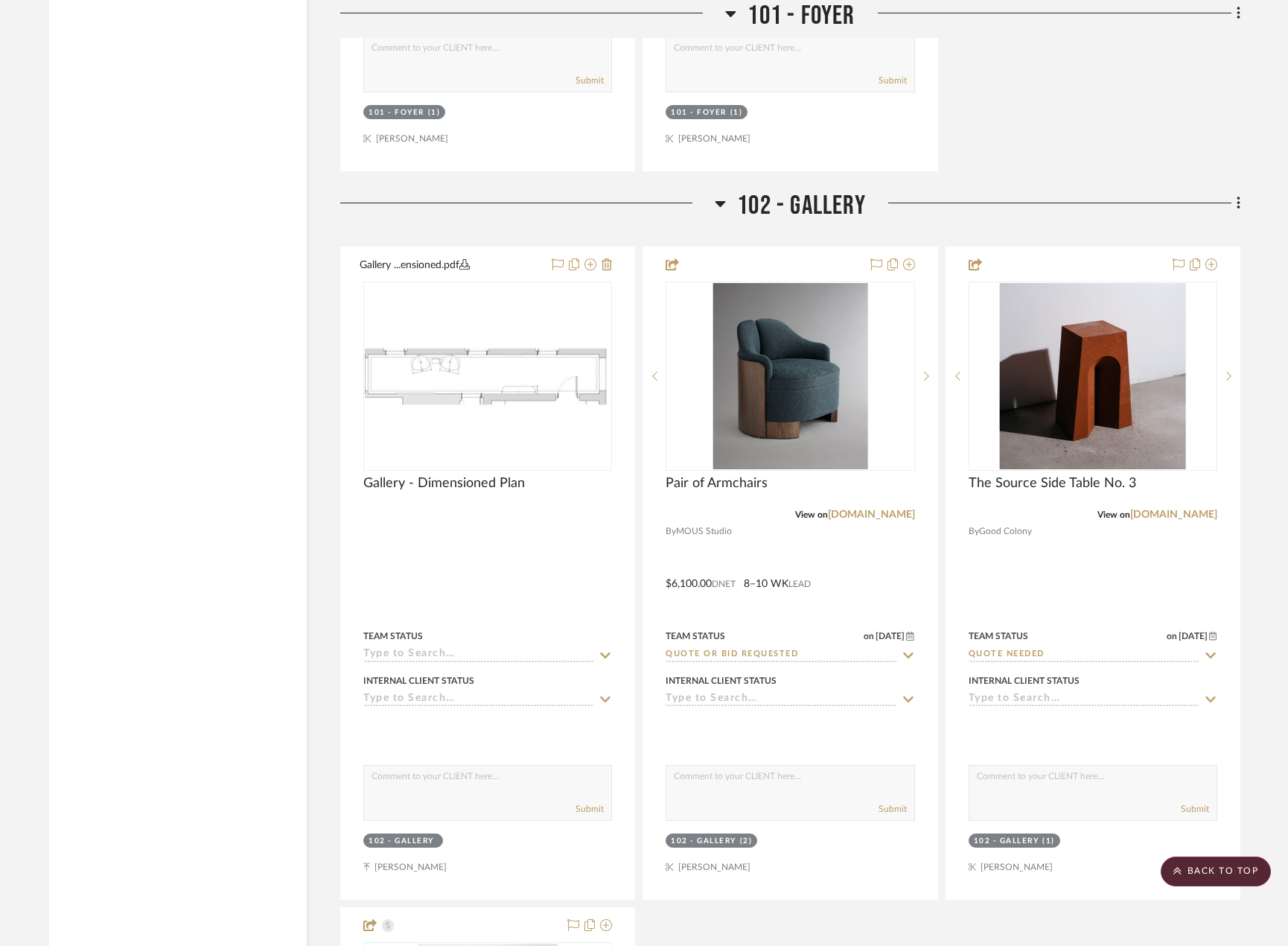
click at [1228, 212] on div at bounding box center [1053, 209] width 374 height 38
click at [1239, 202] on icon at bounding box center [1238, 202] width 3 height 13
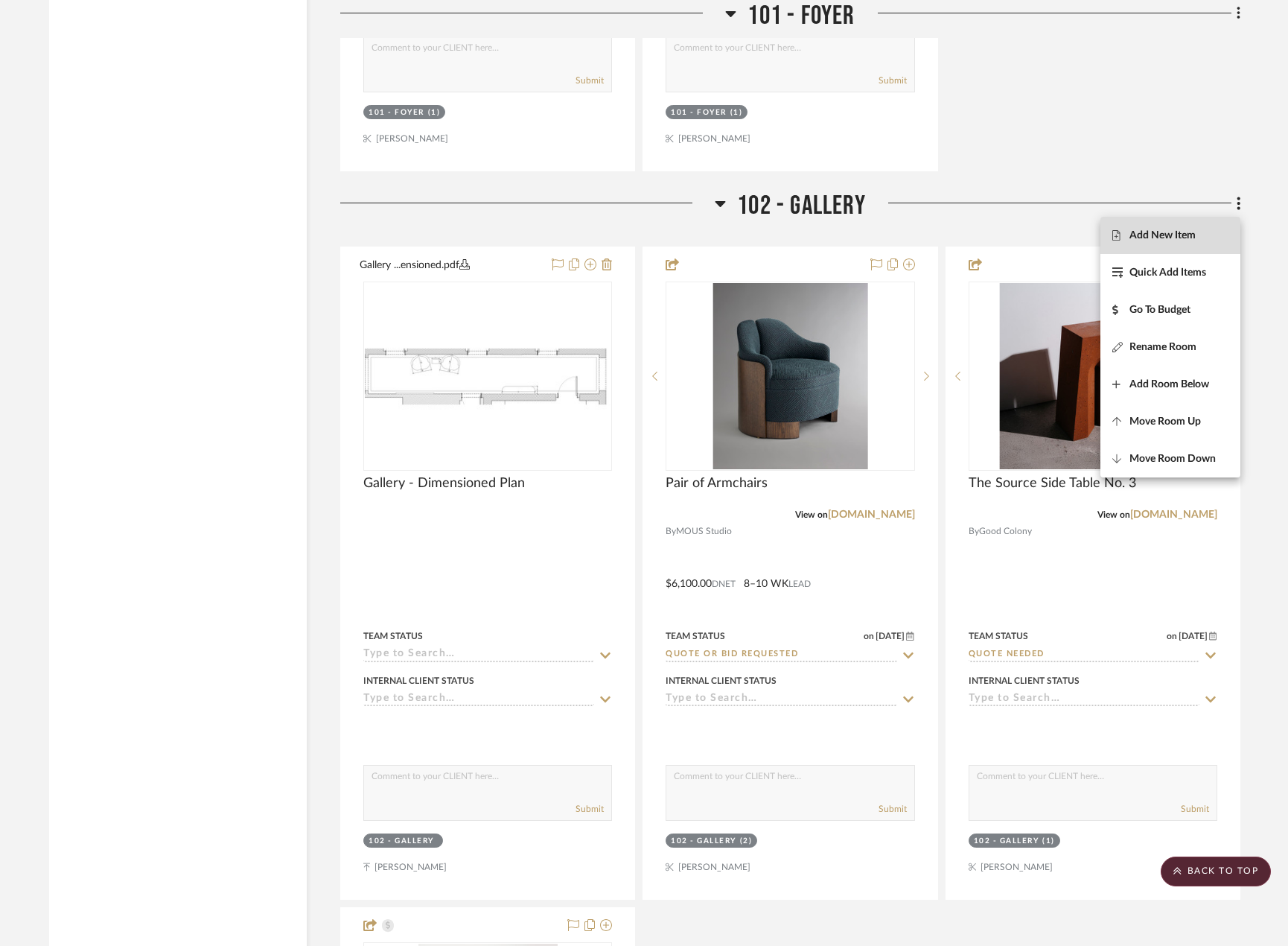
click at [1217, 239] on span "Add New Item" at bounding box center [1171, 236] width 116 height 13
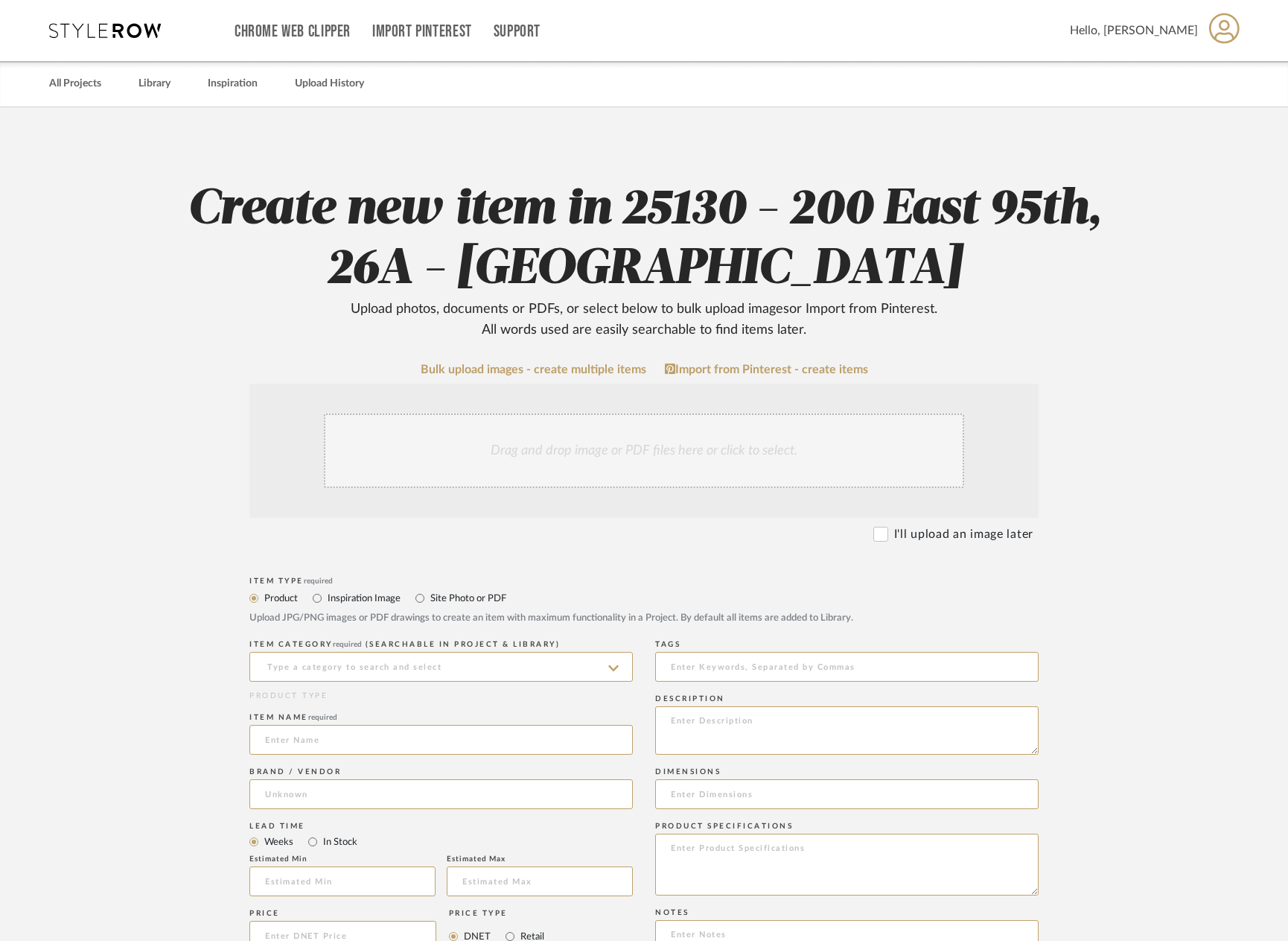
click at [139, 541] on upload-items "Create new item in 25130 - 200 East 95th, 26A - Kosheleva Upload photos, docume…" at bounding box center [644, 794] width 1288 height 1373
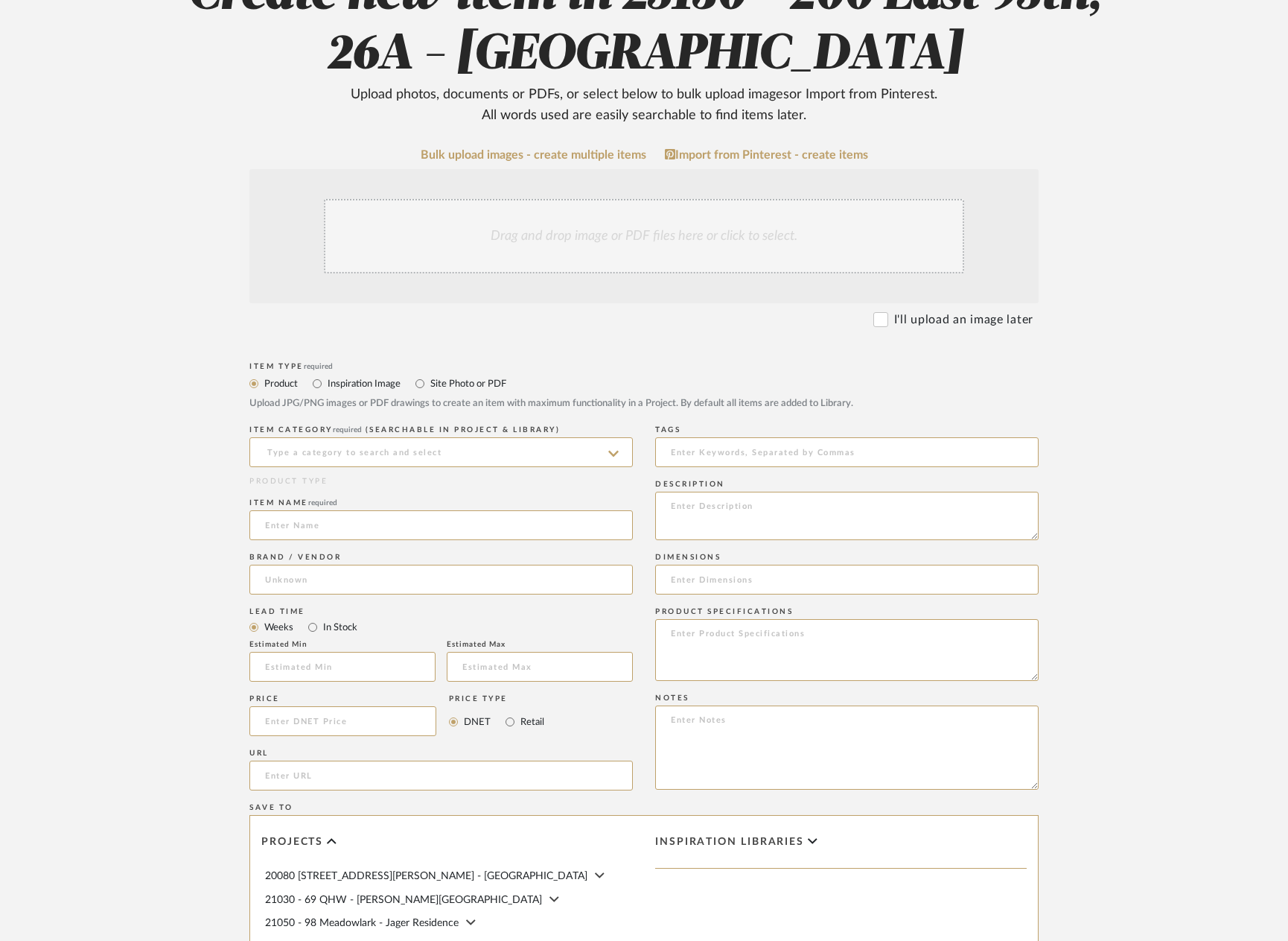
scroll to position [224, 0]
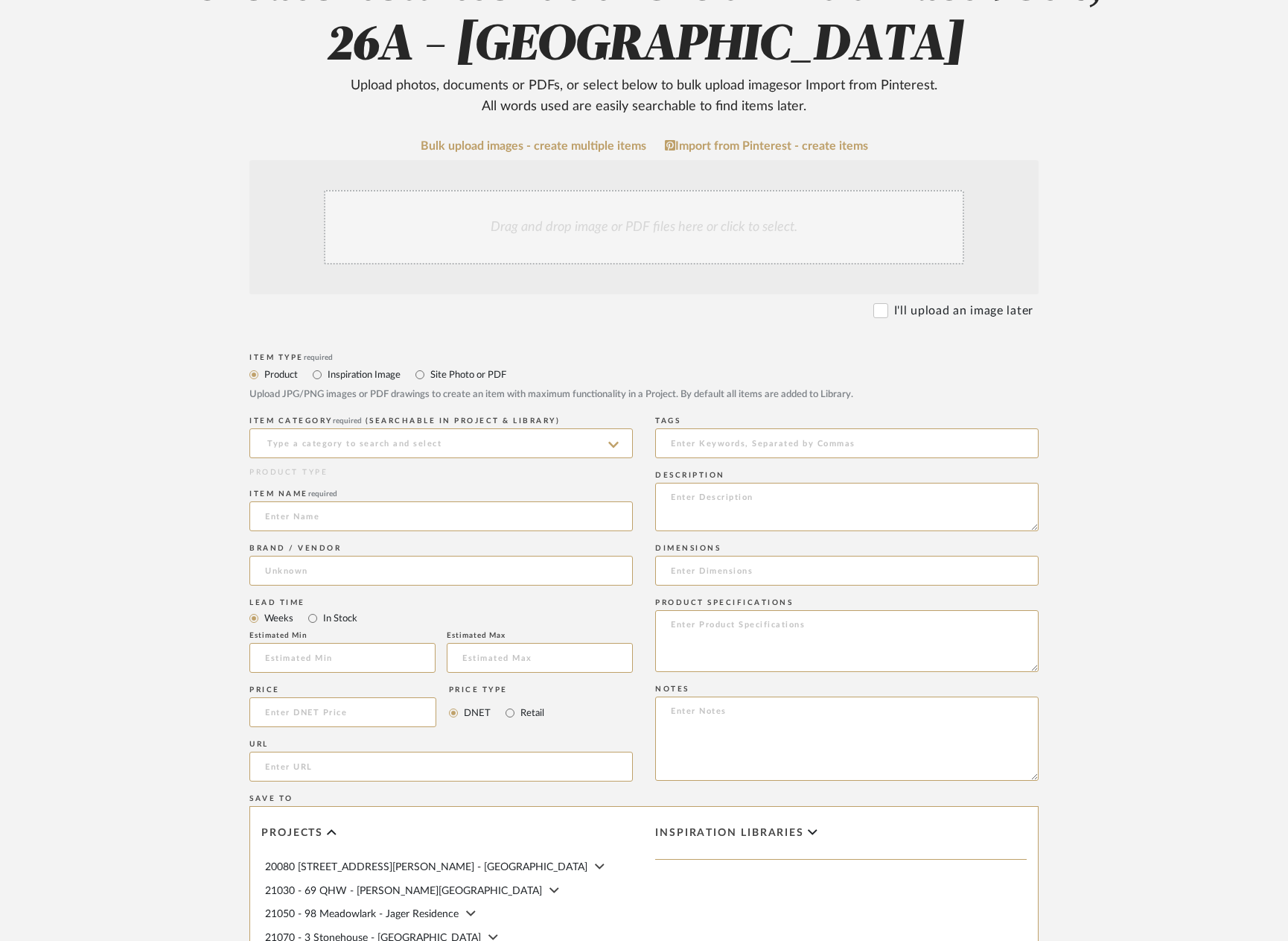
click at [533, 232] on div "Drag and drop image or PDF files here or click to select." at bounding box center [644, 227] width 640 height 75
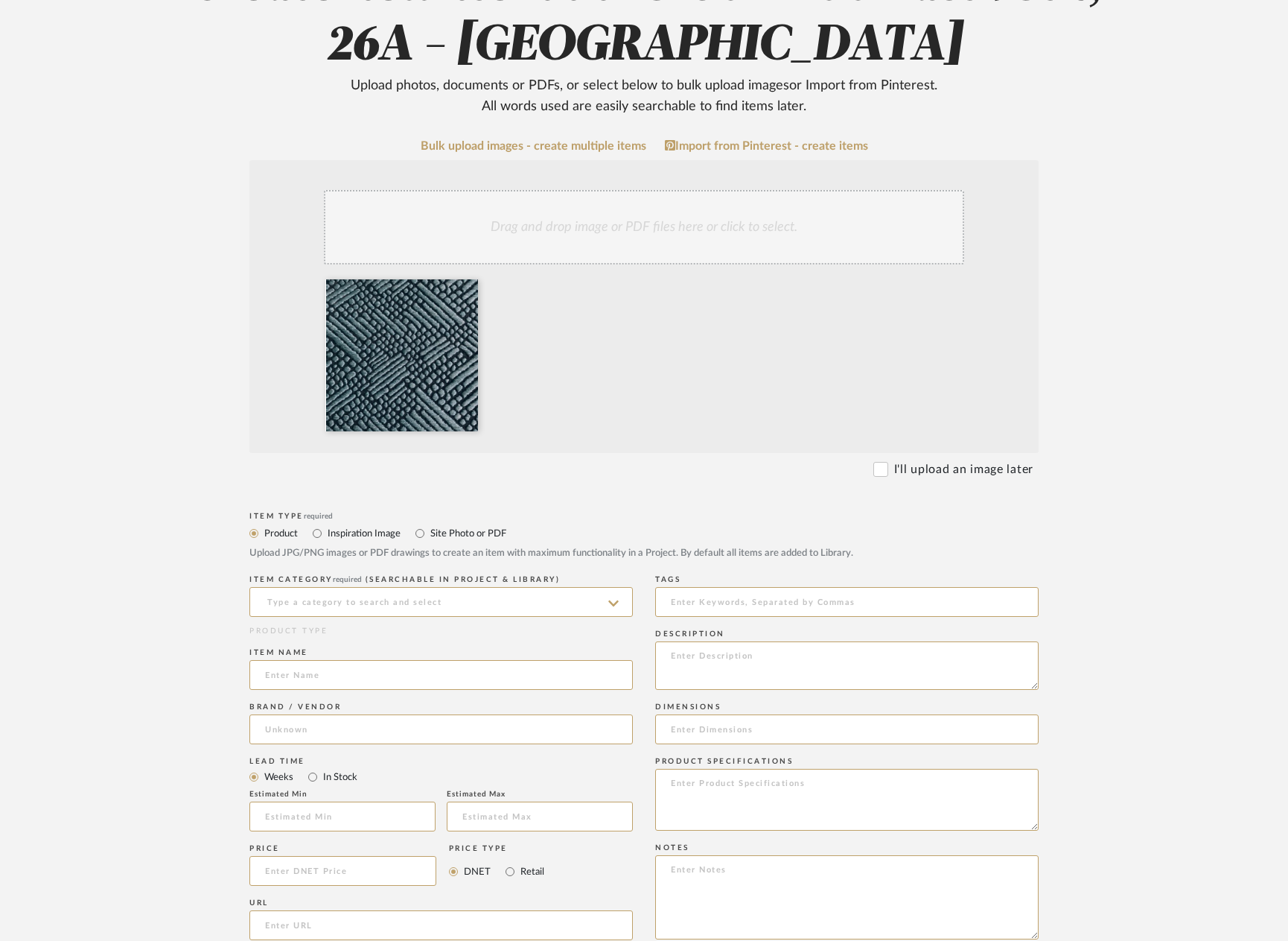
click at [103, 420] on upload-items "Create new item in 25130 - 200 East 95th, 26A - Kosheleva Upload photos, docume…" at bounding box center [644, 649] width 1288 height 1532
drag, startPoint x: 349, startPoint y: 597, endPoint x: 346, endPoint y: 616, distance: 19.2
click at [348, 597] on input at bounding box center [441, 601] width 384 height 29
click at [377, 622] on div "Fabrics" at bounding box center [441, 640] width 382 height 38
type input "Fabrics"
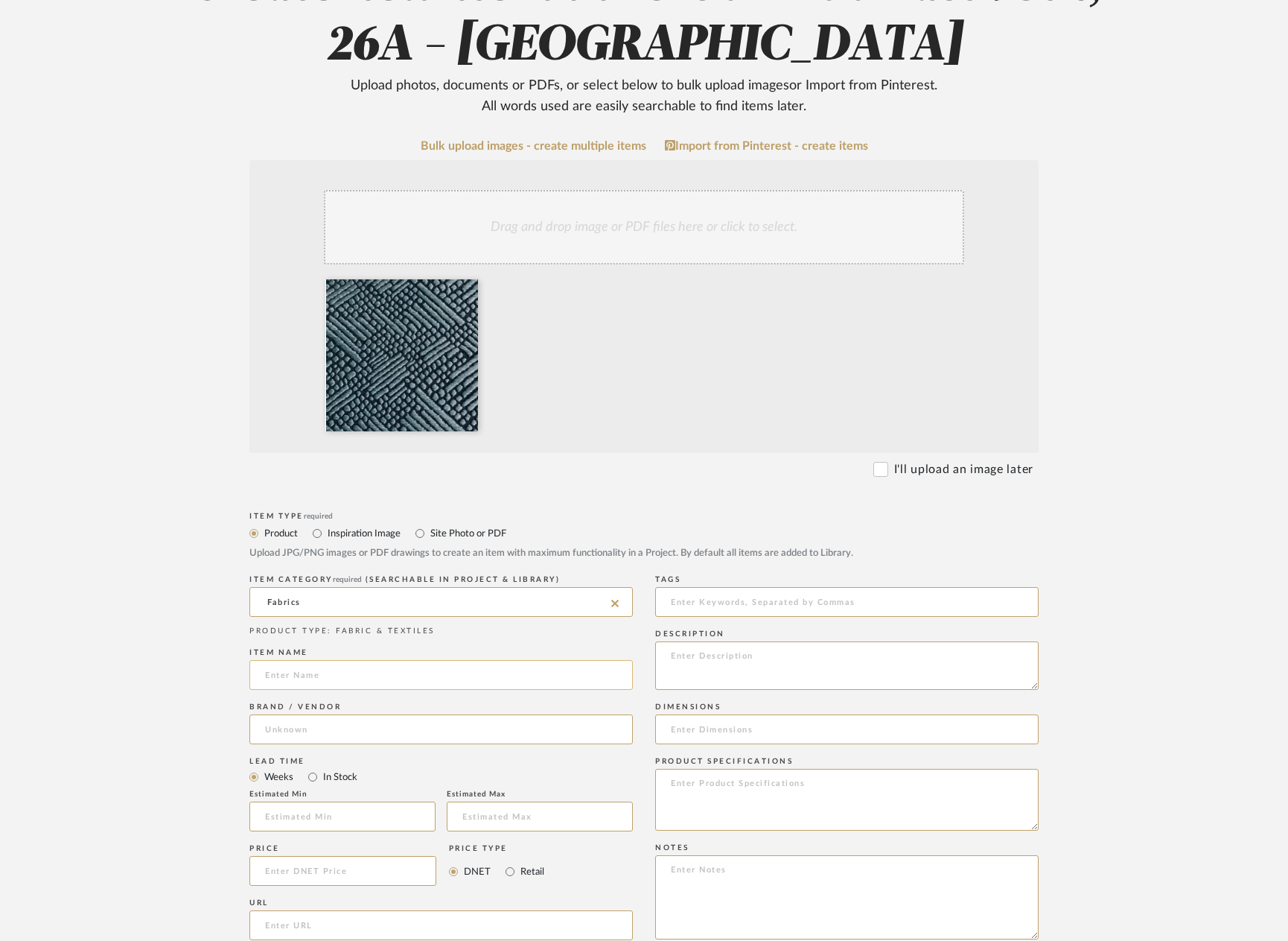
drag, startPoint x: 353, startPoint y: 682, endPoint x: 361, endPoint y: 683, distance: 8.1
click at [353, 683] on input at bounding box center [441, 674] width 384 height 29
click at [297, 733] on input at bounding box center [441, 729] width 384 height 29
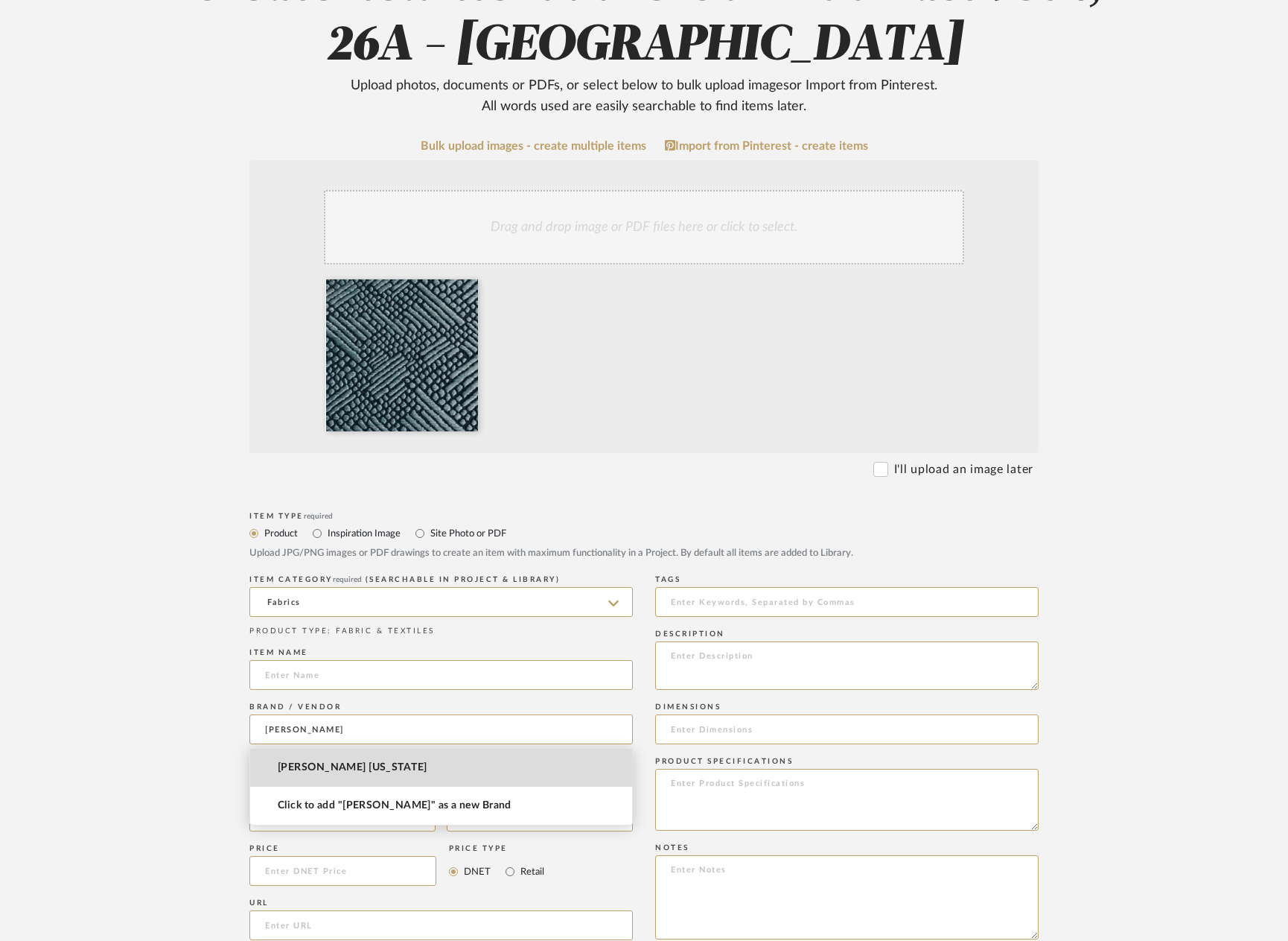
click at [349, 760] on mat-option "[PERSON_NAME] [US_STATE]" at bounding box center [441, 767] width 382 height 38
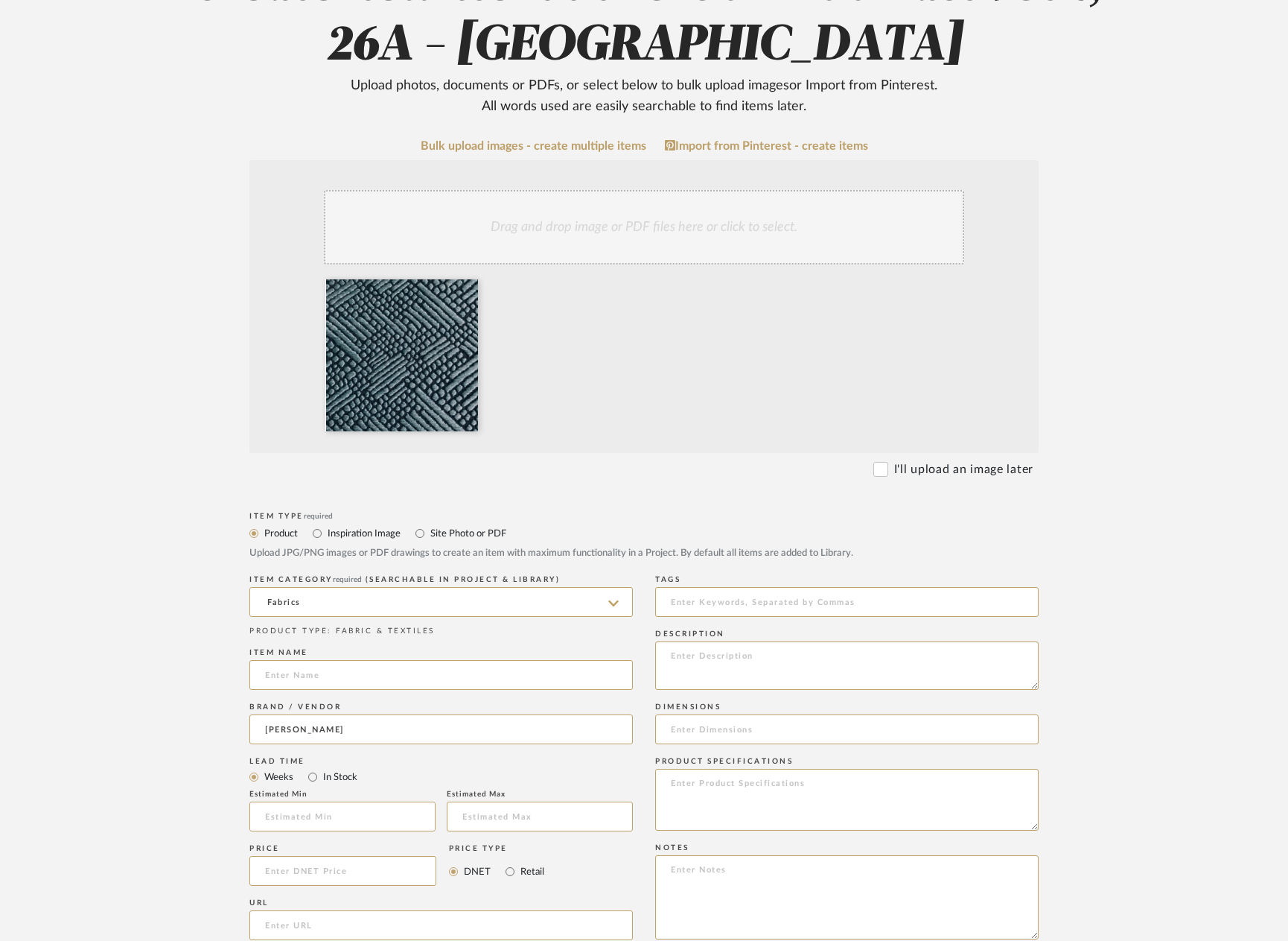
type input "[PERSON_NAME] [US_STATE]"
click at [334, 671] on input at bounding box center [441, 674] width 384 height 29
click at [293, 680] on input "Fabrin for Pi Chair" at bounding box center [441, 674] width 384 height 29
type input "Fabric for Pi Chair"
click at [197, 700] on form "Bulk upload images - create multiple items Import from Pinterest - create items…" at bounding box center [644, 758] width 949 height 1239
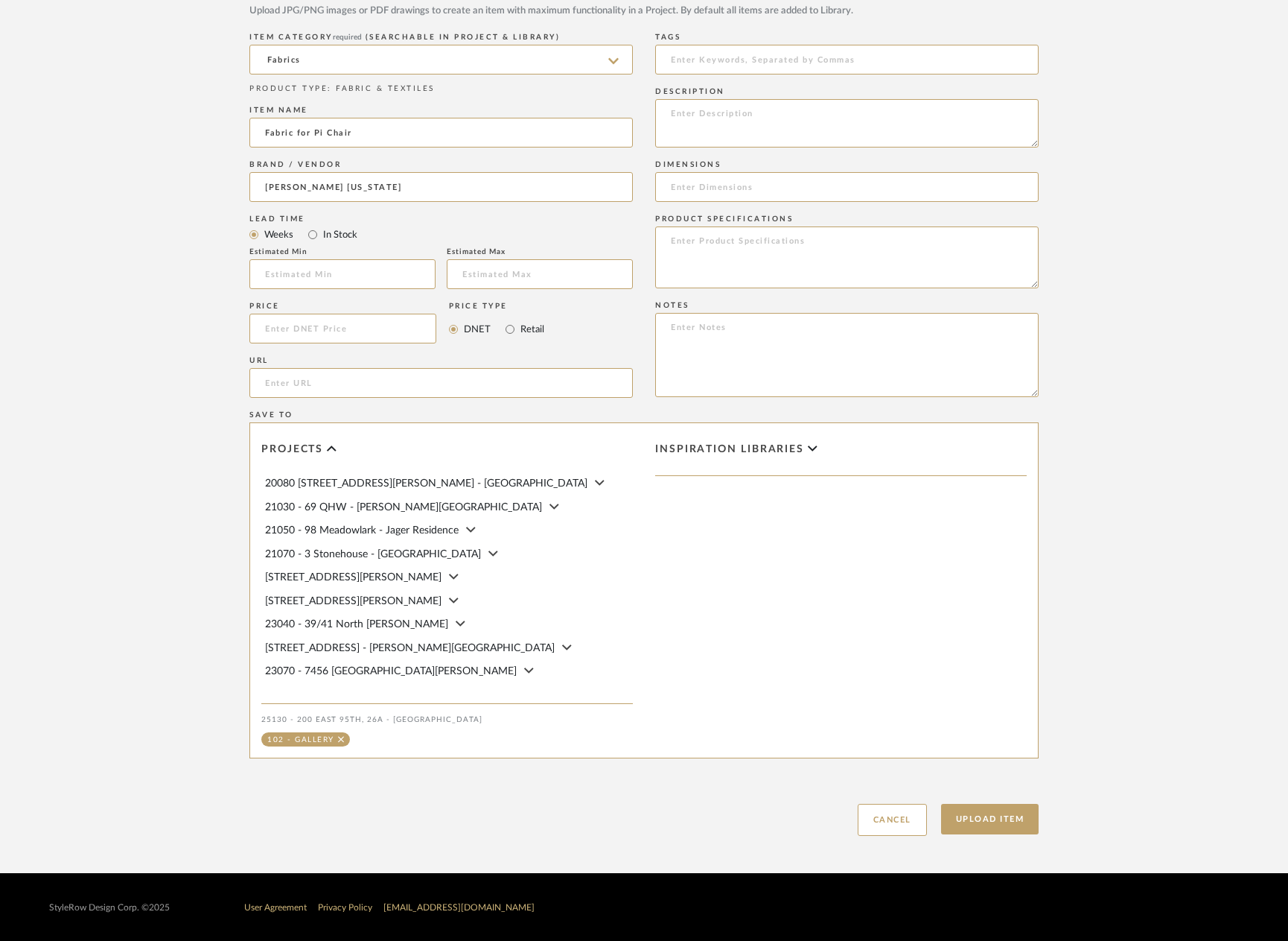
scroll to position [767, 0]
click at [956, 812] on button "Upload Item" at bounding box center [991, 818] width 98 height 30
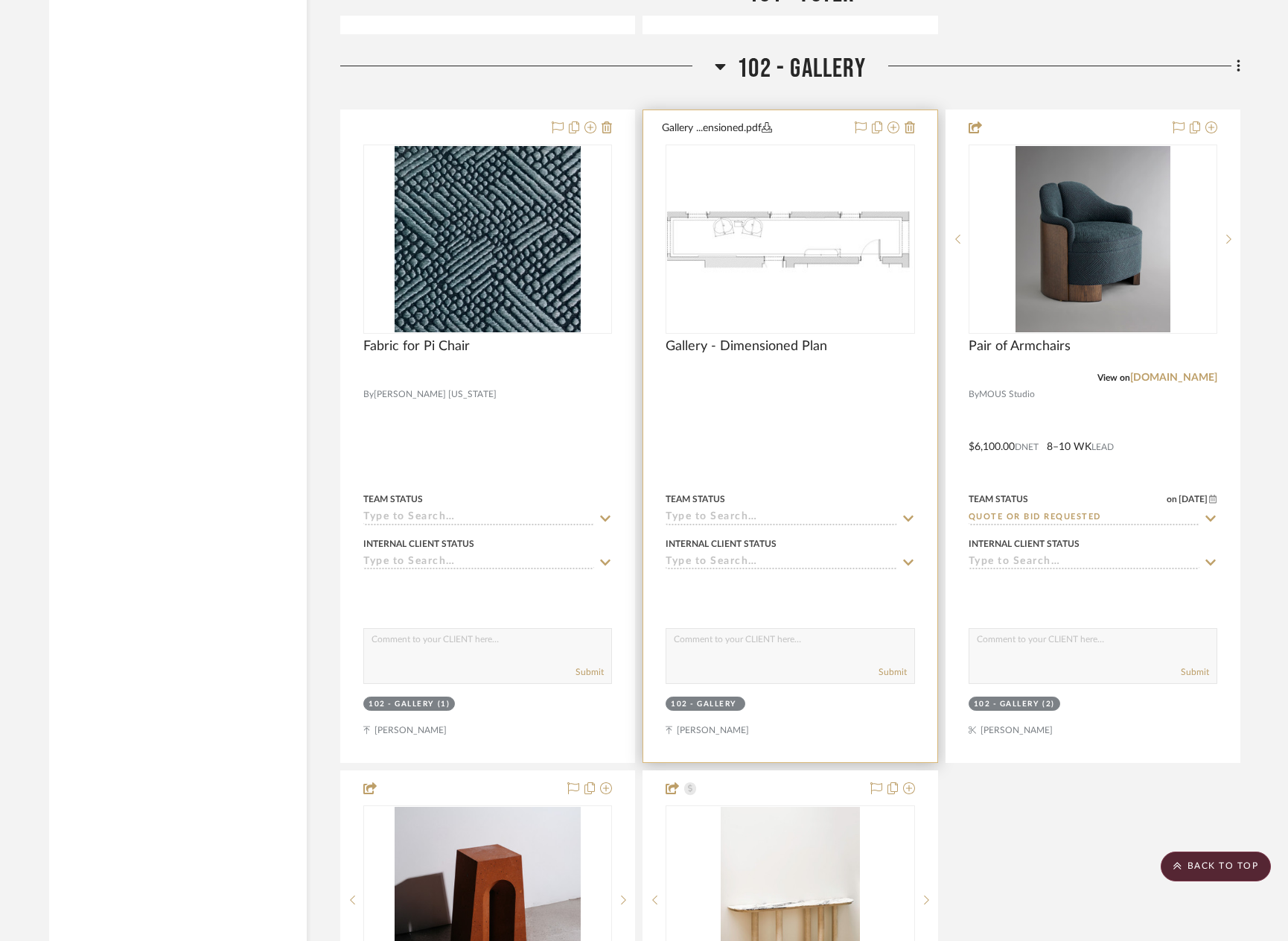
scroll to position [5987, 0]
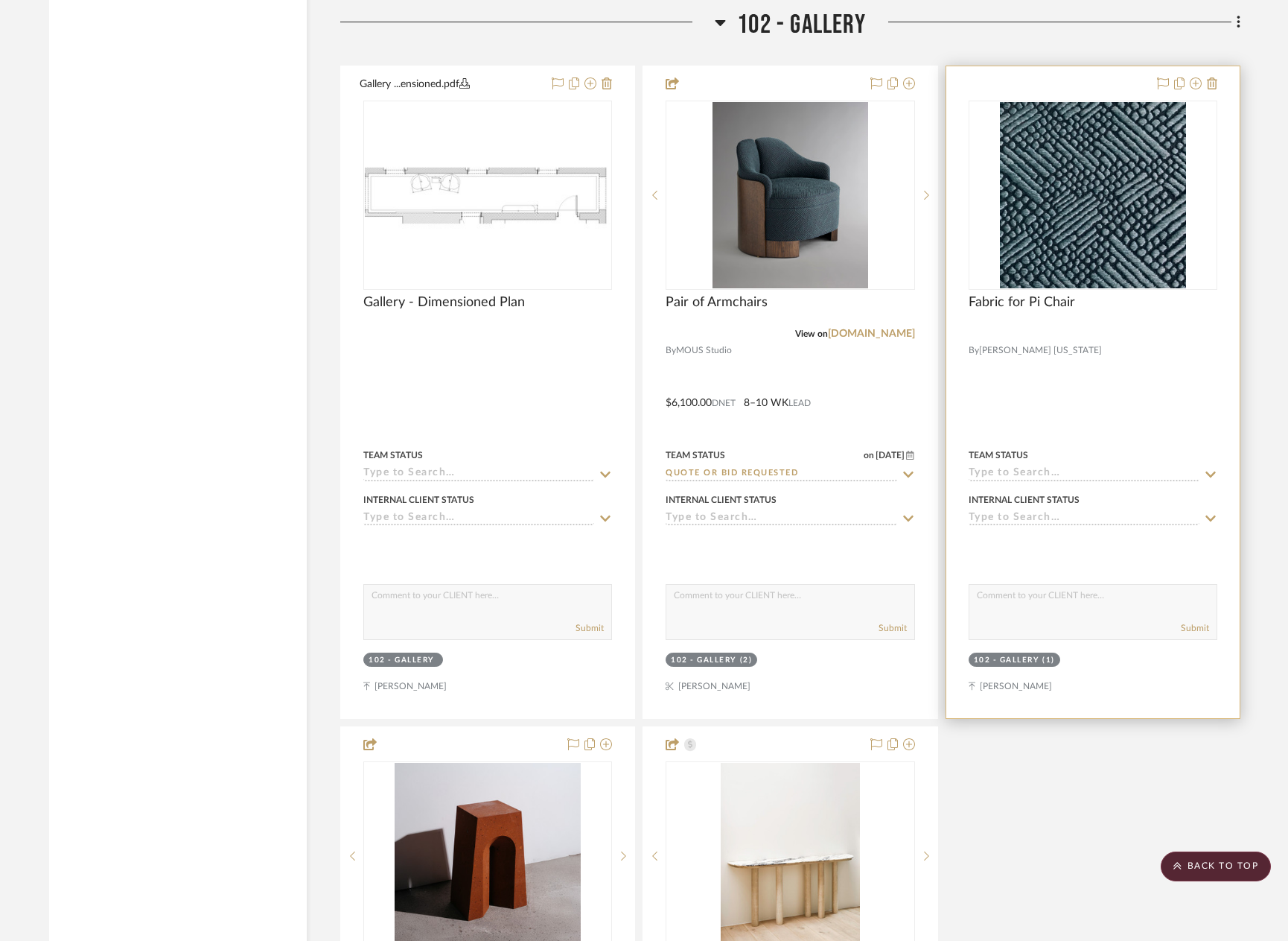
click at [1118, 406] on div at bounding box center [1093, 392] width 294 height 652
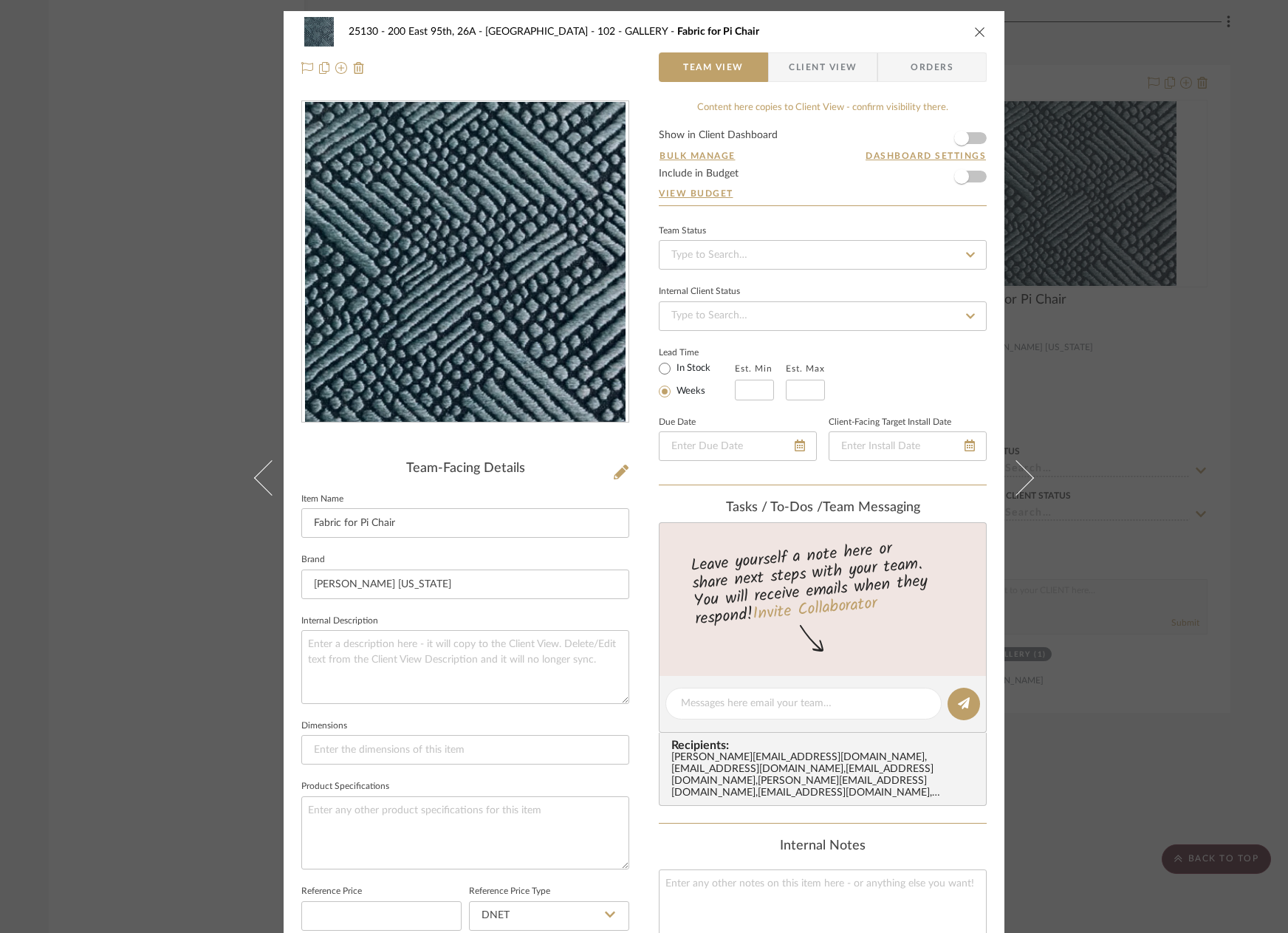
scroll to position [440, 0]
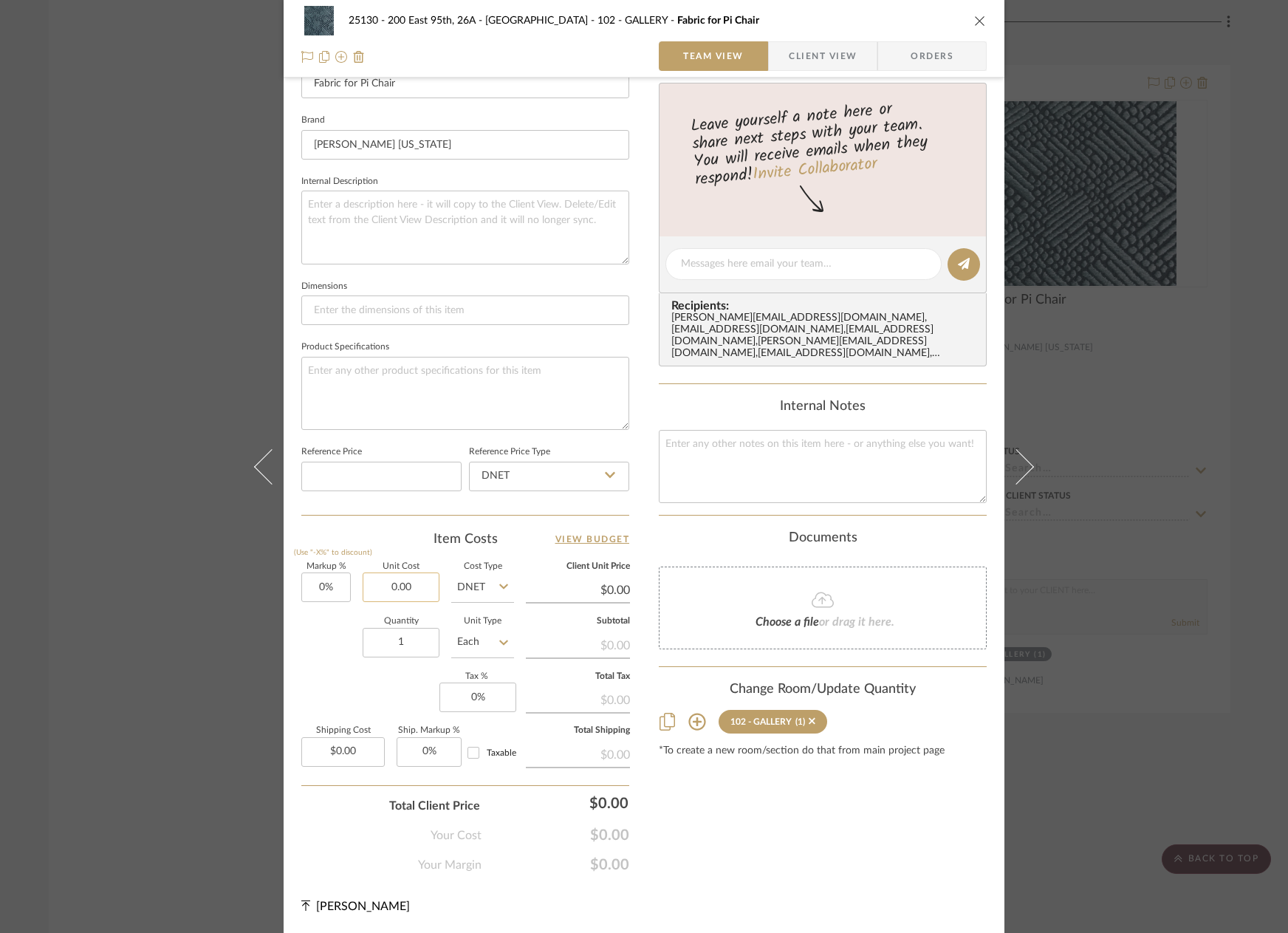
click at [368, 584] on input "0.00" at bounding box center [401, 586] width 77 height 29
click at [413, 584] on input "0.00" at bounding box center [401, 586] width 77 height 29
type input "$0.00"
click at [743, 818] on div "Content here copies to Client View - confirm visibility there. Show in Client D…" at bounding box center [823, 267] width 328 height 1212
click at [425, 633] on input "1" at bounding box center [401, 642] width 77 height 29
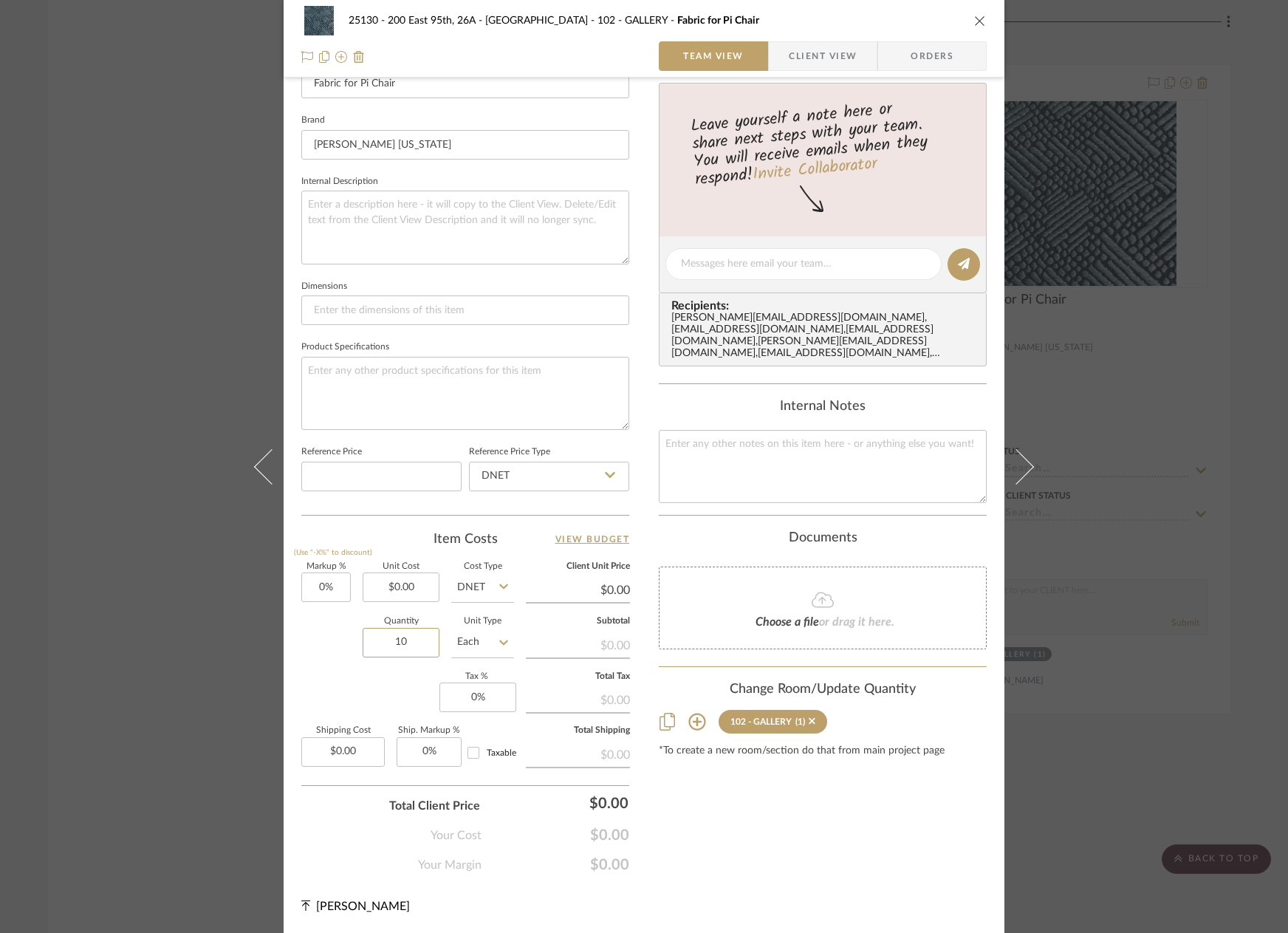
type input "10"
click at [488, 642] on input "Each" at bounding box center [483, 642] width 63 height 29
click at [526, 788] on div "YD" at bounding box center [538, 793] width 183 height 37
type input "YD"
click at [415, 590] on input "0.00" at bounding box center [401, 586] width 77 height 29
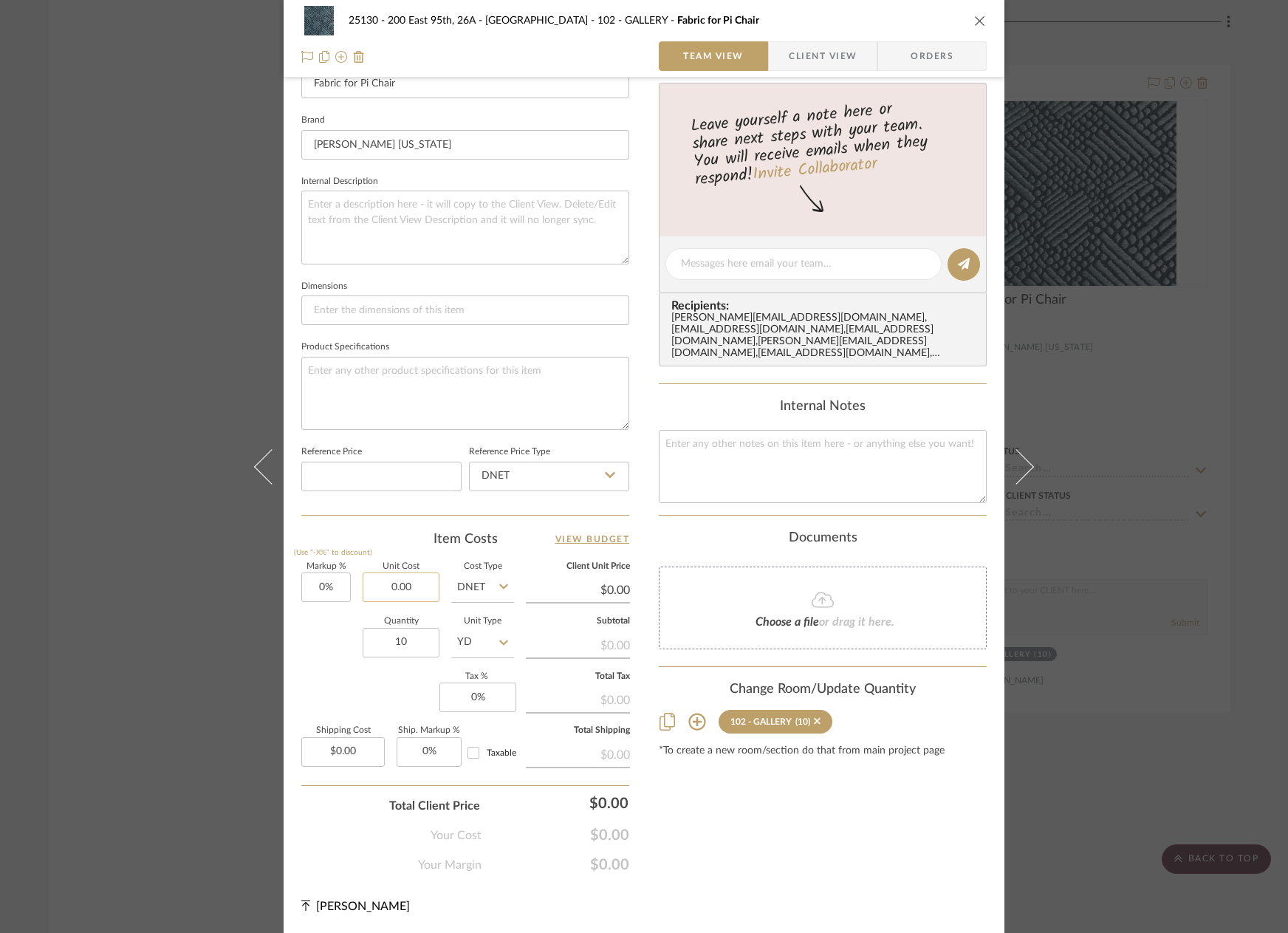
click at [407, 580] on input "0.00" at bounding box center [401, 586] width 77 height 29
type input "$320.00"
click at [714, 879] on div "25130 - 200 East 95th, 26A - Kosheleva 102 - GALLERY Fabric for Pi Chair Team V…" at bounding box center [644, 252] width 721 height 1361
type input "$320.00"
click at [401, 387] on textarea at bounding box center [465, 393] width 328 height 73
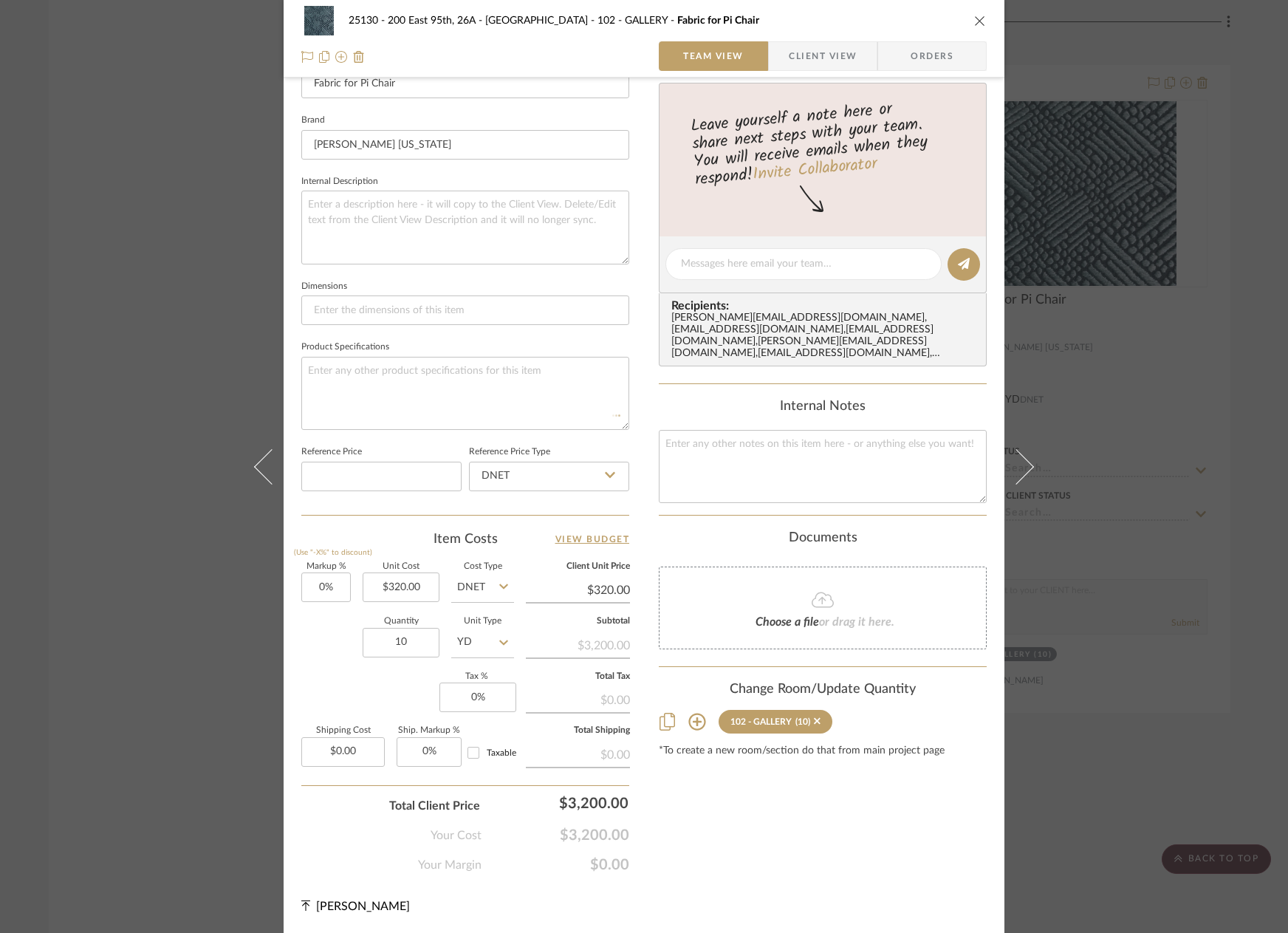
click at [711, 851] on div "Content here copies to Client View - confirm visibility there. Show in Client D…" at bounding box center [823, 267] width 328 height 1212
click at [346, 753] on input "0.00" at bounding box center [342, 751] width 83 height 29
type input "$337.00"
click at [716, 851] on div "Content here copies to Client View - confirm visibility there. Show in Client D…" at bounding box center [823, 267] width 328 height 1212
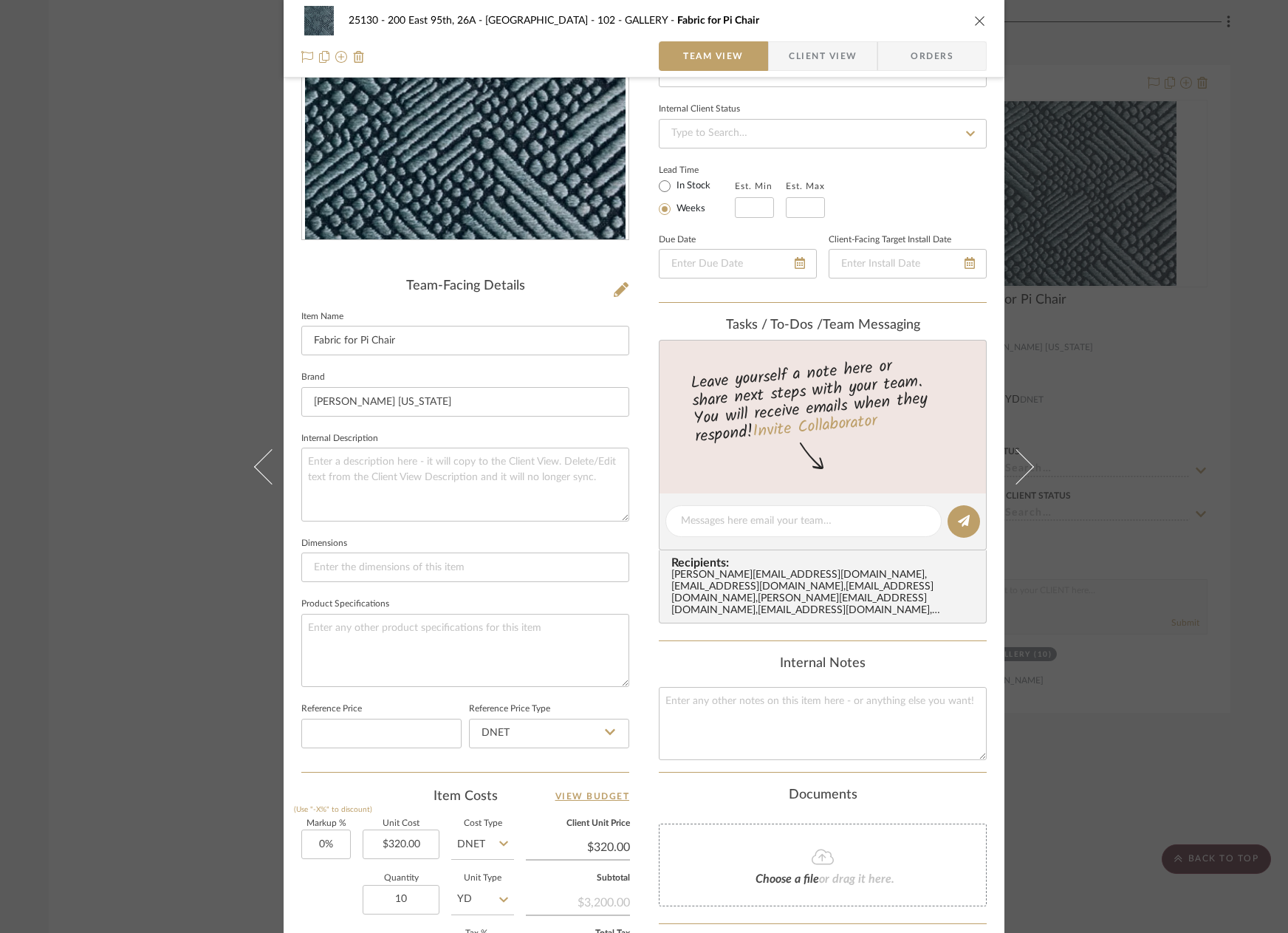
scroll to position [0, 0]
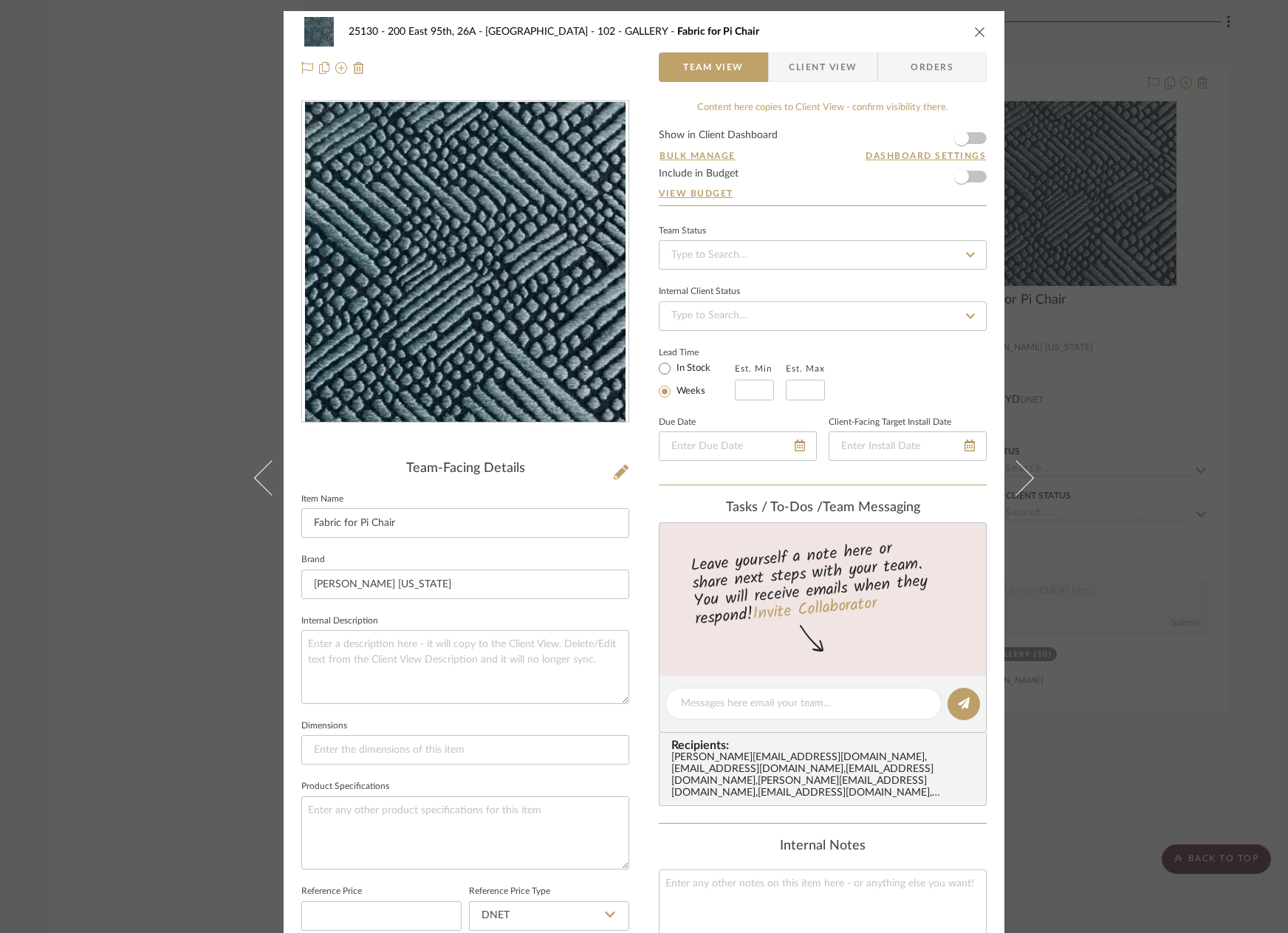
drag, startPoint x: 1212, startPoint y: 410, endPoint x: 1157, endPoint y: 487, distance: 94.6
click at [1212, 409] on div "25130 - 200 East 95th, 26A - Kosheleva 102 - GALLERY Fabric for Pi Chair Team V…" at bounding box center [644, 466] width 1288 height 933
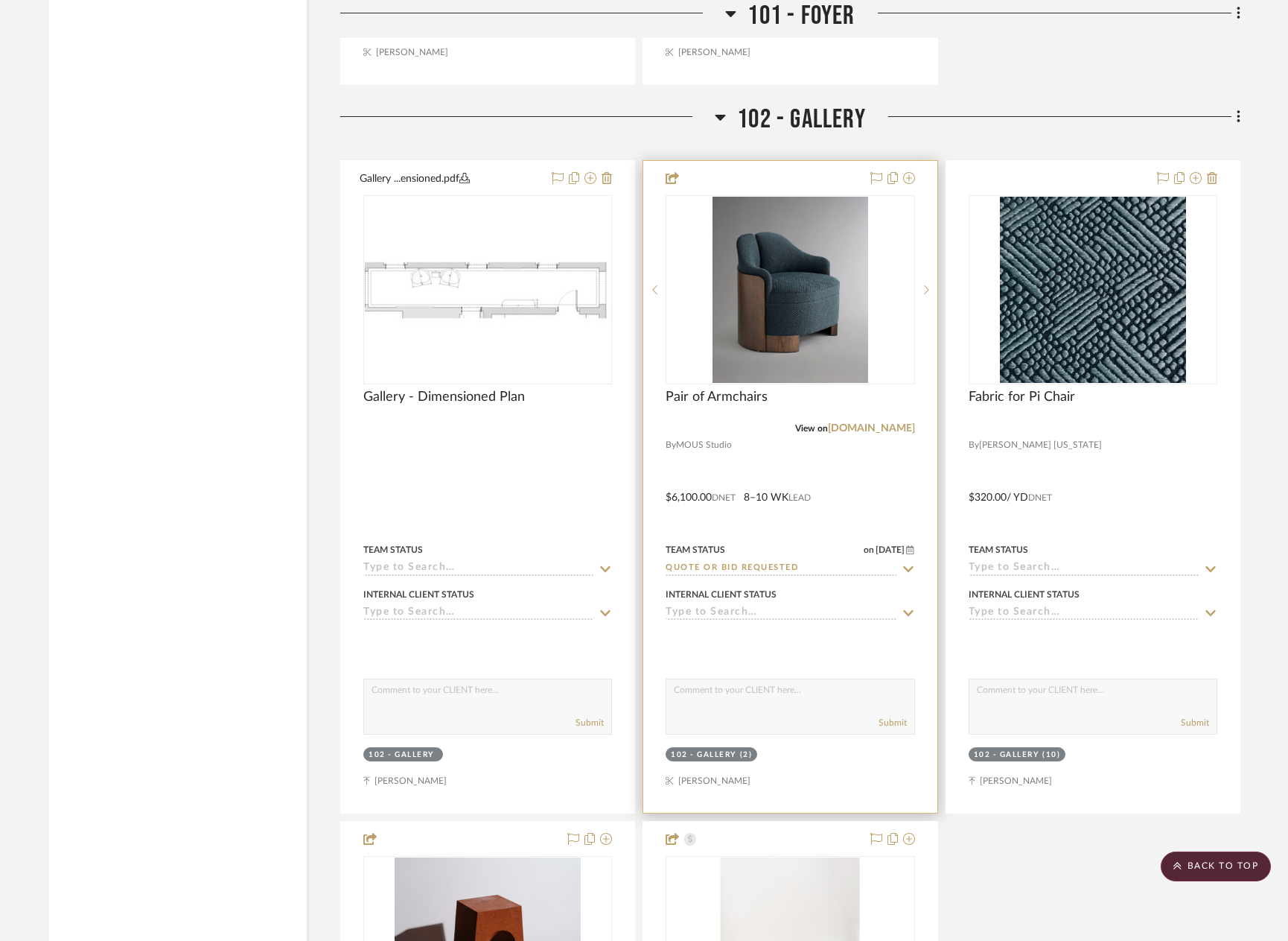
scroll to position [5764, 0]
